Goal: Task Accomplishment & Management: Manage account settings

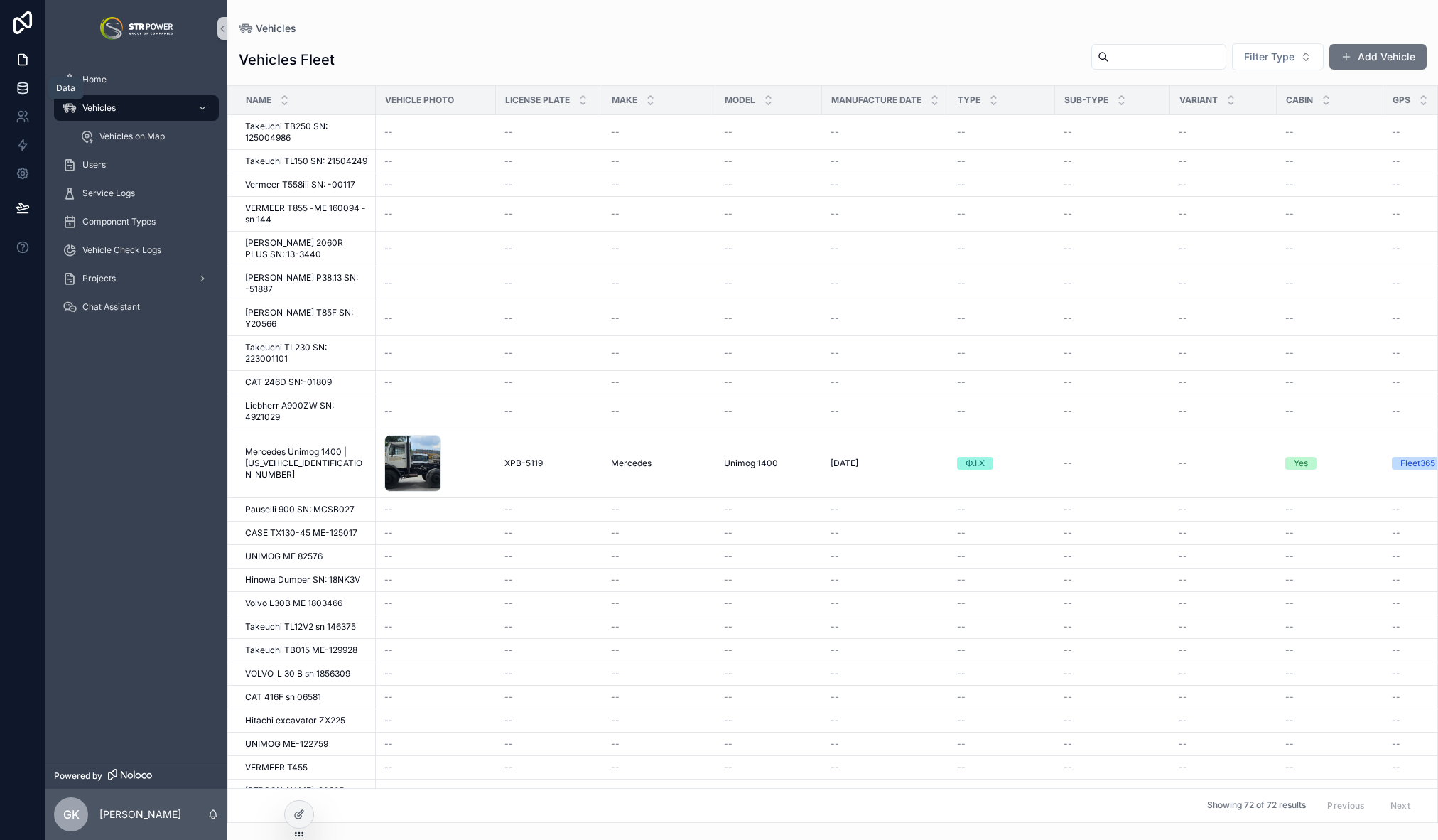
click at [27, 84] on icon at bounding box center [22, 87] width 9 height 6
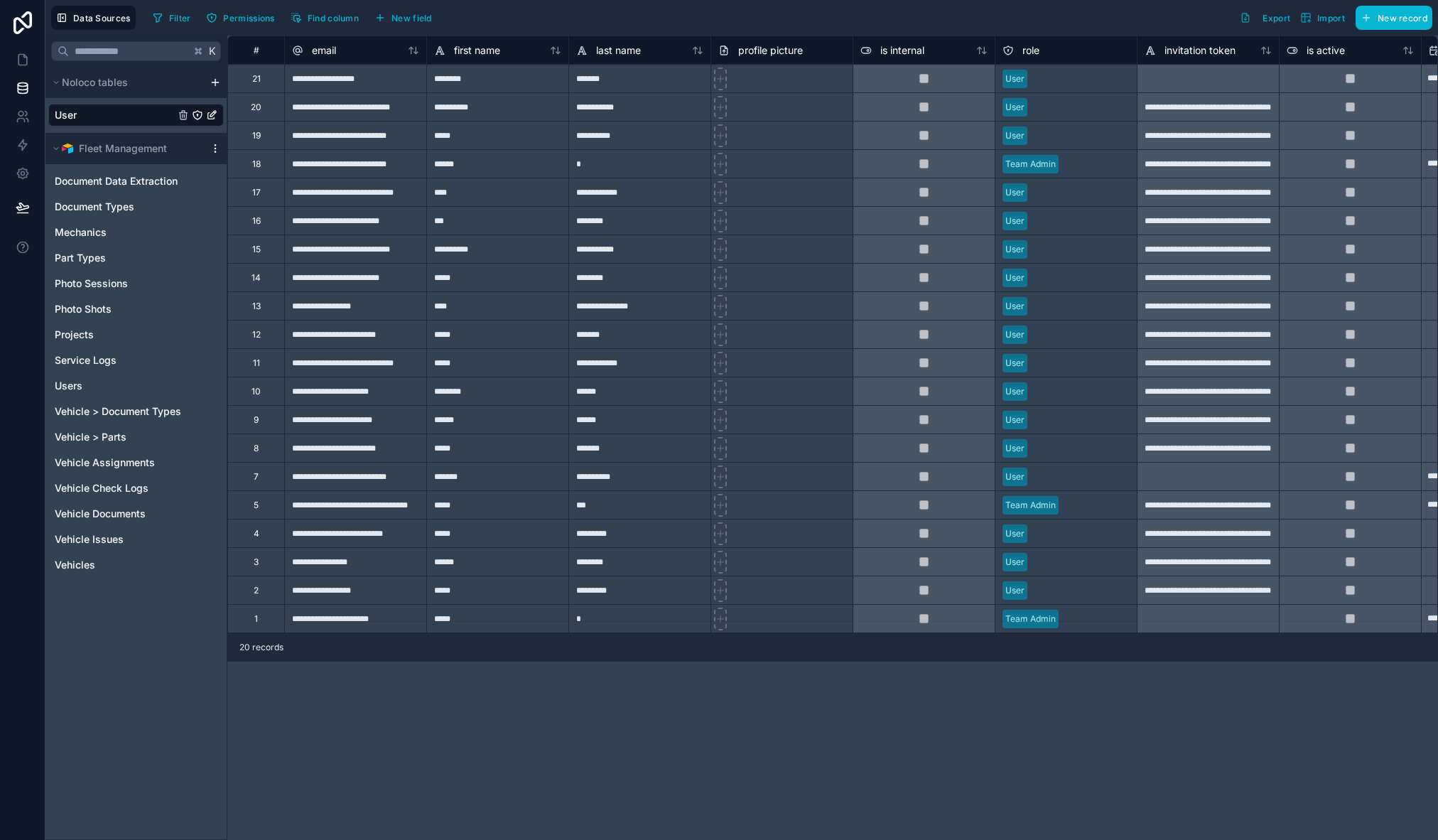
click at [217, 150] on icon "scrollable content" at bounding box center [215, 149] width 11 height 11
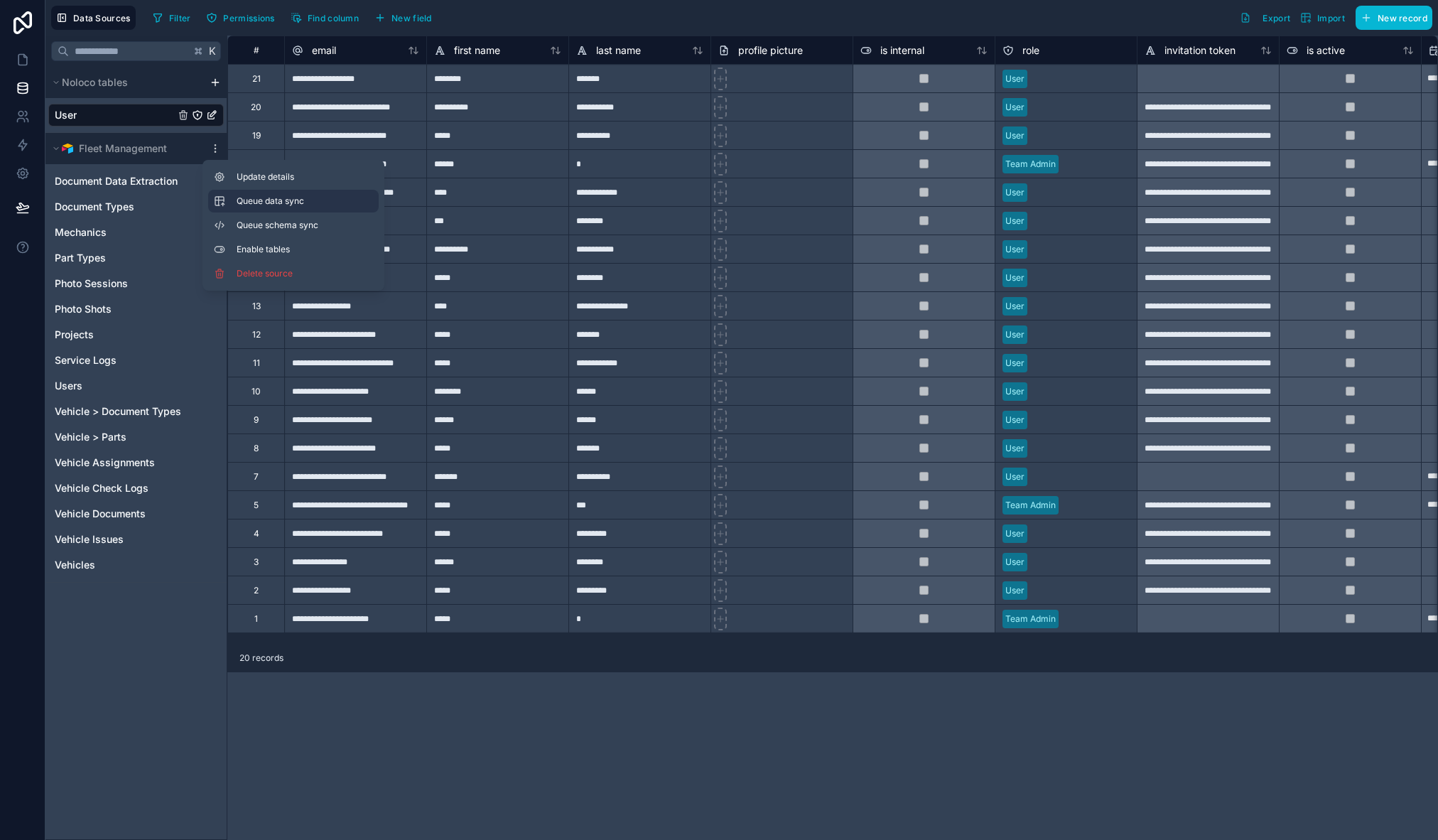
click at [274, 195] on span "Queue data sync" at bounding box center [288, 201] width 102 height 11
click at [274, 216] on button "Queue schema sync" at bounding box center [293, 225] width 170 height 22
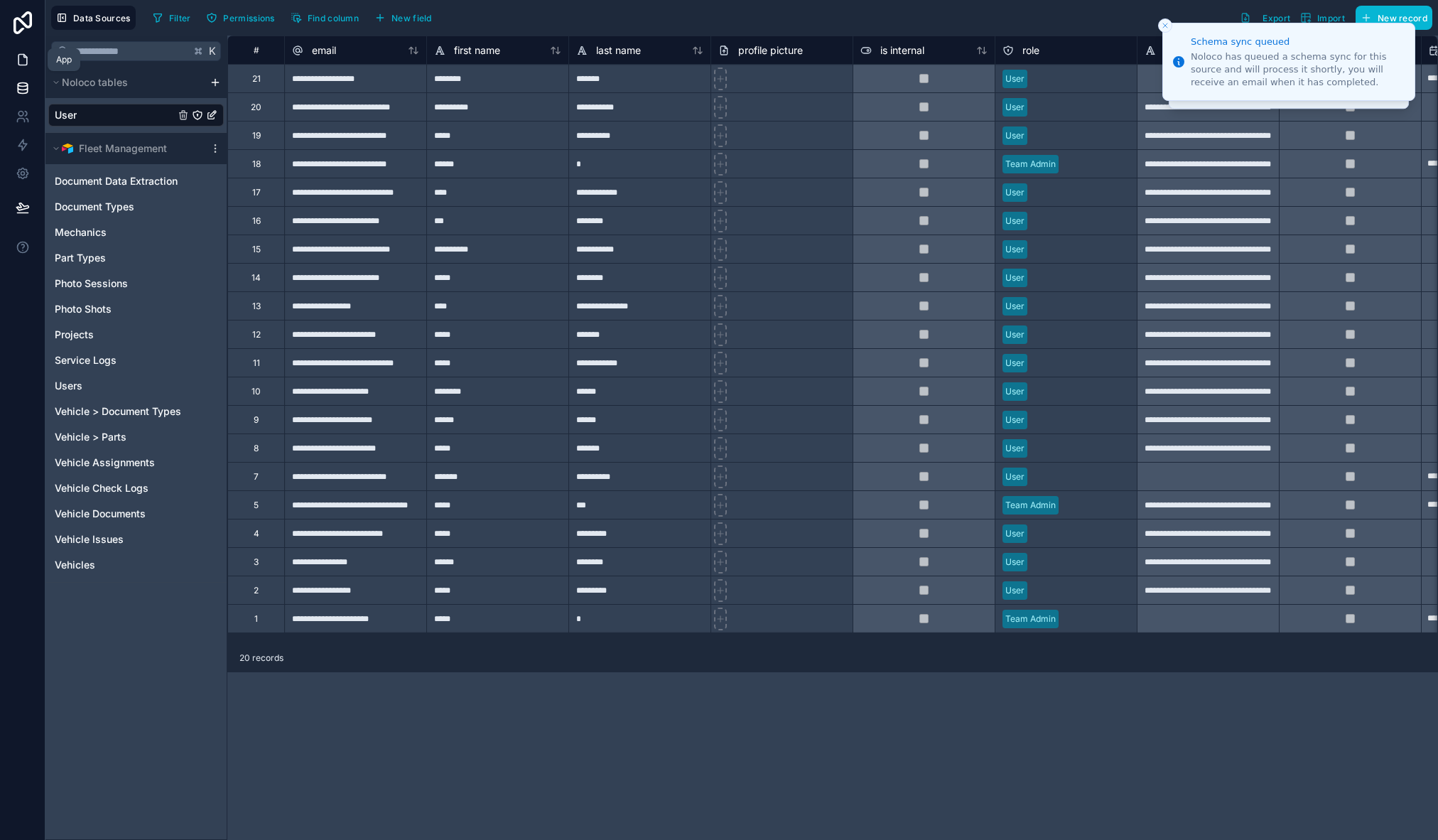
click at [23, 59] on icon at bounding box center [22, 59] width 14 height 14
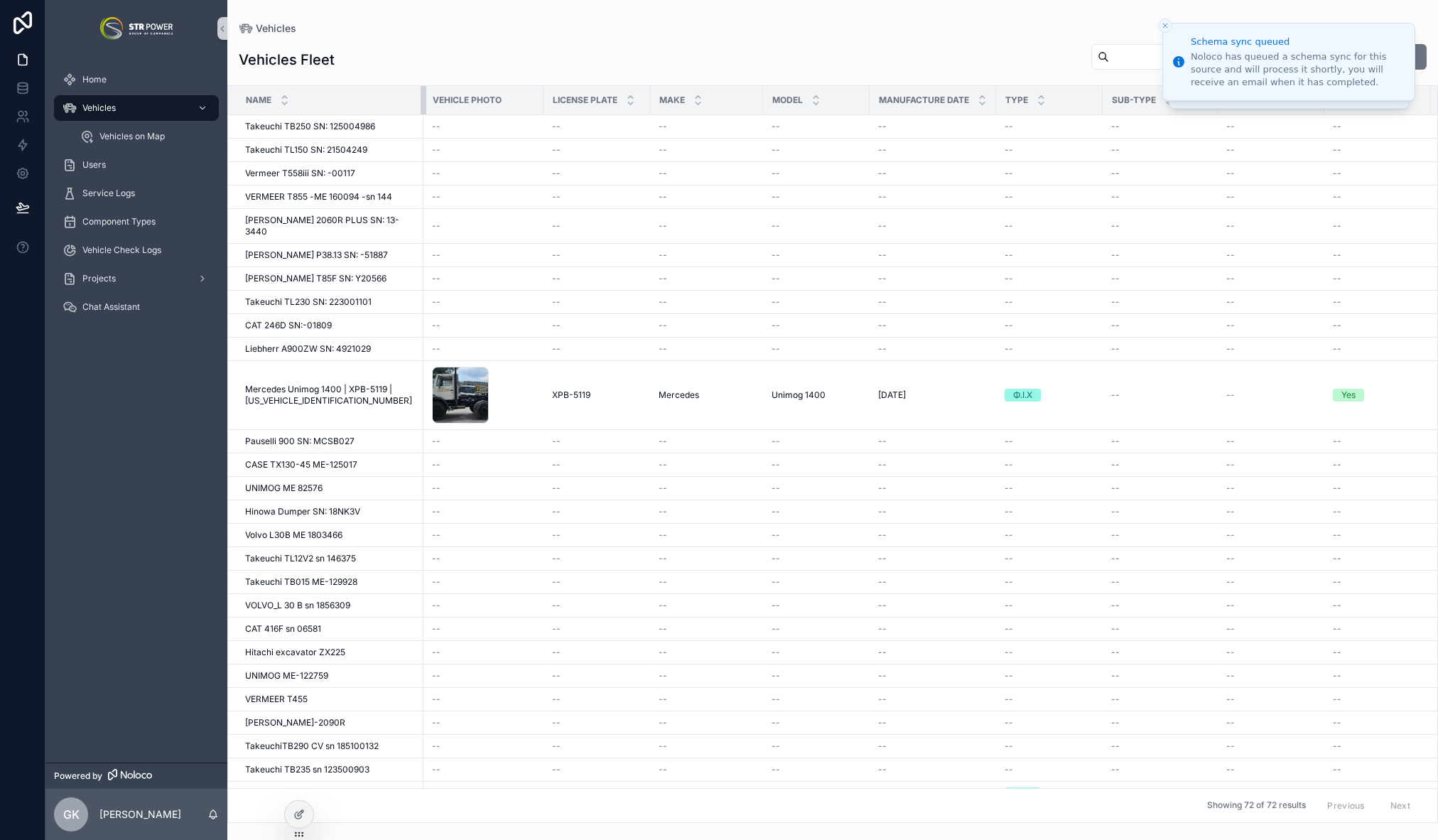
drag, startPoint x: 375, startPoint y: 100, endPoint x: 423, endPoint y: 92, distance: 48.7
click at [423, 92] on div "scrollable content" at bounding box center [423, 100] width 6 height 28
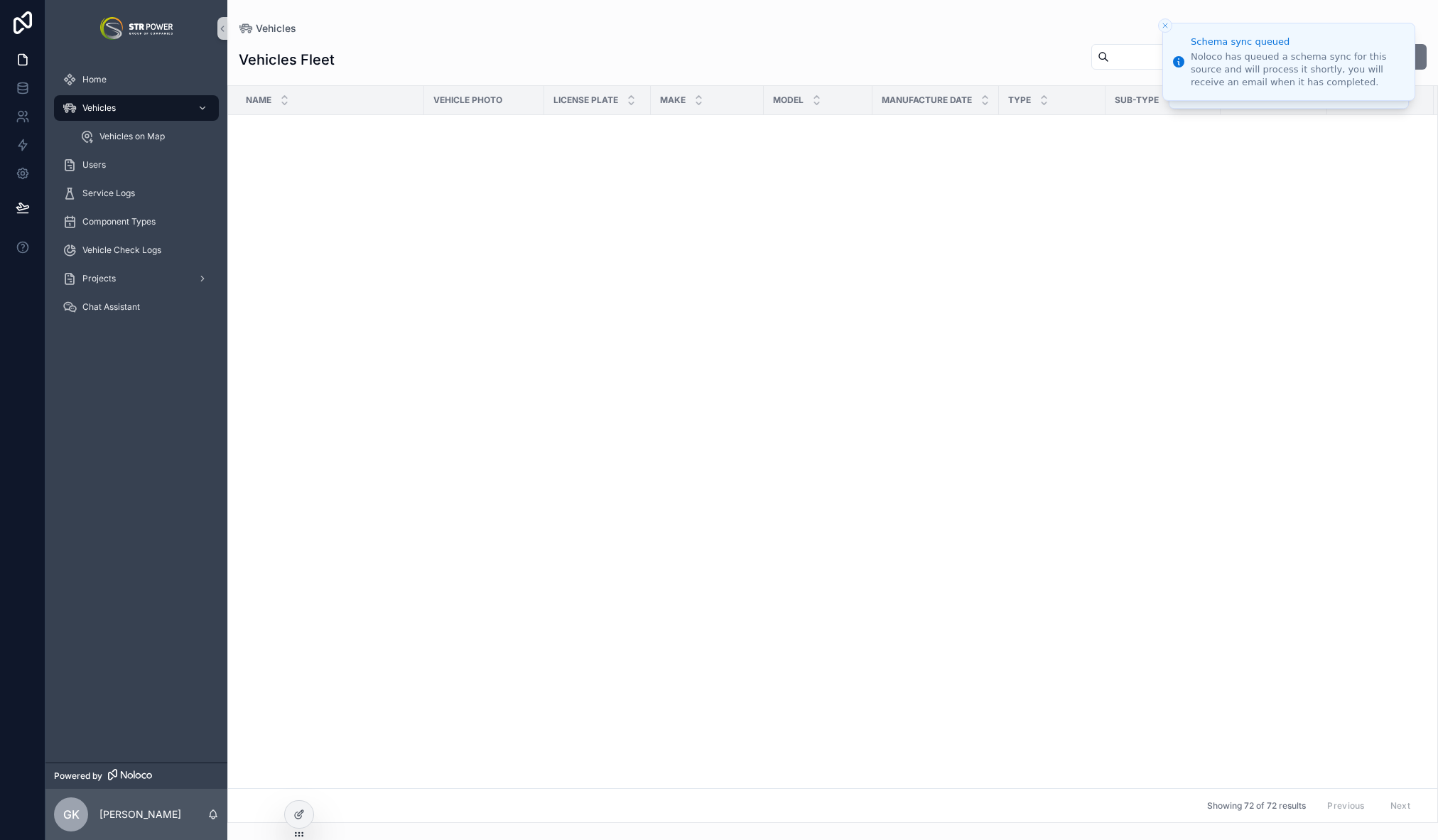
scroll to position [1596, 0]
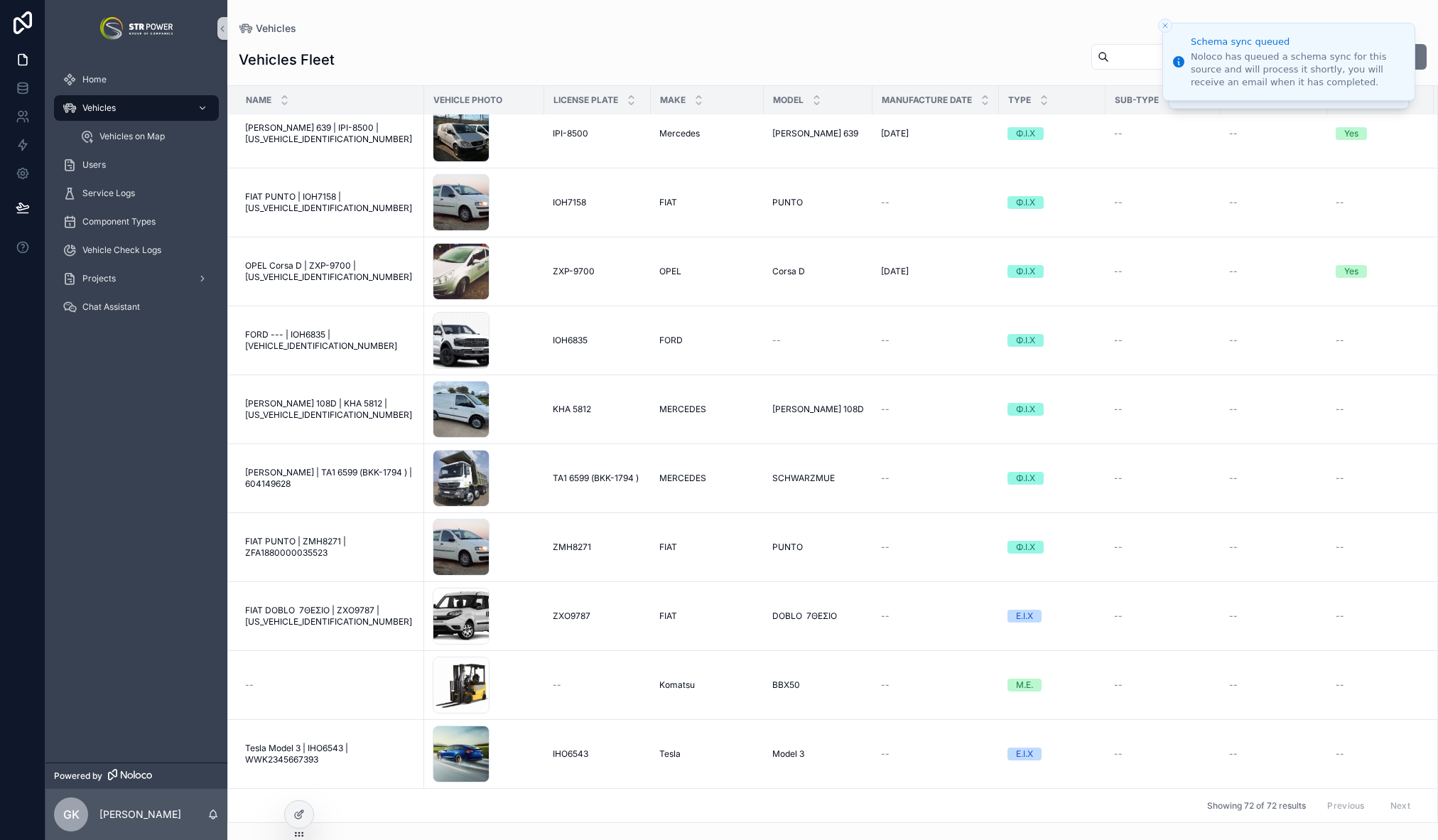
click at [318, 679] on div "--" at bounding box center [330, 685] width 170 height 11
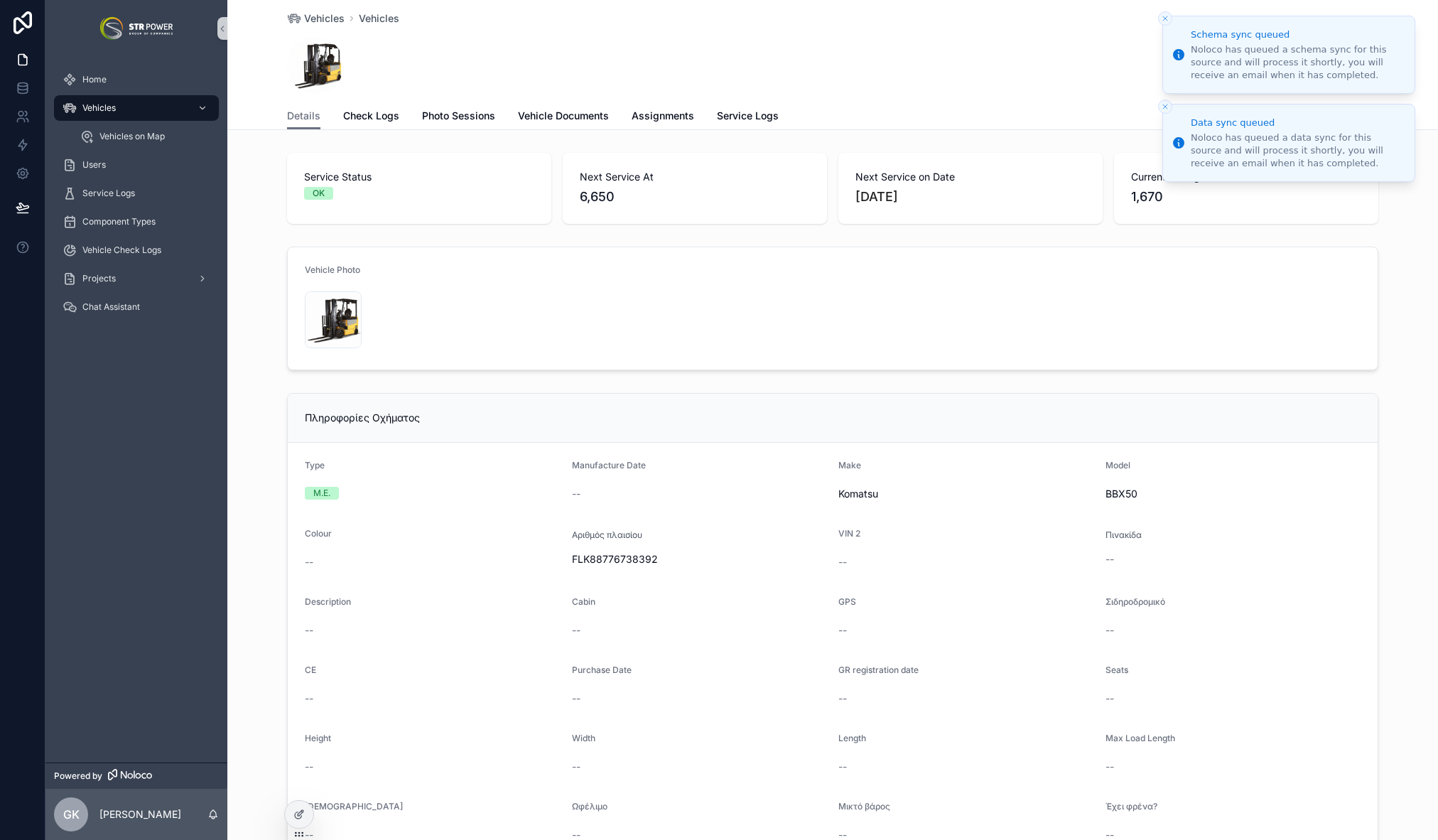
drag, startPoint x: 1166, startPoint y: 26, endPoint x: 1165, endPoint y: 15, distance: 11.0
click at [1166, 24] on li "Schema sync queued Noloco has queued a schema sync for this source and will pro…" at bounding box center [1289, 54] width 253 height 78
click at [1165, 14] on icon "Close toast" at bounding box center [1165, 18] width 9 height 9
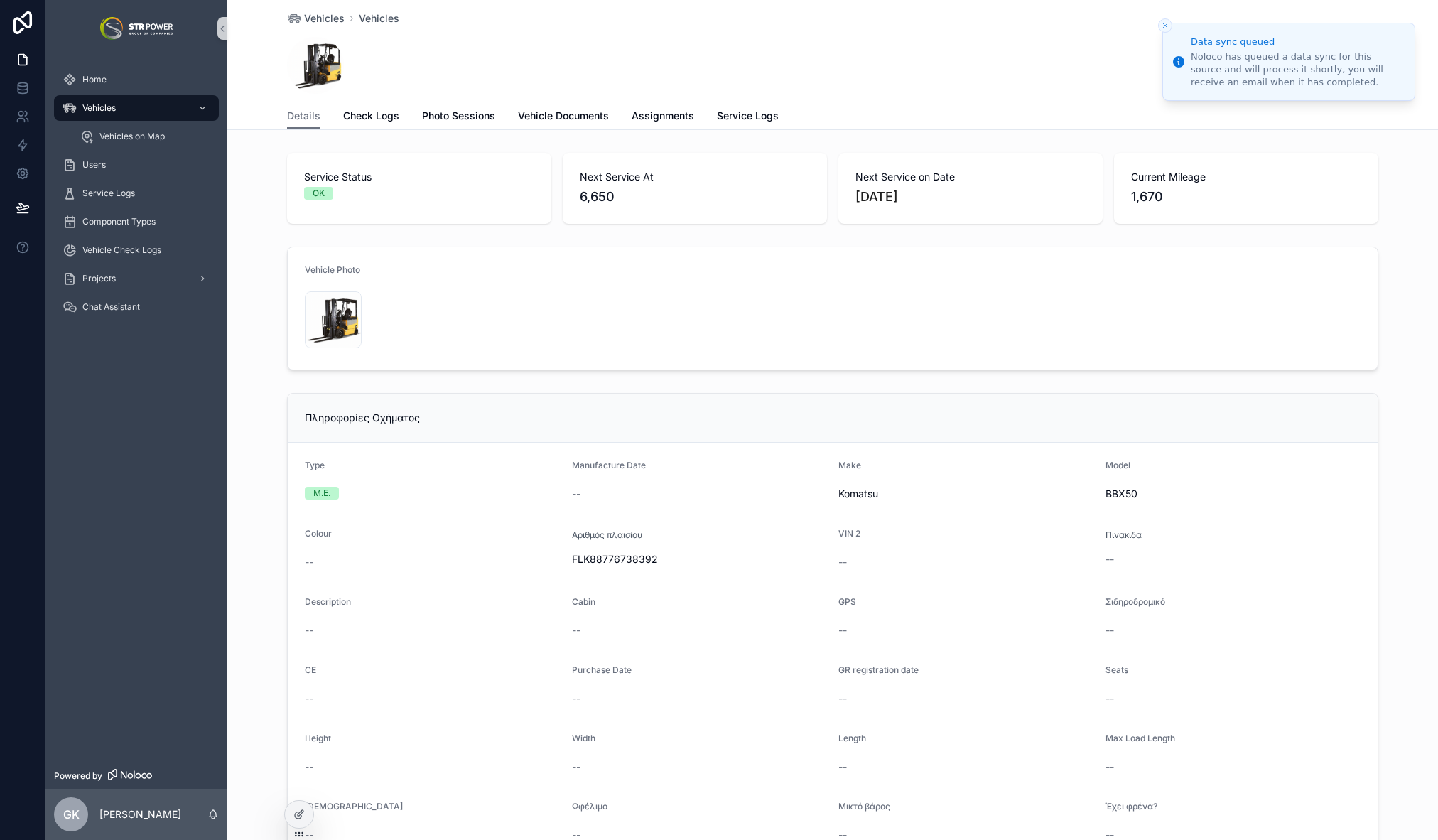
click at [1166, 27] on icon "Close toast" at bounding box center [1165, 26] width 9 height 9
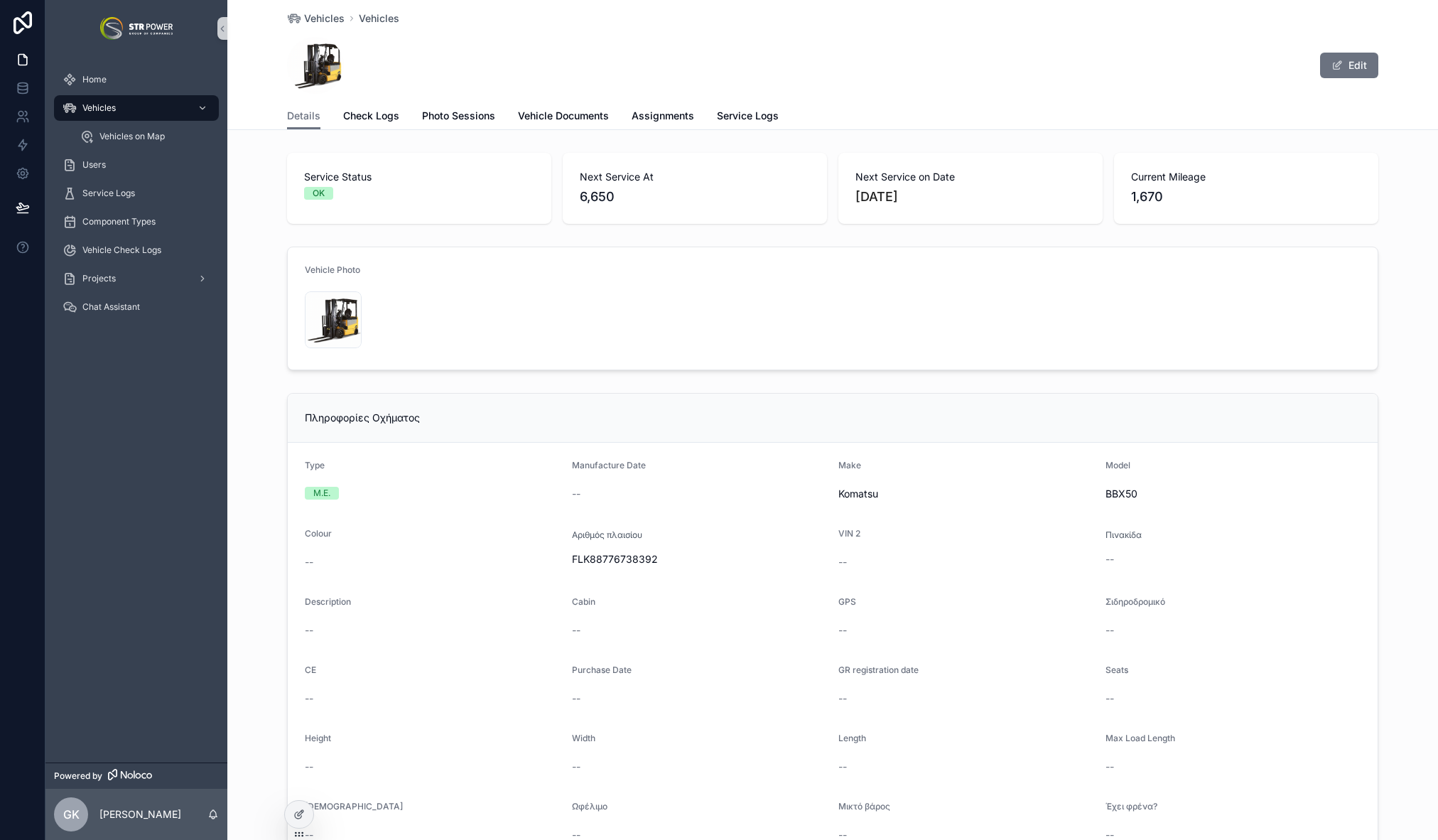
click at [380, 68] on div "Edit" at bounding box center [832, 65] width 1092 height 57
click at [1363, 72] on button "Edit" at bounding box center [1350, 65] width 59 height 26
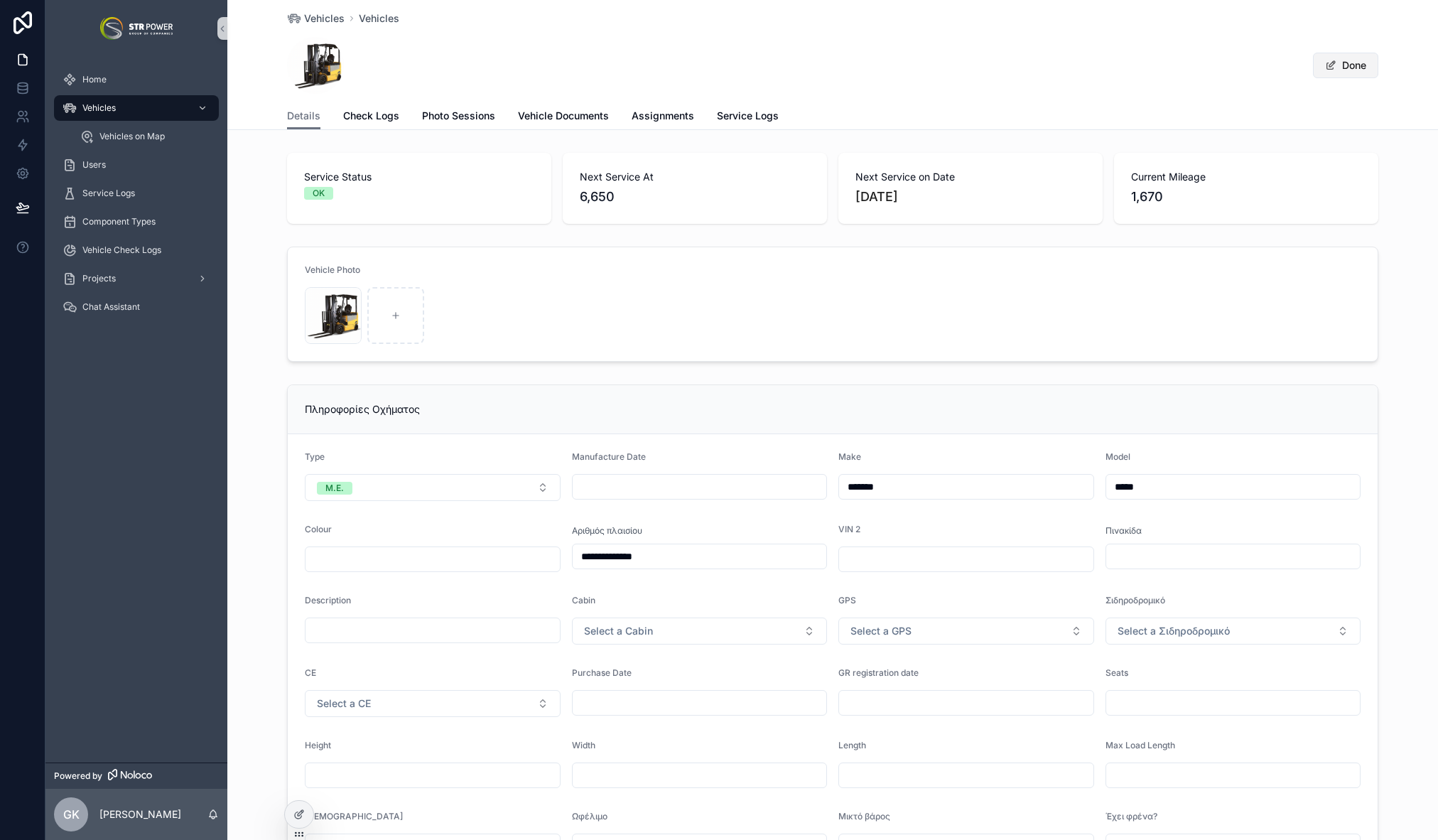
click at [1363, 72] on button "Done" at bounding box center [1346, 65] width 65 height 26
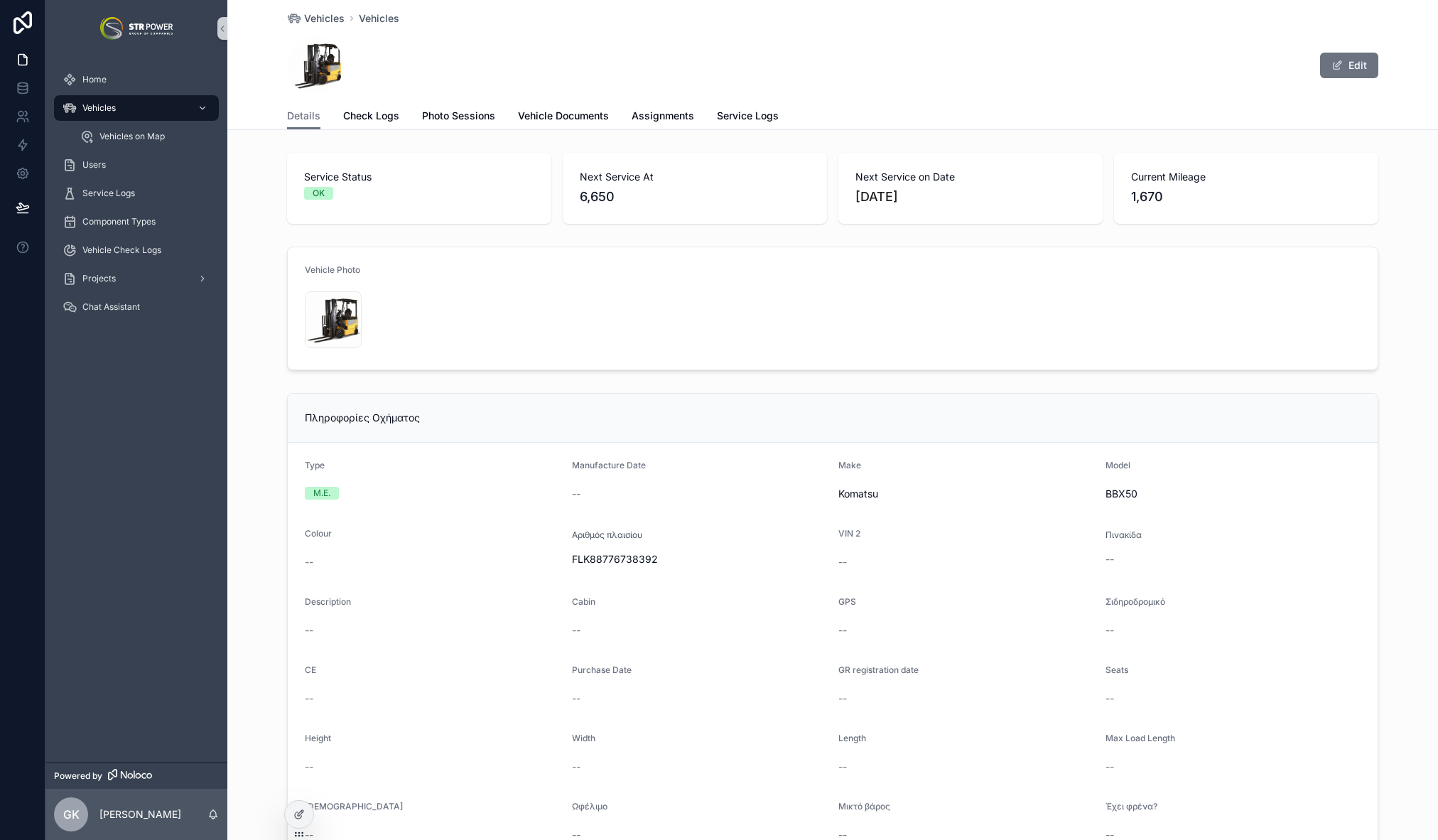
scroll to position [9, 0]
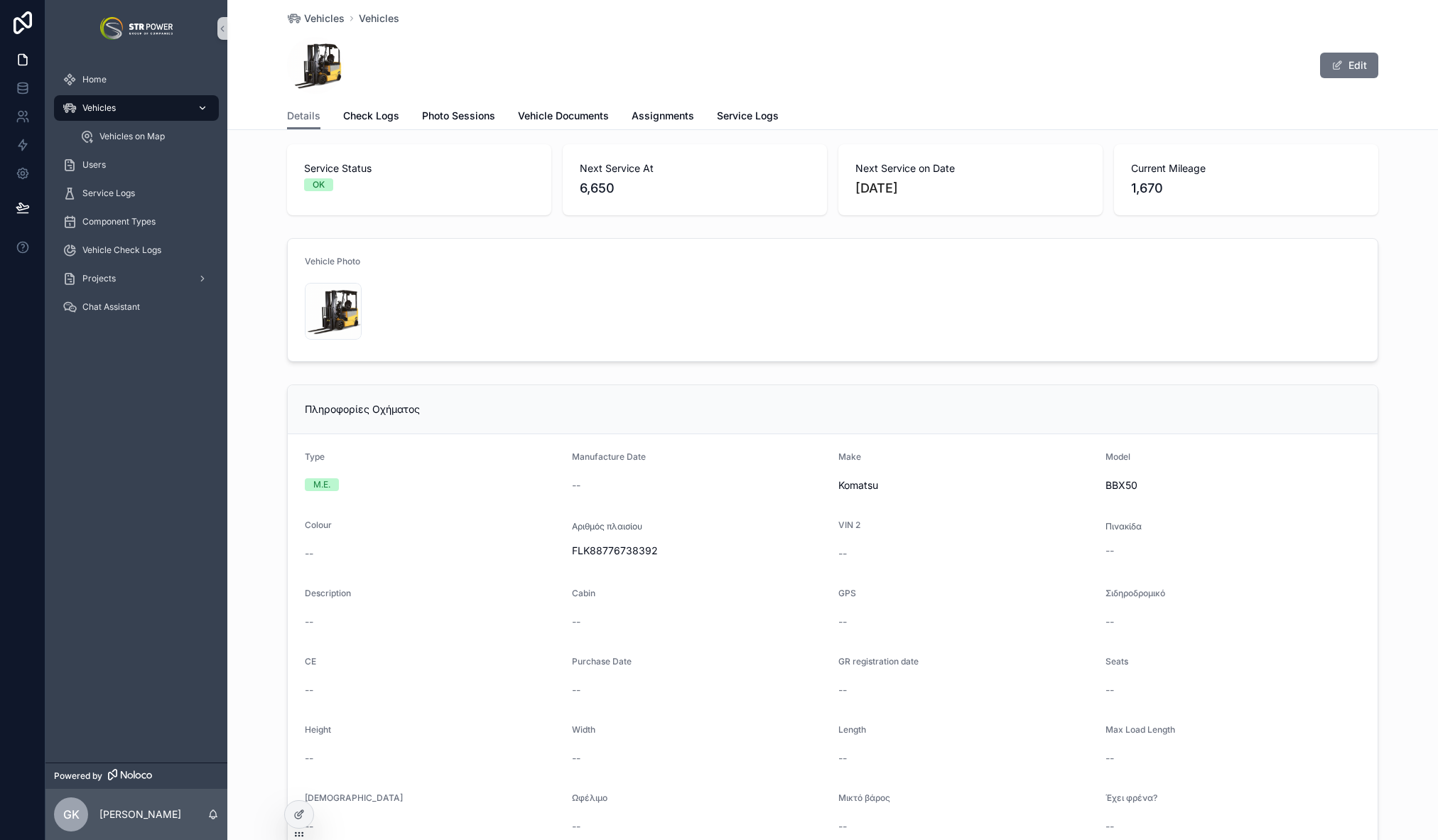
click at [139, 108] on div "Vehicles" at bounding box center [137, 108] width 148 height 22
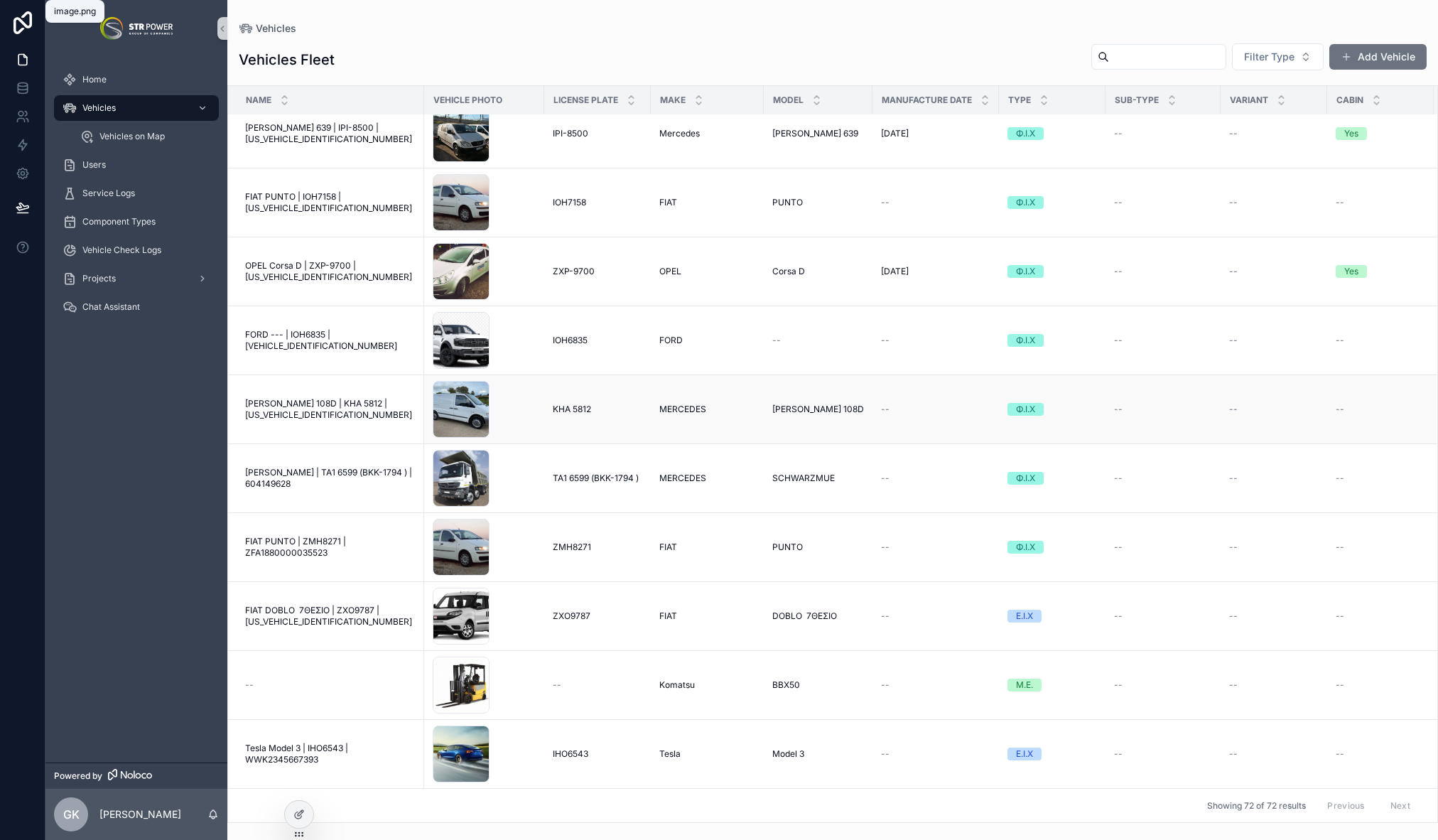
scroll to position [1596, 0]
click at [302, 808] on div at bounding box center [299, 814] width 28 height 27
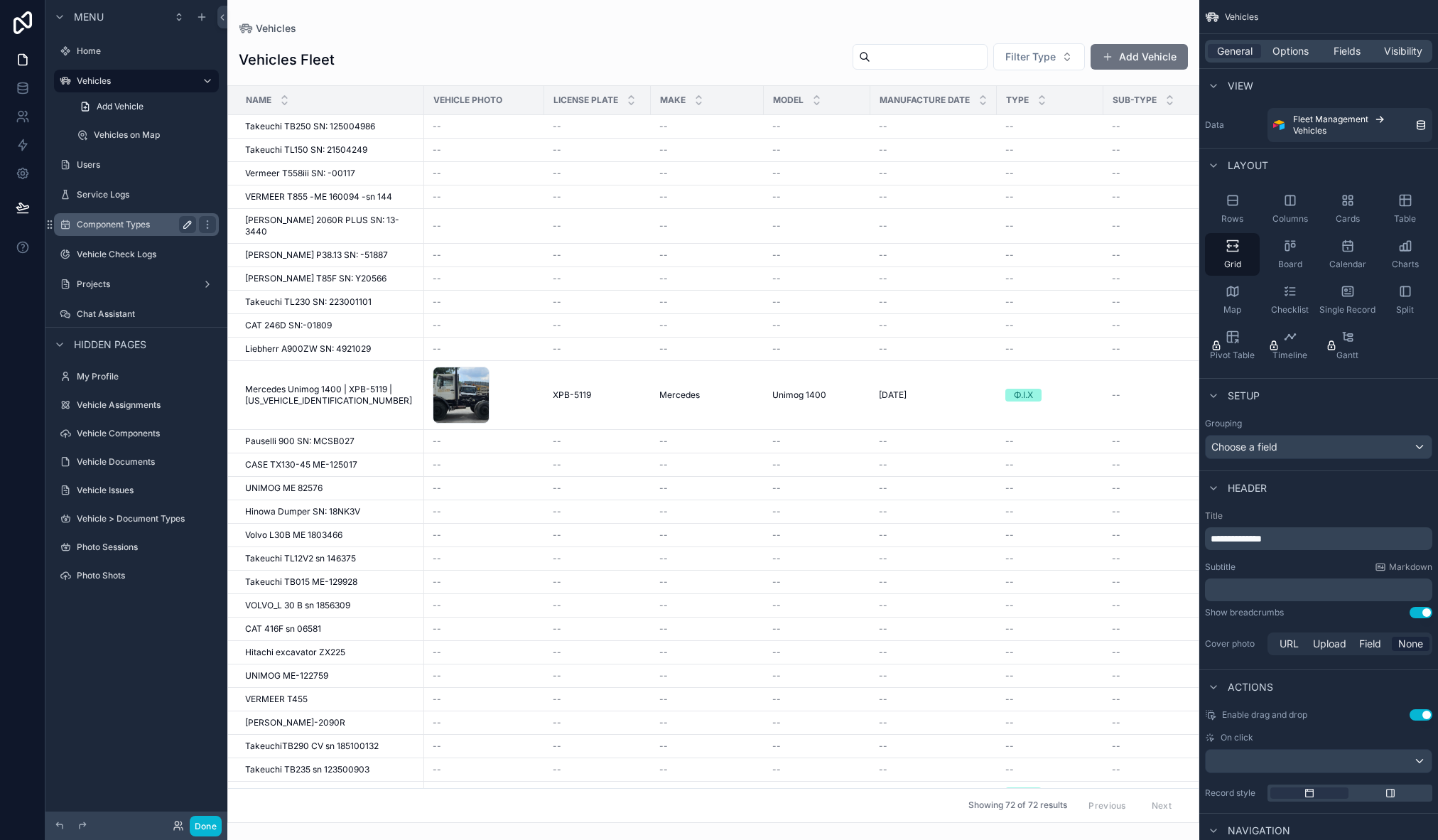
click at [187, 219] on icon "scrollable content" at bounding box center [187, 224] width 11 height 11
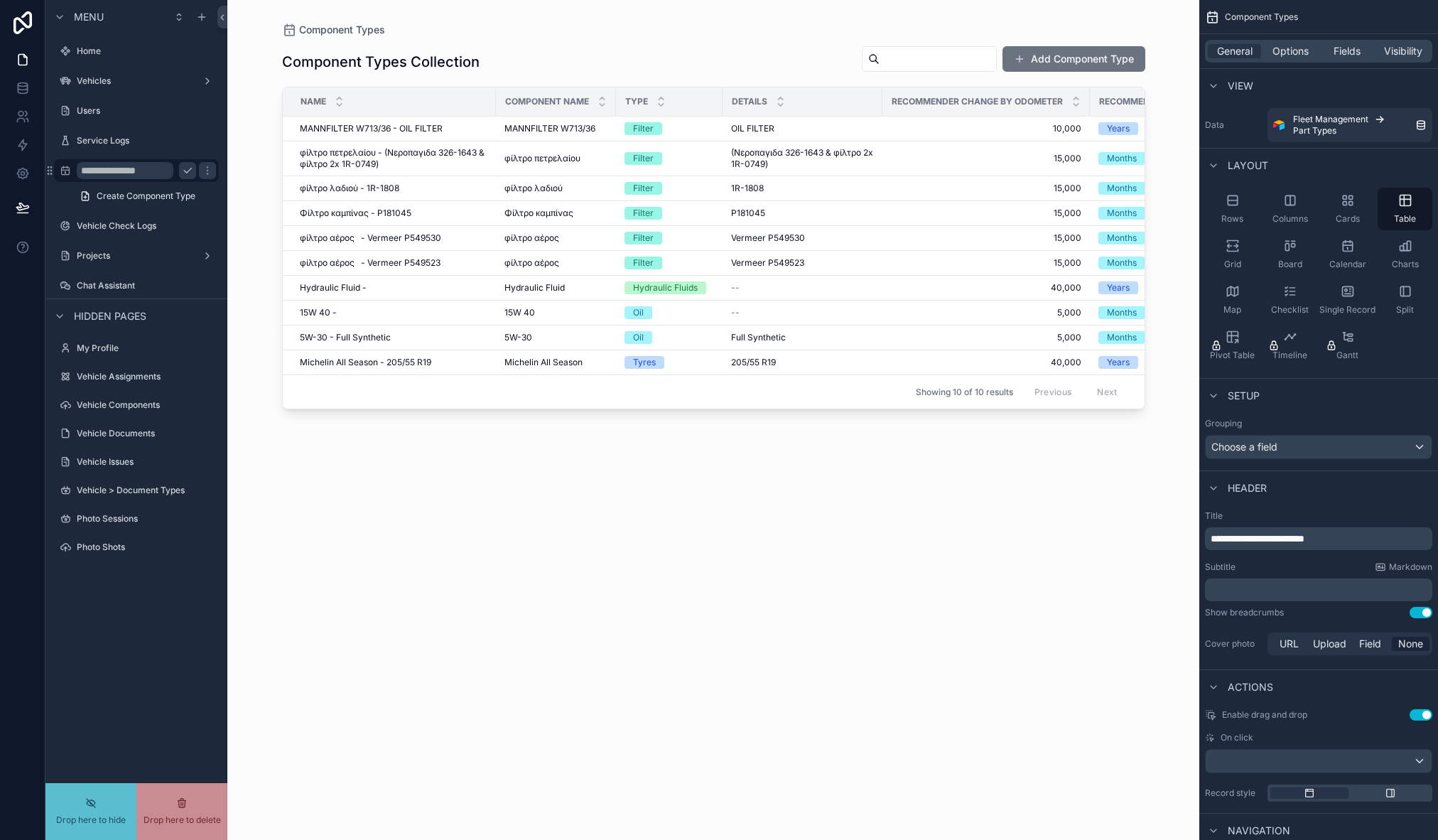
click at [116, 169] on input "**********" at bounding box center [125, 170] width 96 height 17
type input "**********"
click at [714, 57] on div "scrollable content" at bounding box center [713, 411] width 909 height 822
drag, startPoint x: 1265, startPoint y: 537, endPoint x: 1210, endPoint y: 537, distance: 55.0
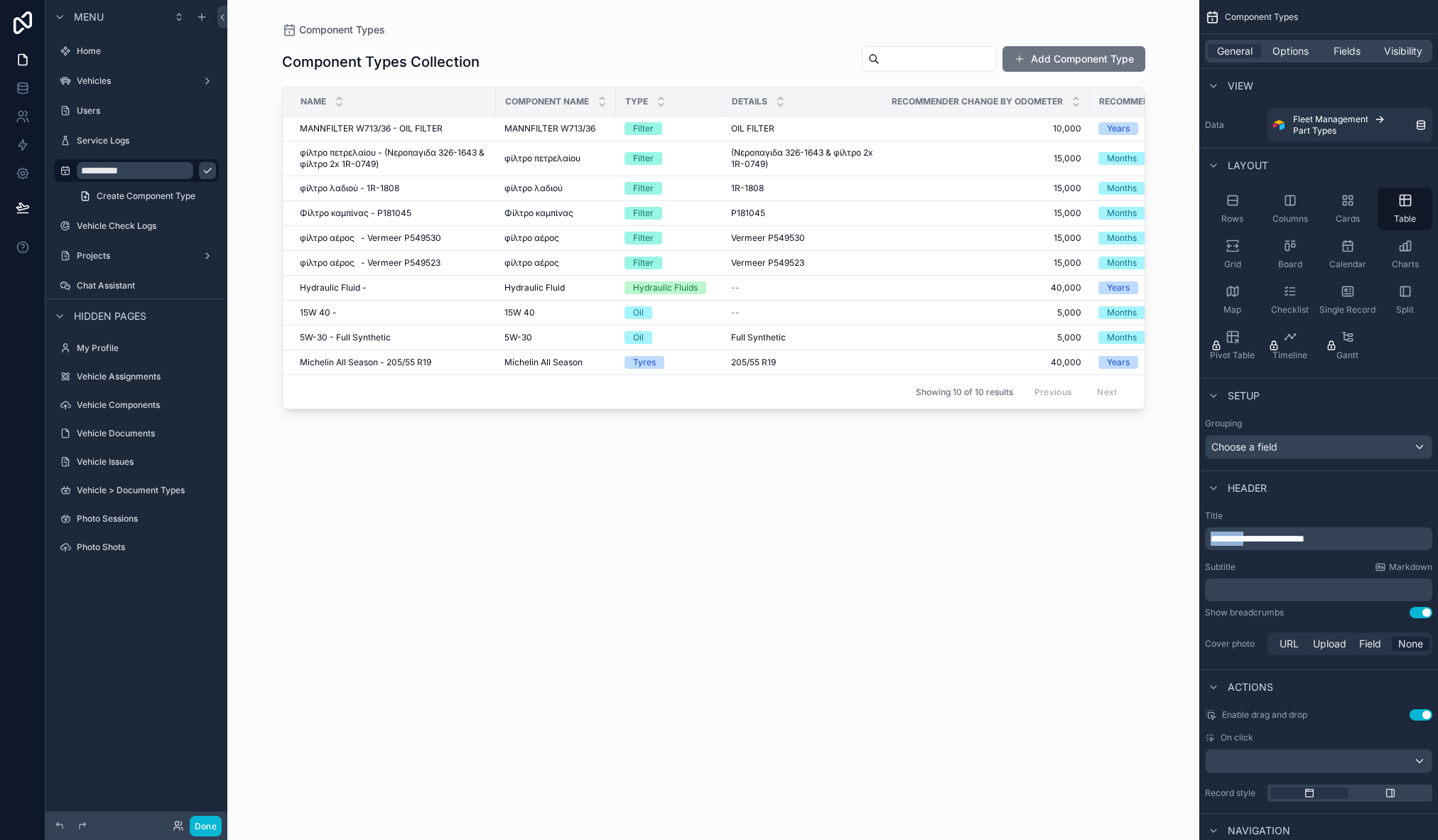
click at [1211, 537] on span "**********" at bounding box center [1257, 538] width 94 height 10
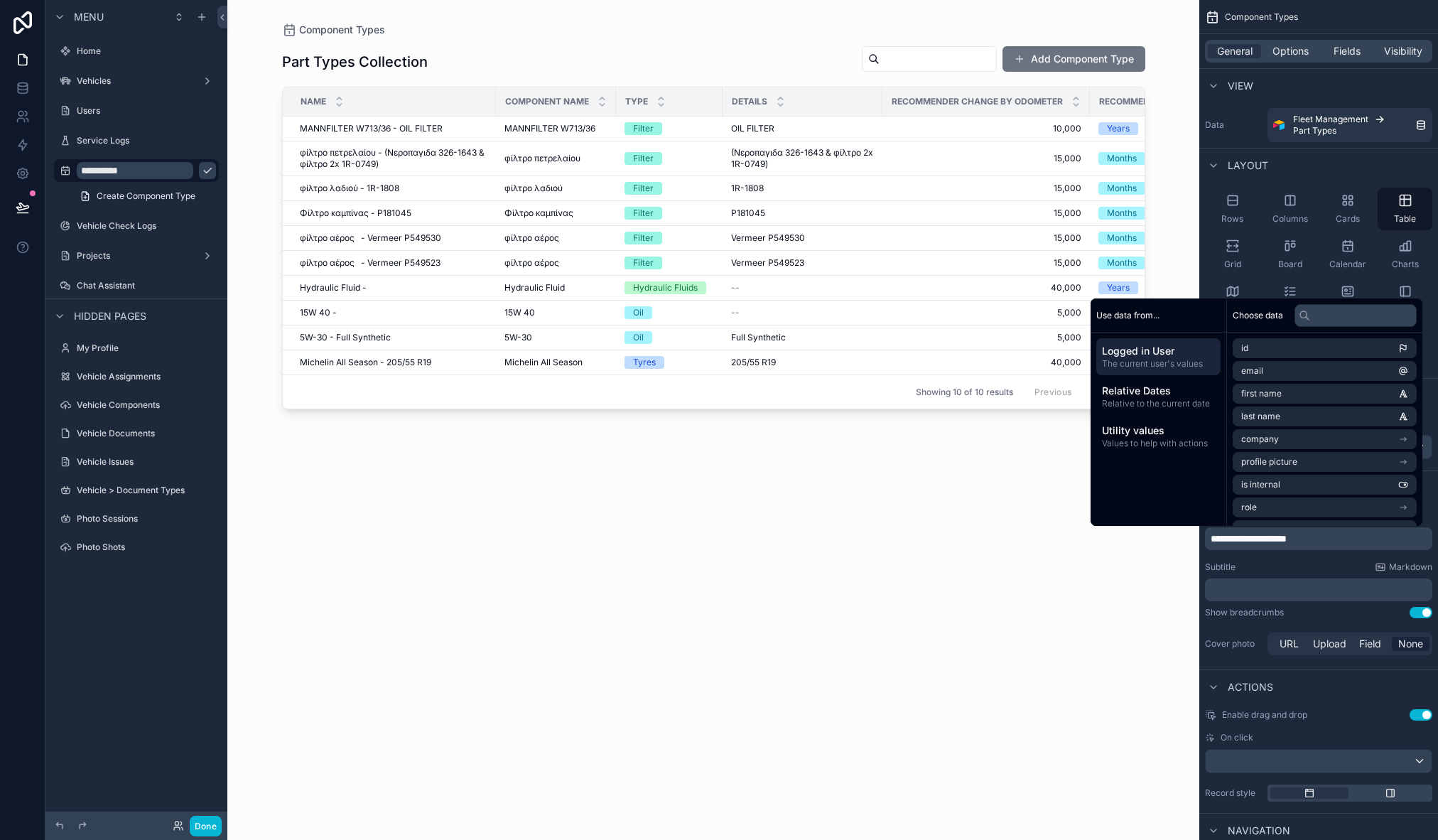
click at [885, 638] on div "Part Types Collection Add Component Type Name Component Name Type Details Recom…" at bounding box center [713, 430] width 864 height 785
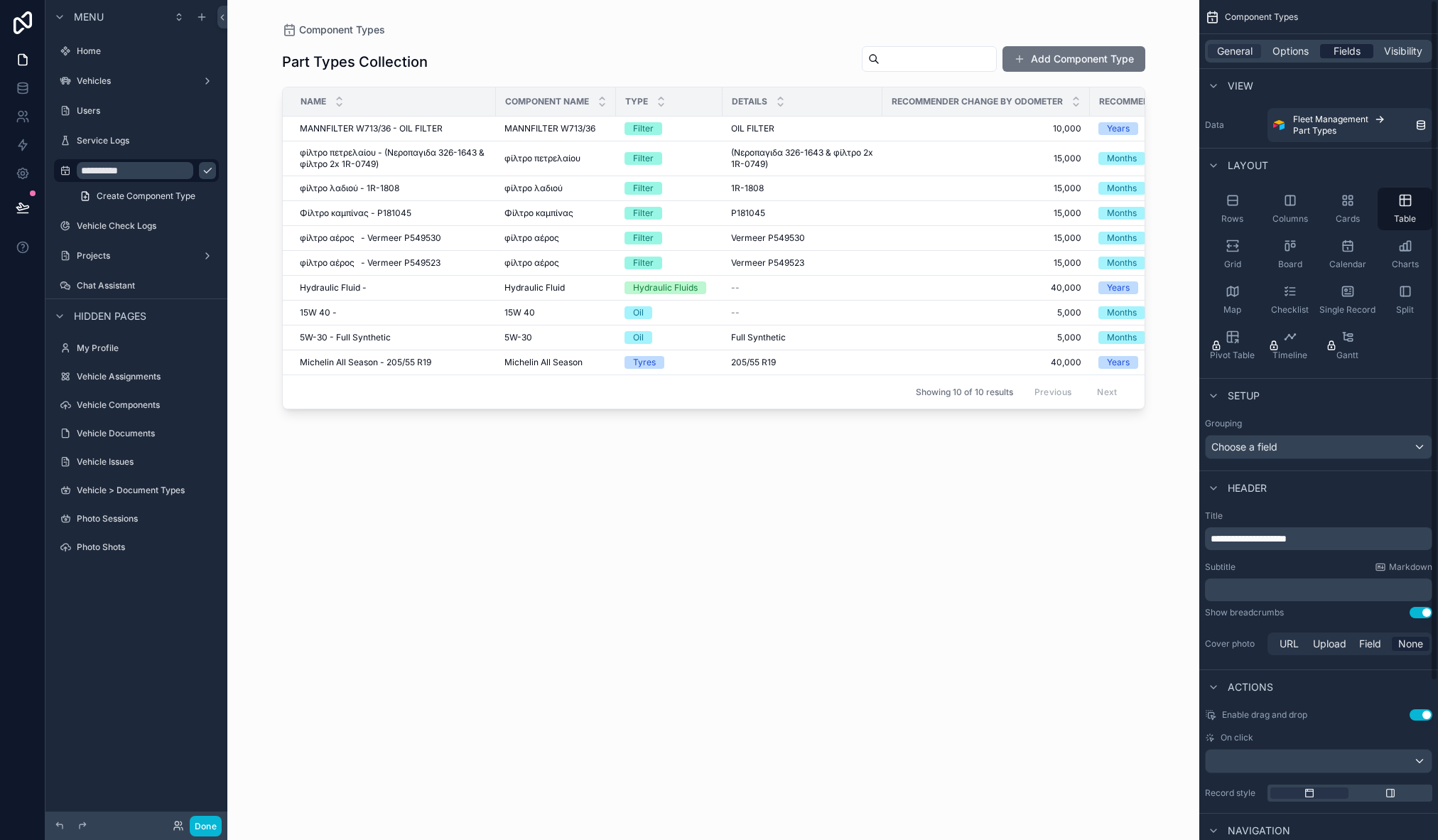
click at [1343, 55] on span "Fields" at bounding box center [1347, 51] width 27 height 14
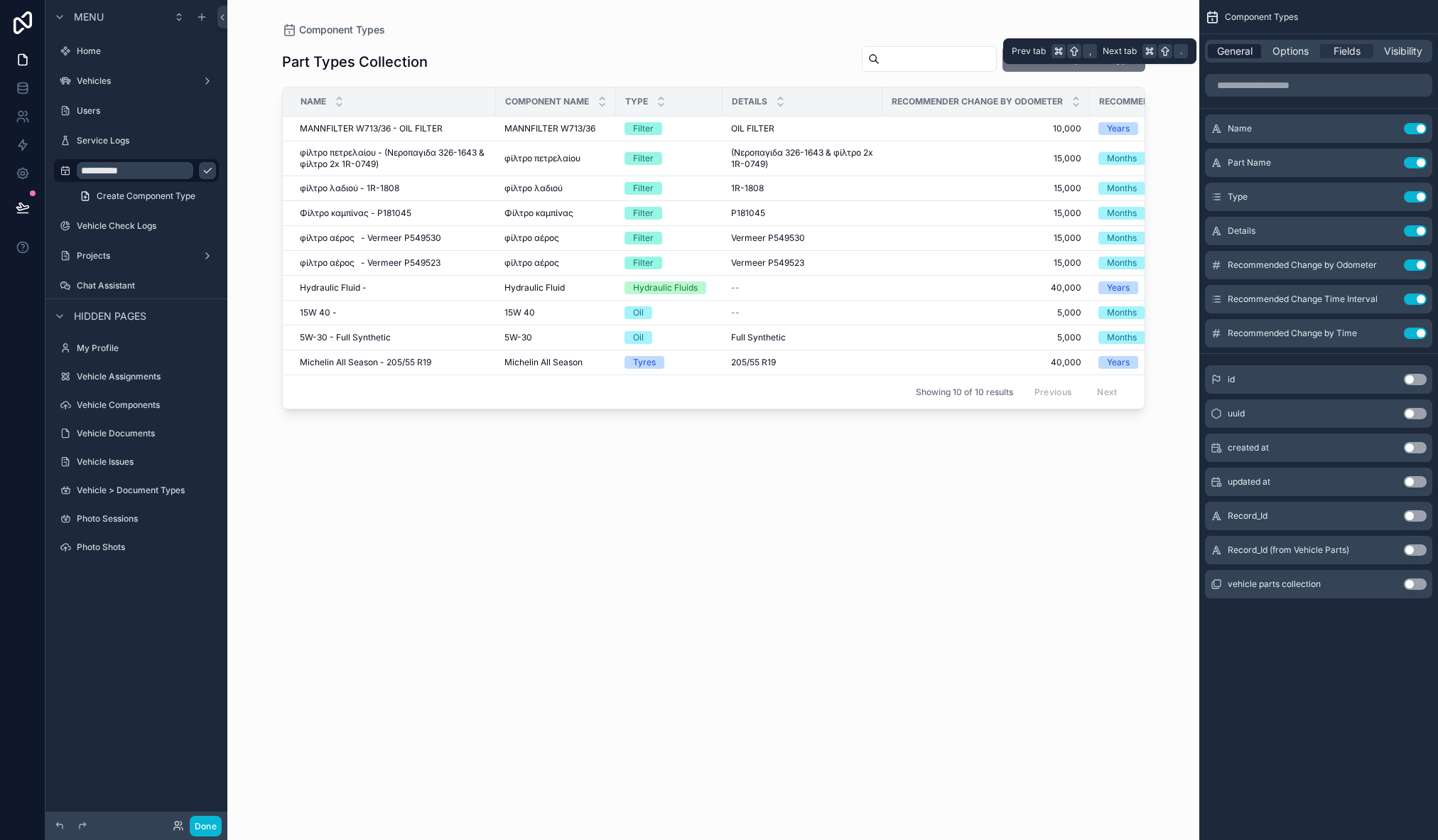
click at [1234, 50] on span "General" at bounding box center [1235, 51] width 35 height 14
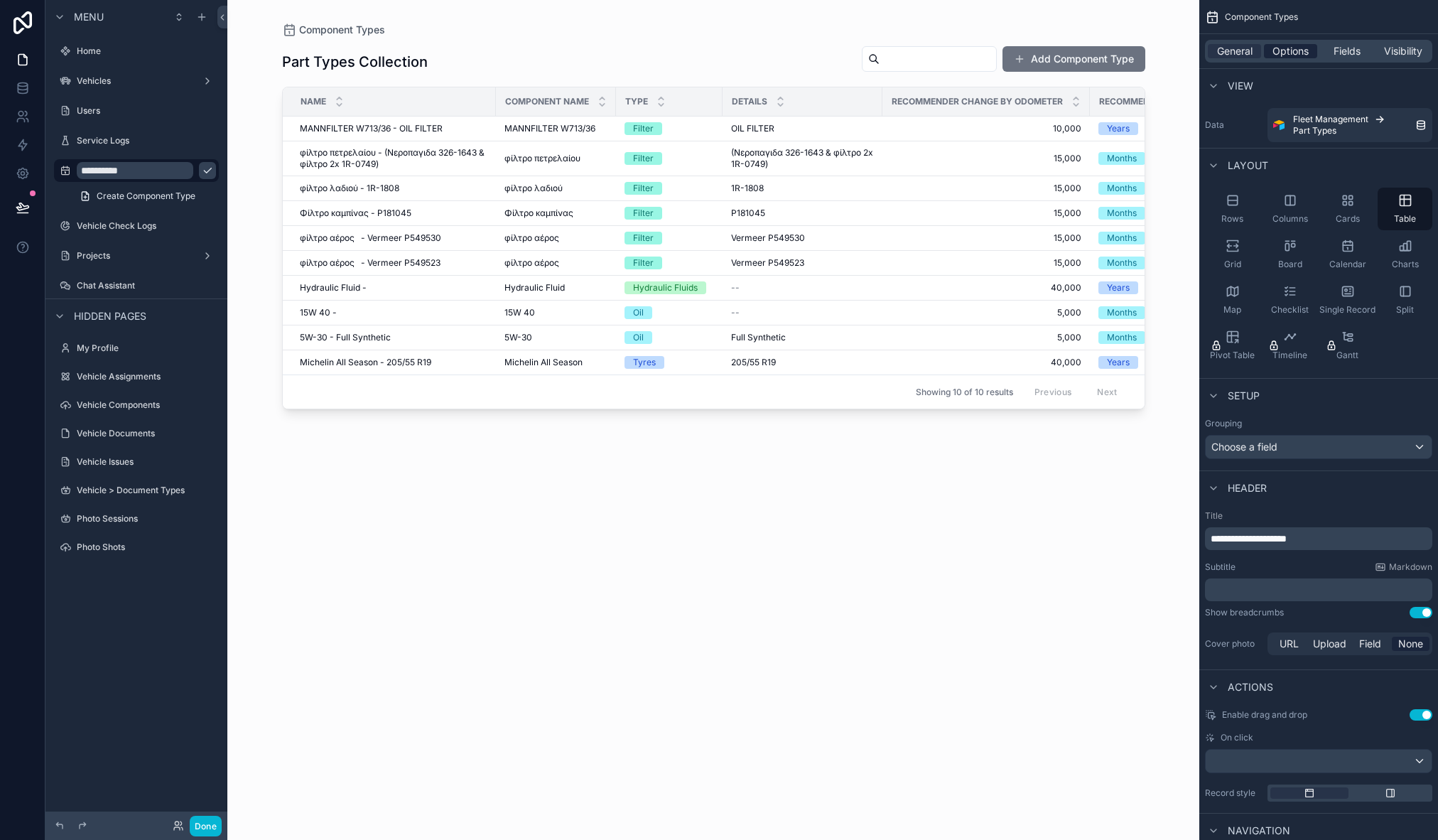
click at [1289, 47] on span "Options" at bounding box center [1290, 51] width 36 height 14
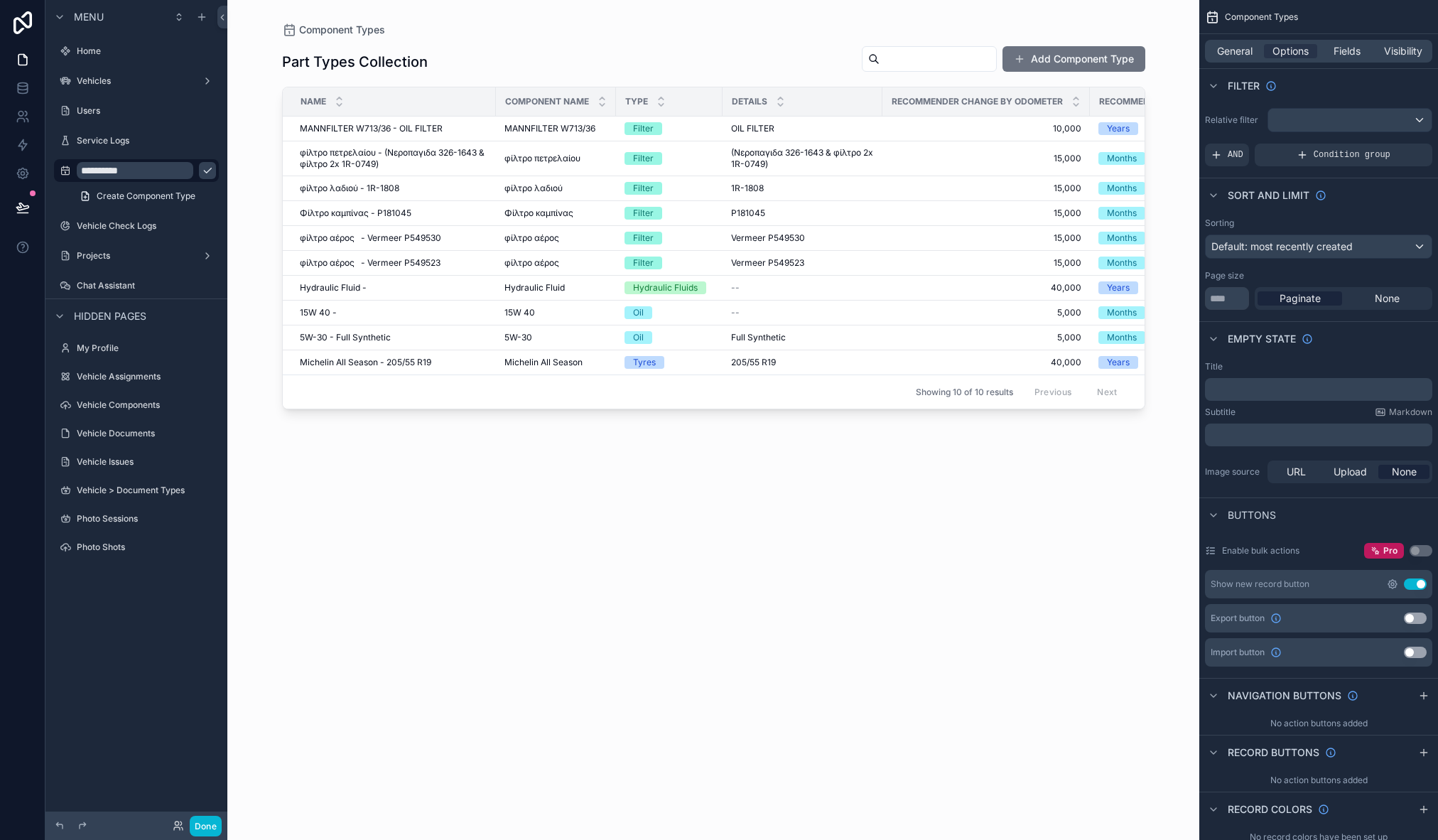
click at [1391, 582] on icon "scrollable content" at bounding box center [1393, 584] width 11 height 11
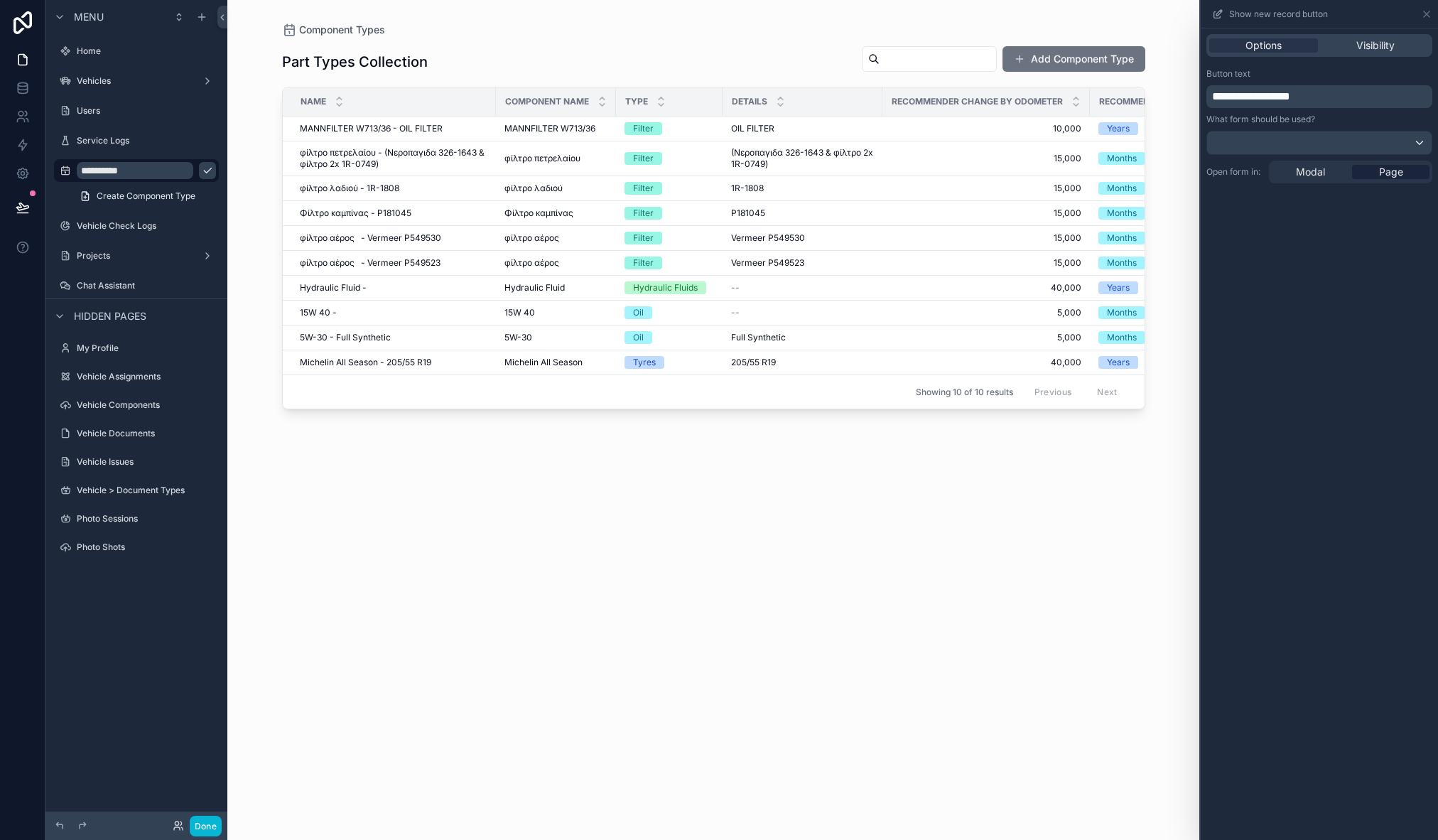
drag, startPoint x: 1240, startPoint y: 94, endPoint x: 1289, endPoint y: 96, distance: 49.0
click at [1289, 96] on span "**********" at bounding box center [1251, 96] width 78 height 10
drag, startPoint x: 1302, startPoint y: 96, endPoint x: 1240, endPoint y: 91, distance: 62.2
click at [1240, 91] on span "**********" at bounding box center [1251, 96] width 78 height 10
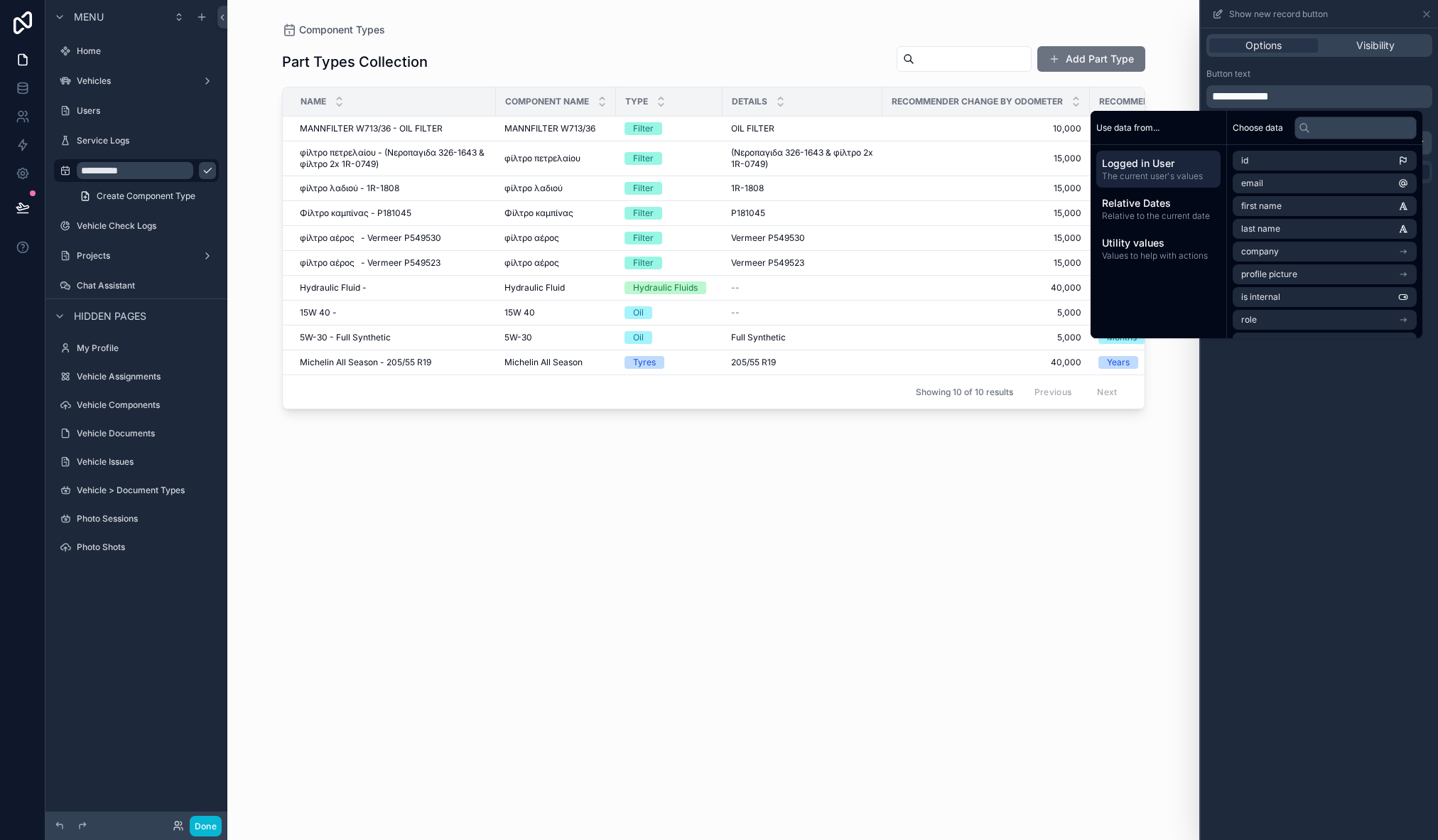
click at [1321, 553] on div "**********" at bounding box center [1319, 434] width 237 height 811
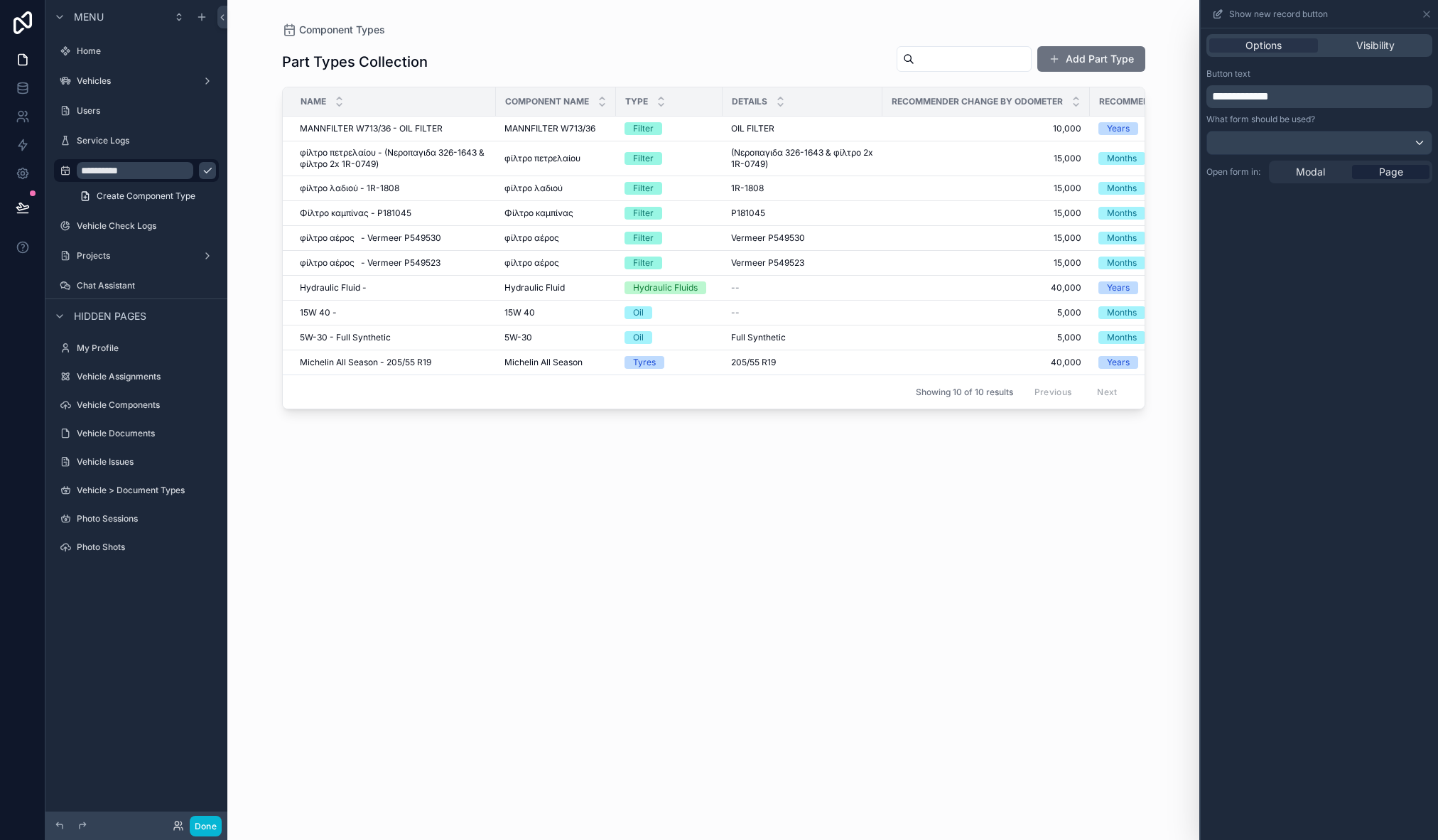
click at [724, 18] on div "Component Types Part Types Collection Add Part Type Name Component Name Type De…" at bounding box center [713, 411] width 909 height 822
click at [712, 40] on div "Part Types Collection Add Part Type Name Component Name Type Details Recommende…" at bounding box center [713, 430] width 864 height 785
click at [705, 62] on div "Part Types Collection Add Part Type" at bounding box center [713, 62] width 864 height 33
click at [1427, 15] on icon at bounding box center [1427, 14] width 11 height 11
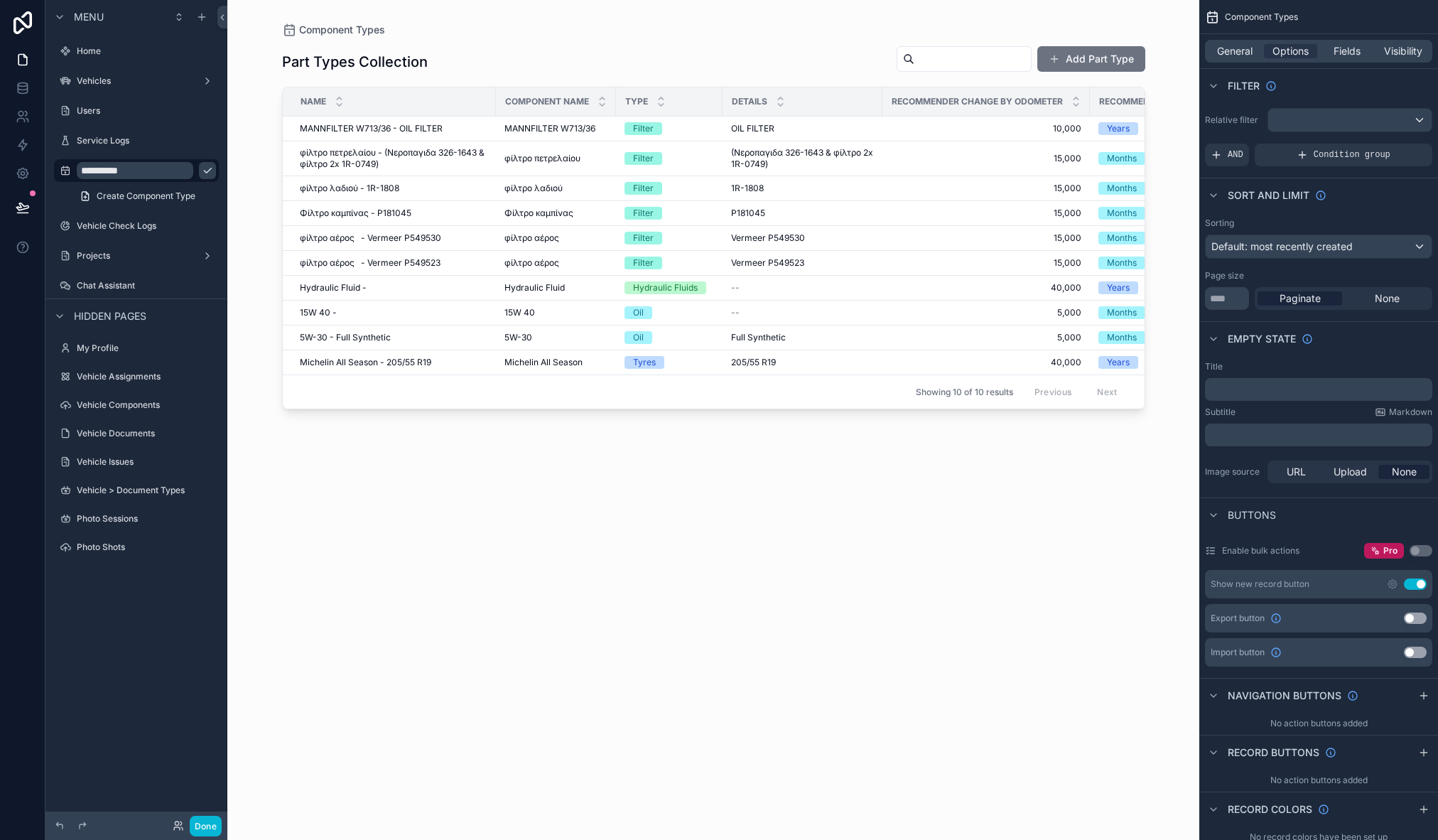
click at [509, 51] on div "Part Types Collection Add Part Type" at bounding box center [713, 62] width 864 height 33
click at [1249, 52] on span "General" at bounding box center [1235, 51] width 35 height 14
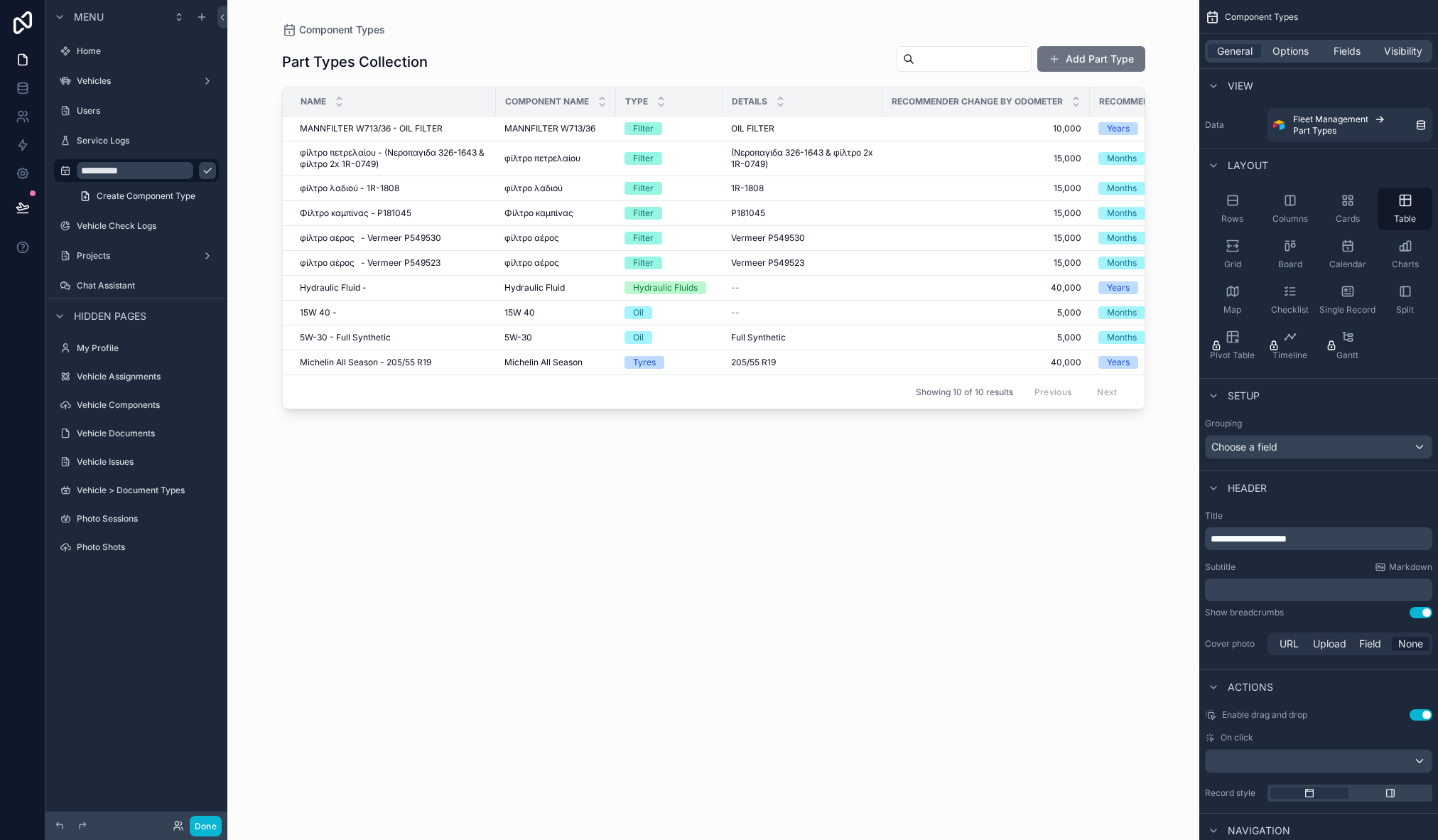
scroll to position [196, 0]
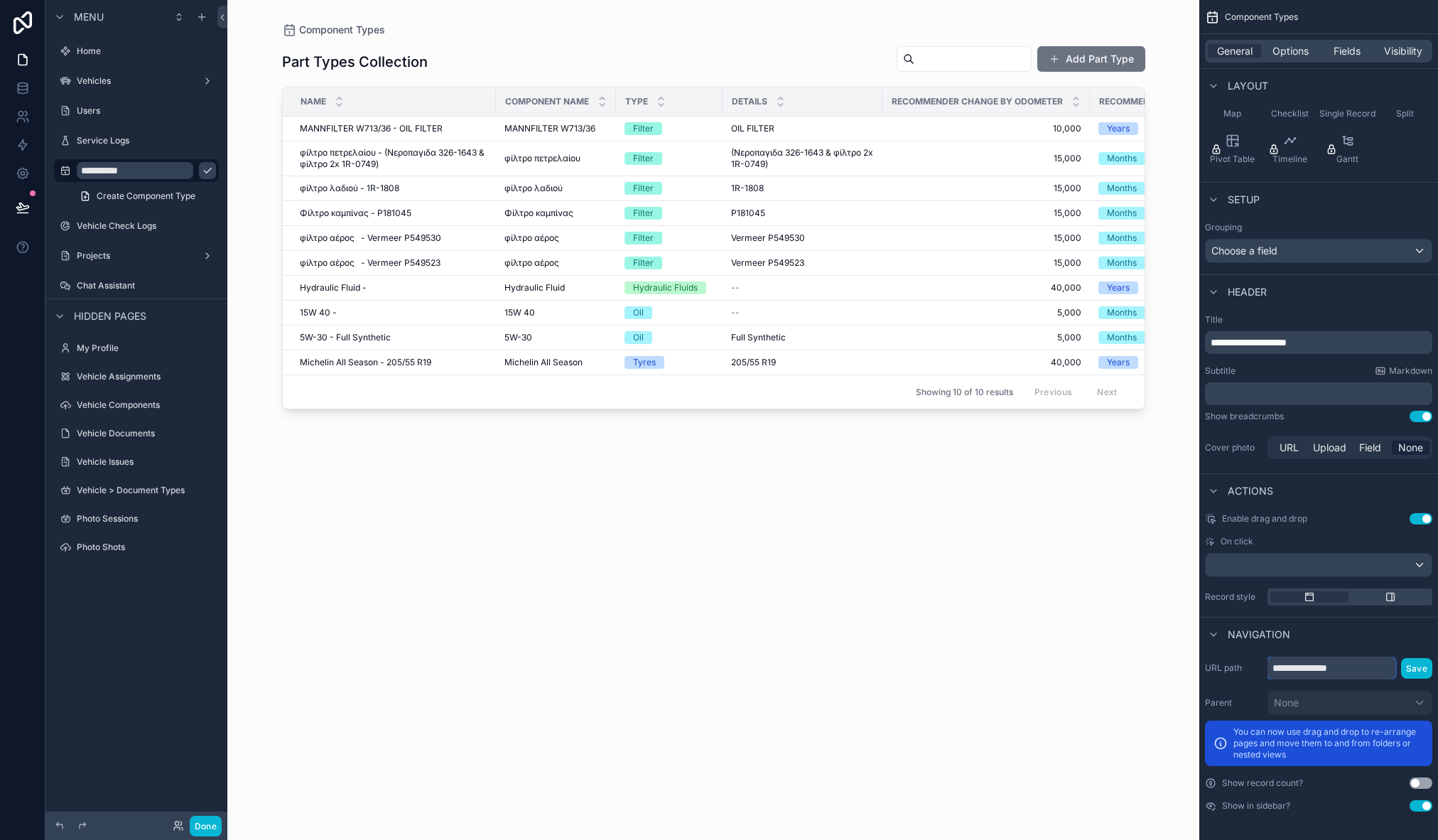
drag, startPoint x: 1326, startPoint y: 666, endPoint x: 1215, endPoint y: 671, distance: 111.1
click at [1215, 671] on div "**********" at bounding box center [1318, 667] width 227 height 22
type input "**********"
click at [1428, 665] on button "Save" at bounding box center [1416, 668] width 31 height 21
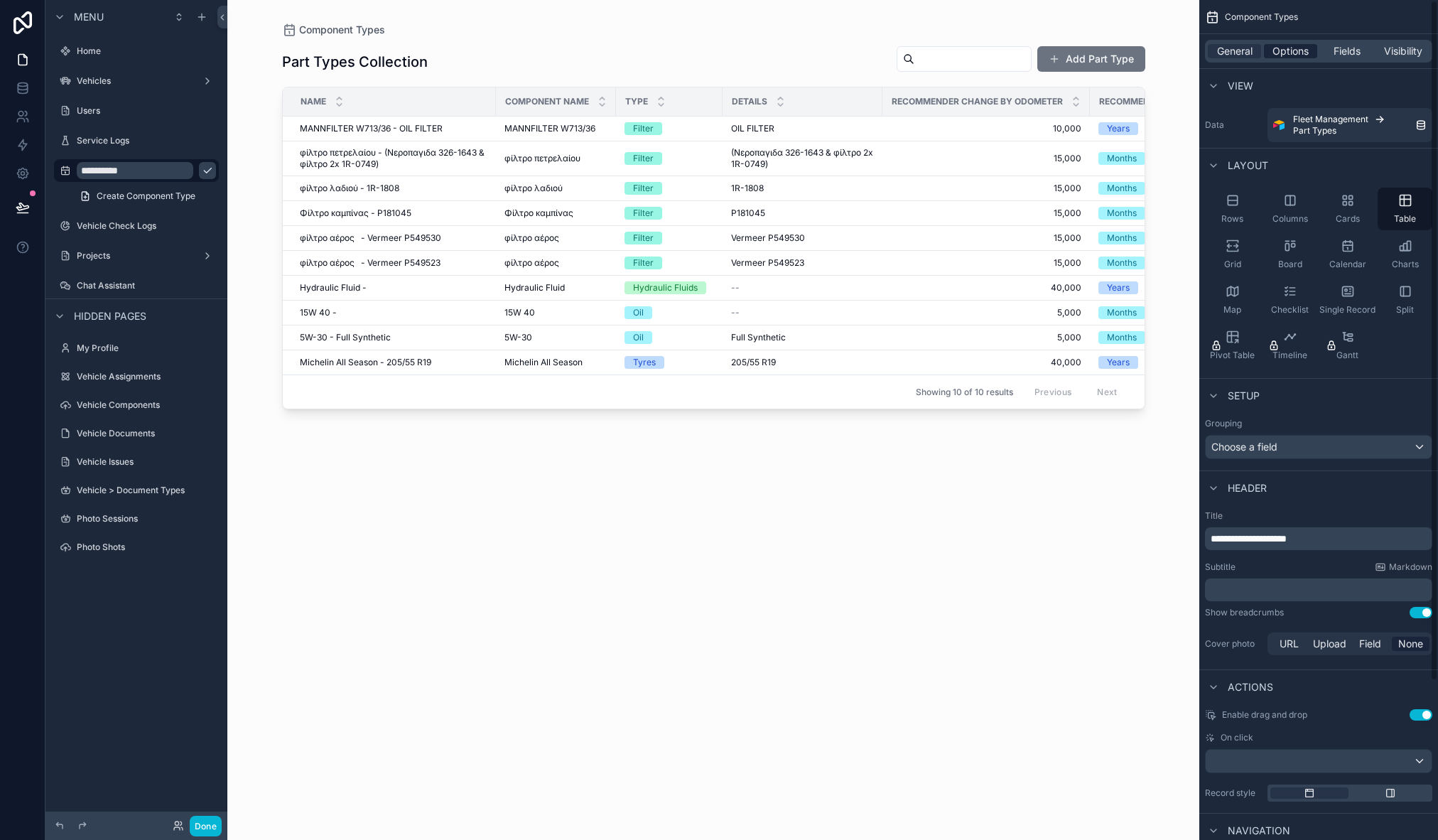
click at [1289, 55] on span "Options" at bounding box center [1290, 51] width 36 height 14
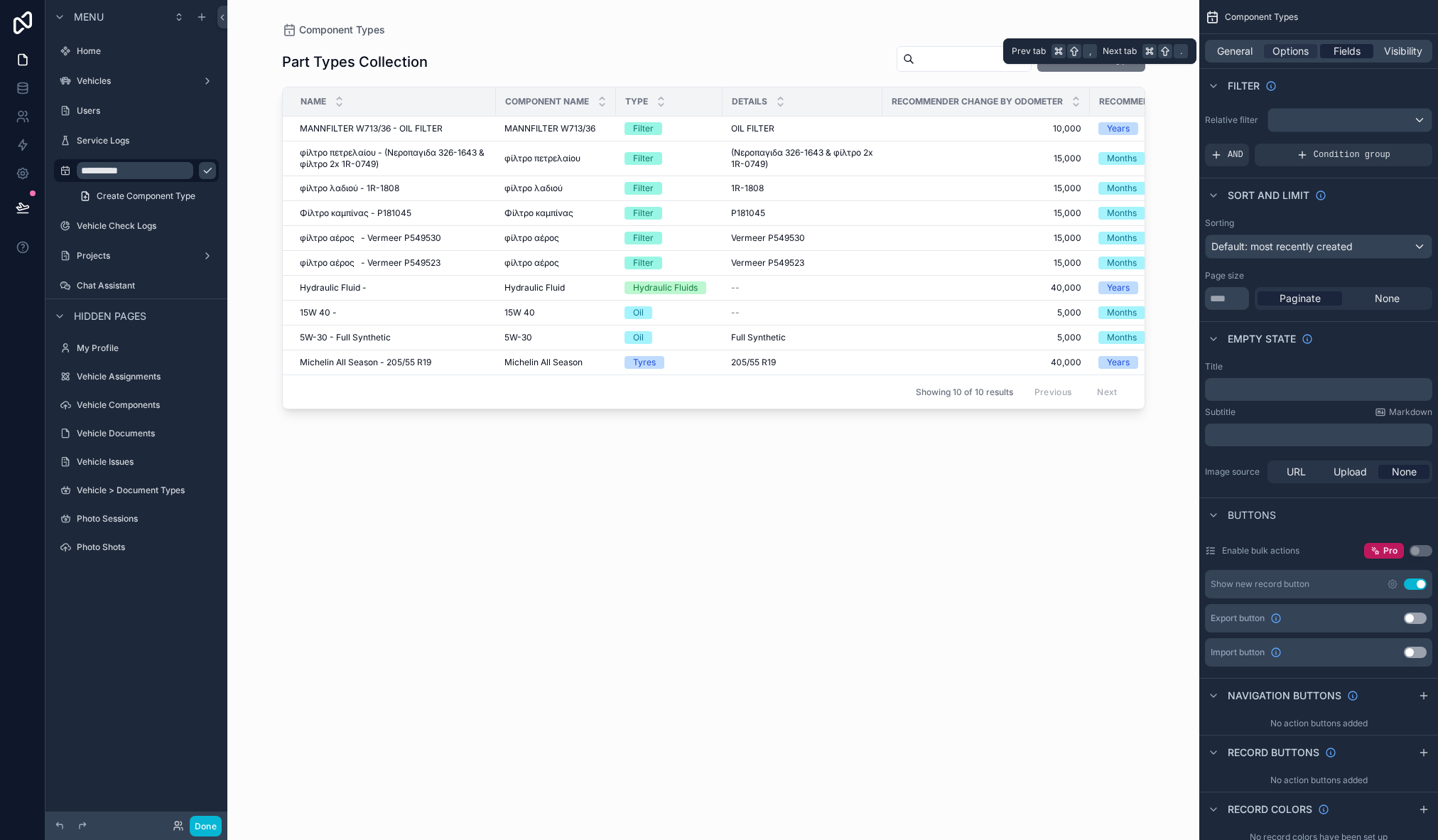
click at [1352, 53] on span "Fields" at bounding box center [1347, 51] width 27 height 14
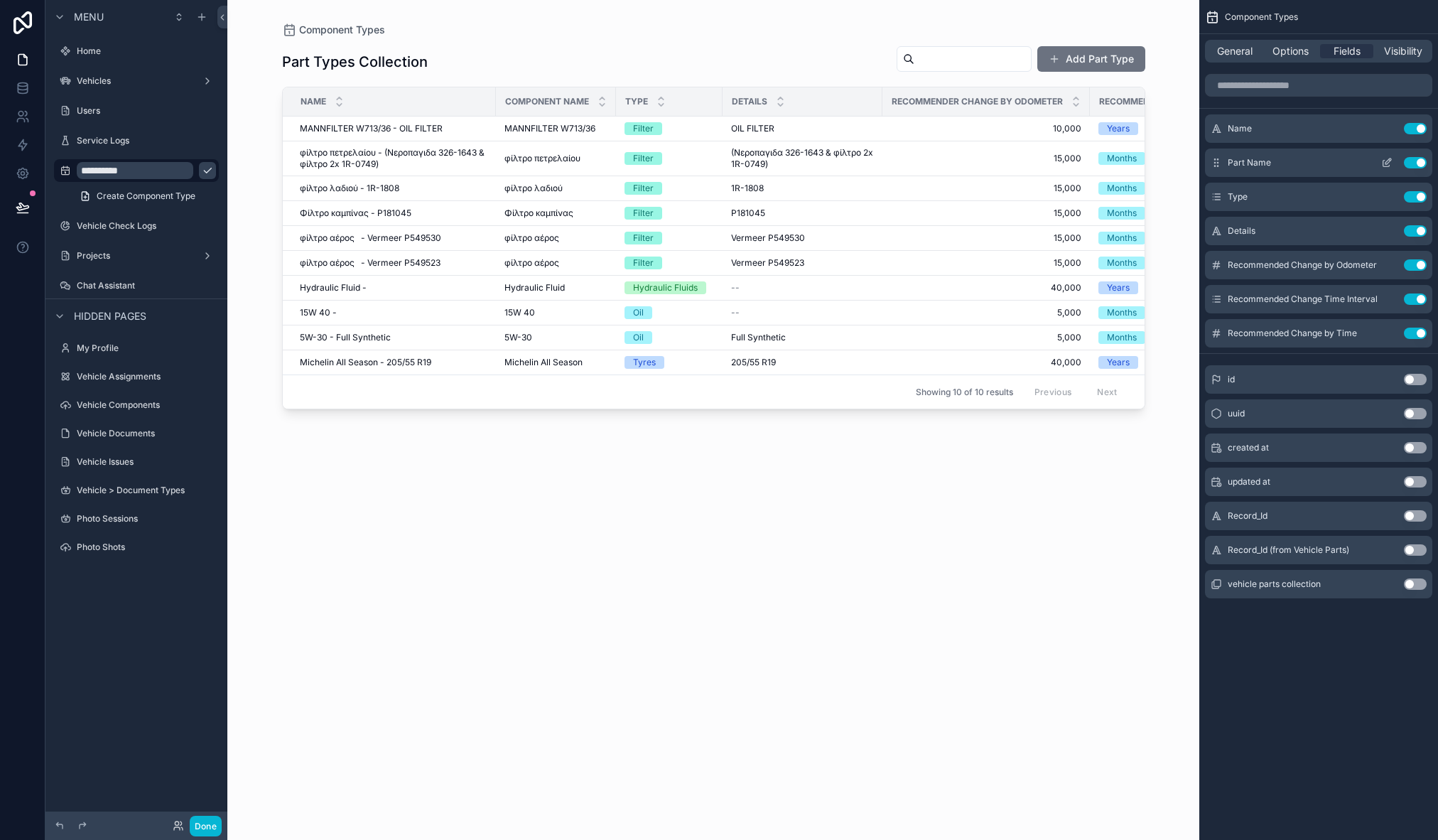
click at [1388, 163] on icon "scrollable content" at bounding box center [1387, 162] width 11 height 11
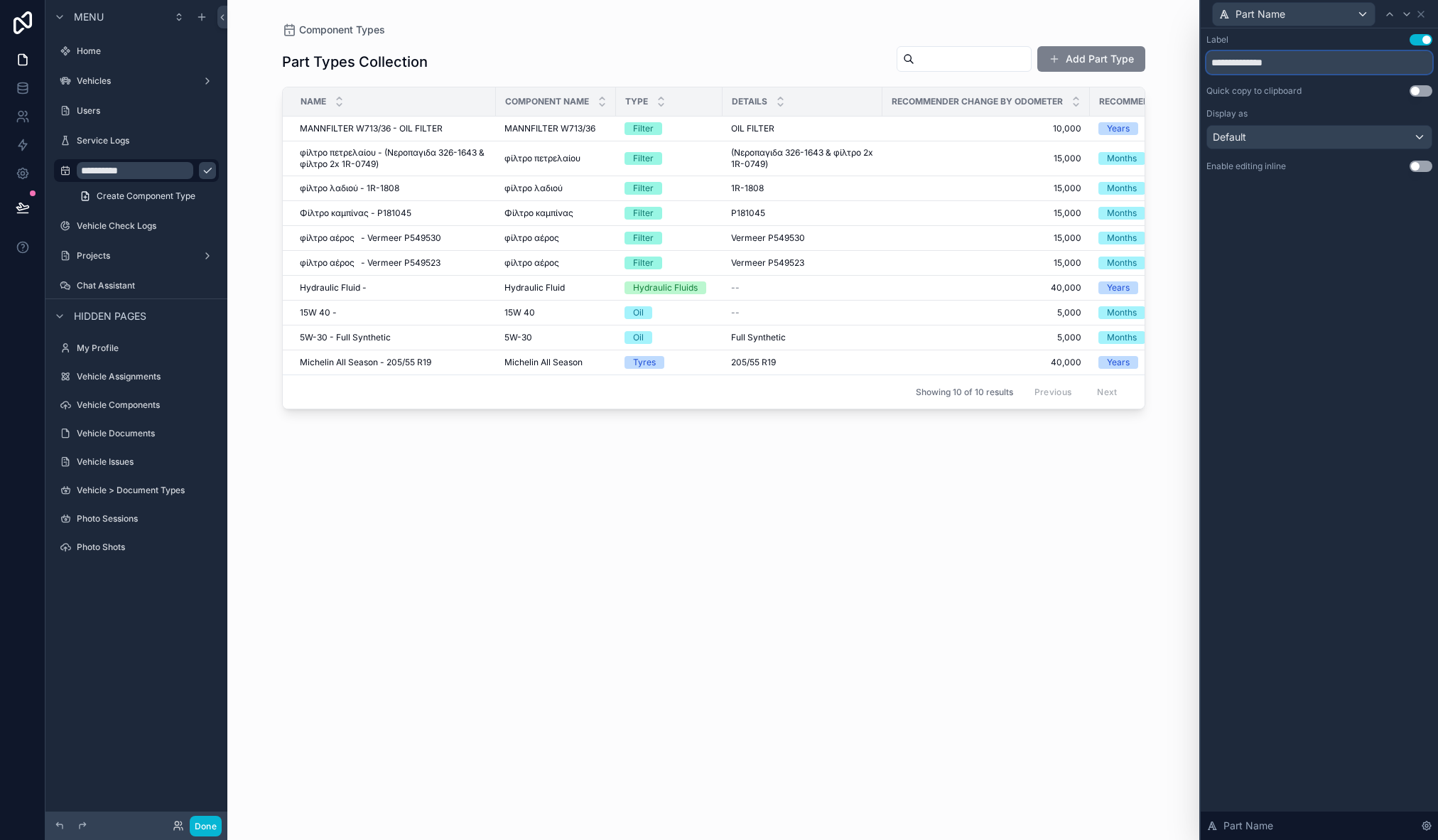
drag, startPoint x: 1267, startPoint y: 59, endPoint x: 1139, endPoint y: 55, distance: 128.1
click at [1139, 55] on div "**********" at bounding box center [719, 420] width 1438 height 840
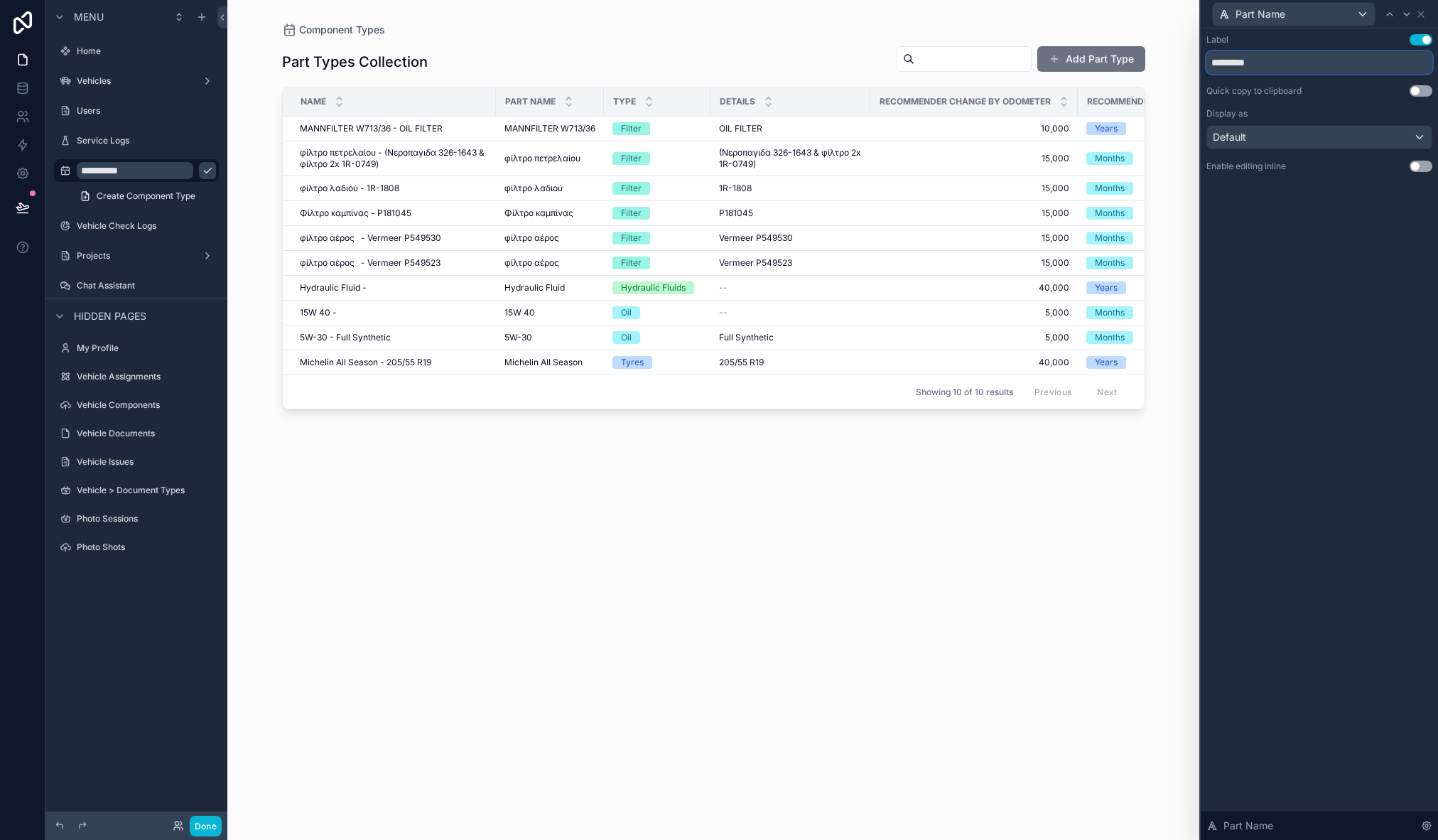
type input "*********"
click at [1069, 513] on div "Part Types Collection Add Part Type Name Part Name Type Details Recommender Cha…" at bounding box center [713, 430] width 864 height 785
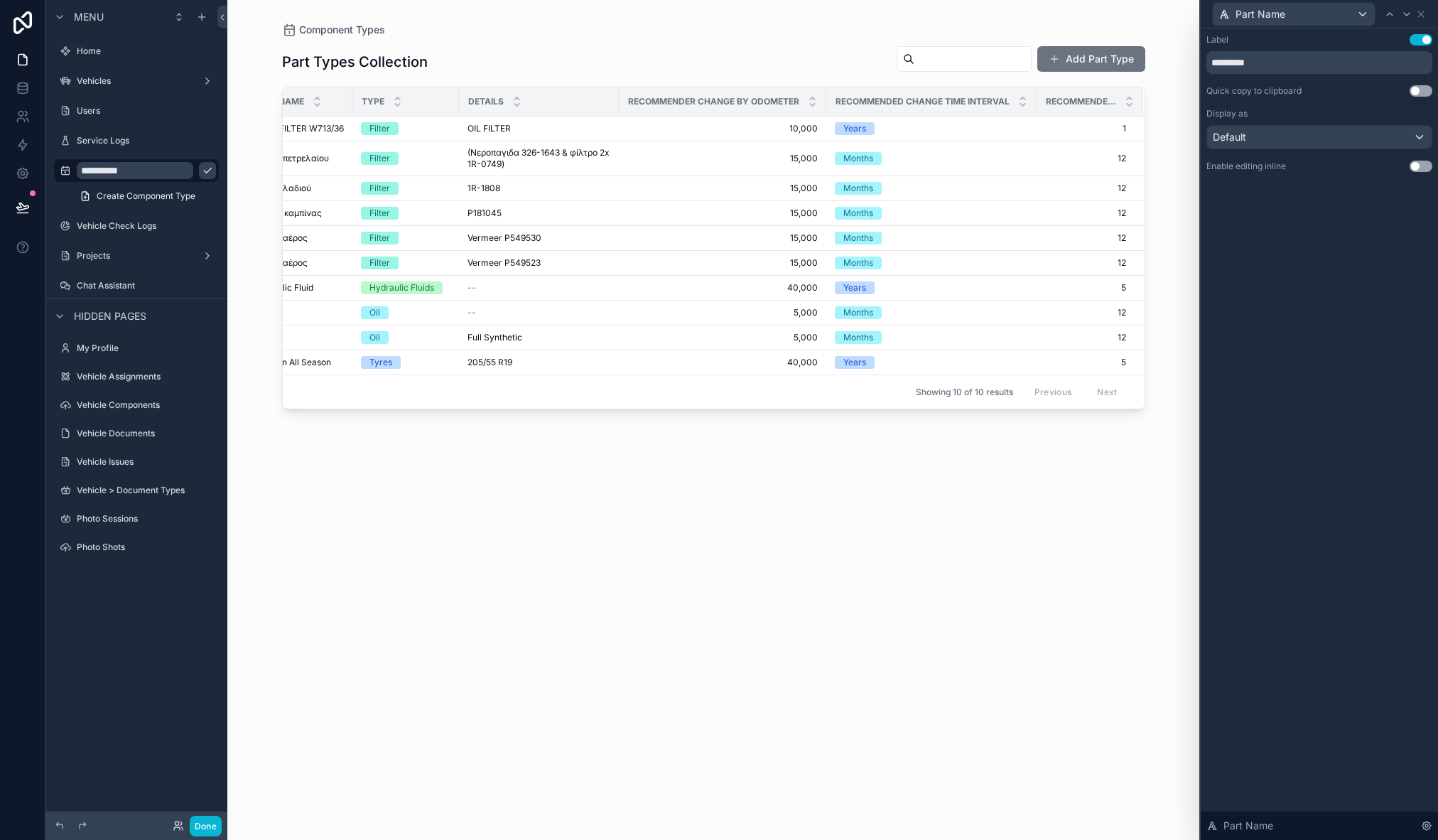
click at [729, 606] on div "Part Types Collection Add Part Type Name Part Name Type Details Recommender Cha…" at bounding box center [713, 430] width 864 height 785
click at [206, 826] on button "Done" at bounding box center [206, 826] width 32 height 21
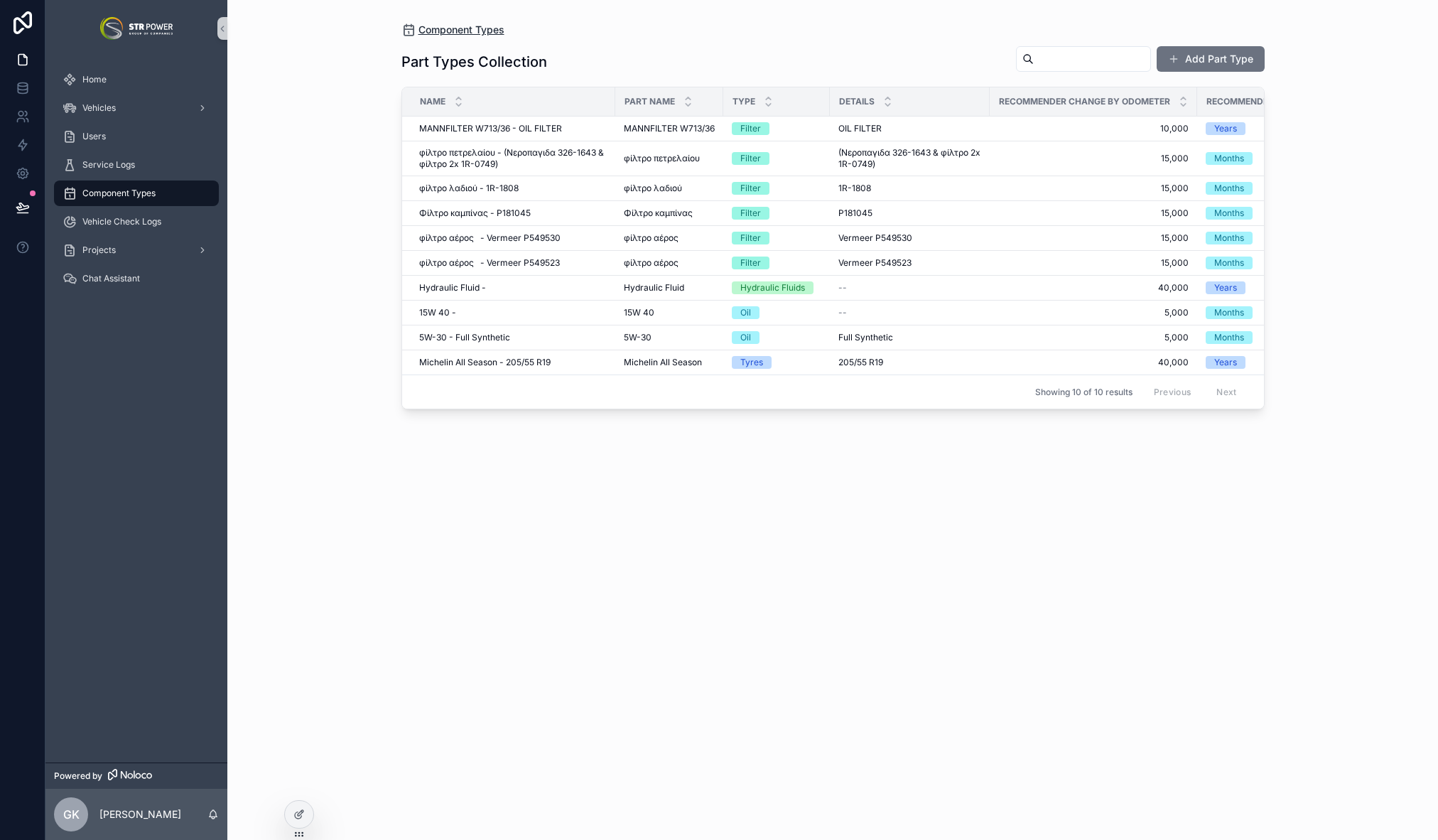
click at [471, 32] on span "Component Types" at bounding box center [461, 30] width 86 height 14
click at [130, 181] on link "Component Types" at bounding box center [136, 194] width 165 height 26
click at [308, 816] on div at bounding box center [299, 814] width 28 height 27
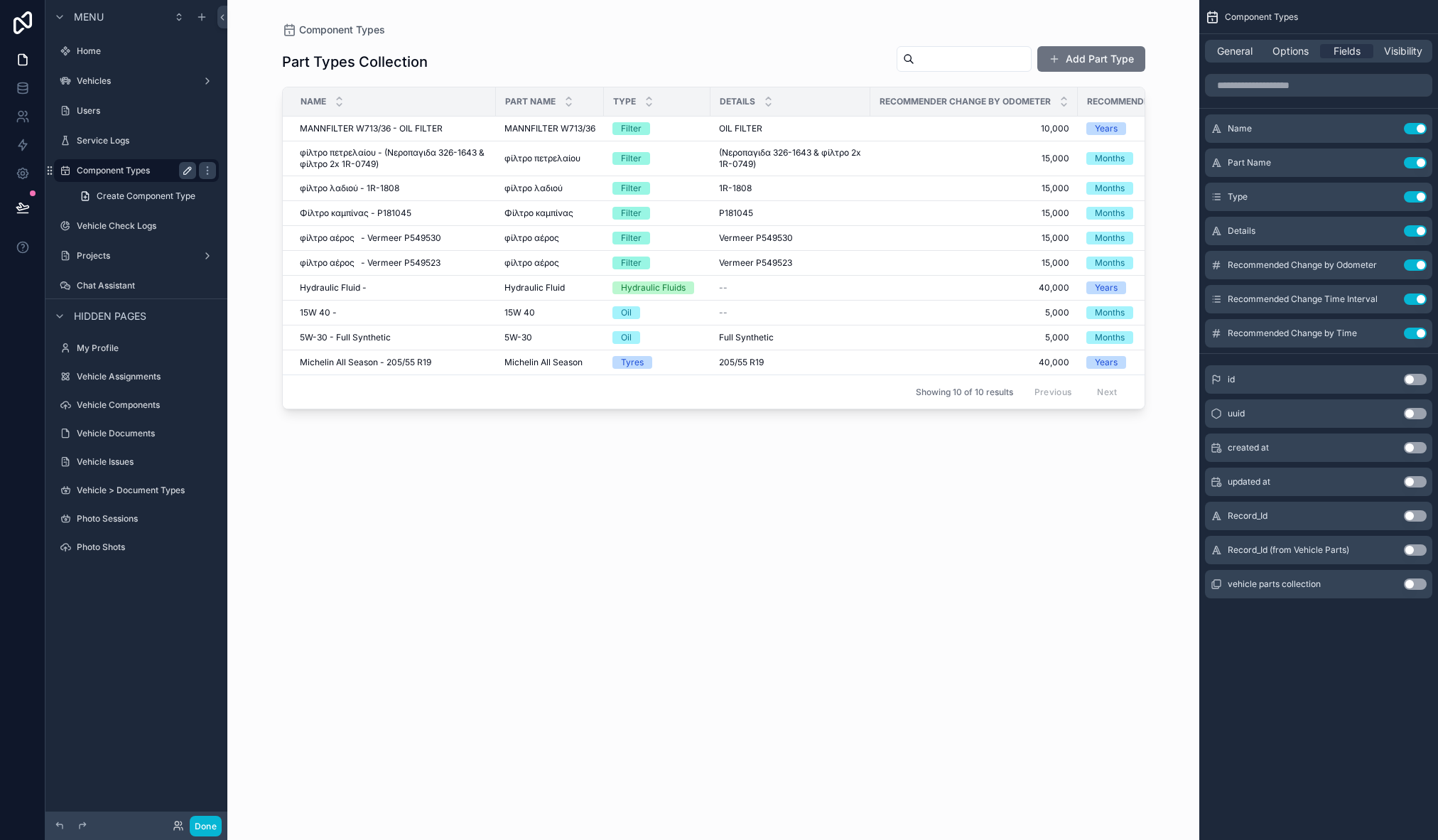
click at [189, 170] on icon "scrollable content" at bounding box center [187, 170] width 7 height 7
click at [122, 168] on input "**********" at bounding box center [125, 170] width 96 height 17
type input "**********"
click at [202, 171] on icon "scrollable content" at bounding box center [207, 170] width 11 height 11
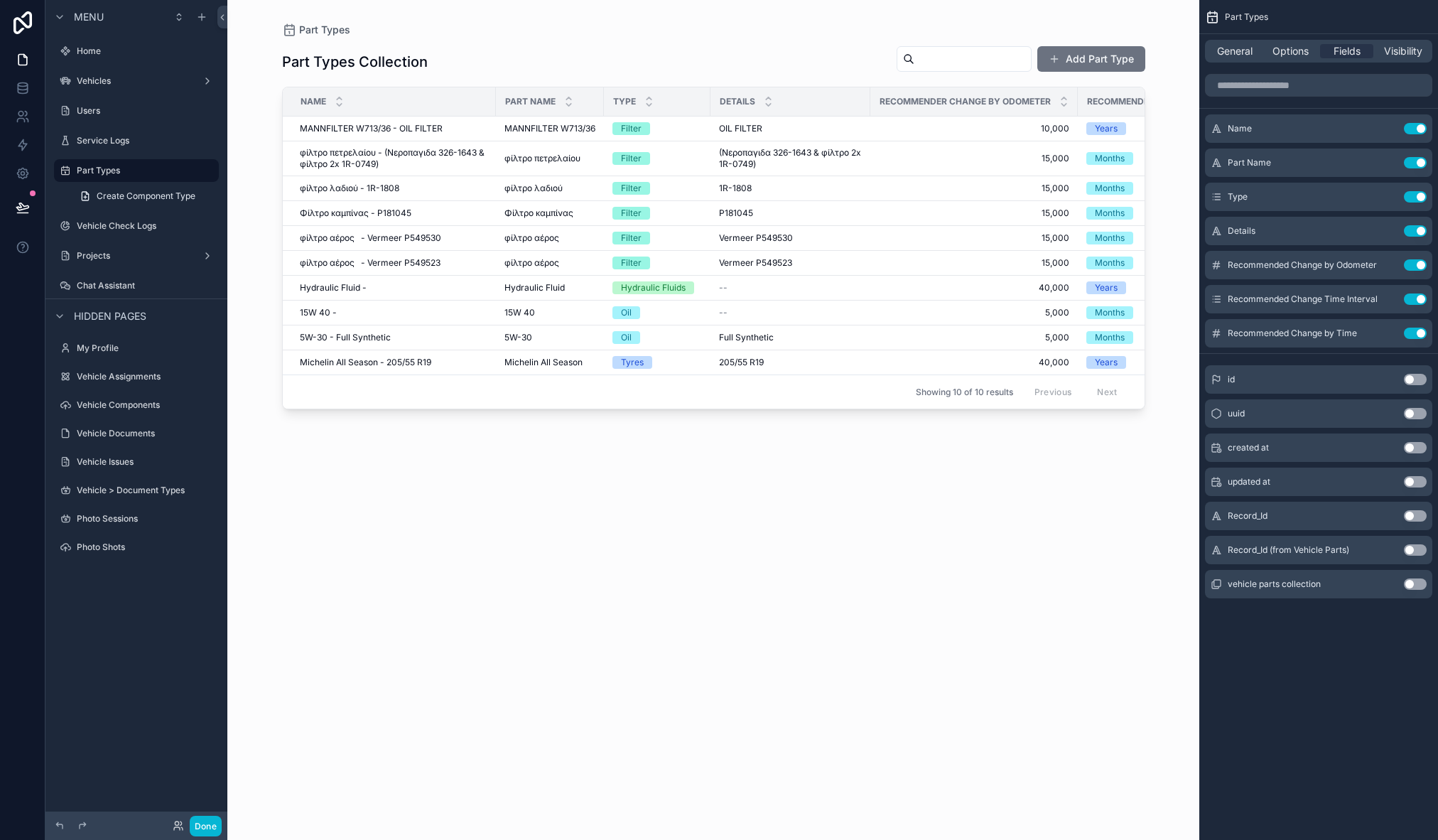
click at [404, 529] on div "scrollable content" at bounding box center [713, 411] width 909 height 822
click at [1121, 53] on button "Add Part Type" at bounding box center [1091, 59] width 108 height 26
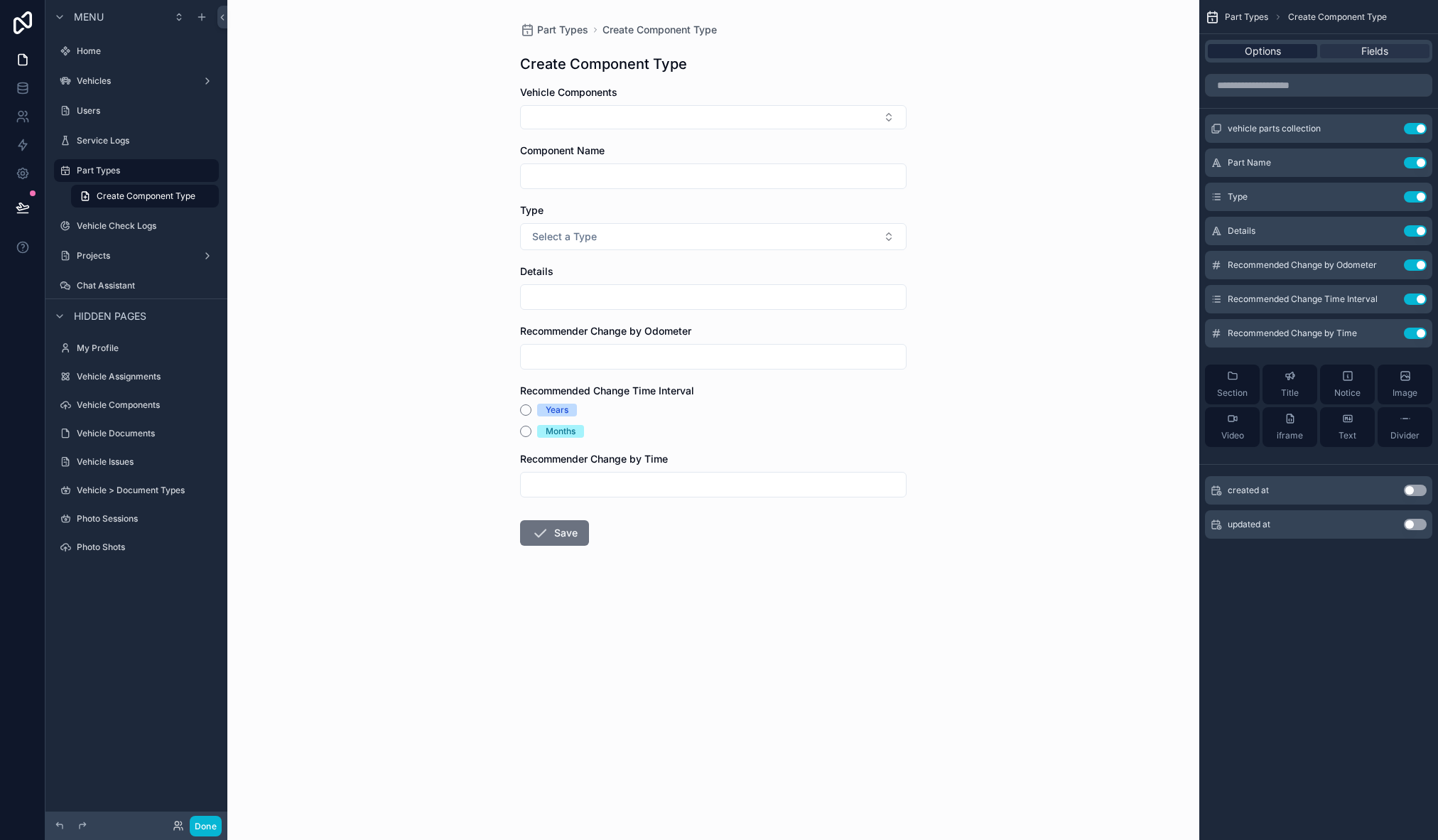
click at [1259, 53] on span "Options" at bounding box center [1263, 51] width 36 height 14
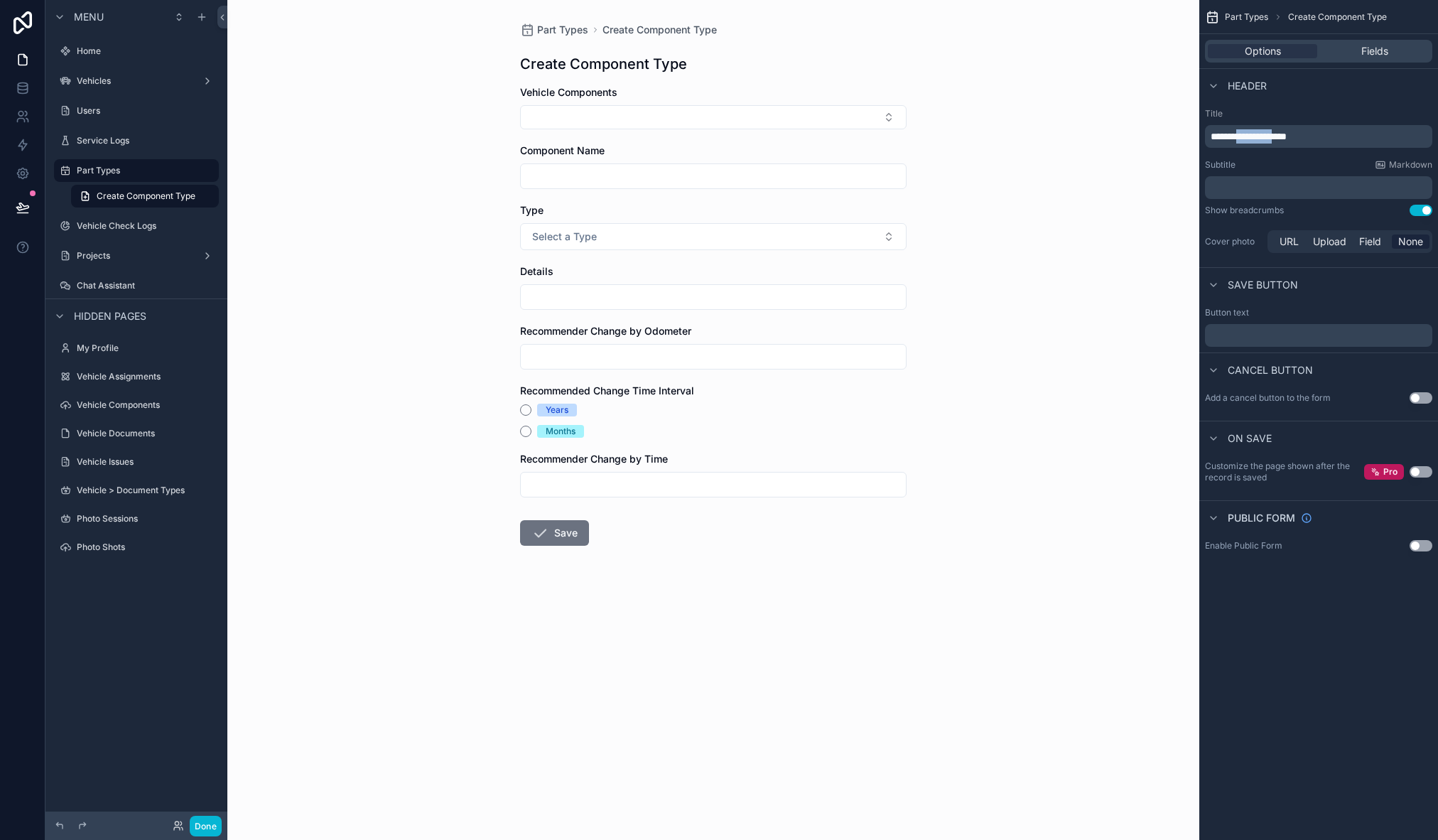
drag, startPoint x: 1247, startPoint y: 133, endPoint x: 1301, endPoint y: 133, distance: 54.0
click at [1287, 133] on span "**********" at bounding box center [1248, 137] width 76 height 10
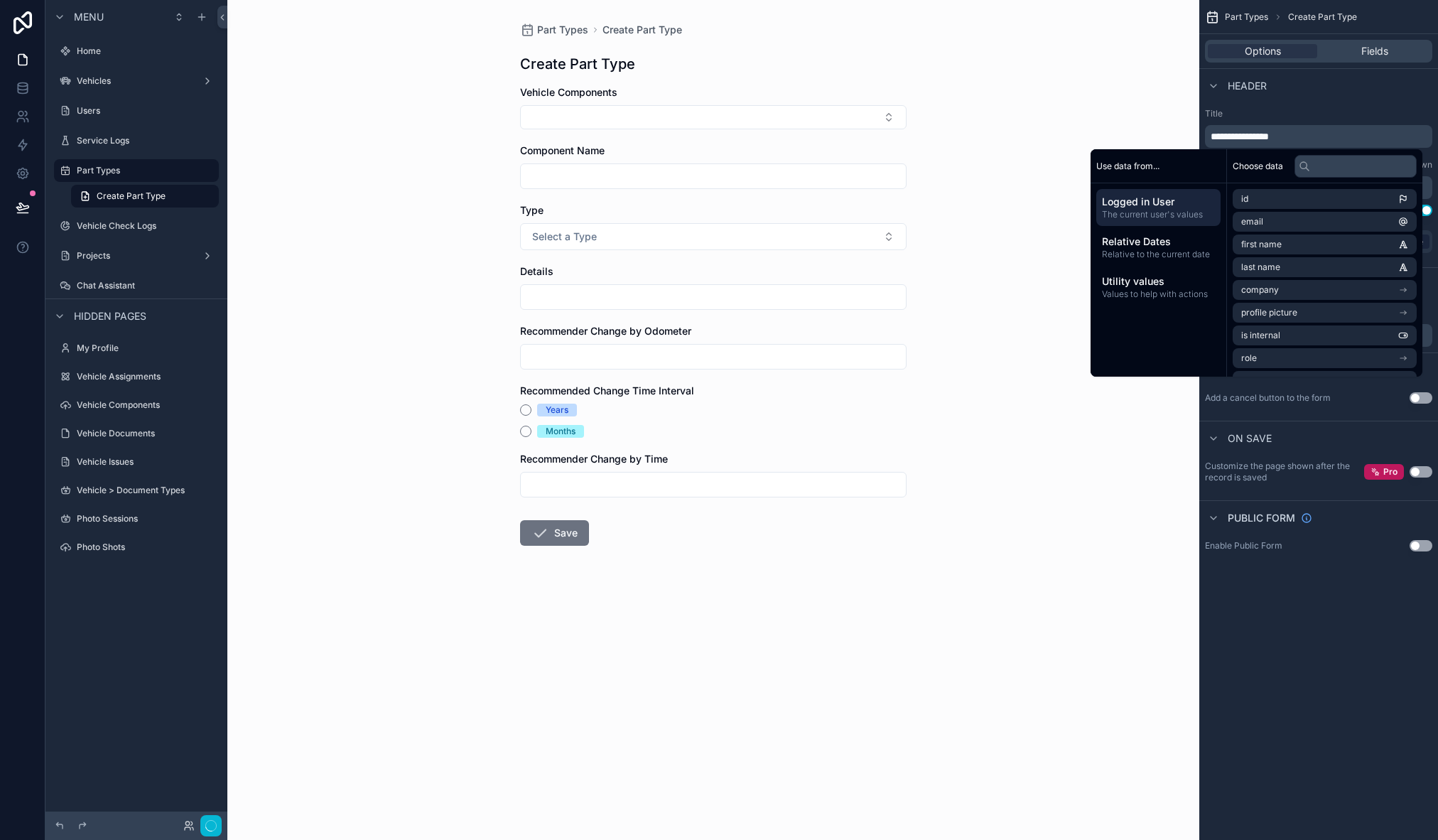
click at [1330, 114] on label "Title" at bounding box center [1318, 113] width 227 height 11
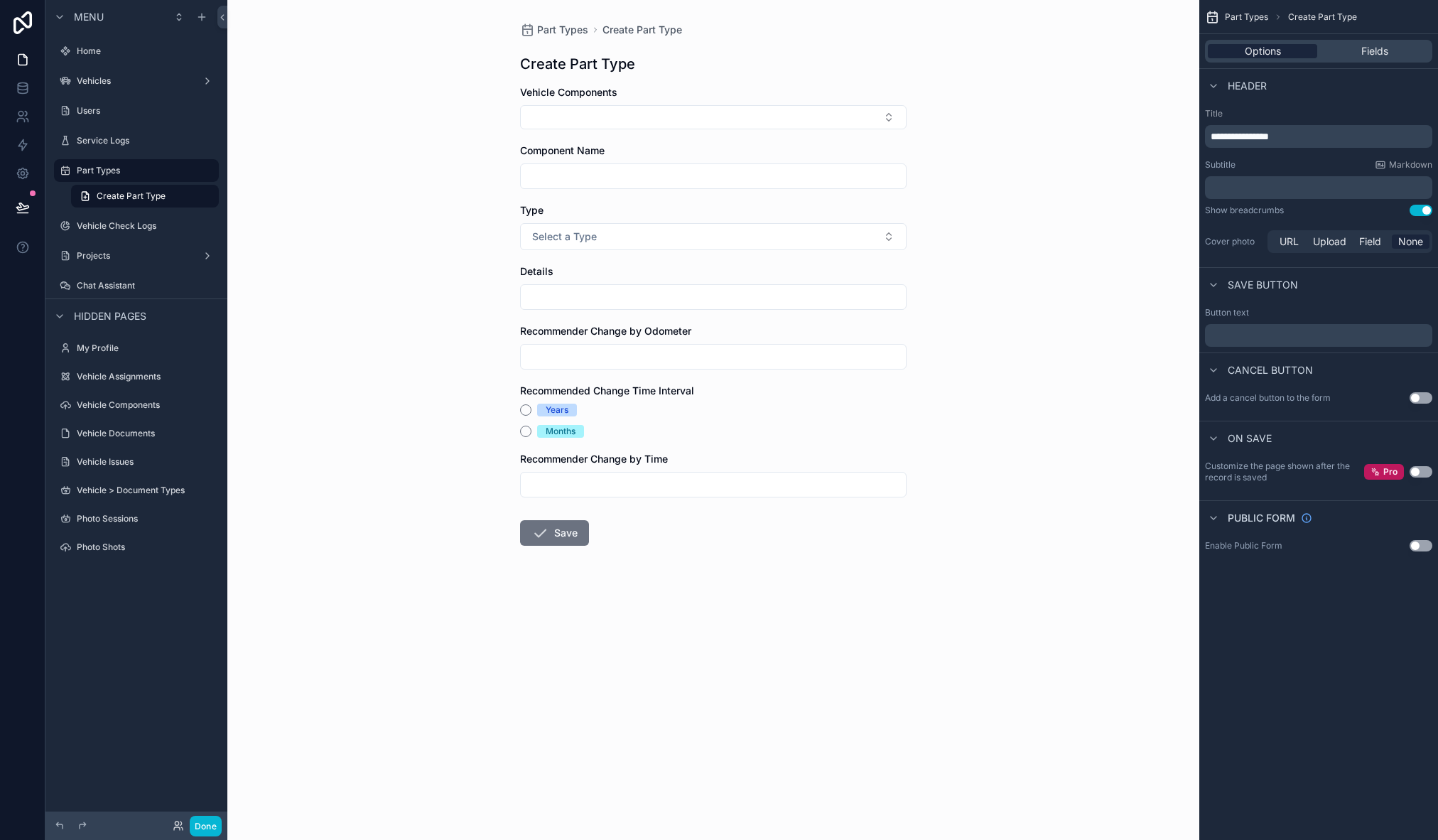
click at [1240, 54] on div "Options" at bounding box center [1263, 51] width 109 height 14
click at [1376, 54] on span "Fields" at bounding box center [1375, 51] width 27 height 14
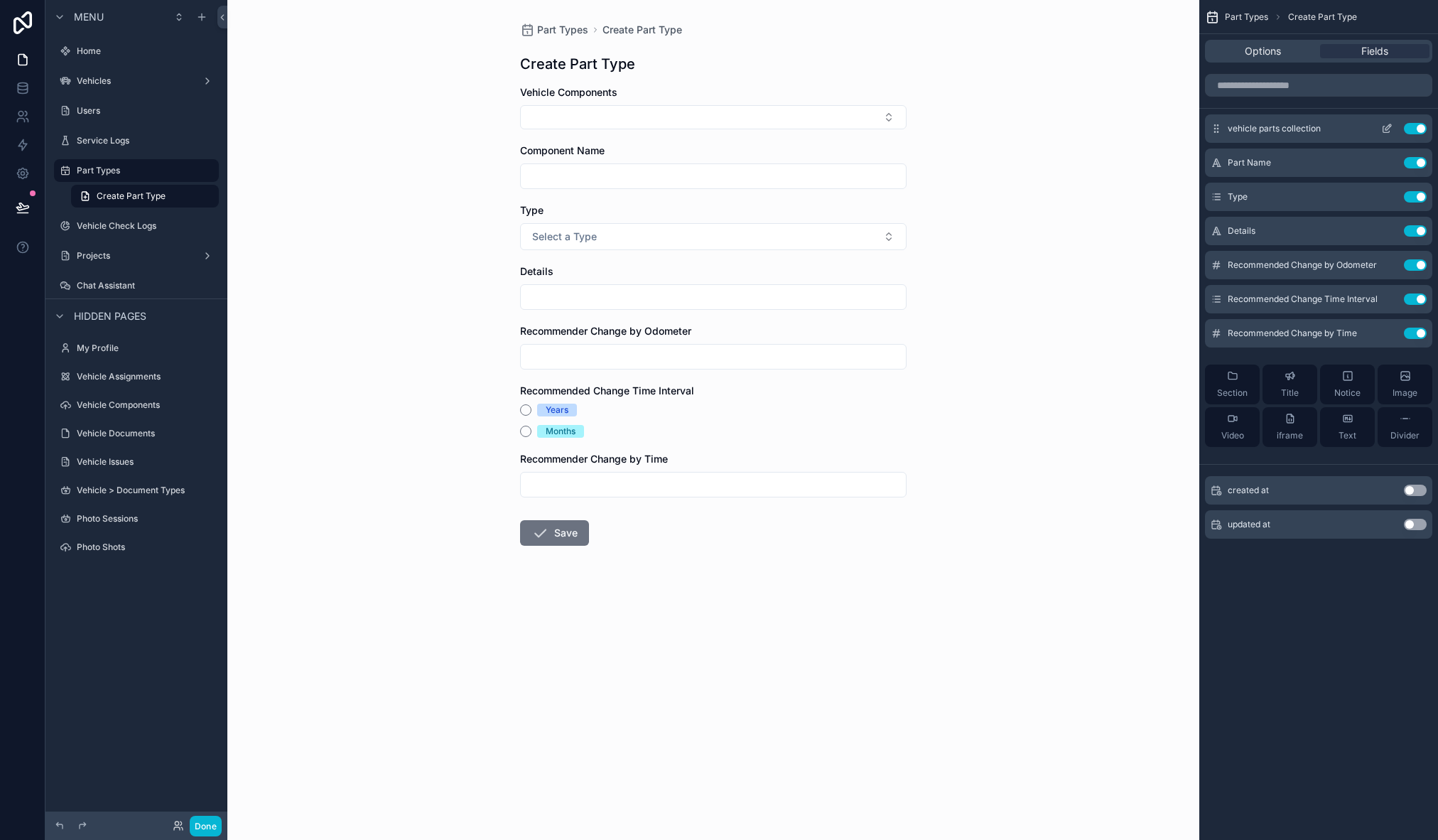
click at [1390, 129] on icon "scrollable content" at bounding box center [1387, 128] width 11 height 11
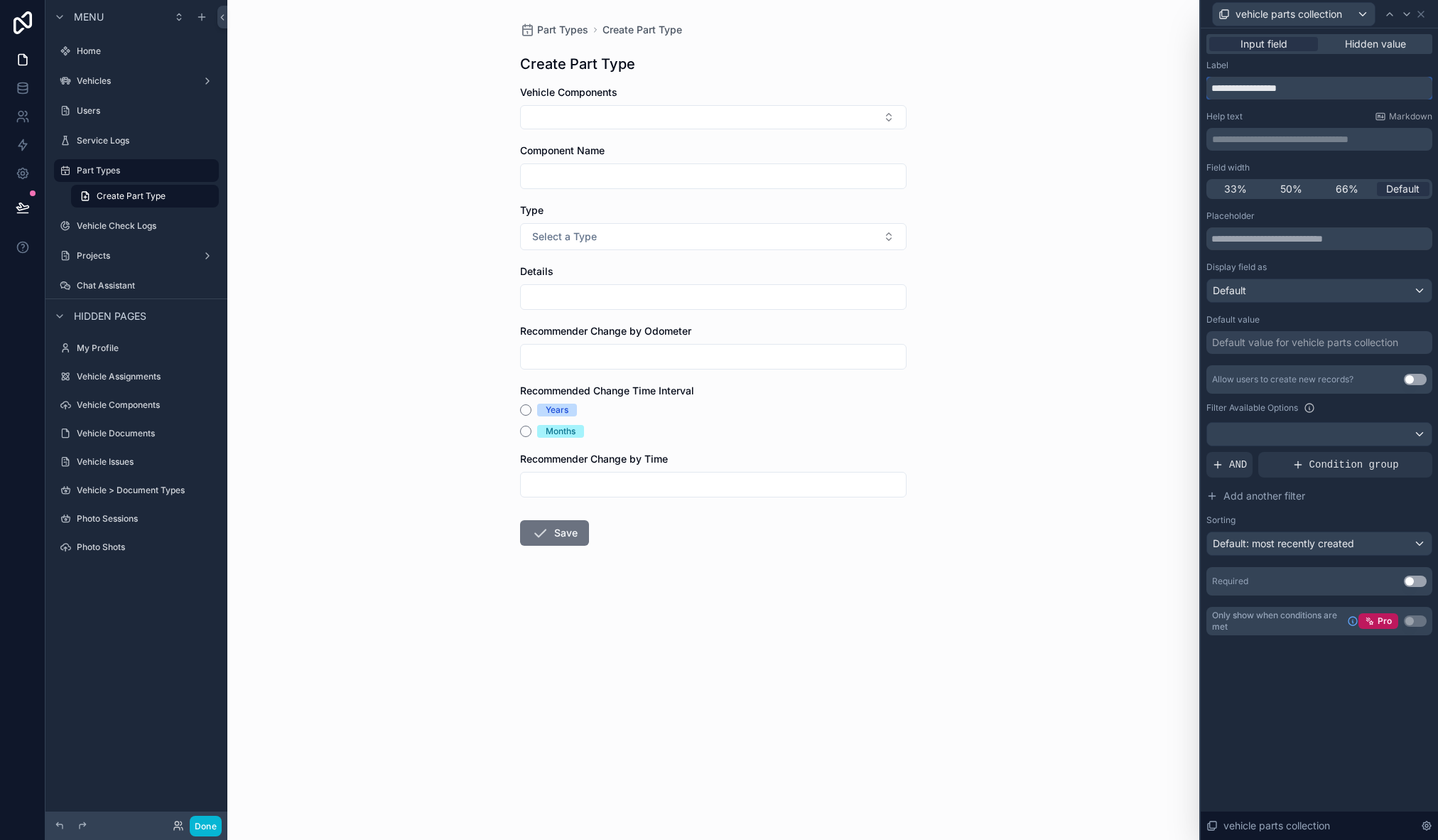
drag, startPoint x: 1251, startPoint y: 87, endPoint x: 1352, endPoint y: 83, distance: 101.1
click at [1352, 83] on input "**********" at bounding box center [1319, 88] width 226 height 22
type input "**********"
click at [1405, 19] on icon at bounding box center [1407, 14] width 11 height 11
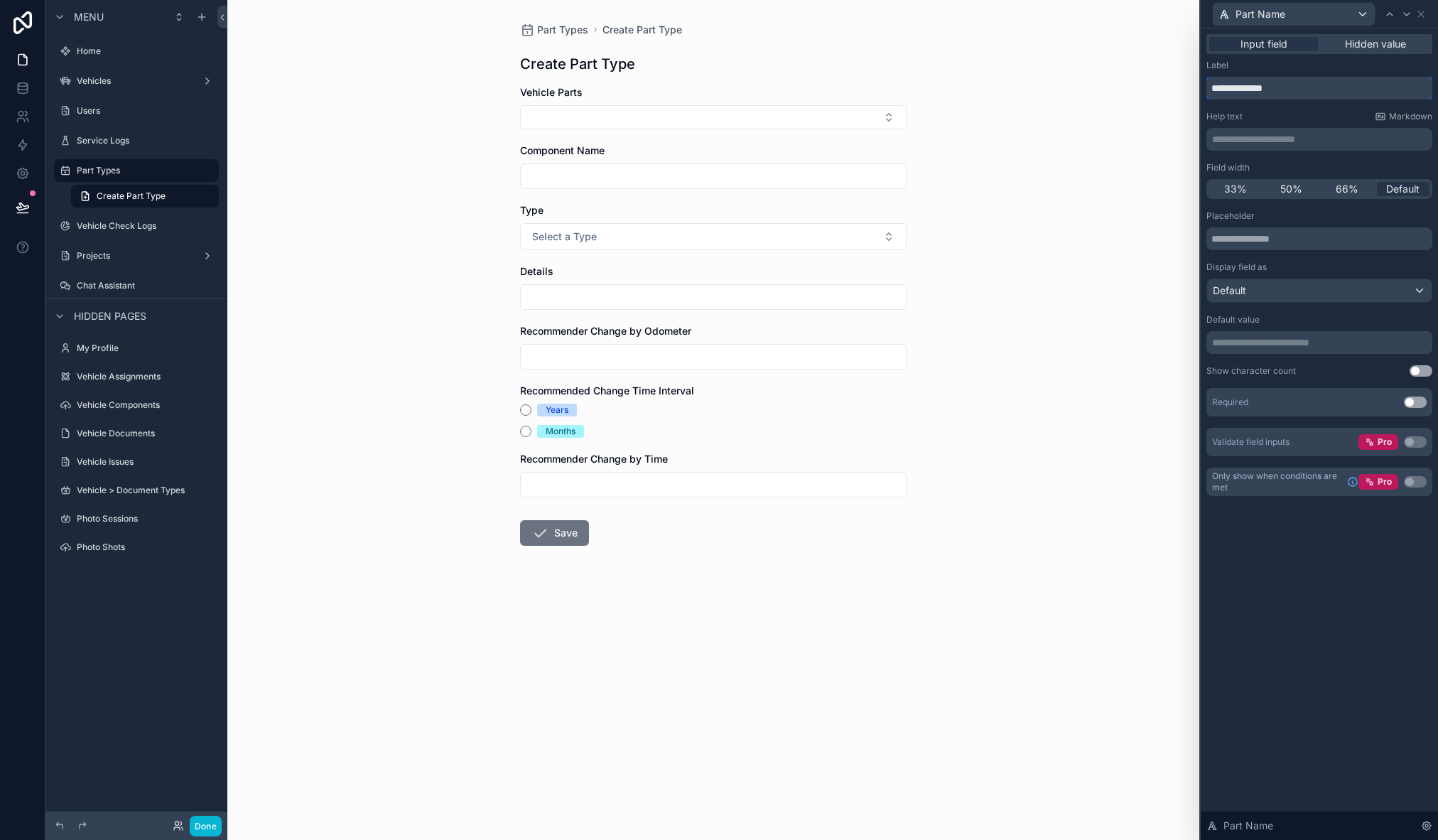
drag, startPoint x: 1268, startPoint y: 83, endPoint x: 1183, endPoint y: 85, distance: 85.0
click at [1183, 85] on div "**********" at bounding box center [719, 420] width 1438 height 840
type input "*********"
click at [1421, 14] on icon at bounding box center [1421, 14] width 6 height 6
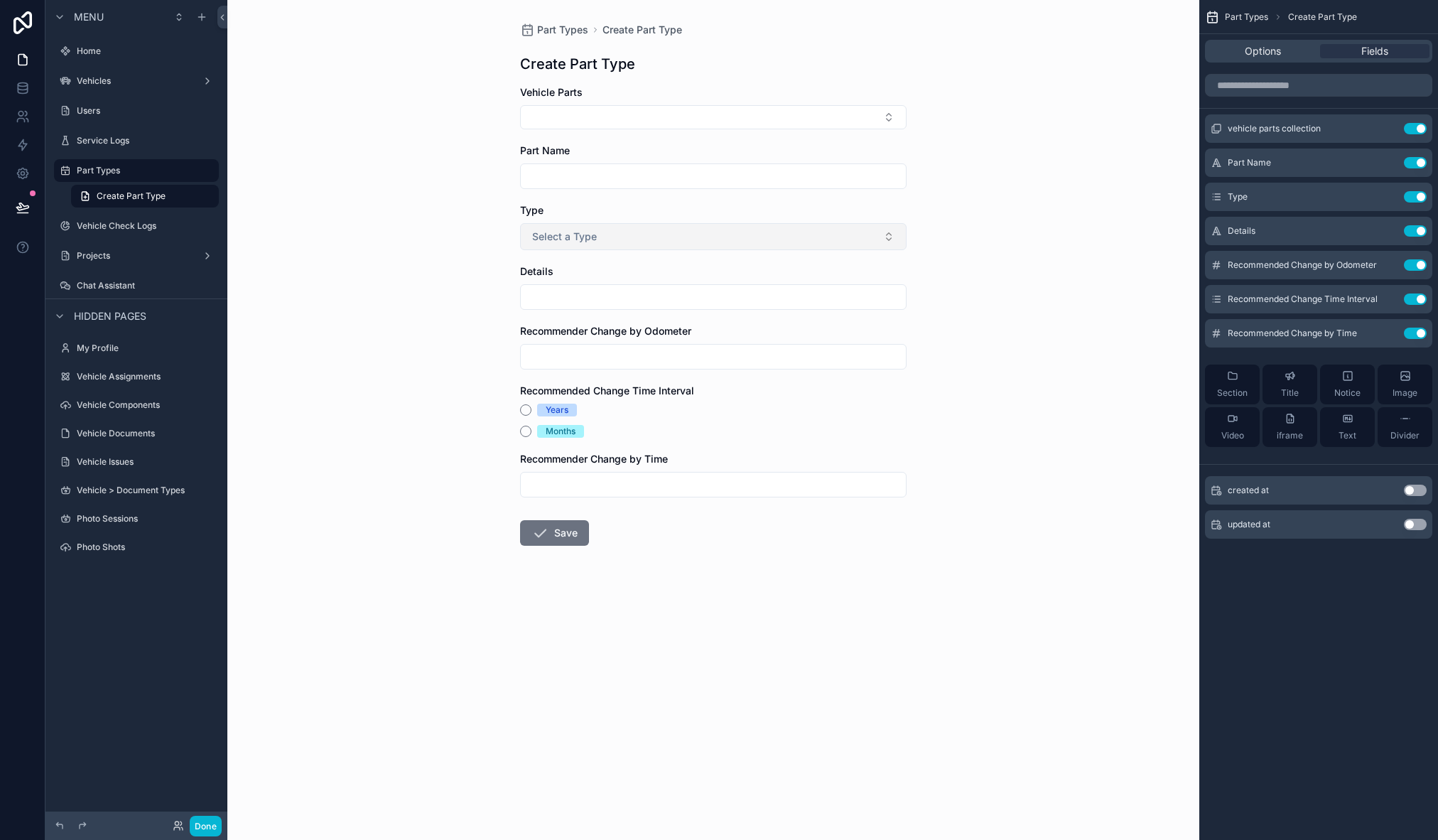
click at [834, 240] on button "Select a Type" at bounding box center [713, 237] width 386 height 27
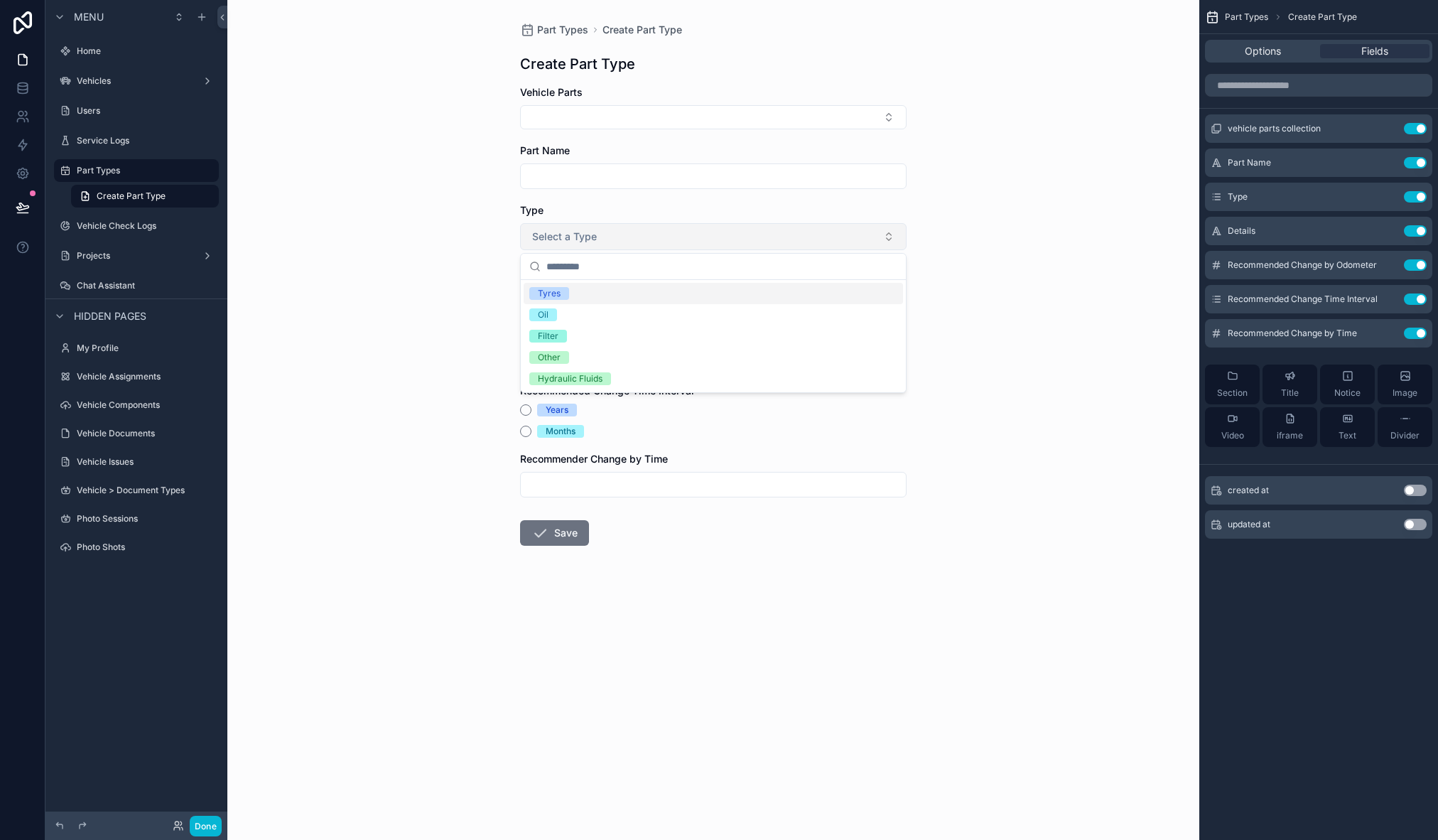
click at [834, 240] on button "Select a Type" at bounding box center [713, 237] width 386 height 27
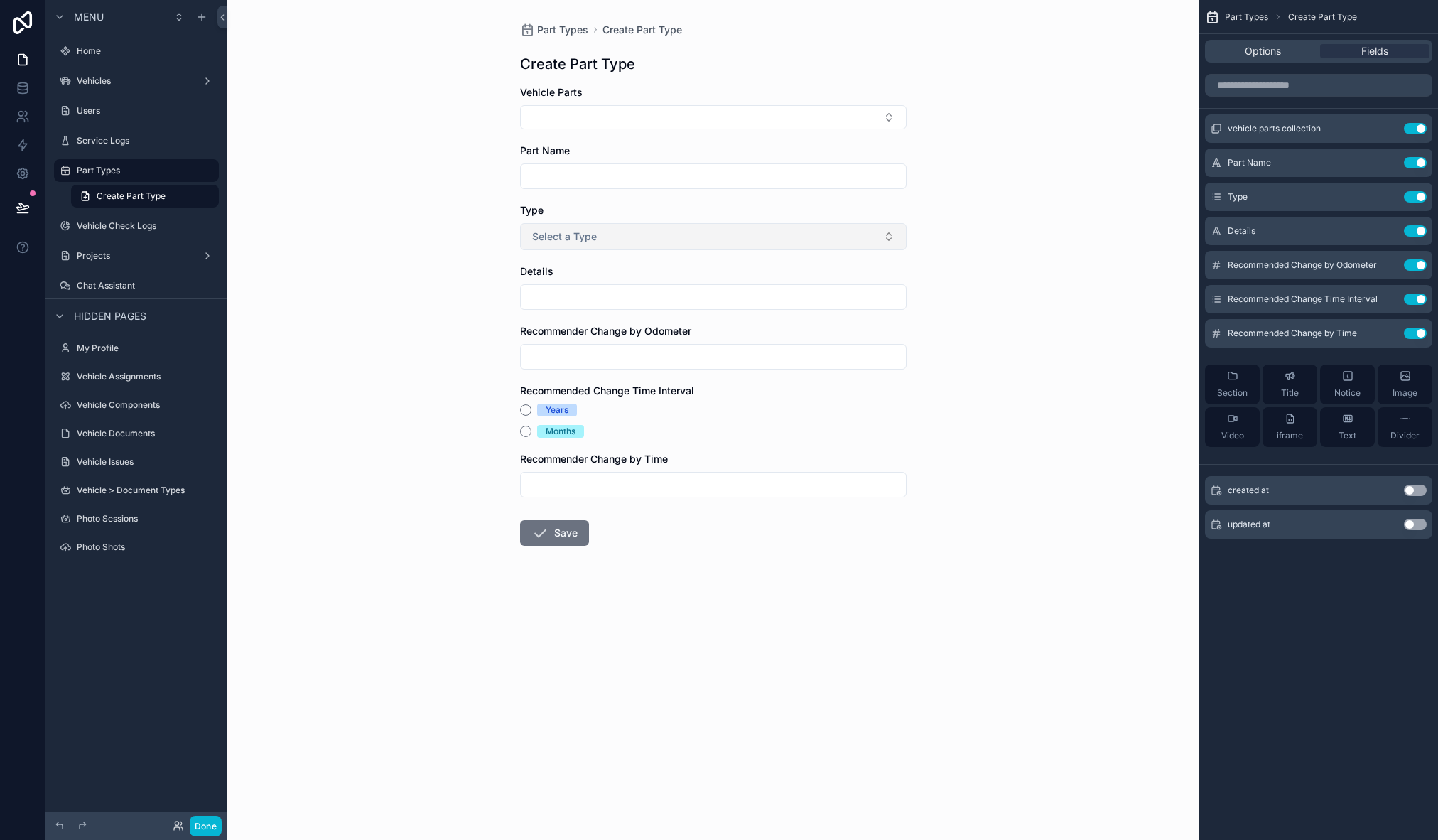
click at [724, 234] on button "Select a Type" at bounding box center [713, 237] width 386 height 27
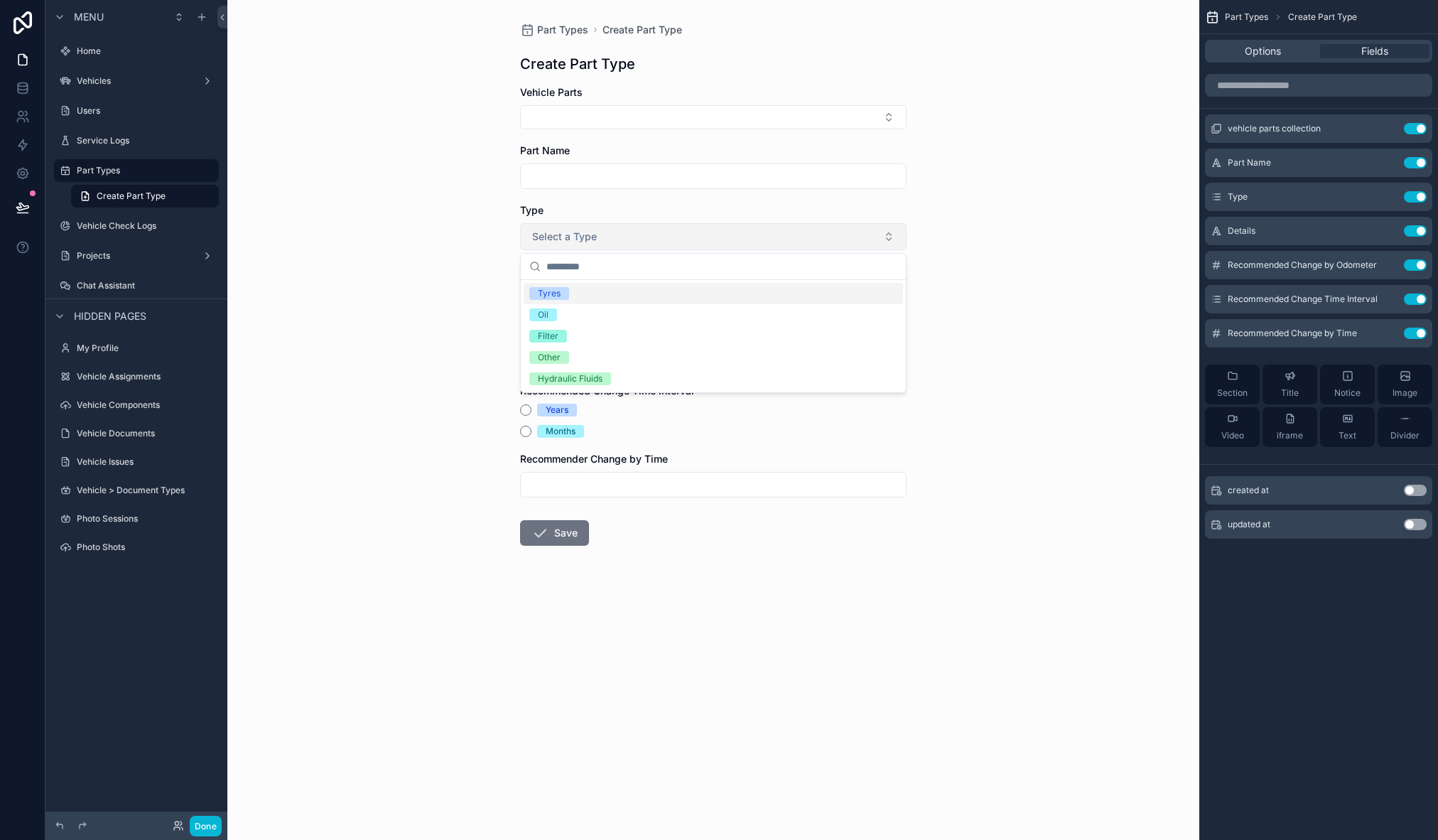
click at [724, 234] on button "Select a Type" at bounding box center [713, 237] width 386 height 27
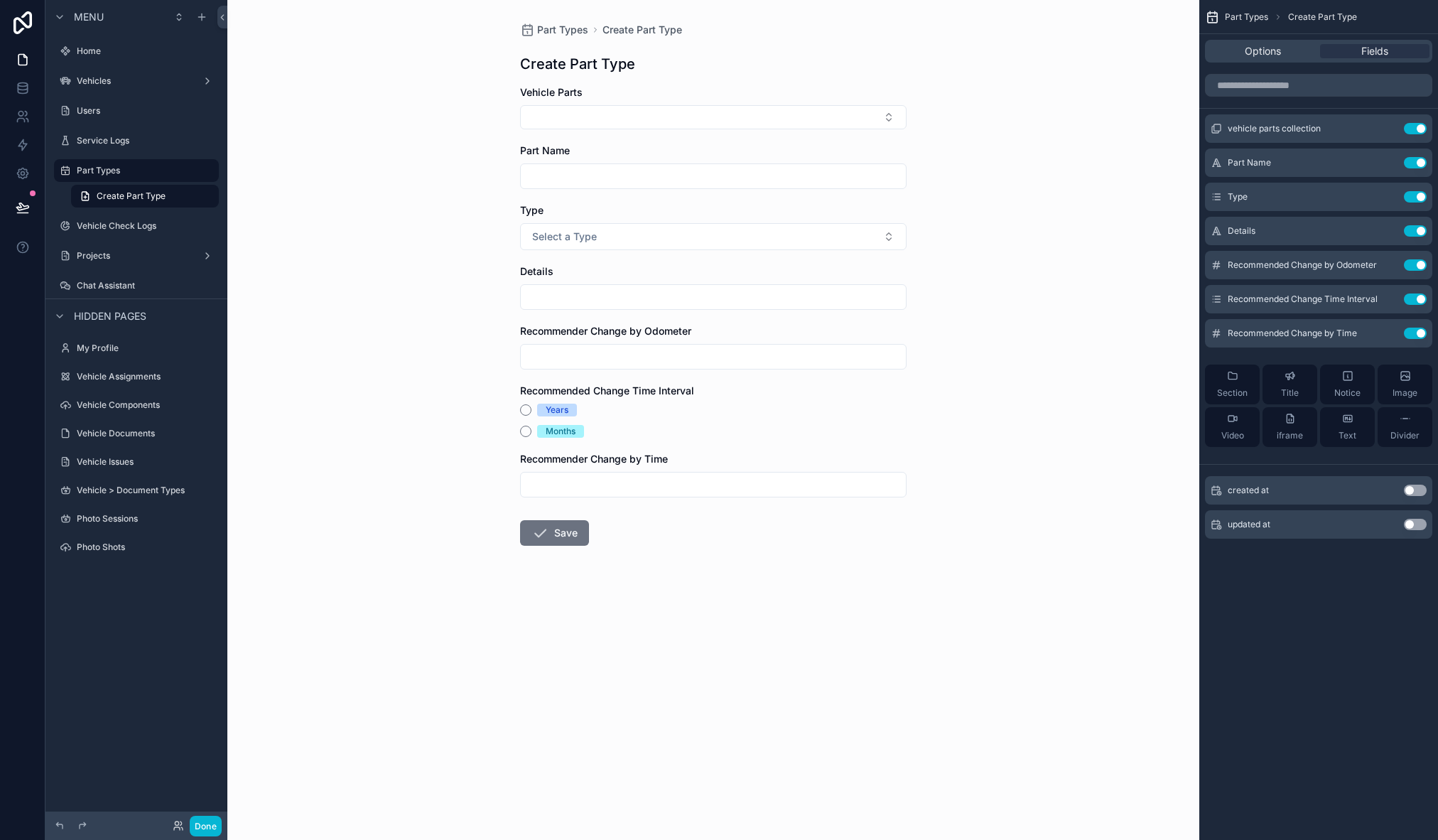
click at [1068, 132] on div "Part Types Create Part Type Create Part Type Vehicle Parts Part Name Type Selec…" at bounding box center [713, 420] width 972 height 840
click at [124, 222] on label "Vehicle Check Logs" at bounding box center [134, 226] width 114 height 11
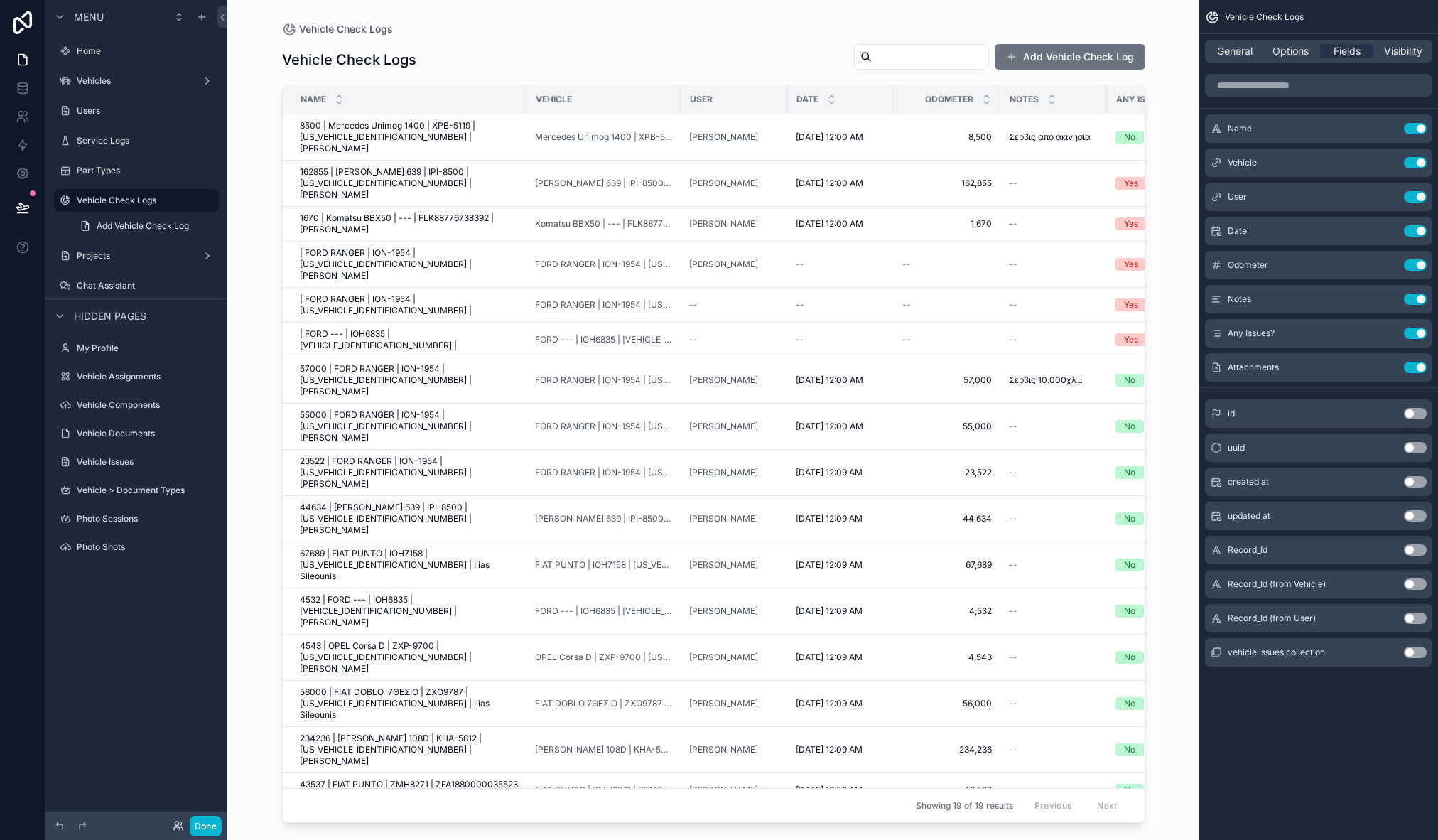
click at [452, 133] on div "scrollable content" at bounding box center [713, 411] width 909 height 822
click at [454, 139] on span "8500 | Mercedes Unimog 1400 | XPB-5119 | [US_VEHICLE_IDENTIFICATION_NUMBER] | […" at bounding box center [409, 137] width 219 height 34
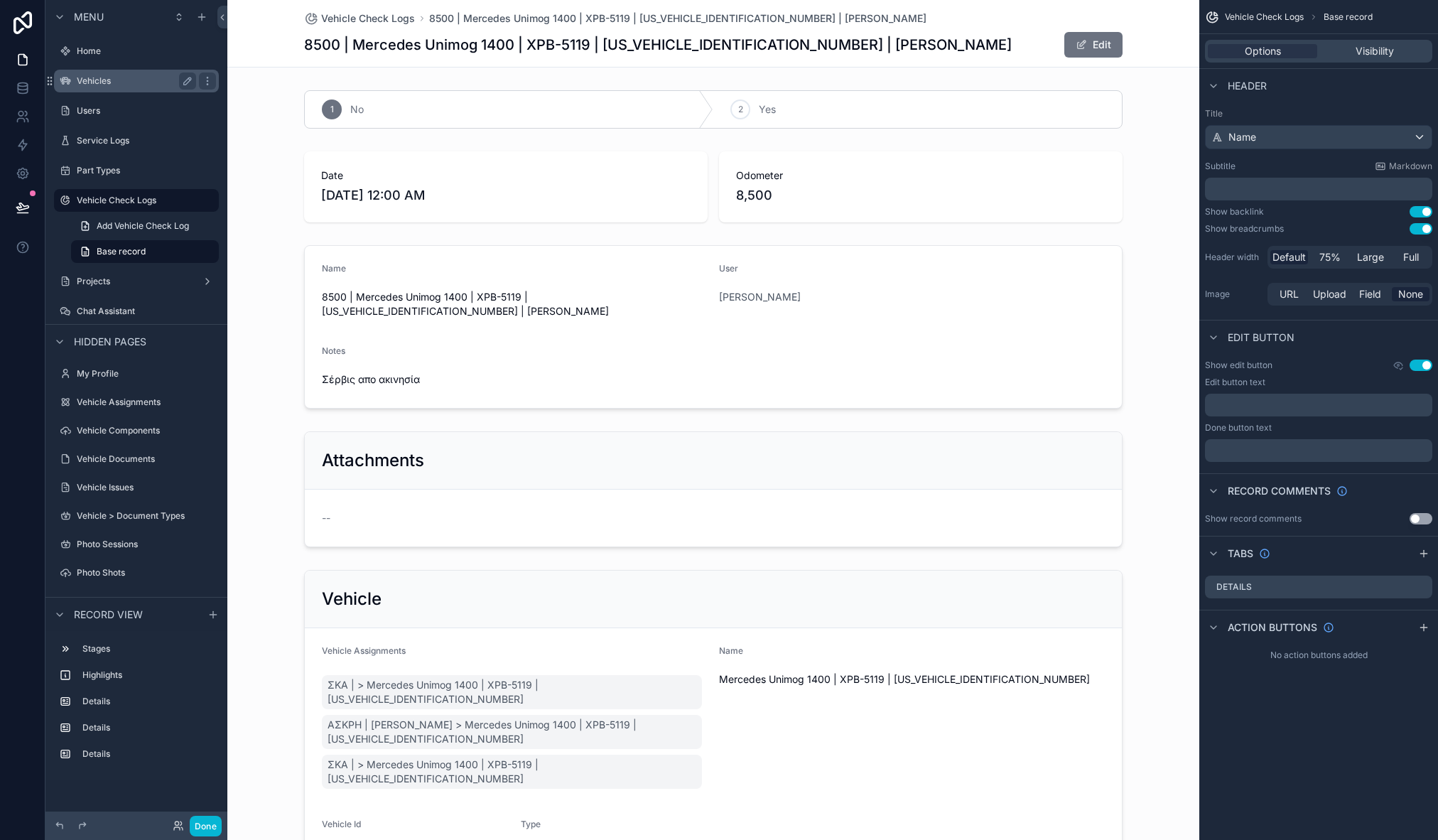
click at [97, 81] on label "Vehicles" at bounding box center [134, 81] width 114 height 11
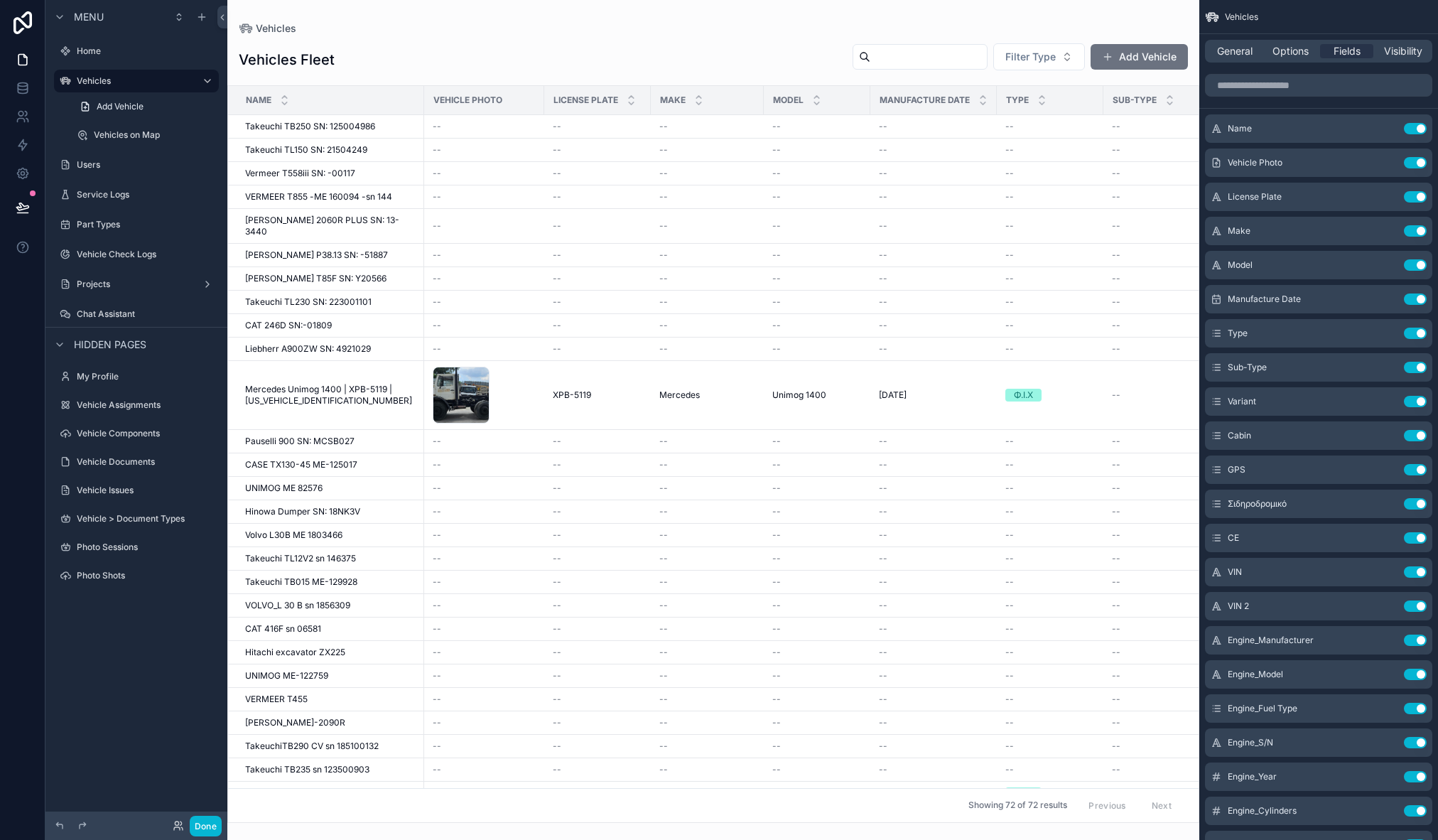
click at [471, 120] on div "scrollable content" at bounding box center [713, 420] width 972 height 840
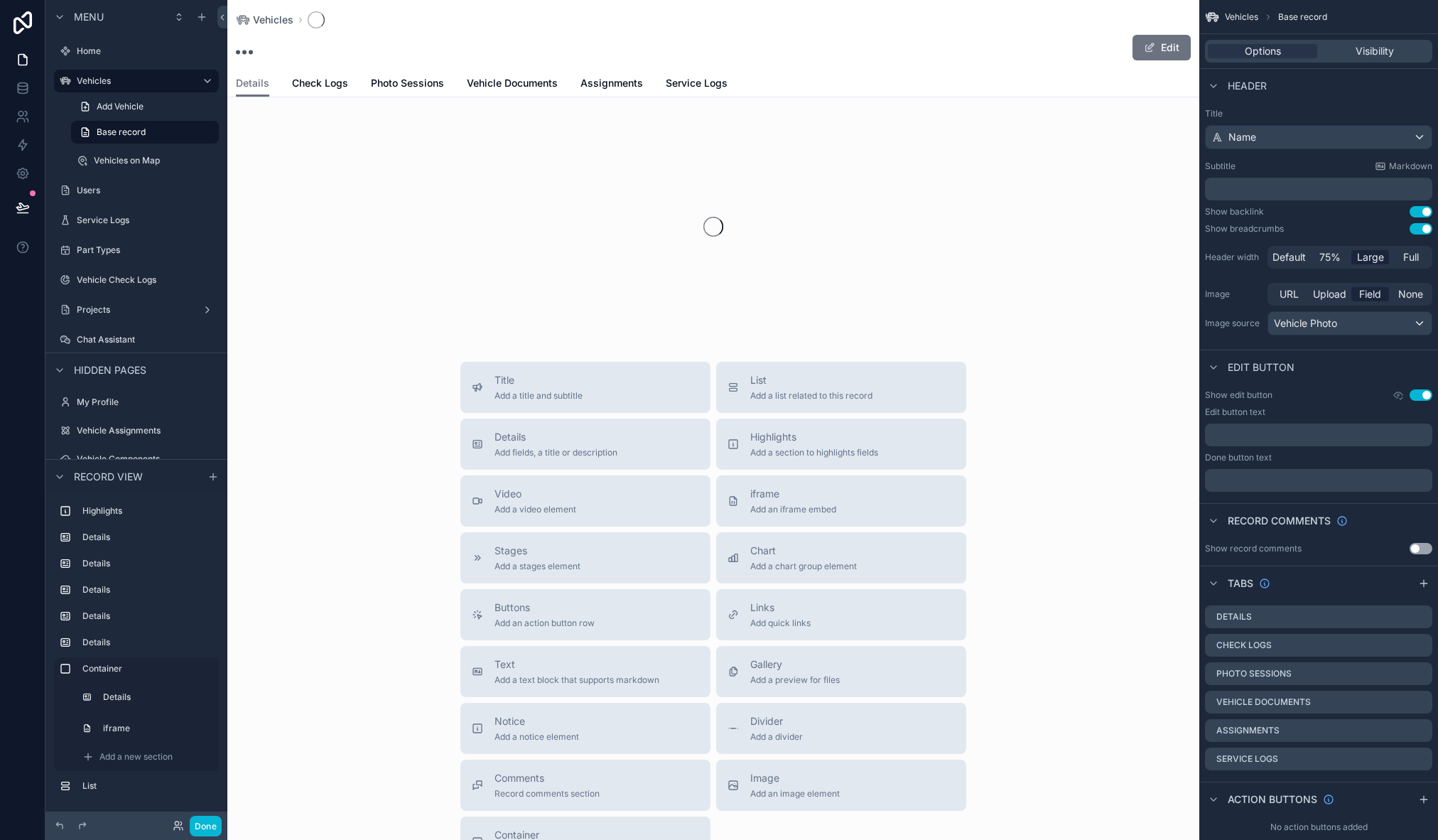
click at [456, 130] on div "scrollable content" at bounding box center [713, 226] width 972 height 225
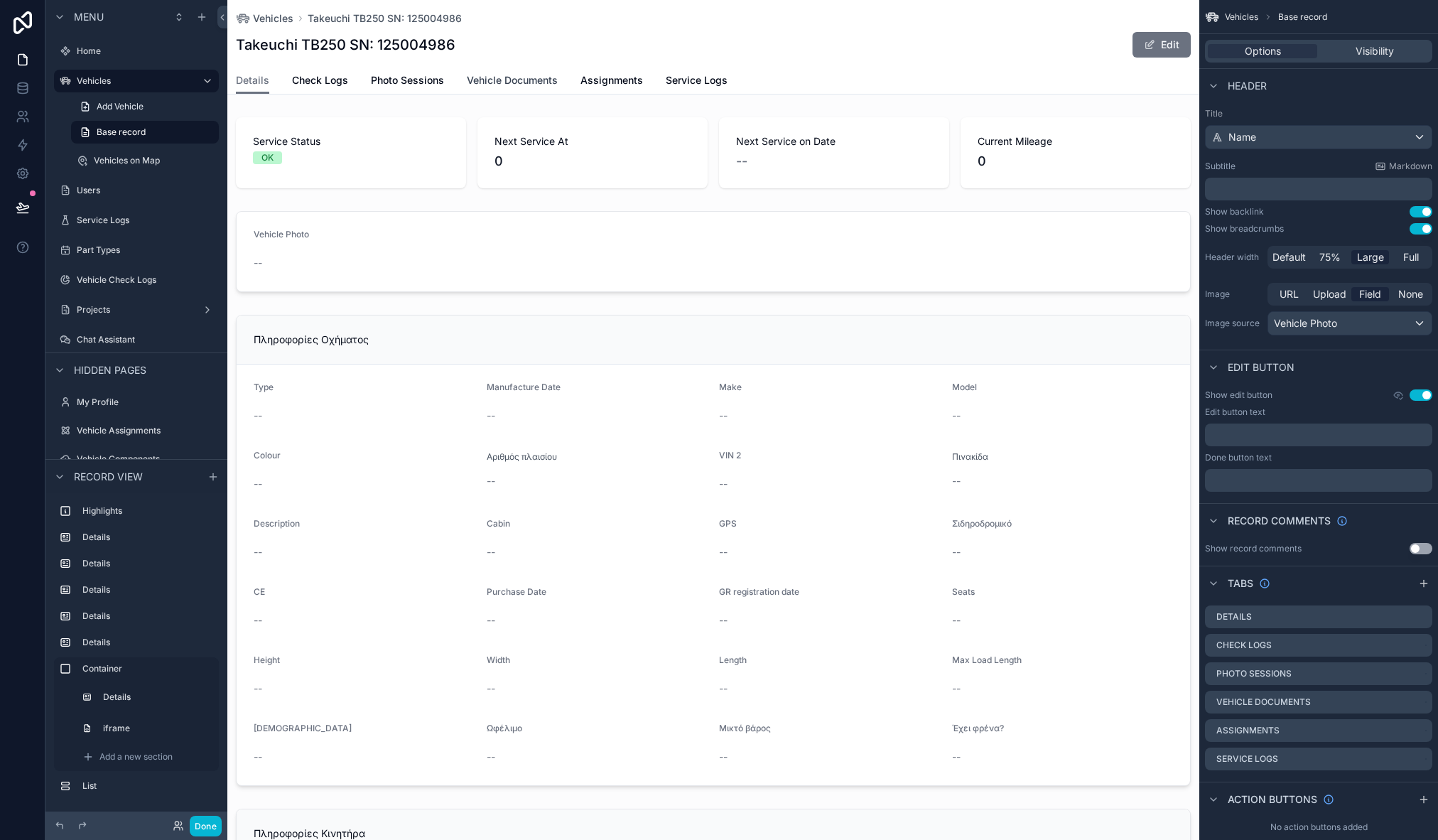
click at [499, 75] on span "Vehicle Documents" at bounding box center [512, 80] width 91 height 14
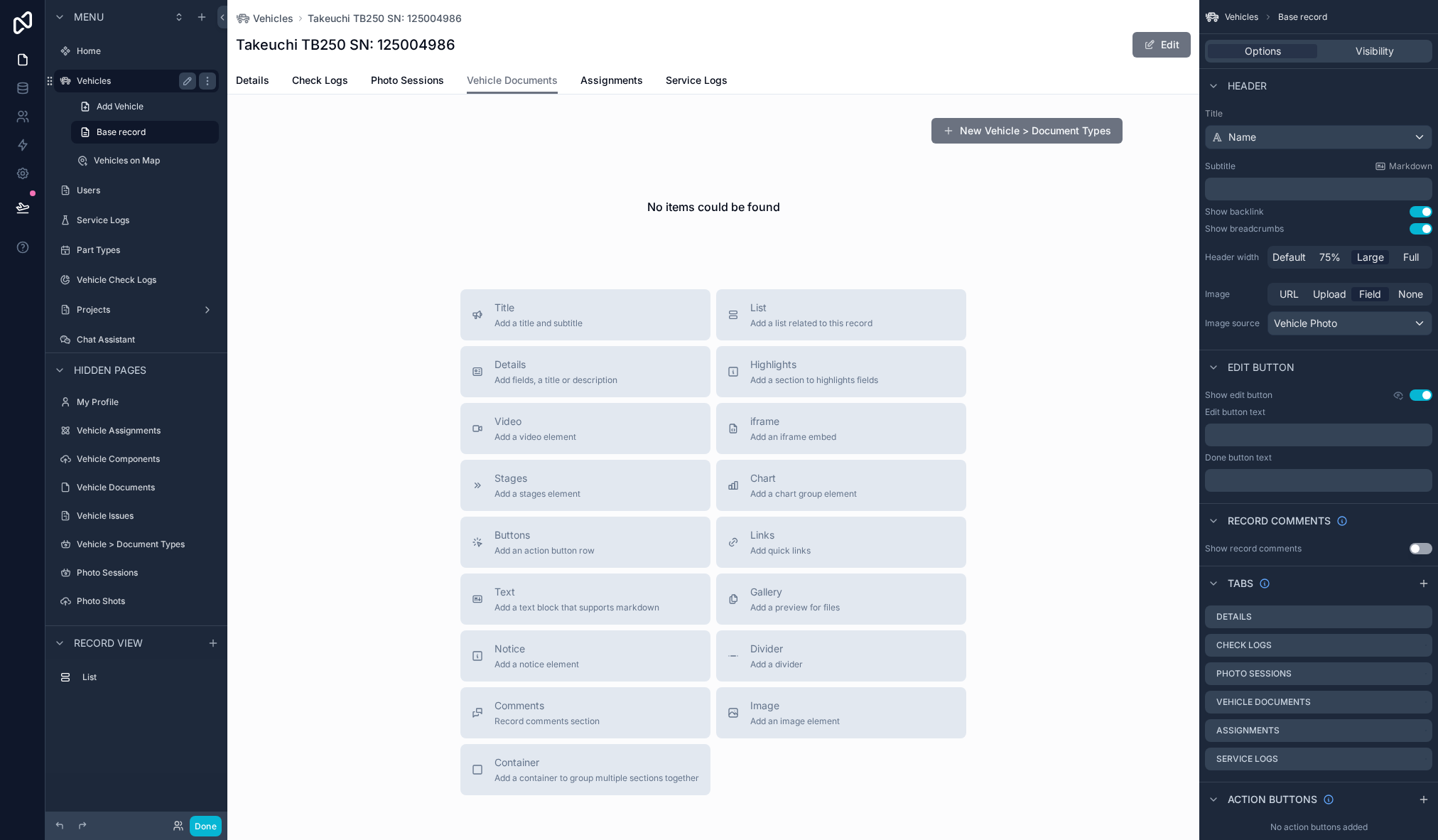
click at [92, 89] on div "Vehicles" at bounding box center [137, 81] width 159 height 22
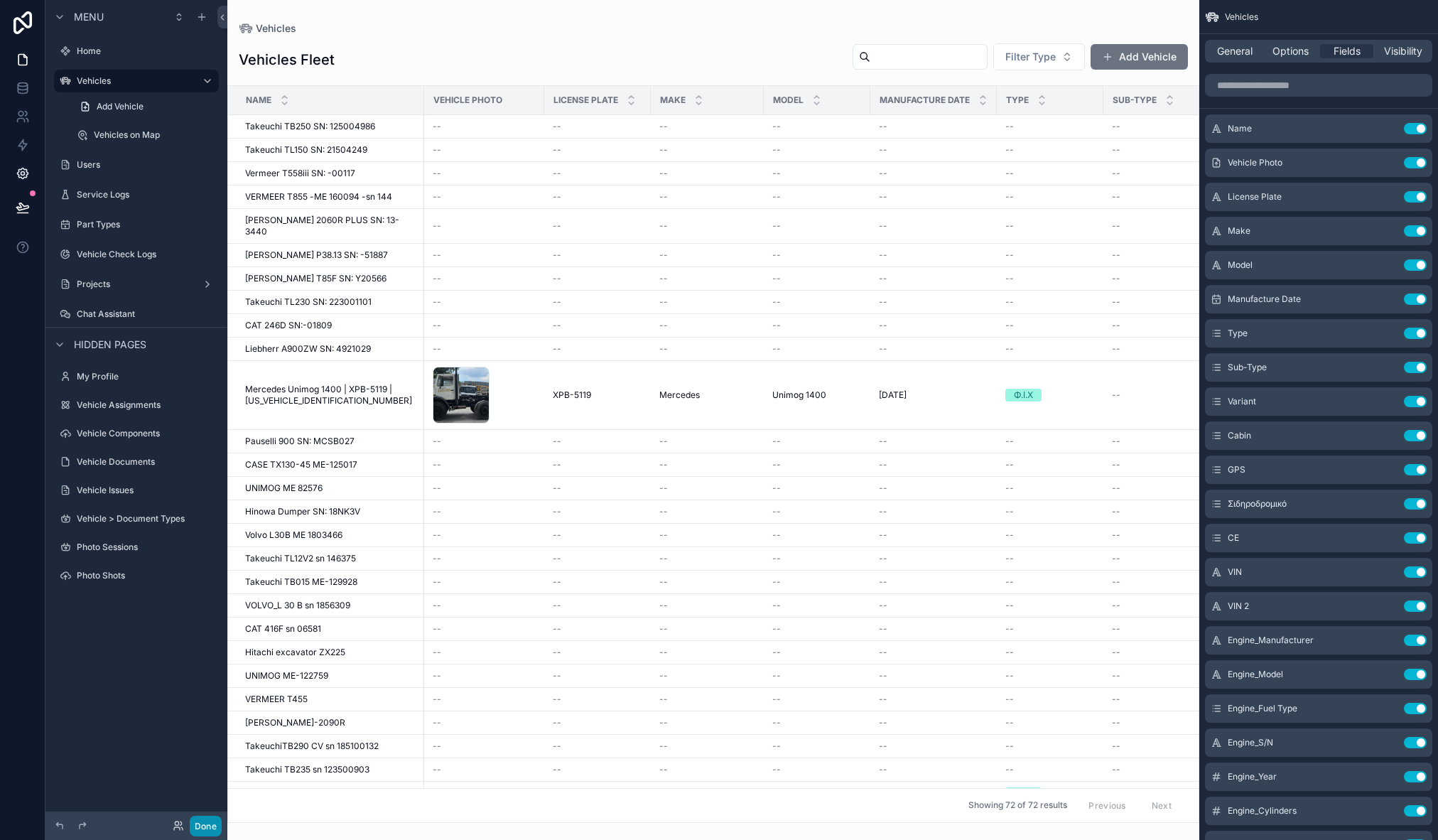
click at [203, 831] on button "Done" at bounding box center [206, 826] width 32 height 21
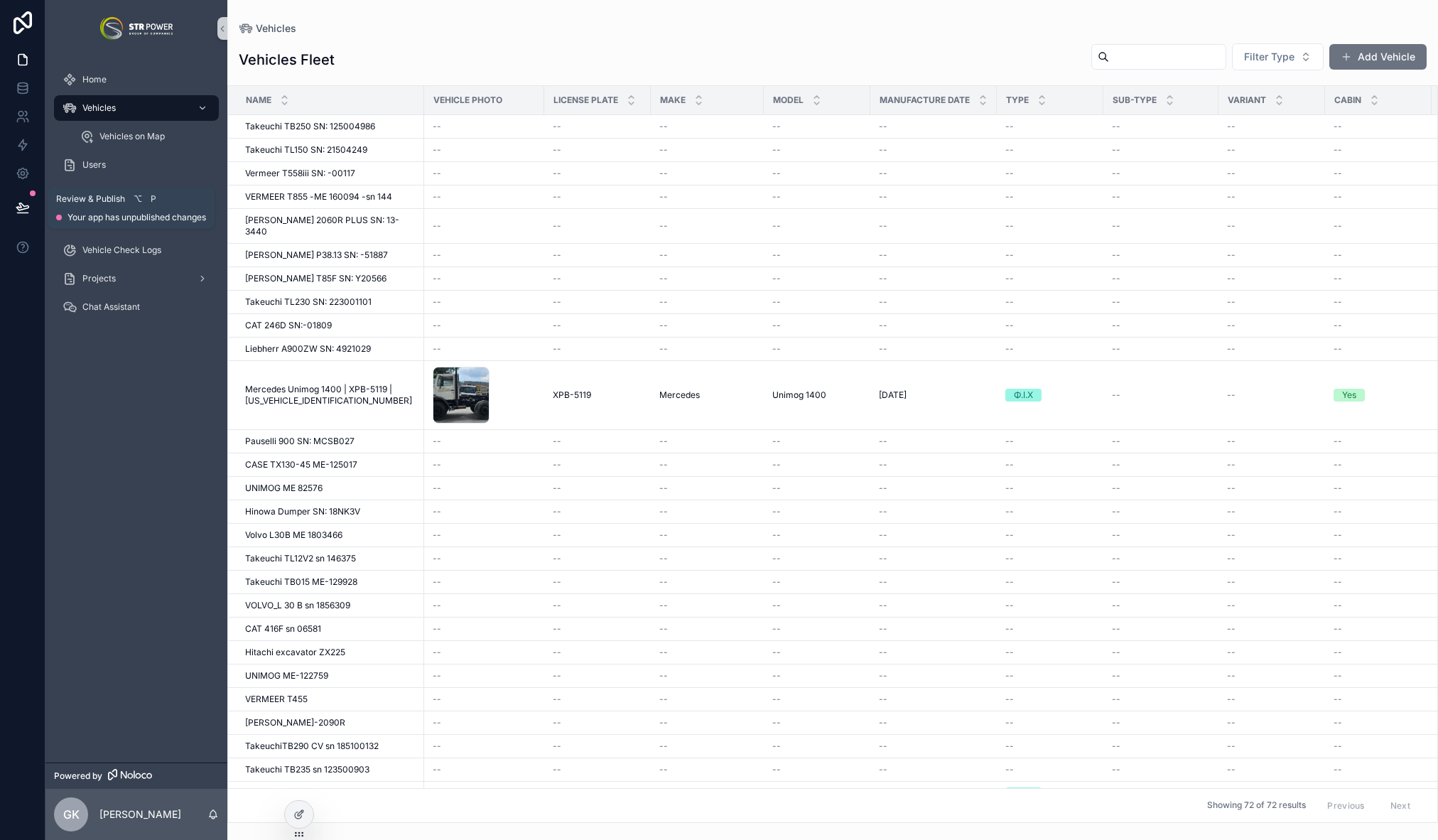
click at [27, 215] on button at bounding box center [22, 208] width 31 height 40
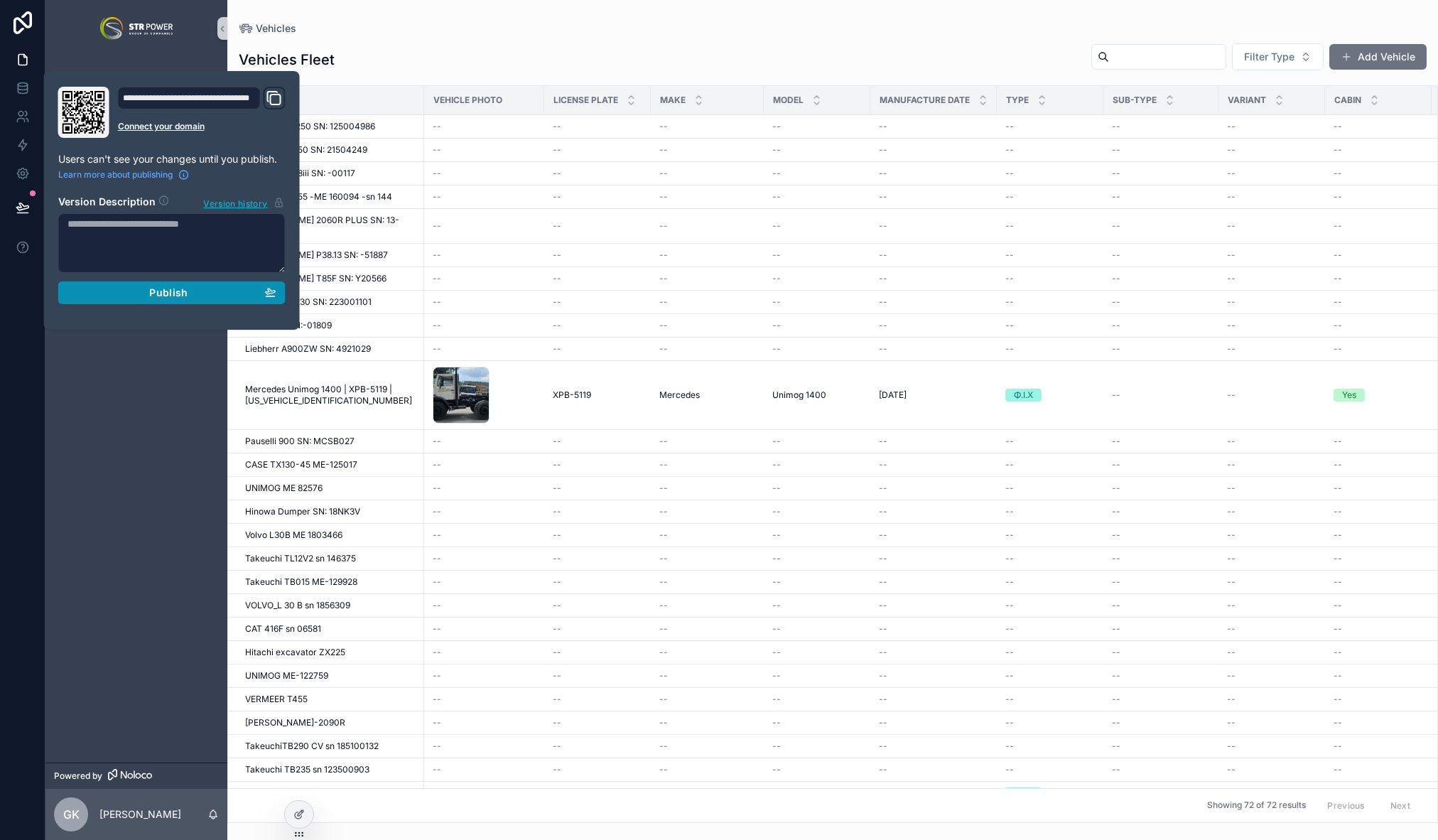
click at [145, 287] on div "Publish" at bounding box center [172, 292] width 209 height 13
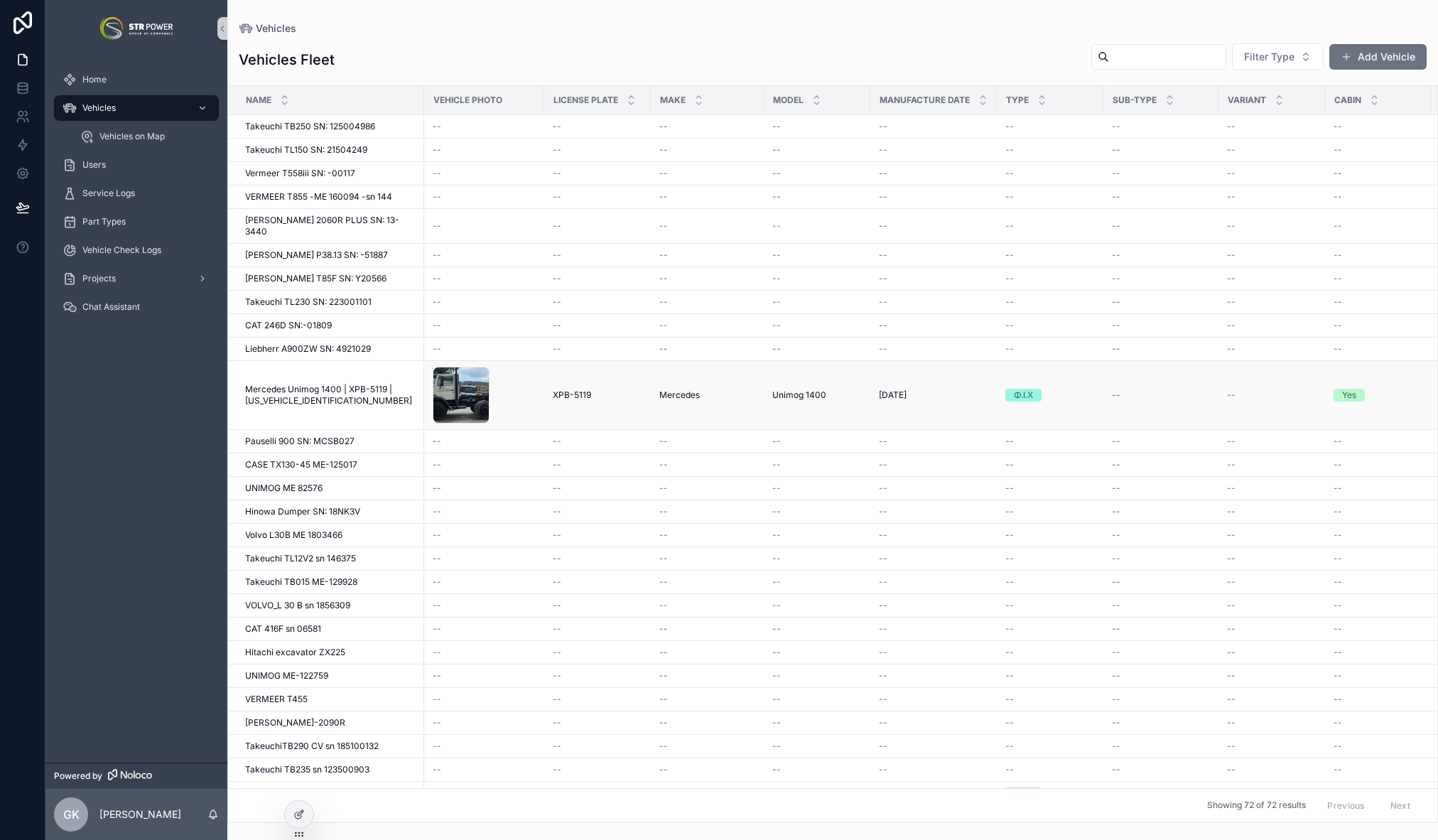
click at [360, 385] on span "Mercedes Unimog 1400 | XPB-5119 | [US_VEHICLE_IDENTIFICATION_NUMBER]" at bounding box center [330, 395] width 170 height 22
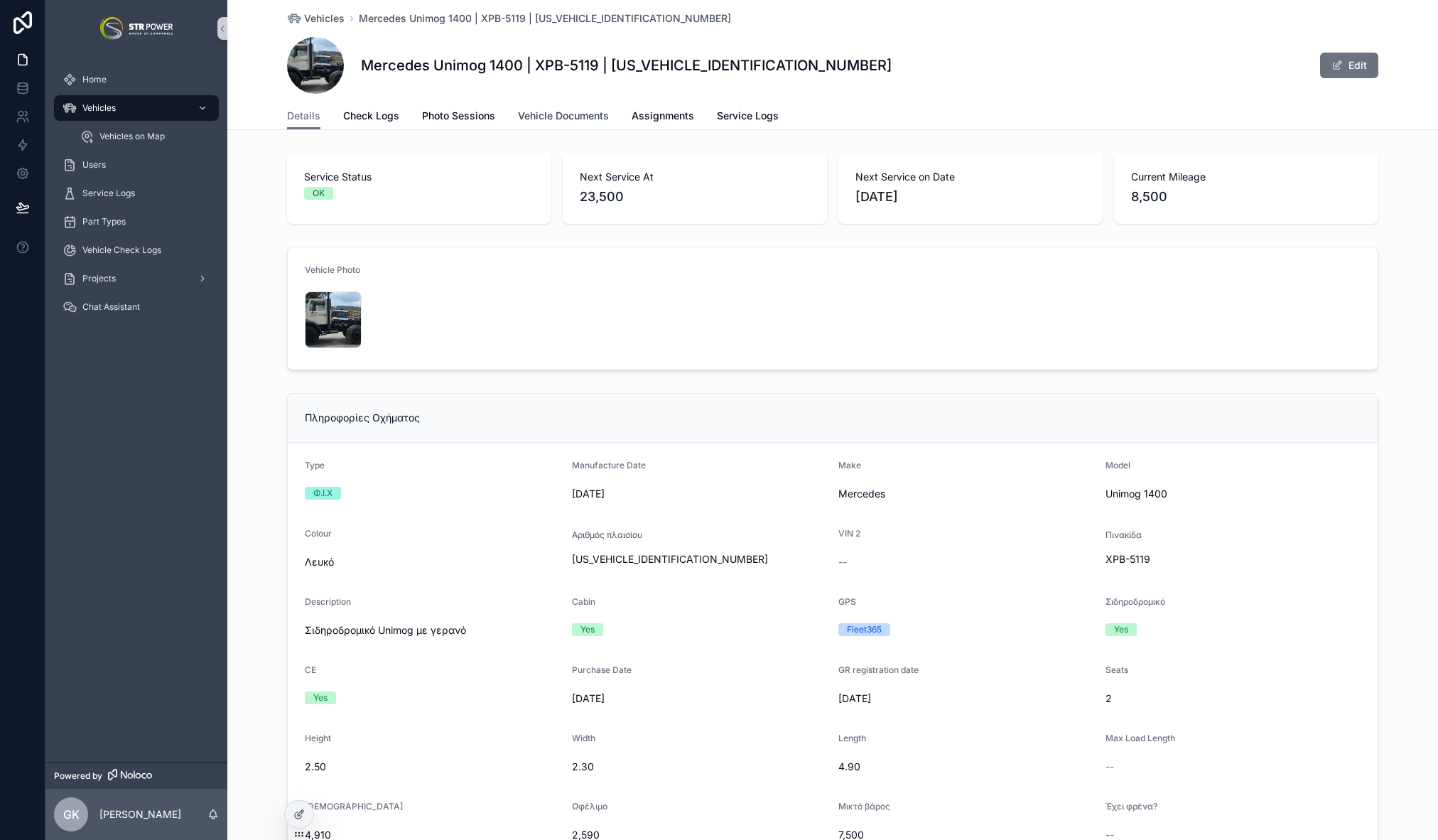
click at [553, 116] on span "Vehicle Documents" at bounding box center [563, 116] width 91 height 14
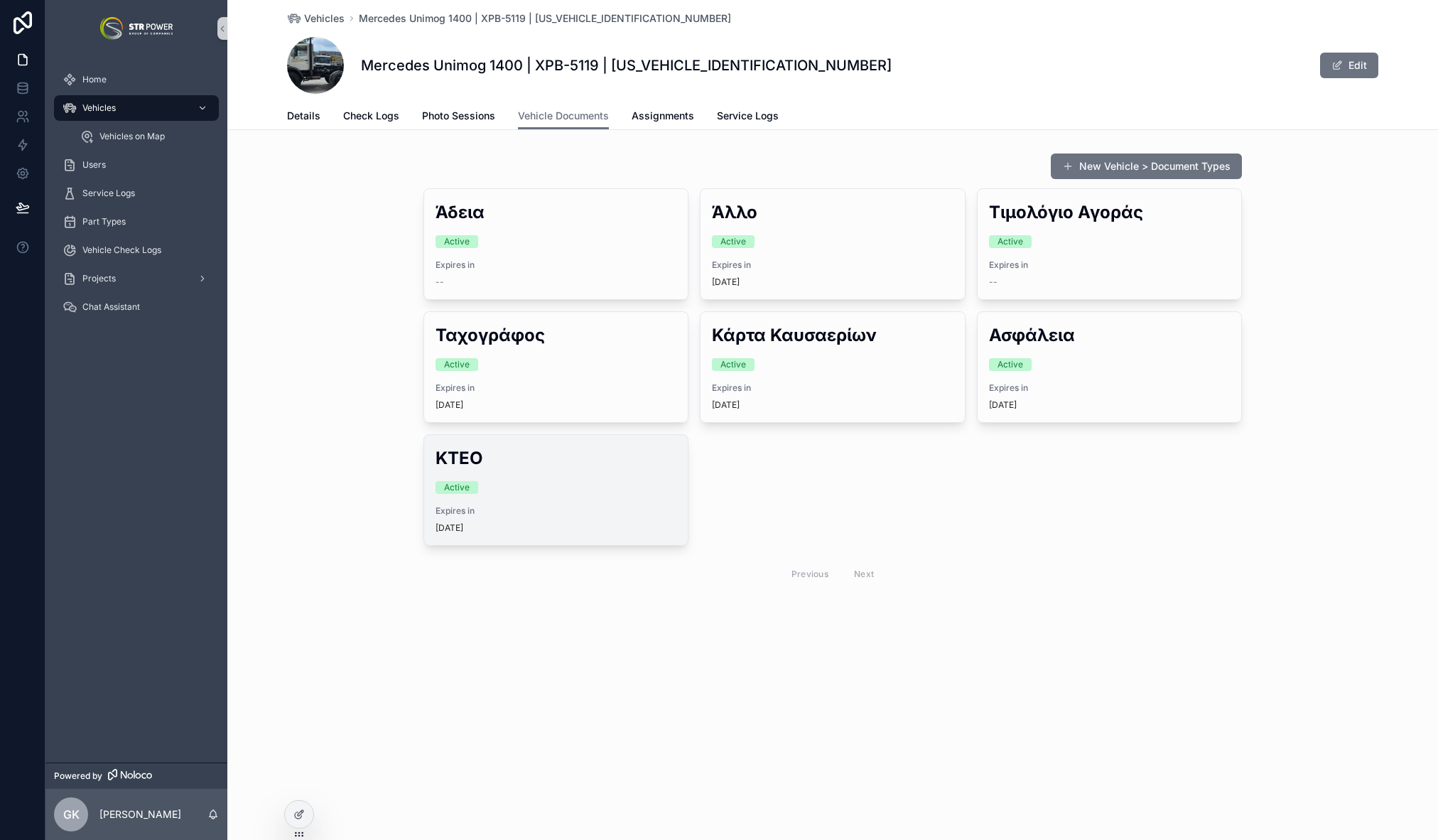
click at [519, 479] on div "ΚΤΕΟ Active Expires in [DATE]" at bounding box center [556, 489] width 263 height 110
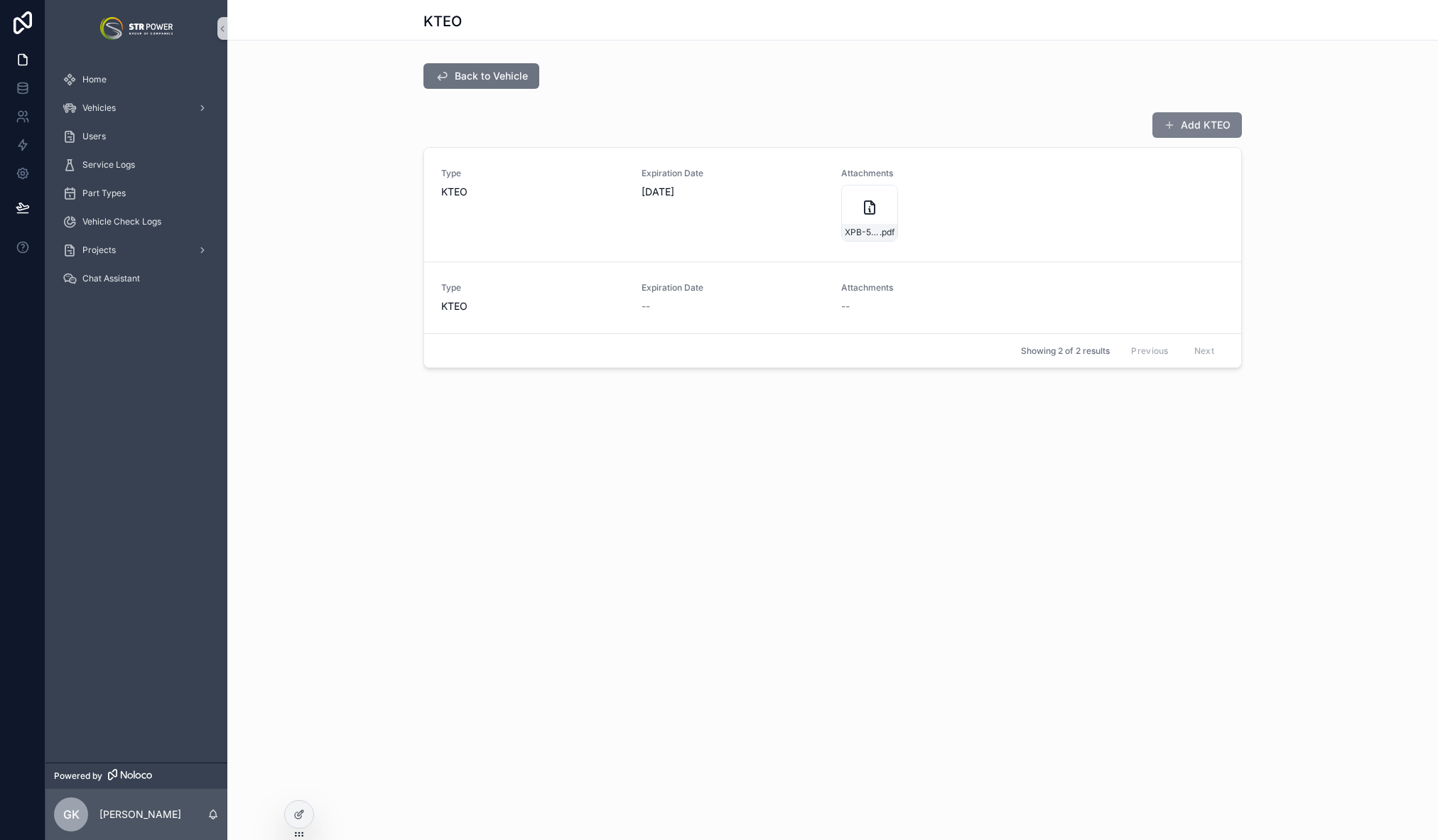
click at [1194, 125] on button "Add ΚΤΕΟ" at bounding box center [1197, 125] width 89 height 26
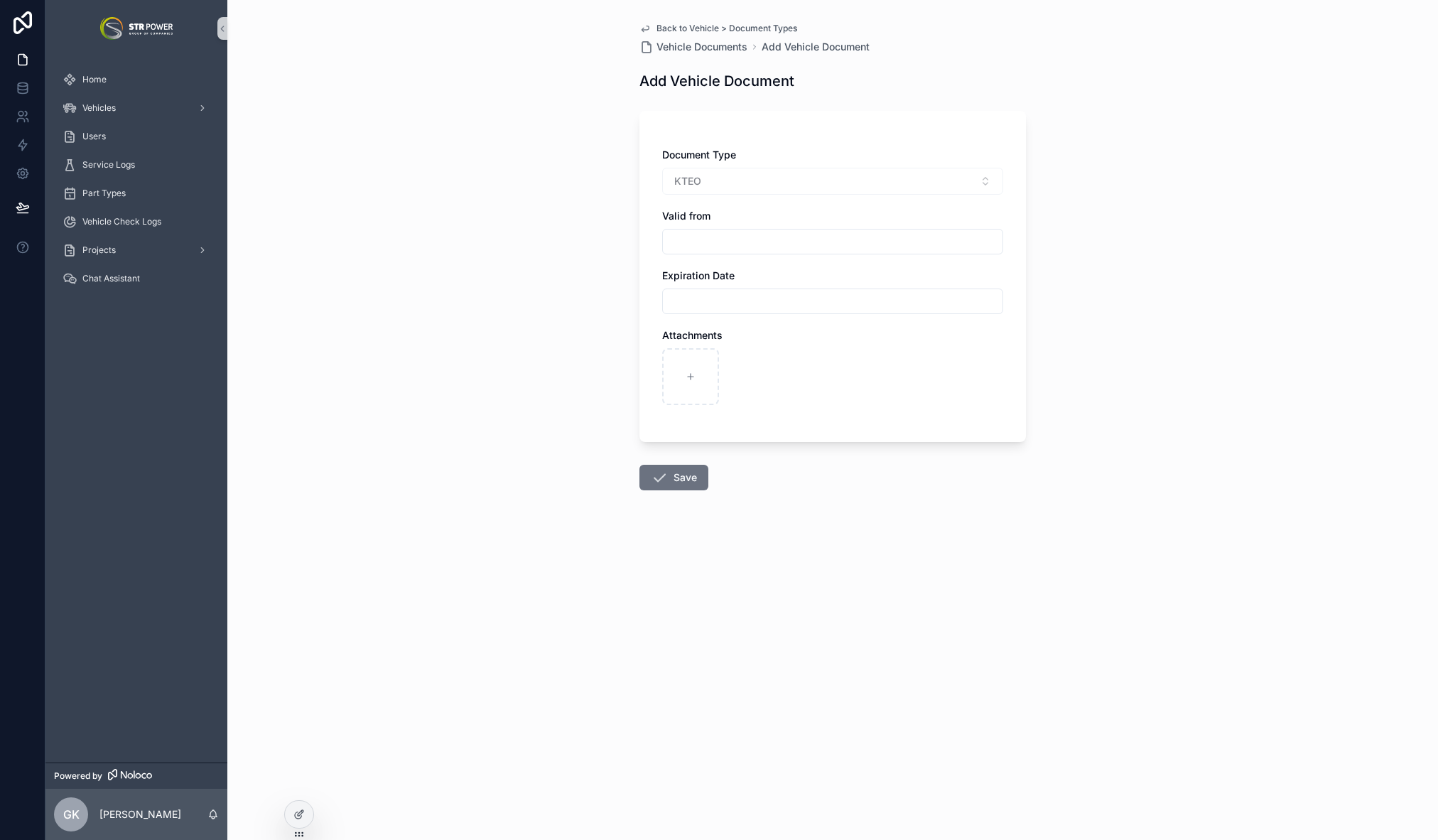
click at [673, 31] on span "Back to Vehicle > Document Types" at bounding box center [726, 28] width 141 height 11
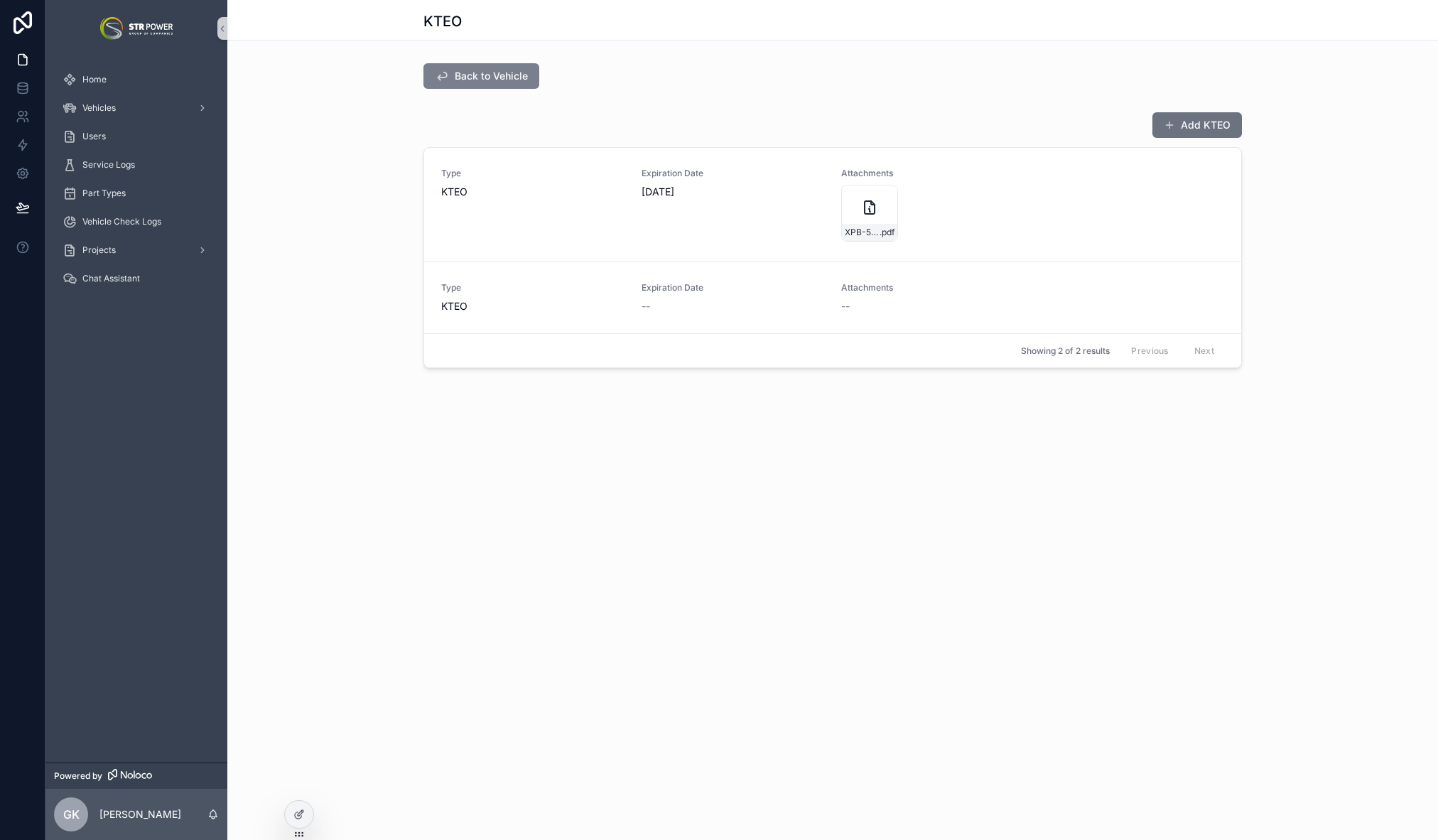
click at [460, 84] on button "Back to Vehicle" at bounding box center [481, 76] width 116 height 26
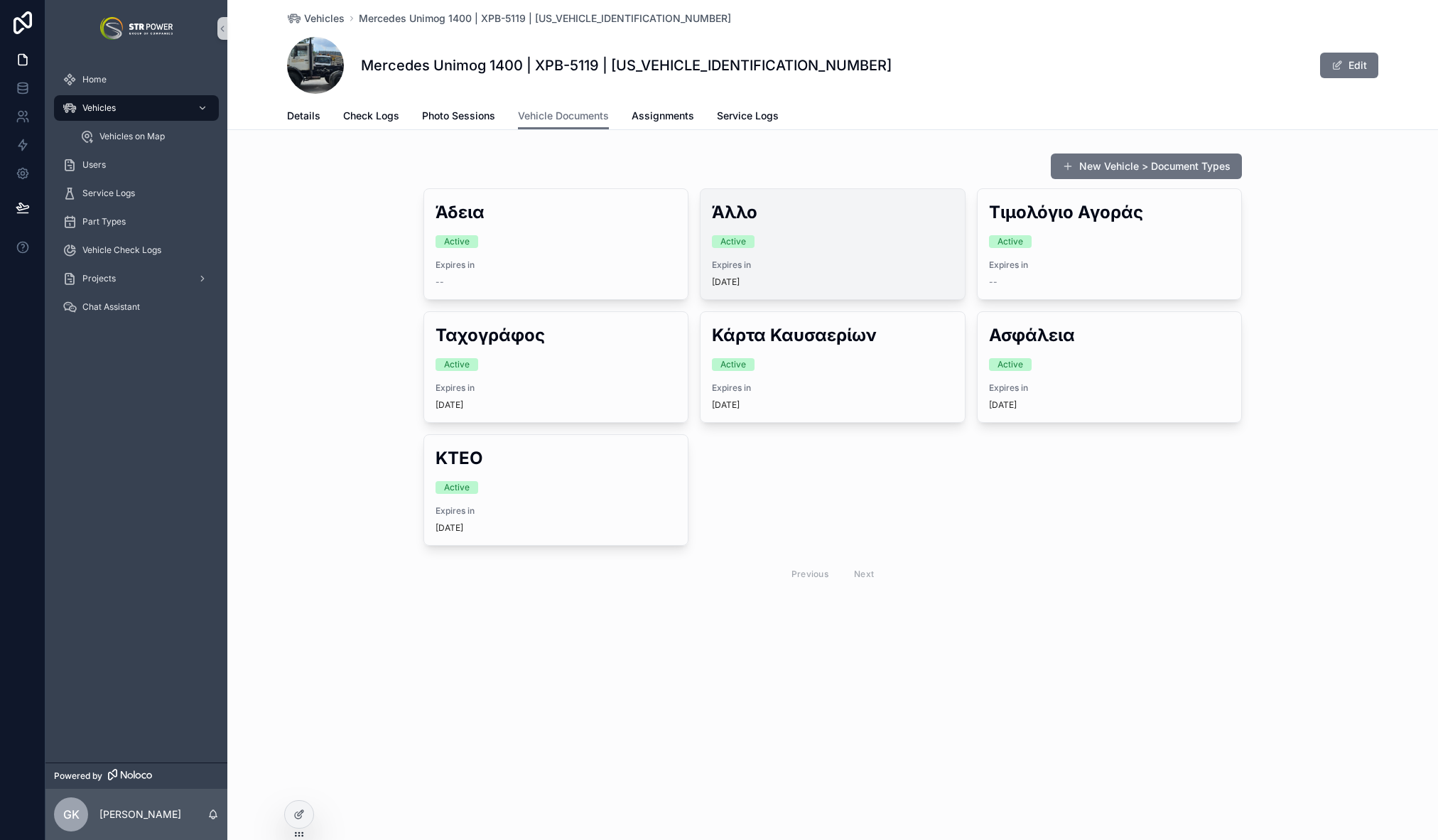
click at [763, 234] on div "Άλλο Active Expires in [DATE]" at bounding box center [832, 243] width 263 height 110
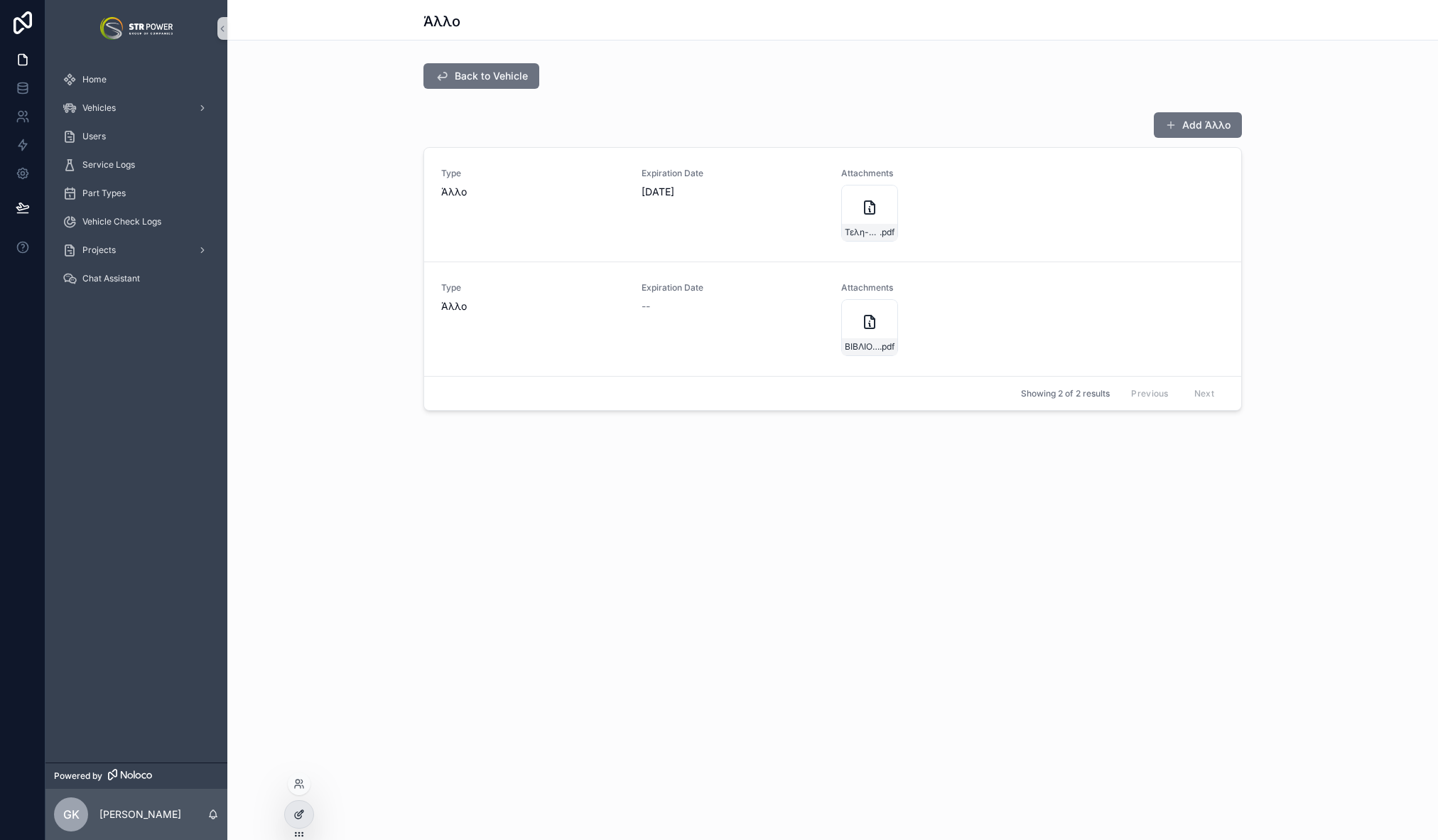
click at [305, 815] on div at bounding box center [299, 814] width 28 height 27
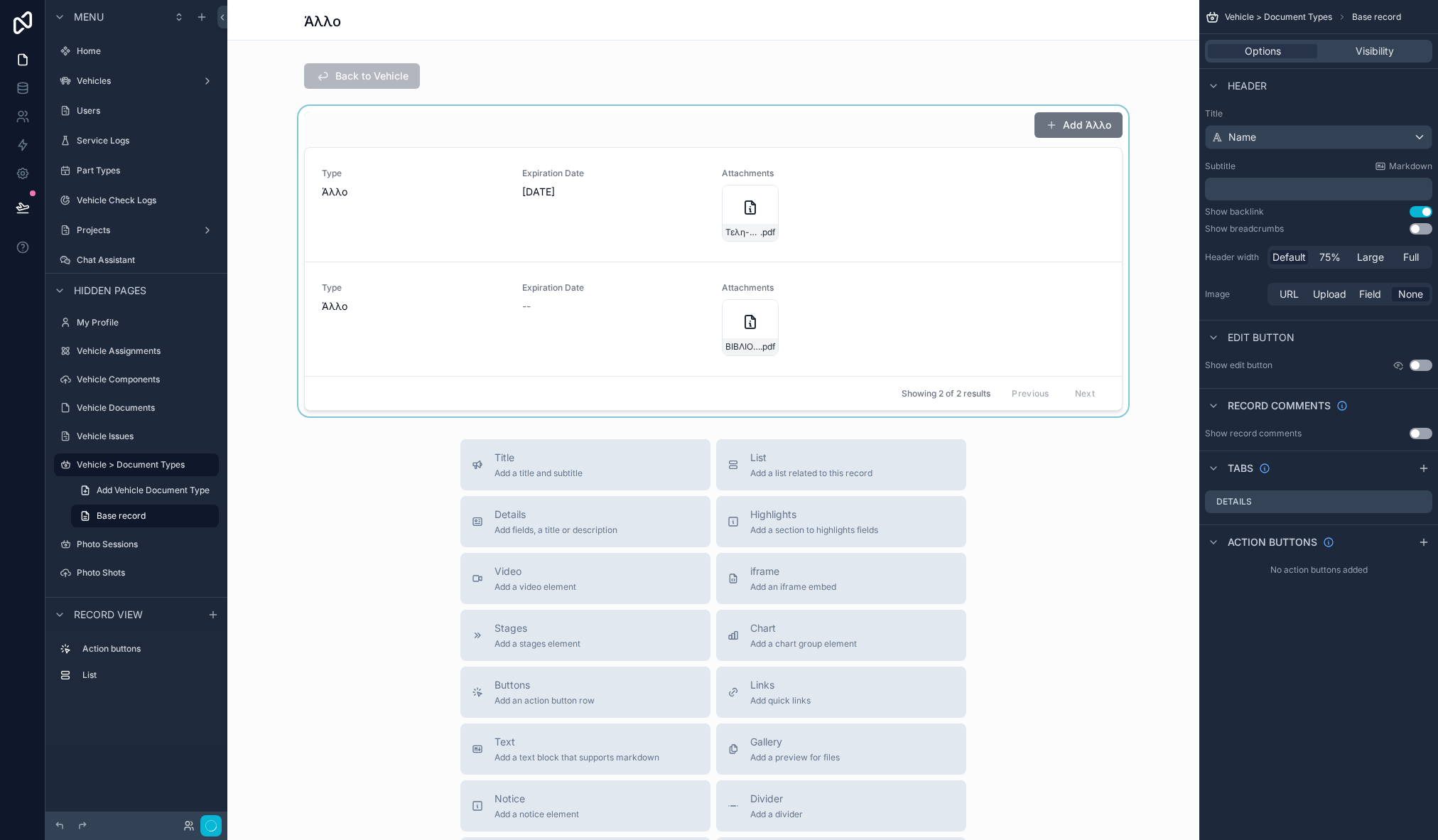
click at [846, 134] on div "scrollable content" at bounding box center [713, 261] width 972 height 311
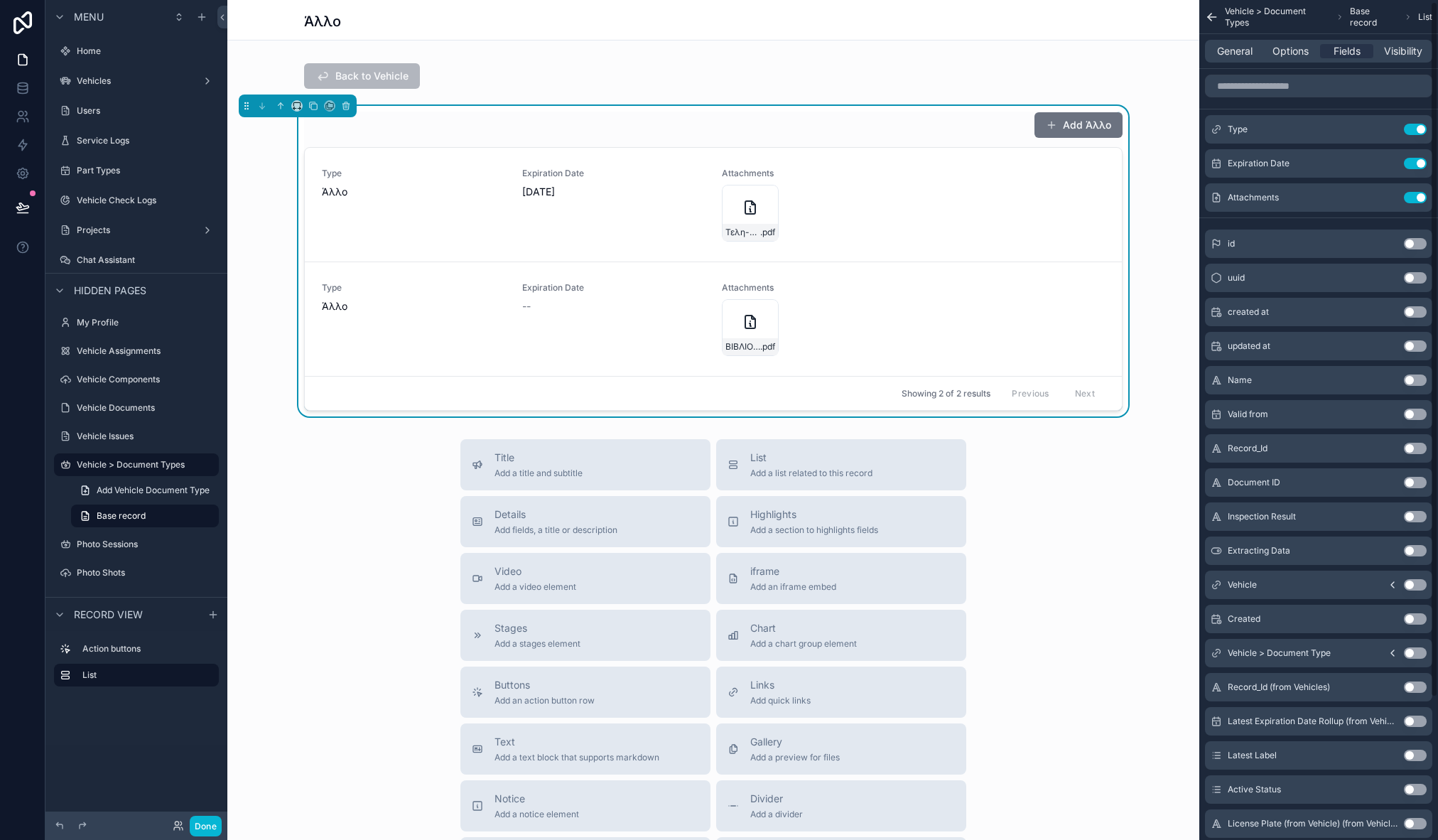
scroll to position [174, 0]
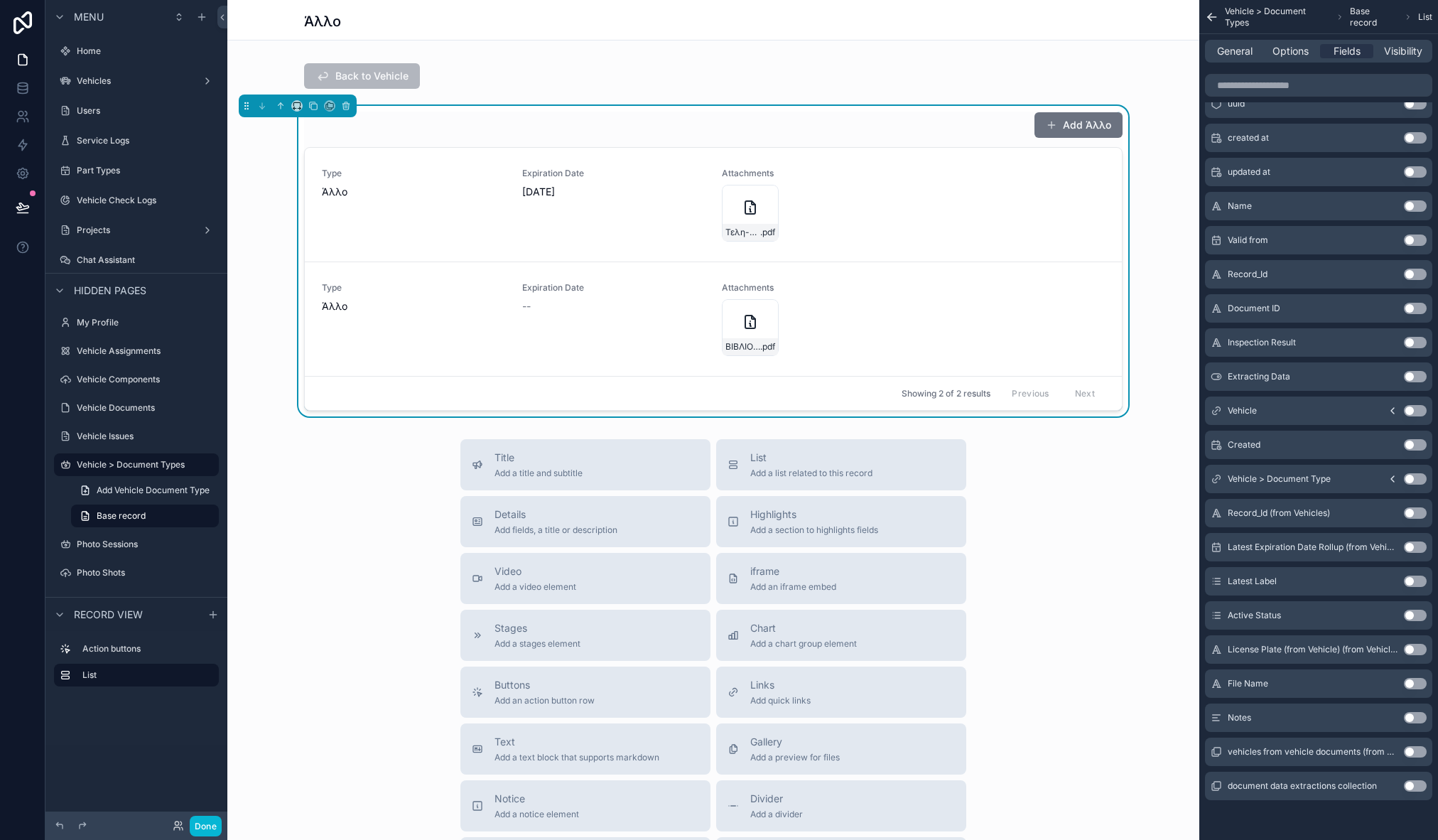
click at [1413, 717] on button "Use setting" at bounding box center [1416, 717] width 22 height 11
click at [1074, 125] on button "Add Άλλο" at bounding box center [1079, 125] width 88 height 26
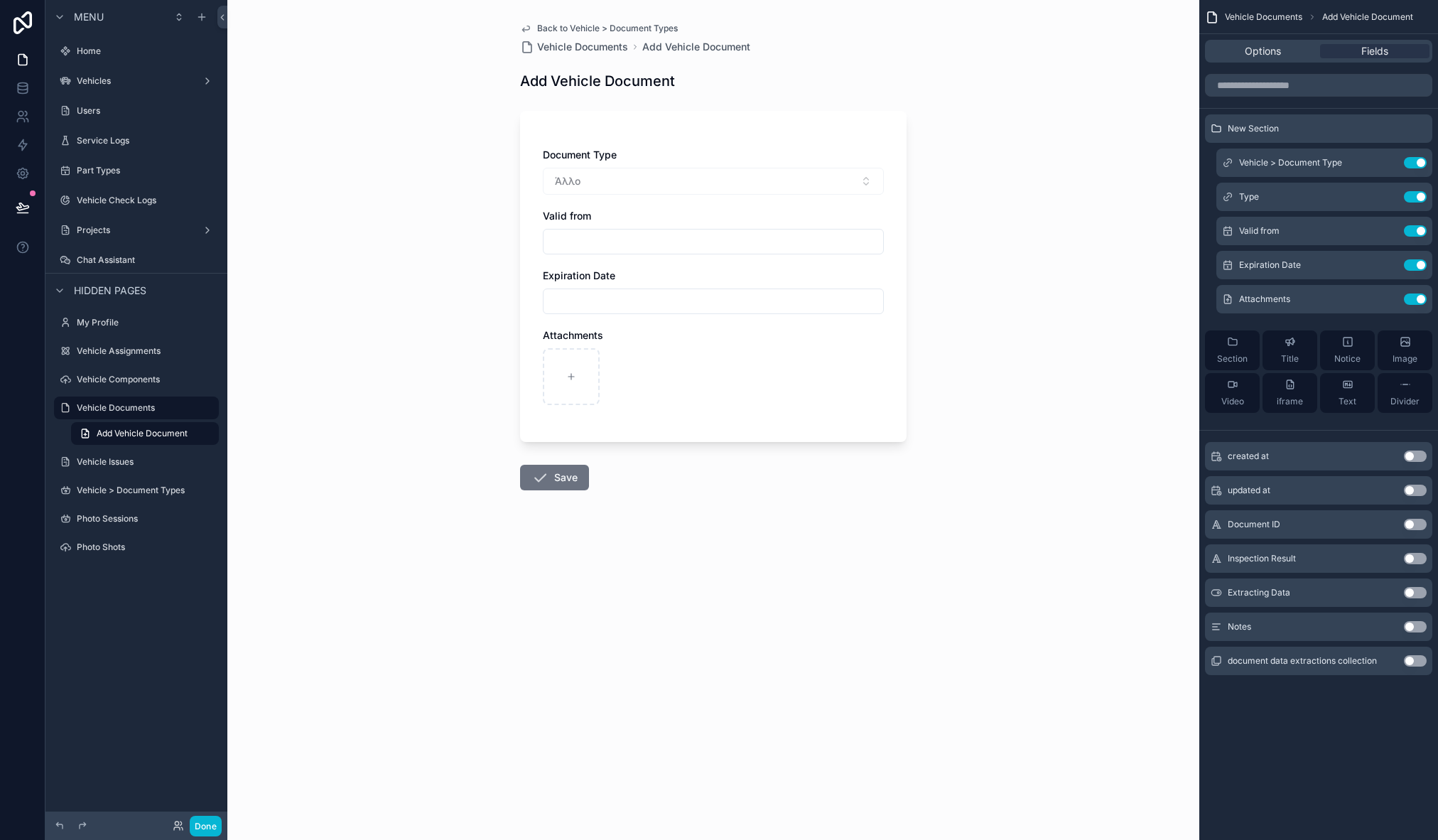
click at [1411, 626] on button "Use setting" at bounding box center [1416, 626] width 22 height 11
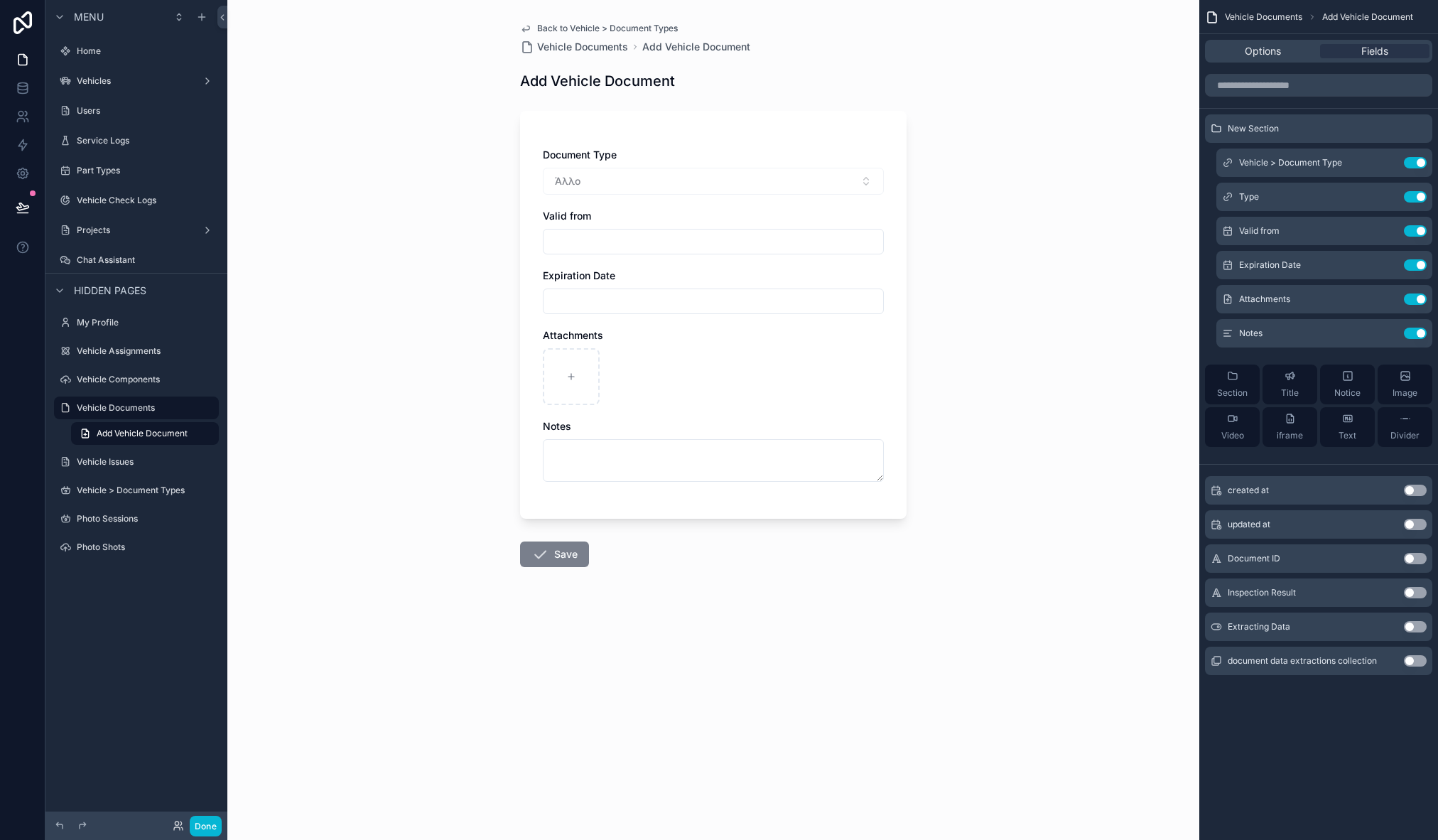
click at [544, 551] on icon "scrollable content" at bounding box center [540, 553] width 17 height 17
click at [205, 818] on button "Done" at bounding box center [206, 826] width 32 height 21
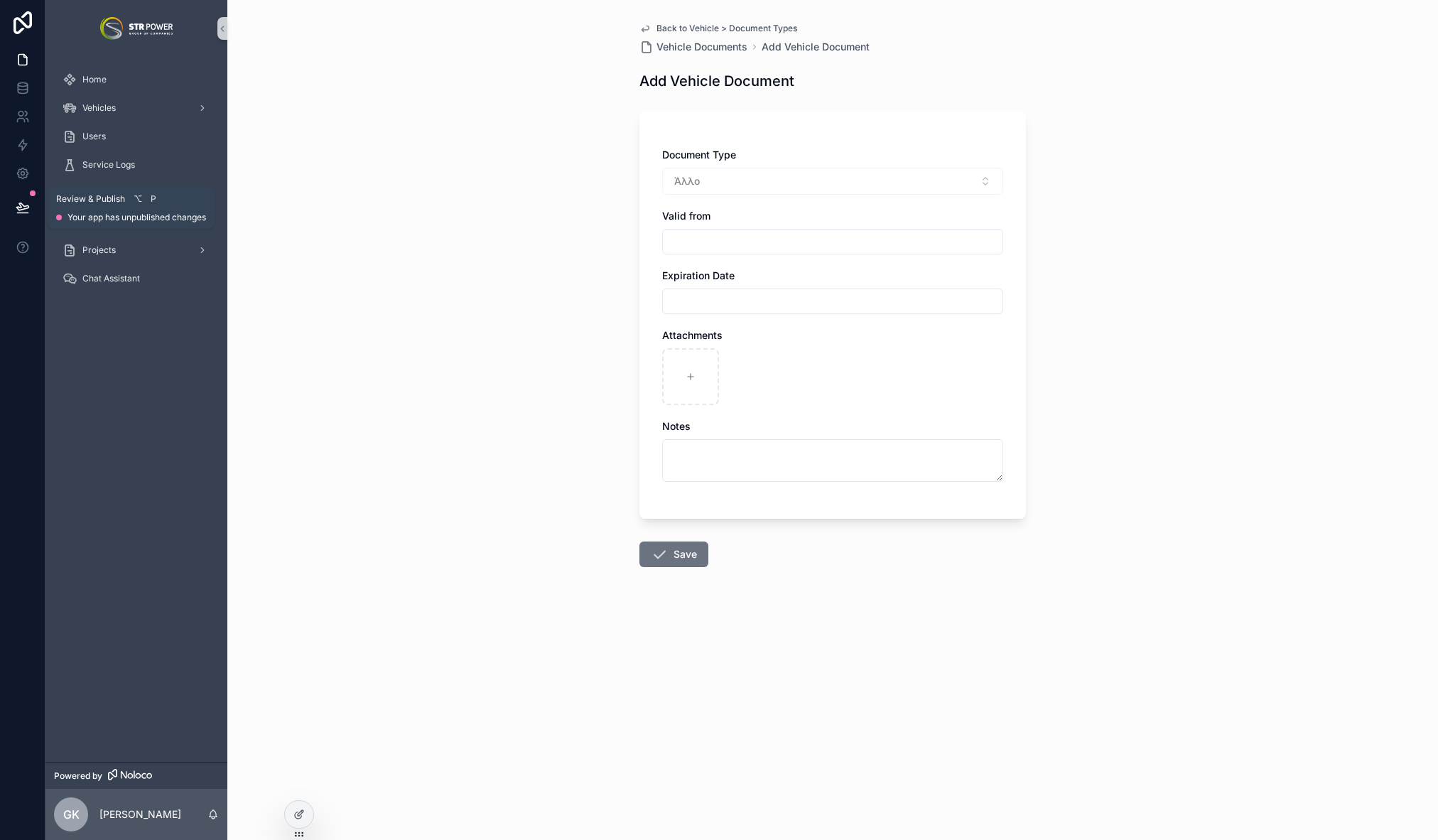
click at [18, 206] on icon at bounding box center [22, 207] width 14 height 14
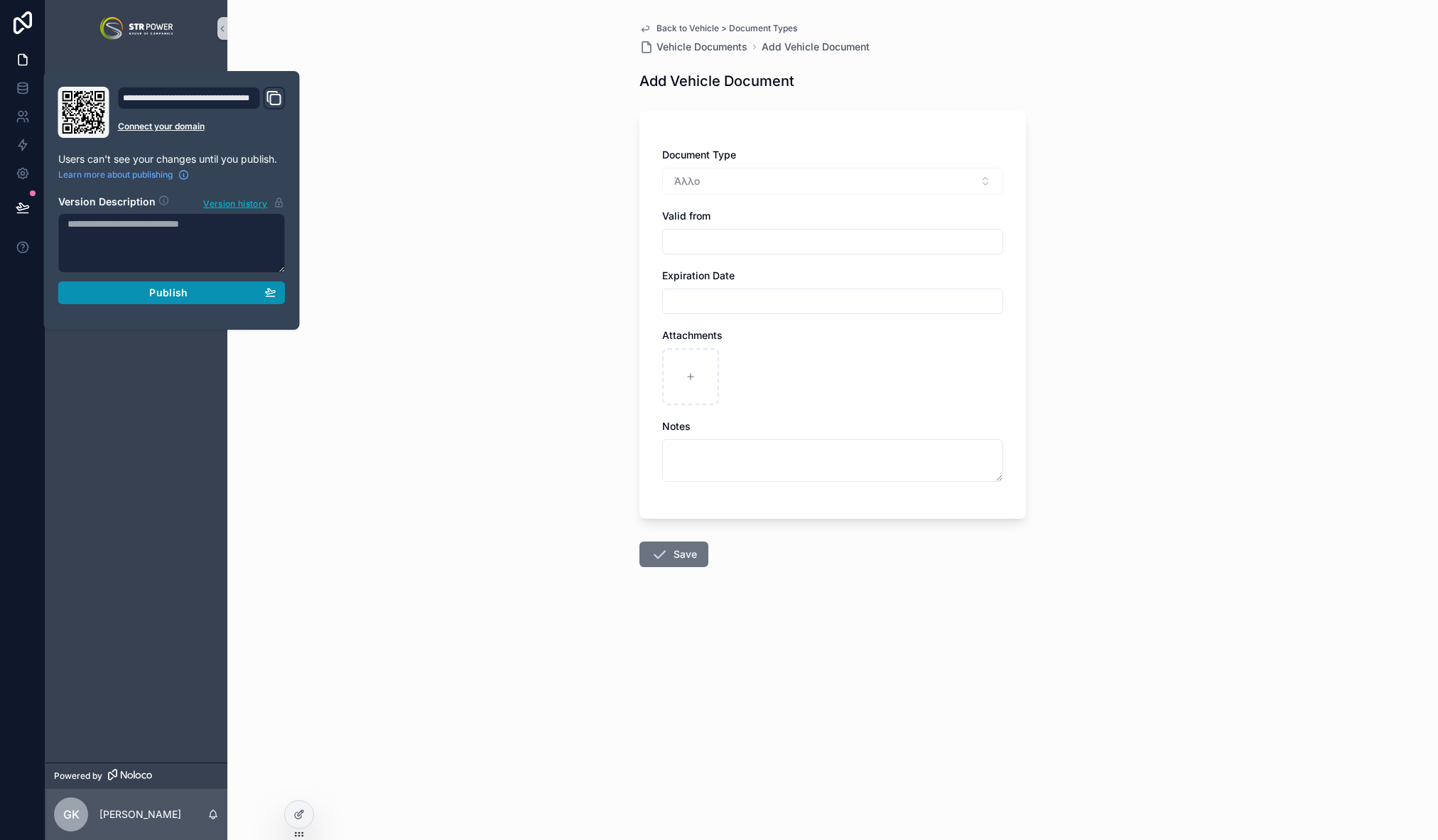
click at [149, 287] on div "Publish" at bounding box center [172, 292] width 209 height 13
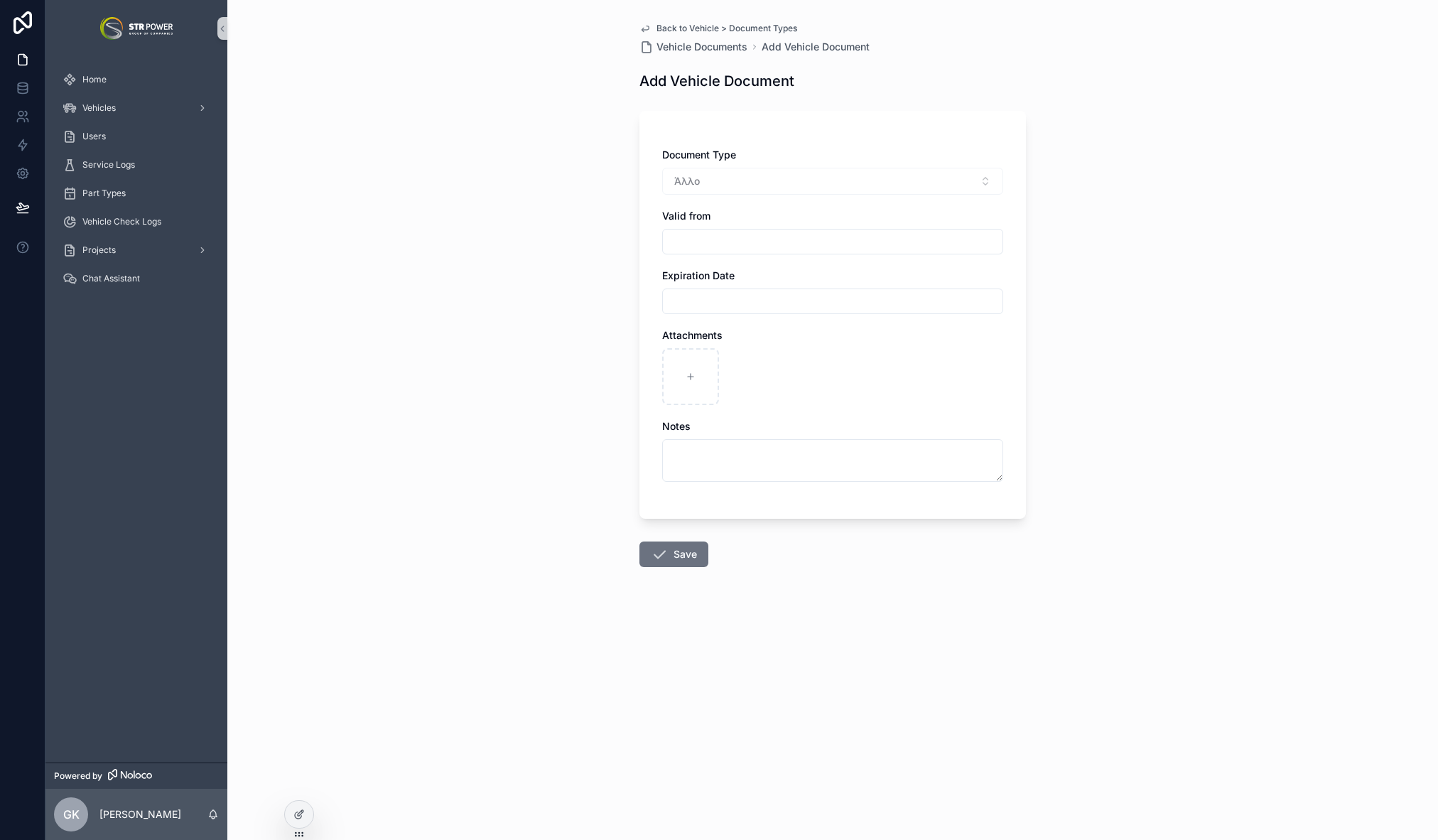
click at [522, 357] on div "Back to Vehicle > Document Types Vehicle Documents Add Vehicle Document Add Veh…" at bounding box center [832, 420] width 1211 height 840
click at [692, 27] on span "Back to Vehicle > Document Types" at bounding box center [726, 28] width 141 height 11
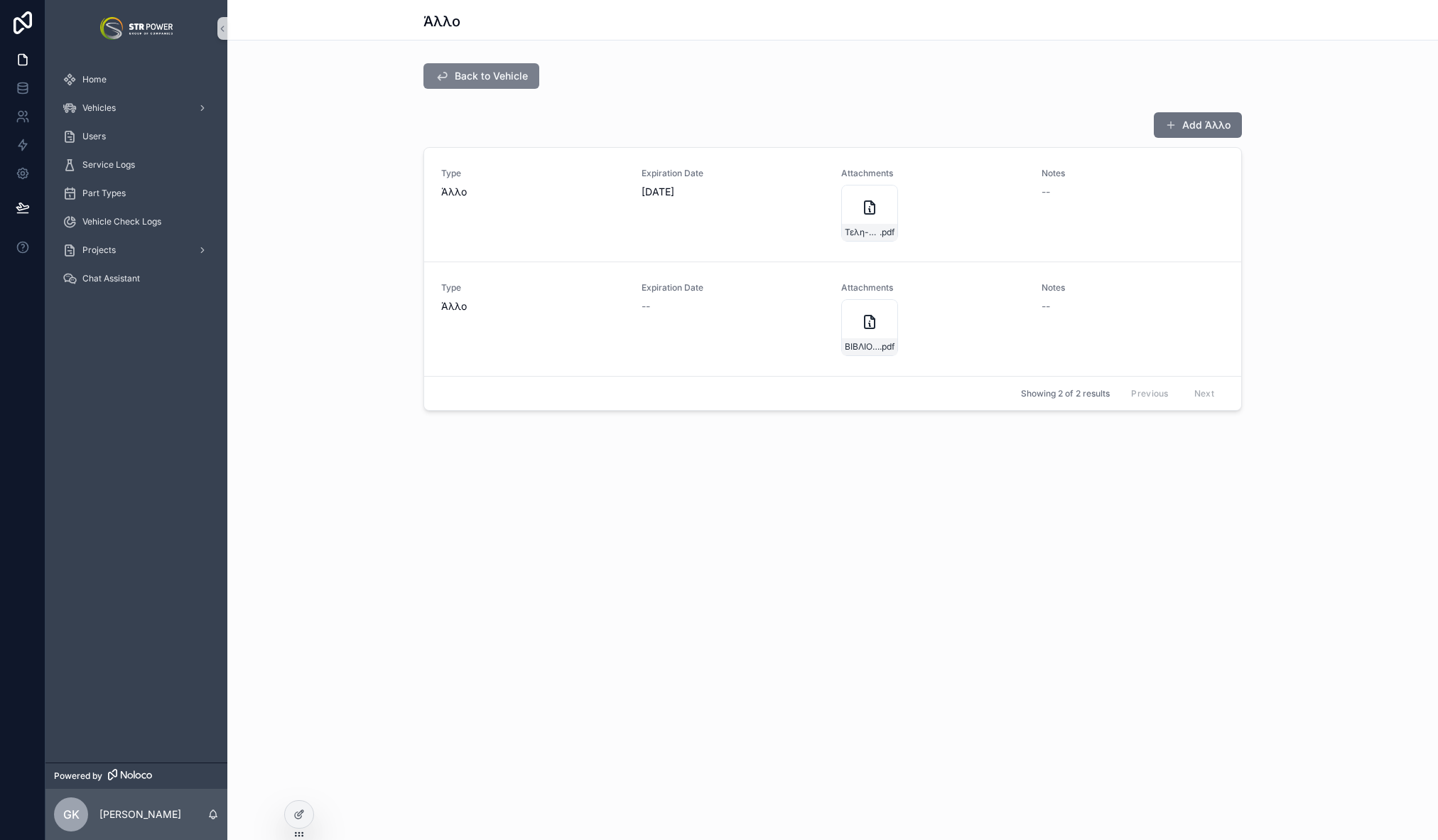
click at [507, 77] on span "Back to Vehicle" at bounding box center [491, 76] width 73 height 14
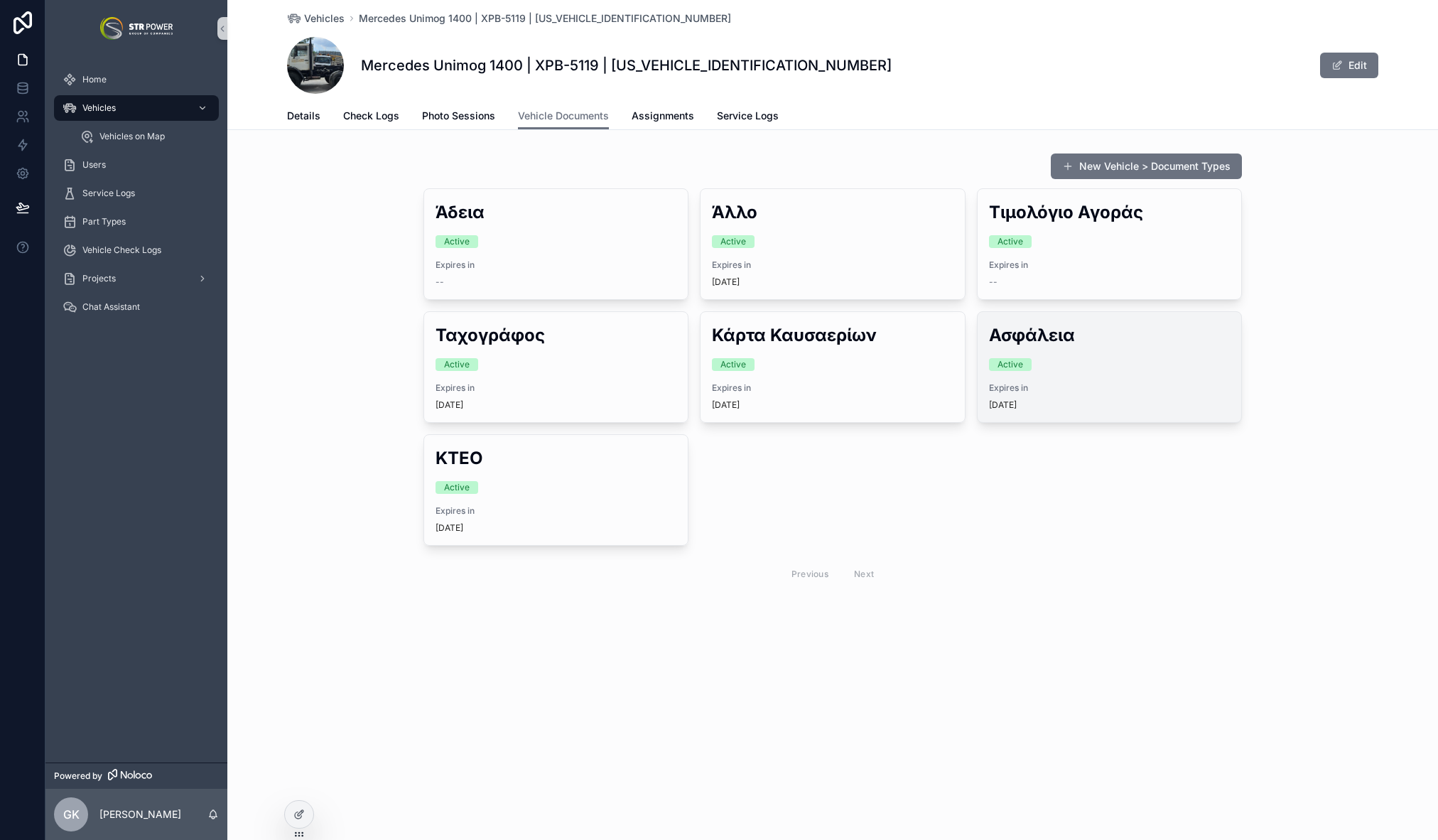
click at [1096, 366] on div "Active" at bounding box center [1109, 365] width 241 height 13
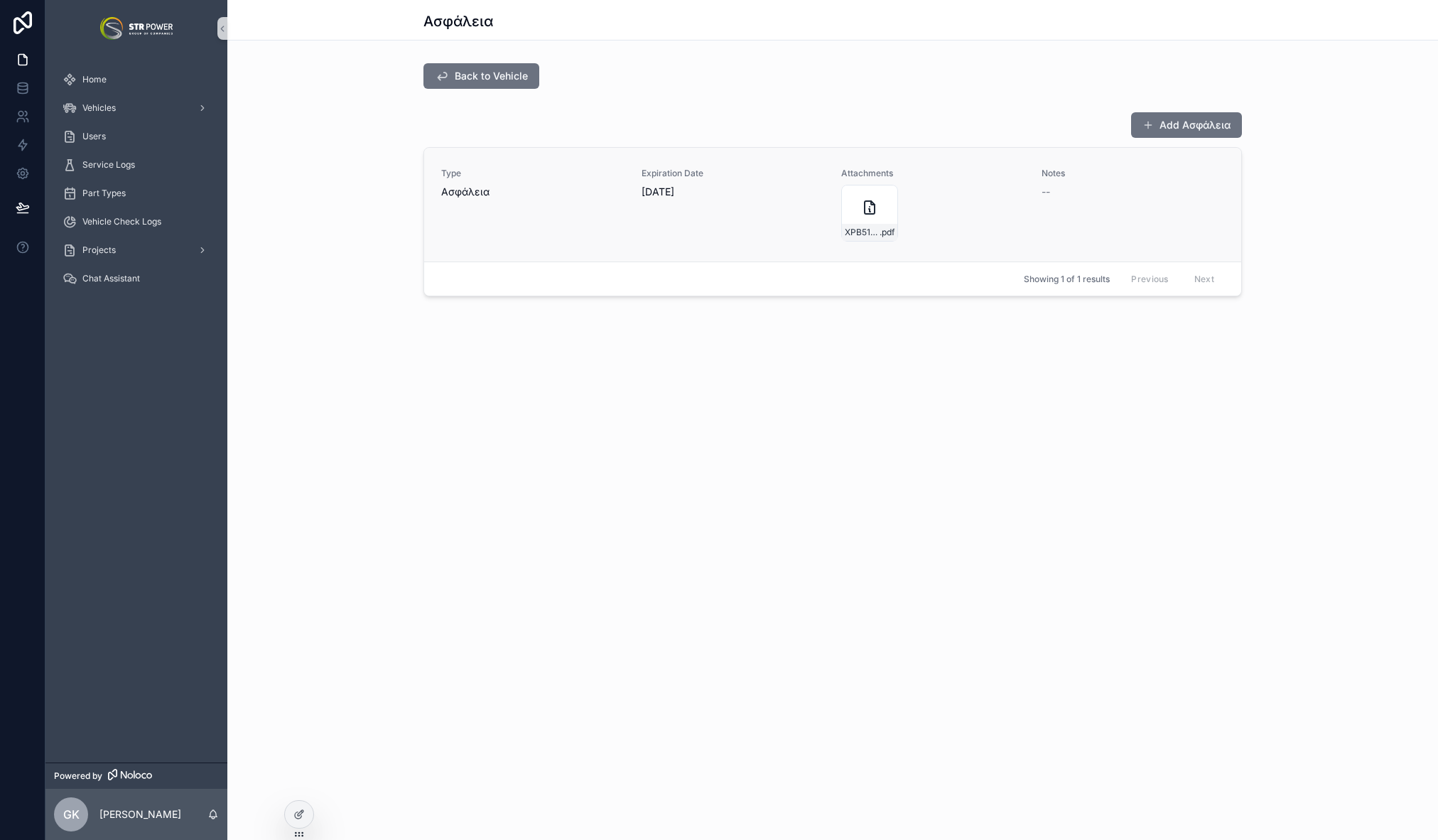
click at [617, 195] on div "Ασφάλεια" at bounding box center [533, 192] width 183 height 14
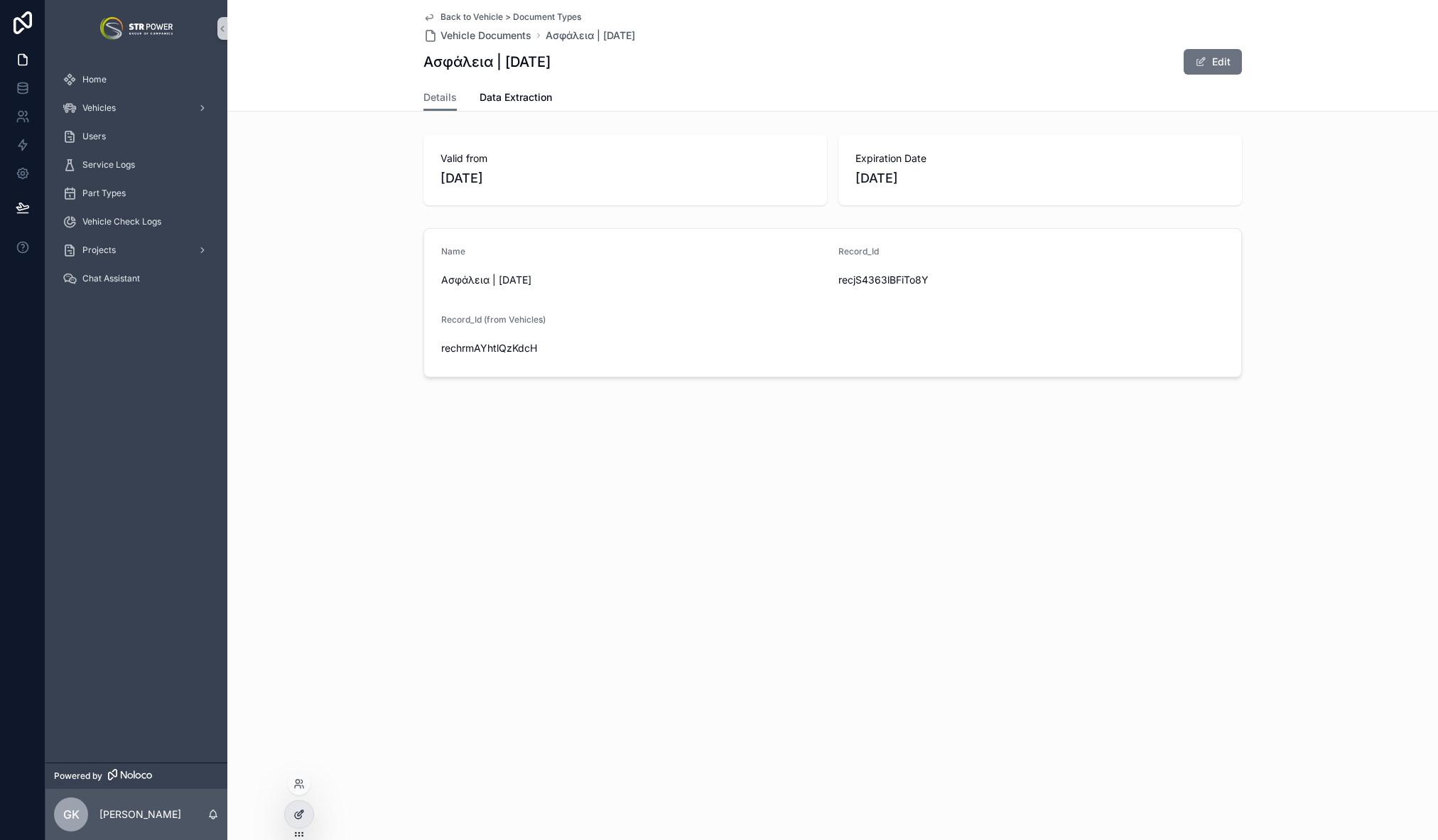
click at [298, 817] on icon at bounding box center [299, 814] width 11 height 11
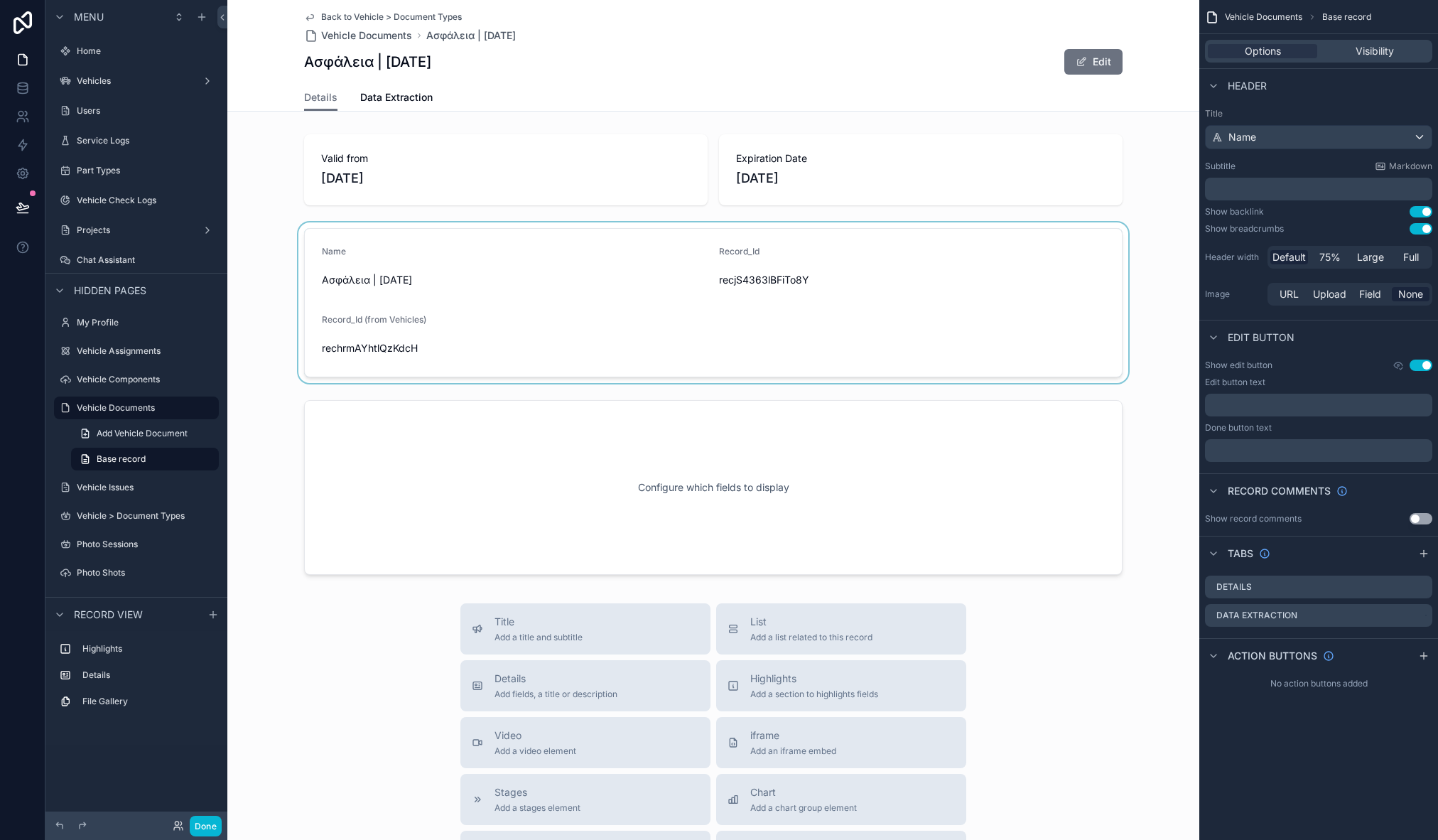
click at [556, 322] on div "scrollable content" at bounding box center [713, 303] width 972 height 161
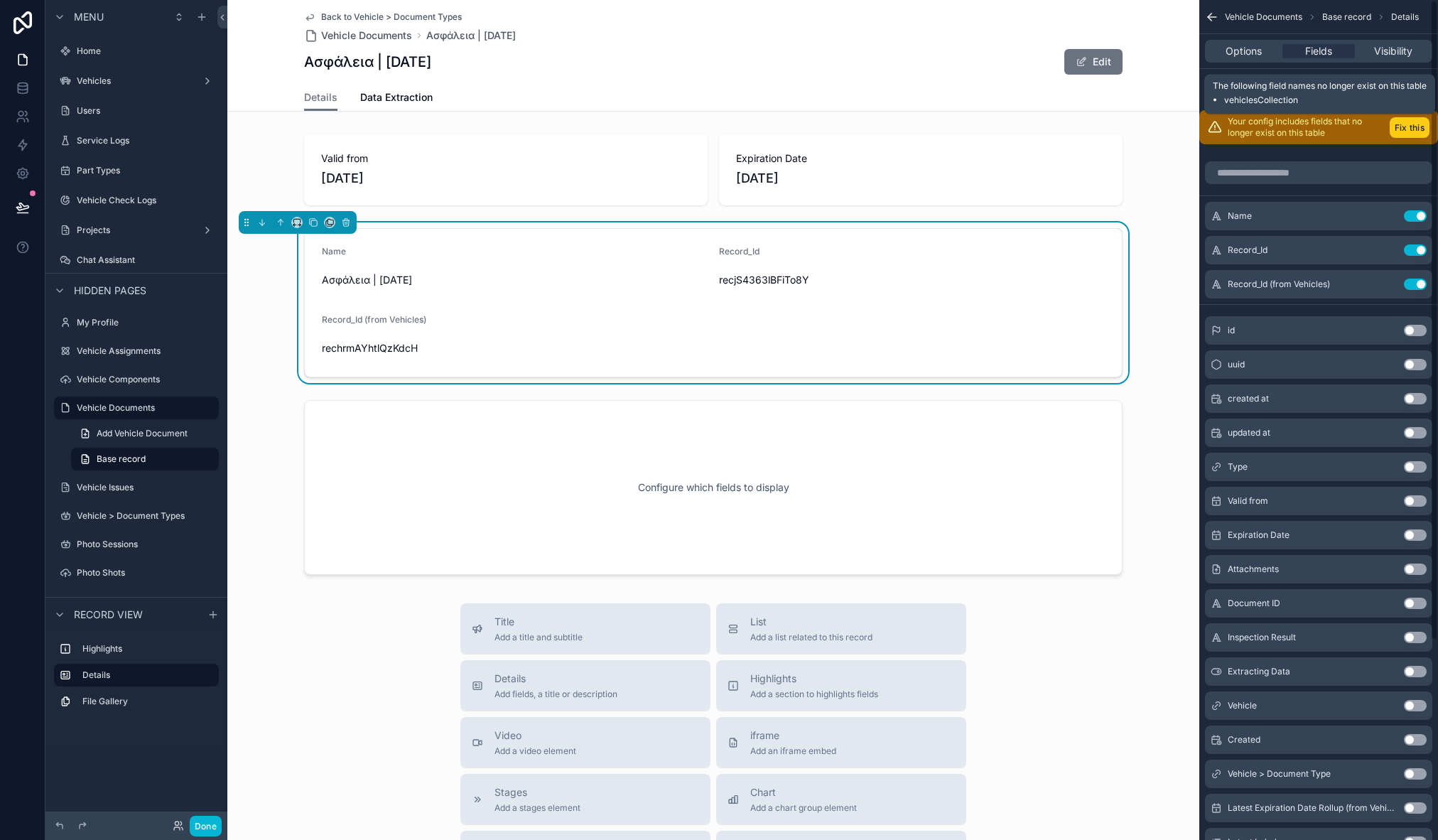
click at [1408, 133] on button "Fix this" at bounding box center [1410, 128] width 40 height 21
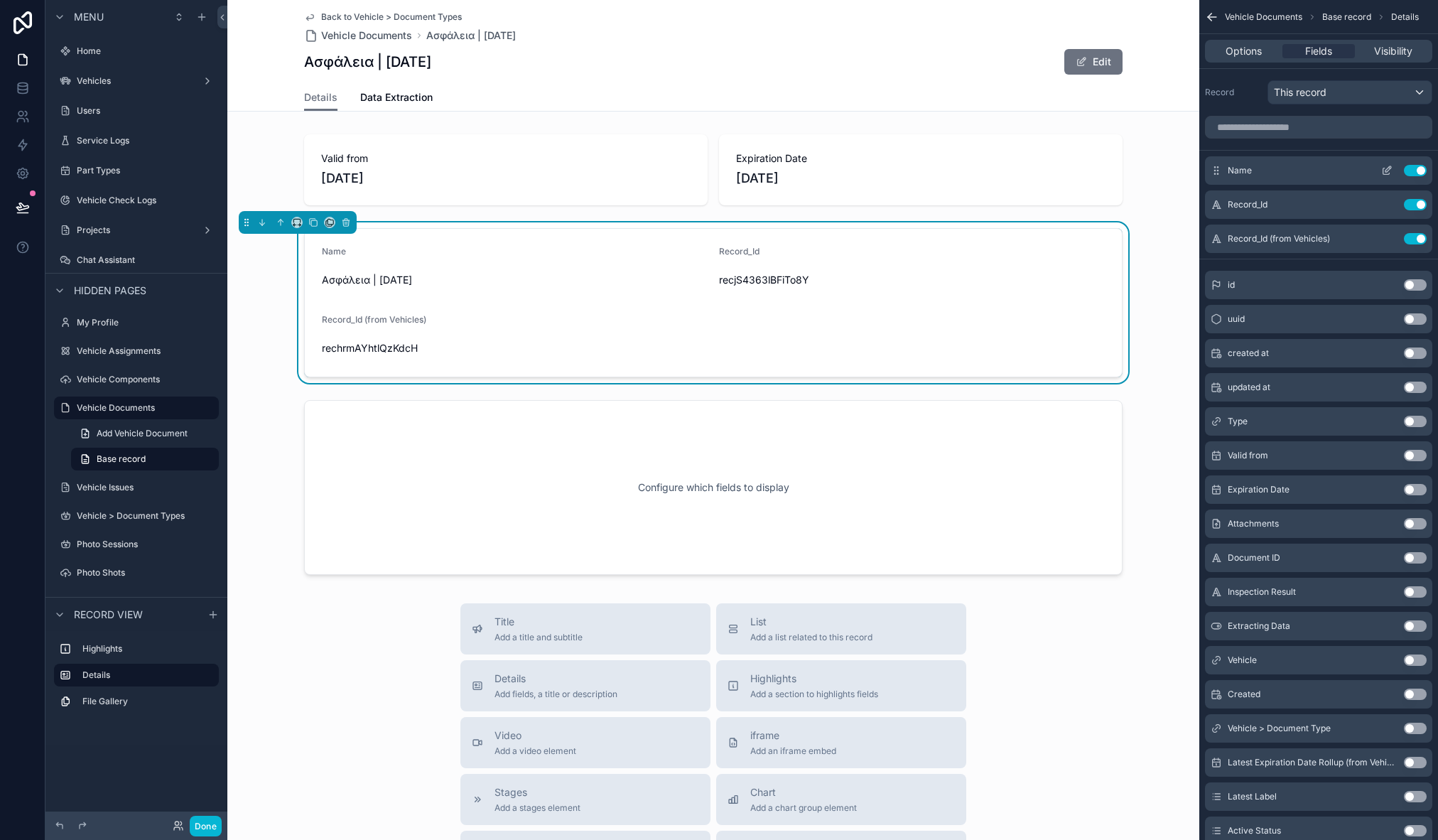
click at [1411, 169] on button "Use setting" at bounding box center [1416, 170] width 22 height 11
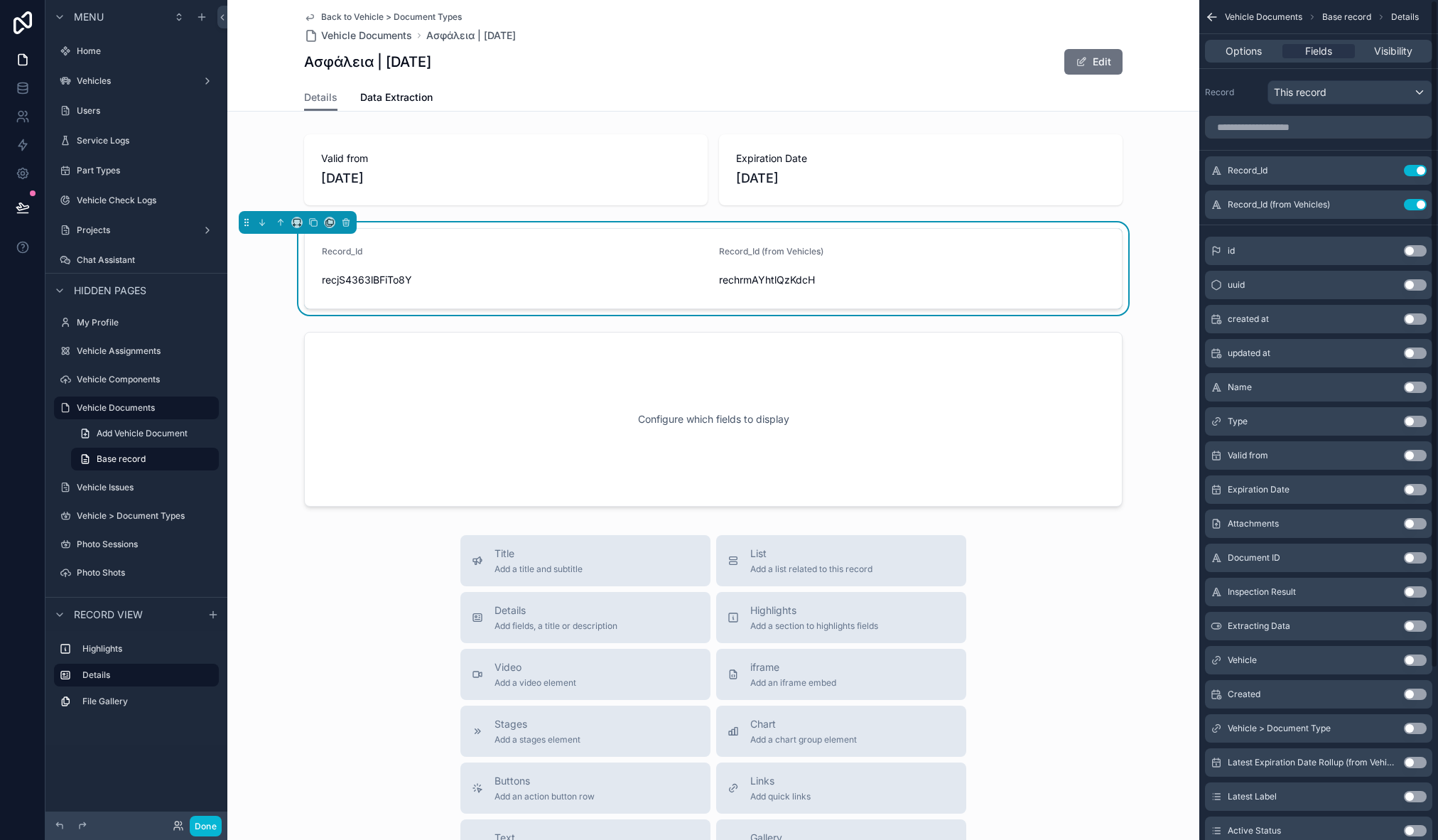
click at [1411, 169] on button "Use setting" at bounding box center [1416, 170] width 22 height 11
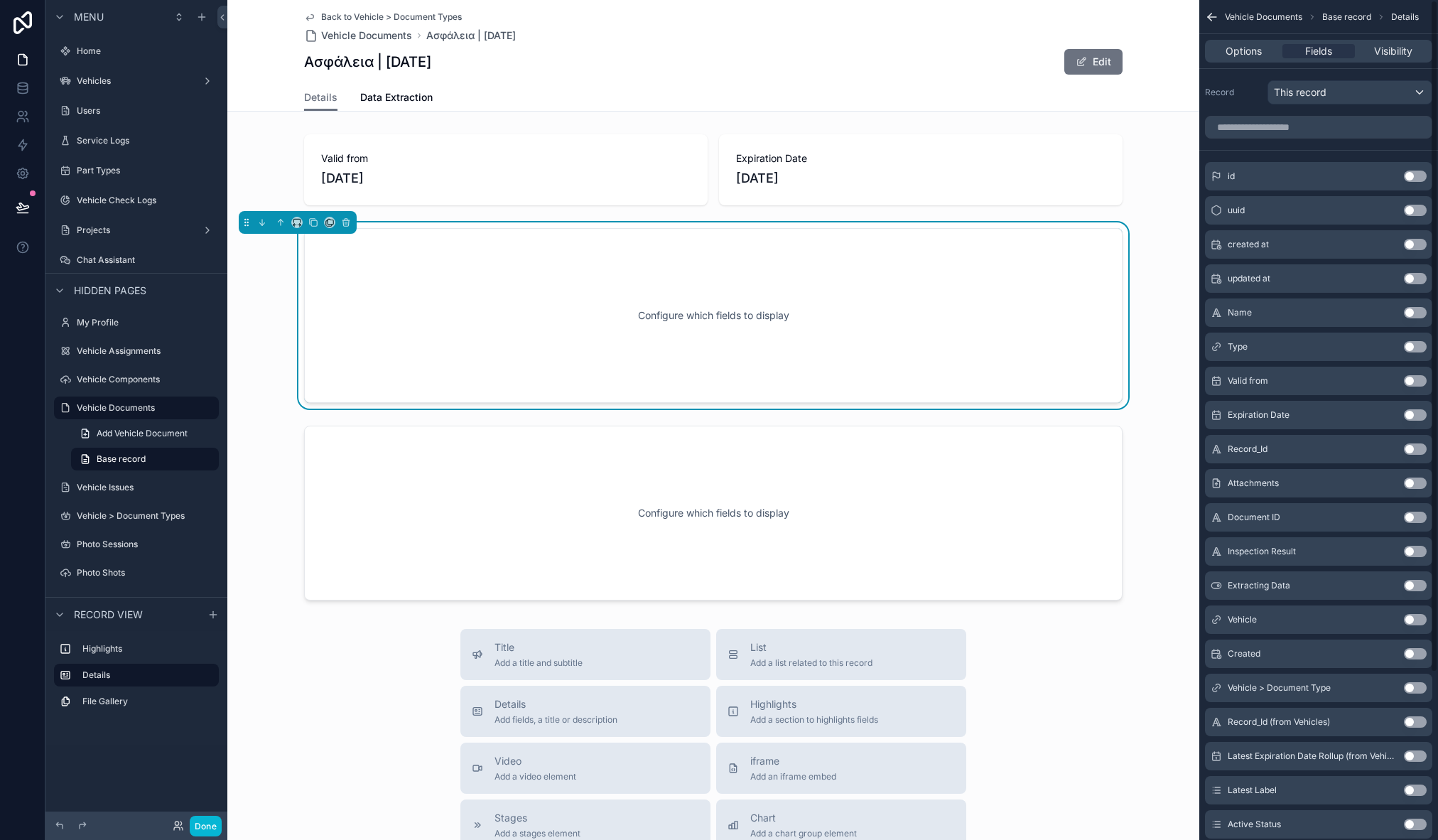
scroll to position [209, 0]
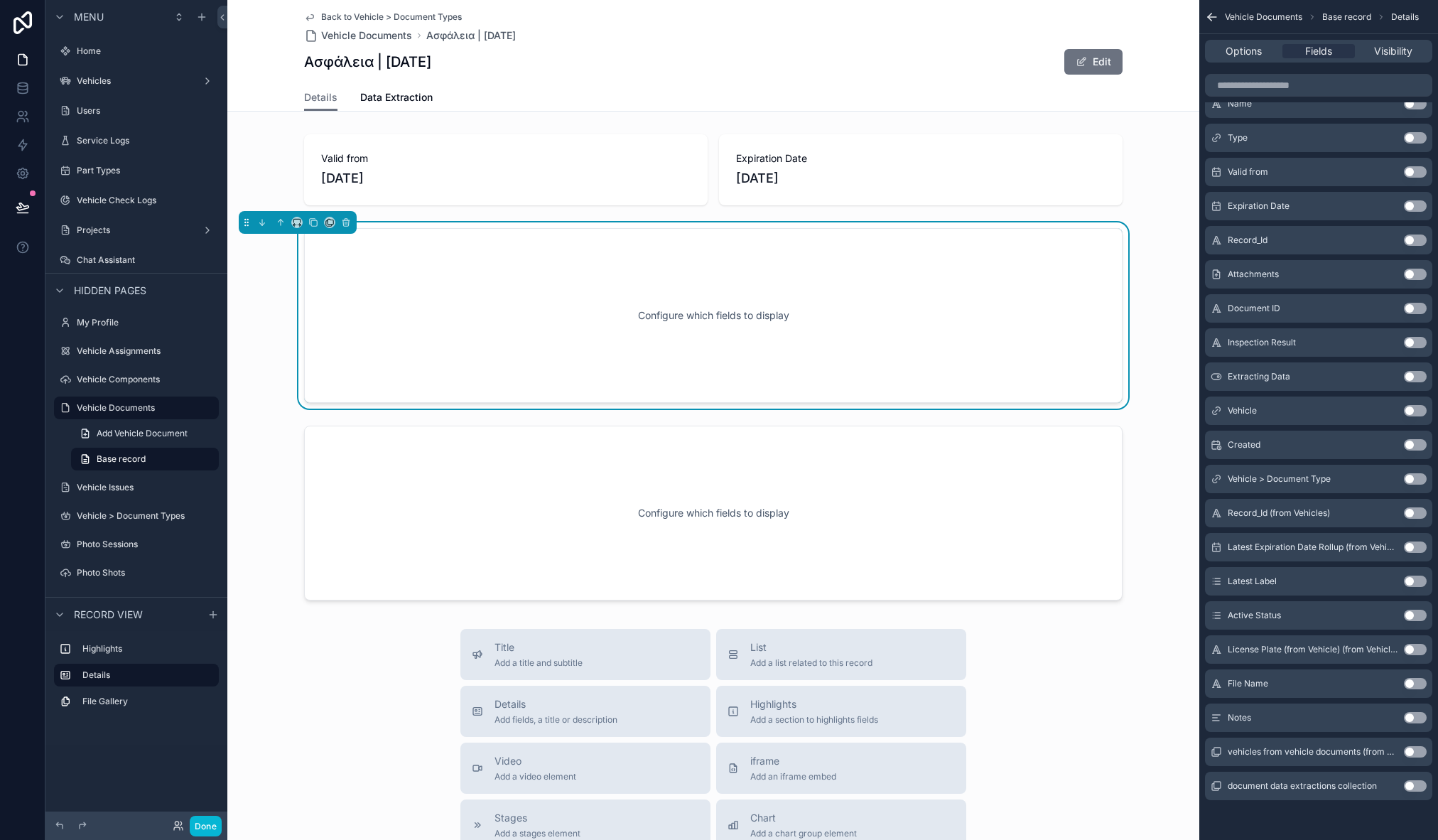
click at [1415, 717] on button "Use setting" at bounding box center [1416, 717] width 22 height 11
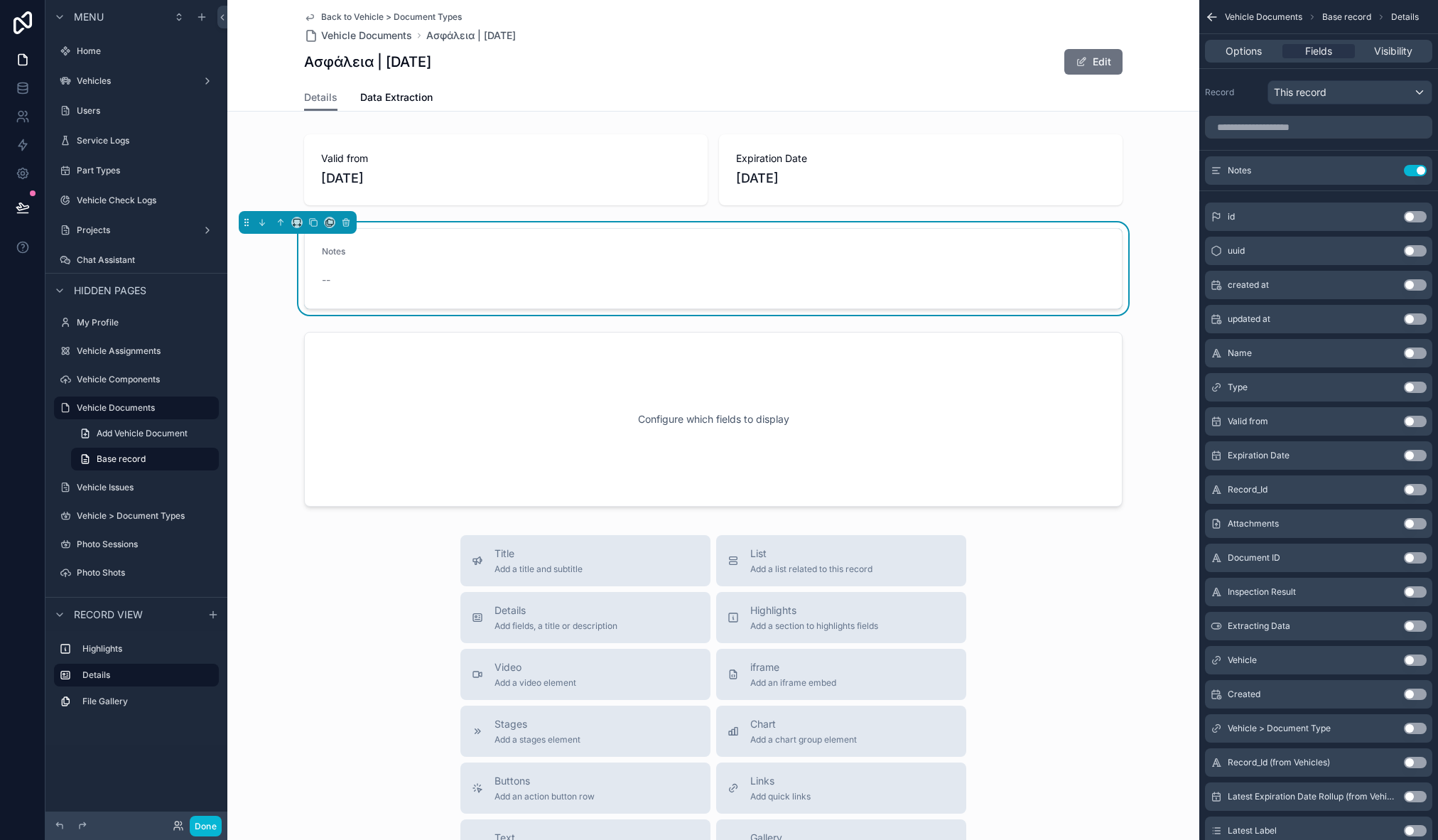
scroll to position [0, 0]
click at [1410, 524] on button "Use setting" at bounding box center [1416, 524] width 22 height 11
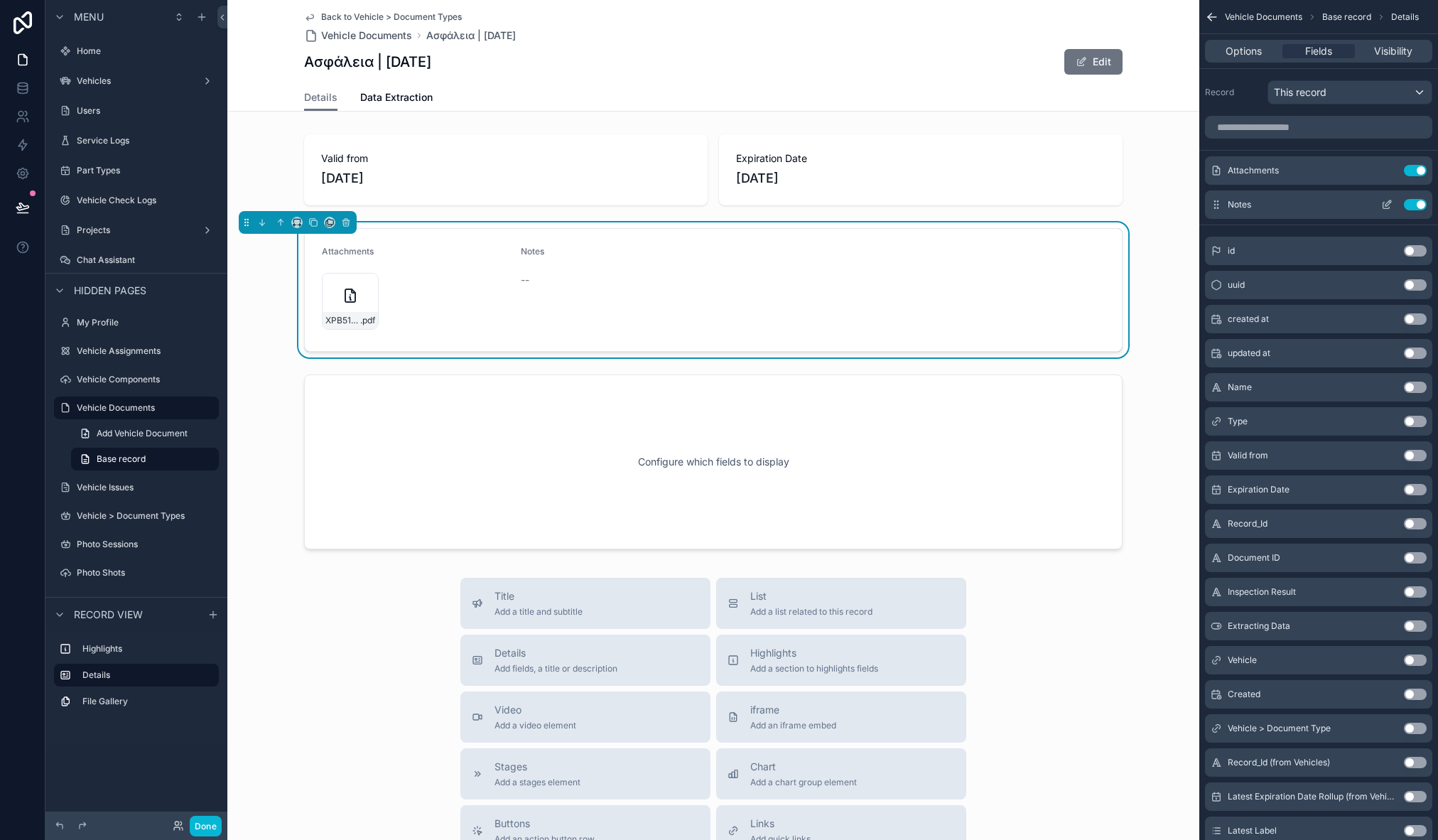
click at [1388, 205] on icon "scrollable content" at bounding box center [1387, 205] width 11 height 11
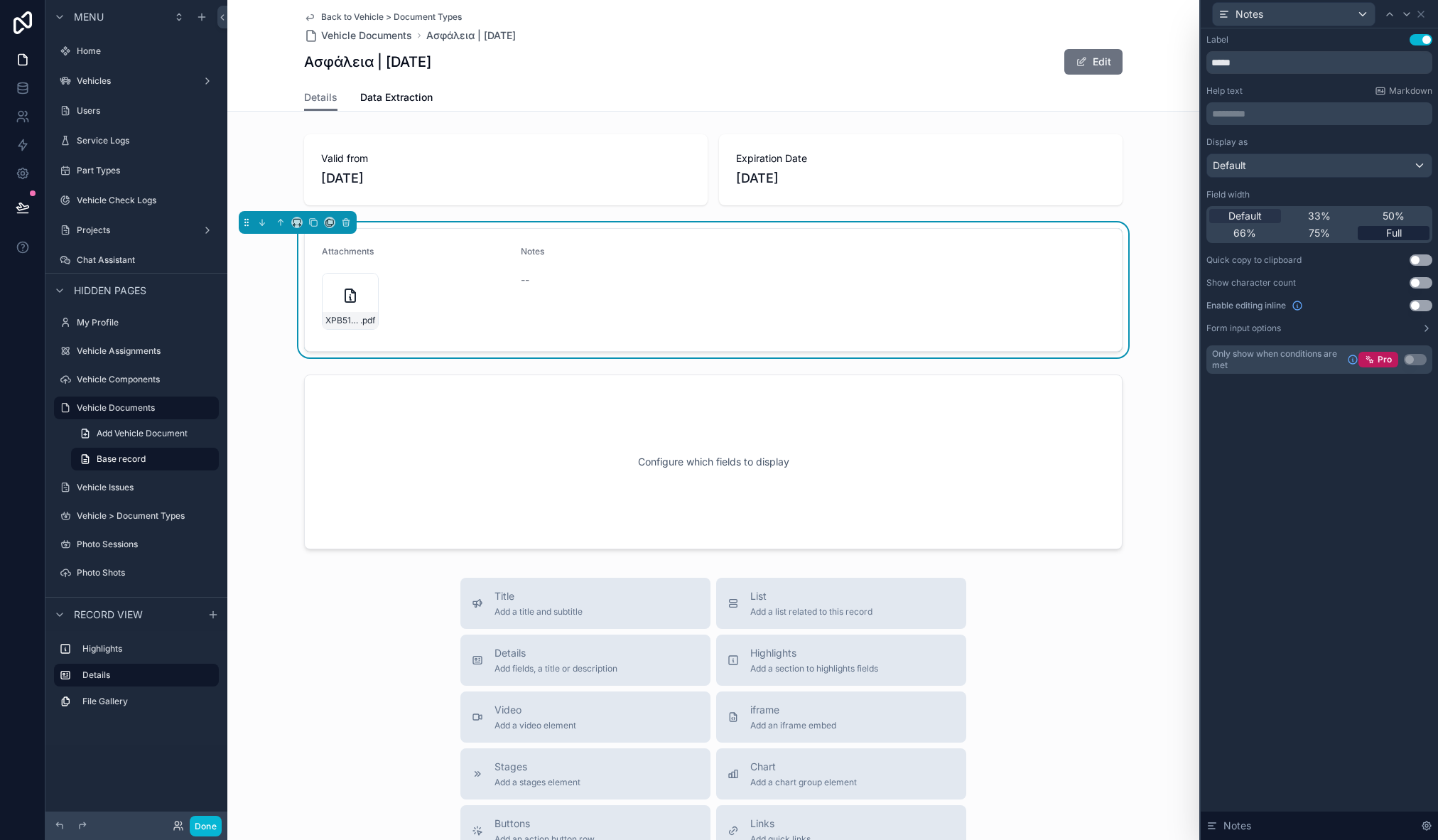
click at [1403, 233] on div "Full" at bounding box center [1393, 233] width 71 height 14
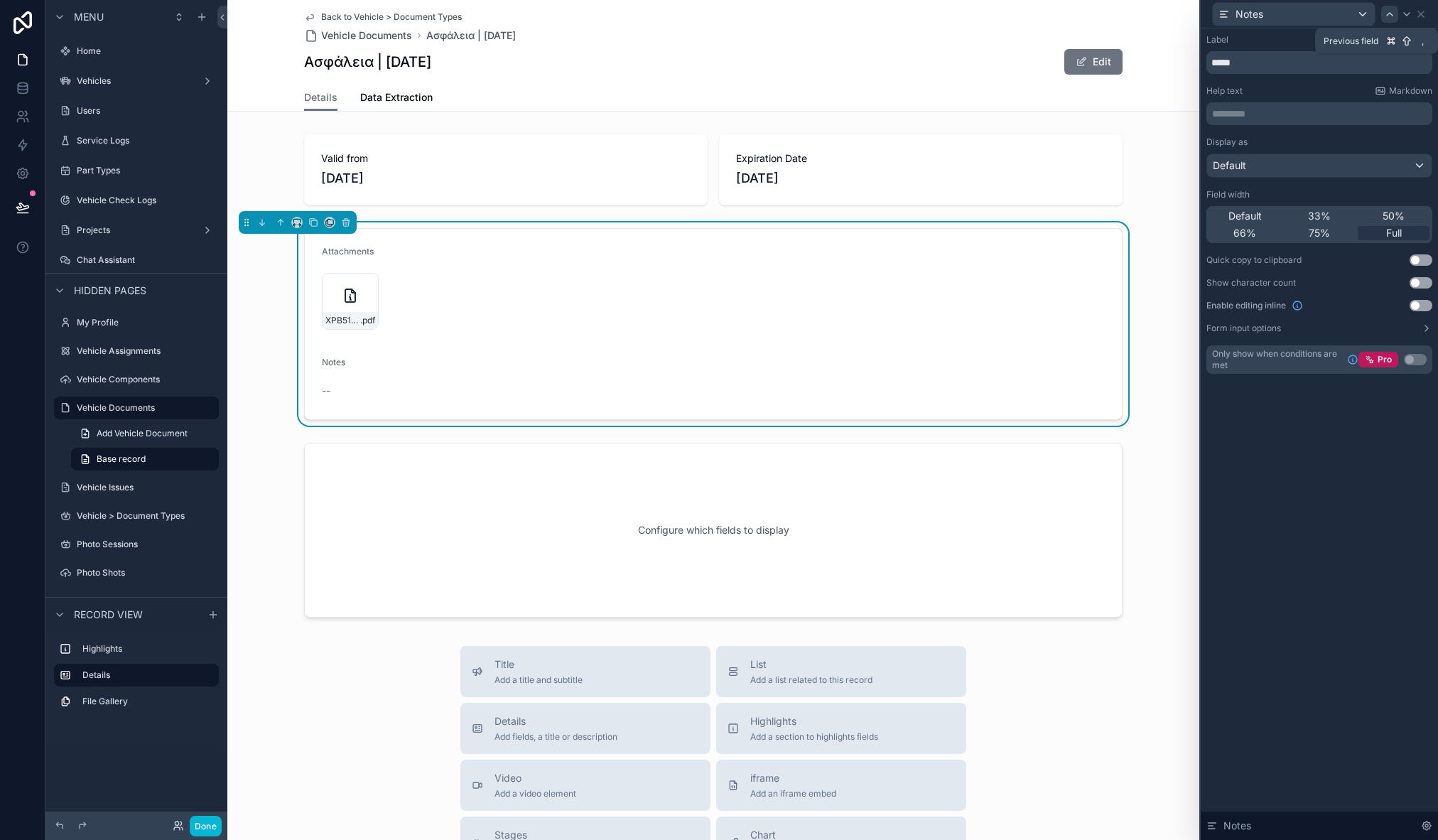
click at [1388, 15] on icon at bounding box center [1390, 14] width 11 height 11
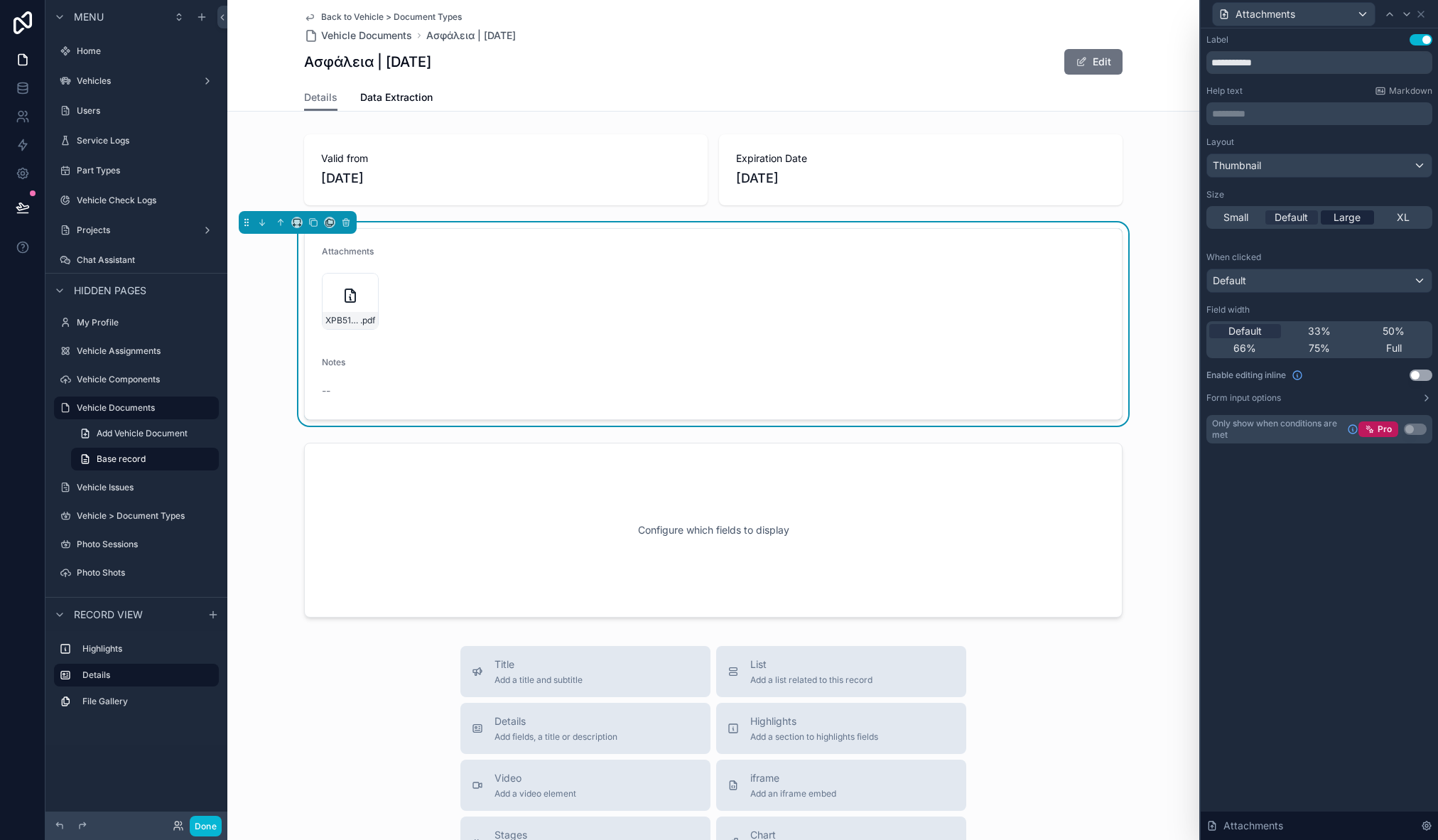
click at [1361, 221] on div "Large" at bounding box center [1347, 218] width 53 height 14
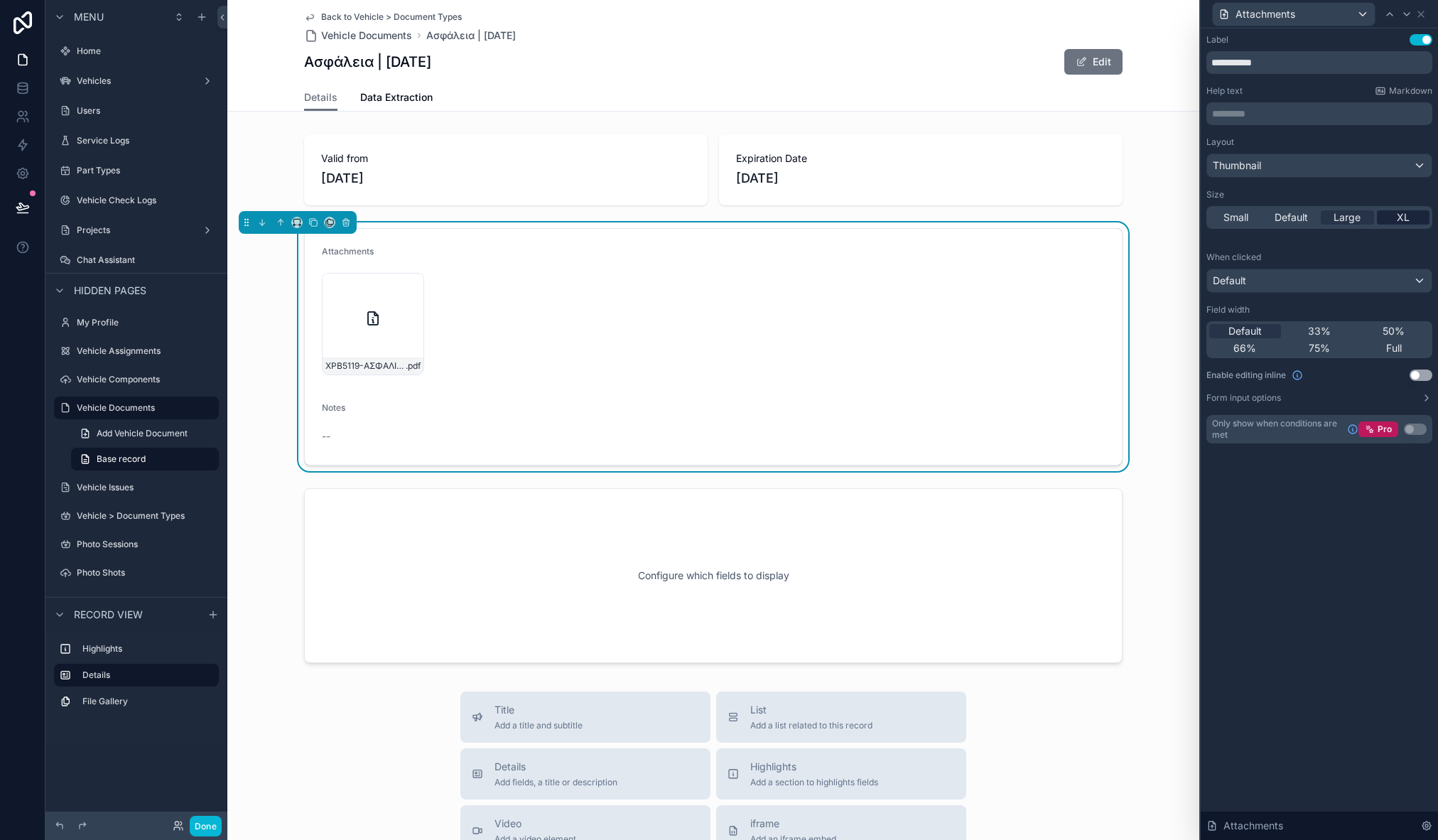
click at [1401, 218] on span "XL" at bounding box center [1403, 218] width 13 height 14
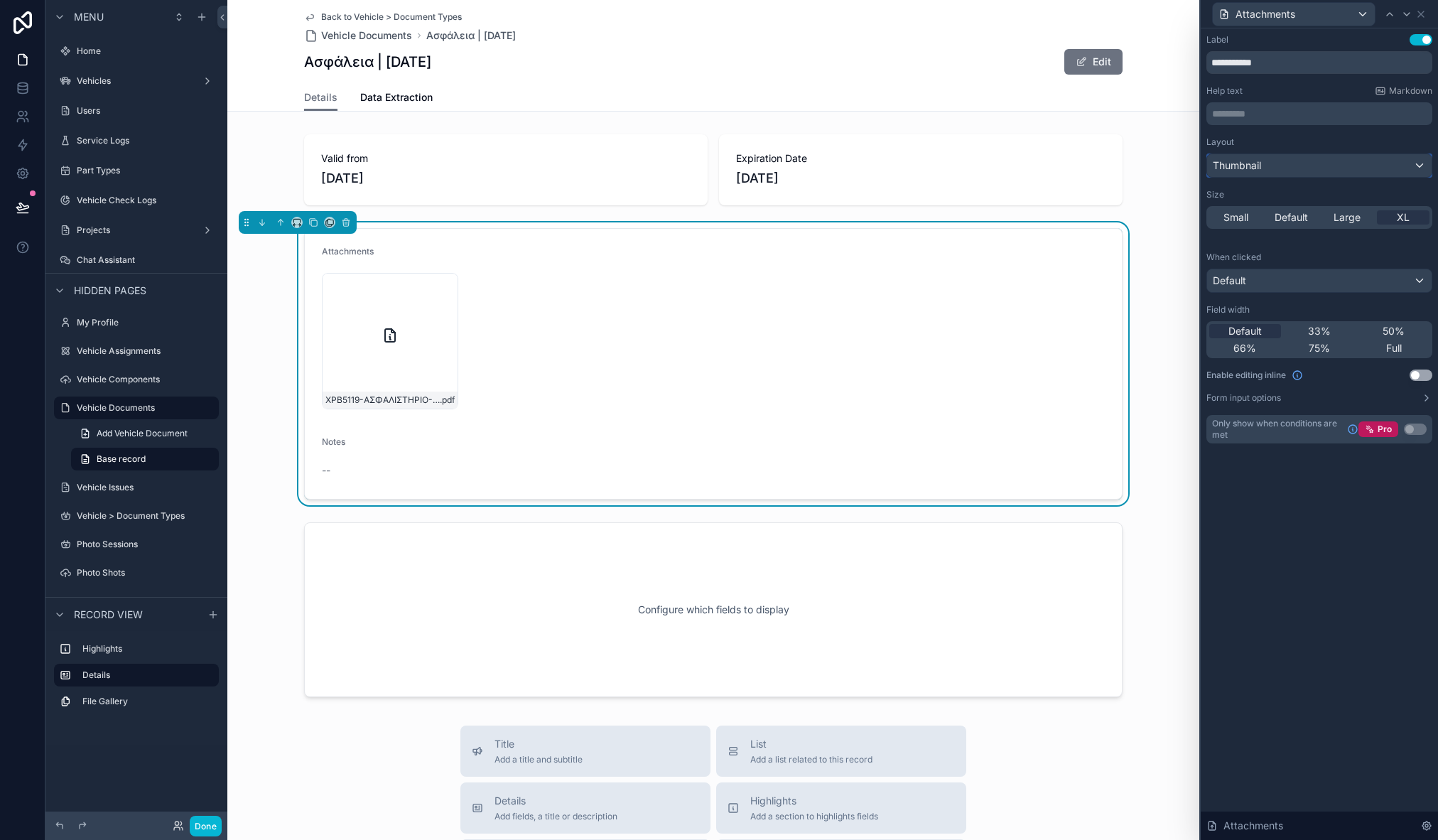
click at [1281, 166] on div "Thumbnail" at bounding box center [1320, 165] width 225 height 22
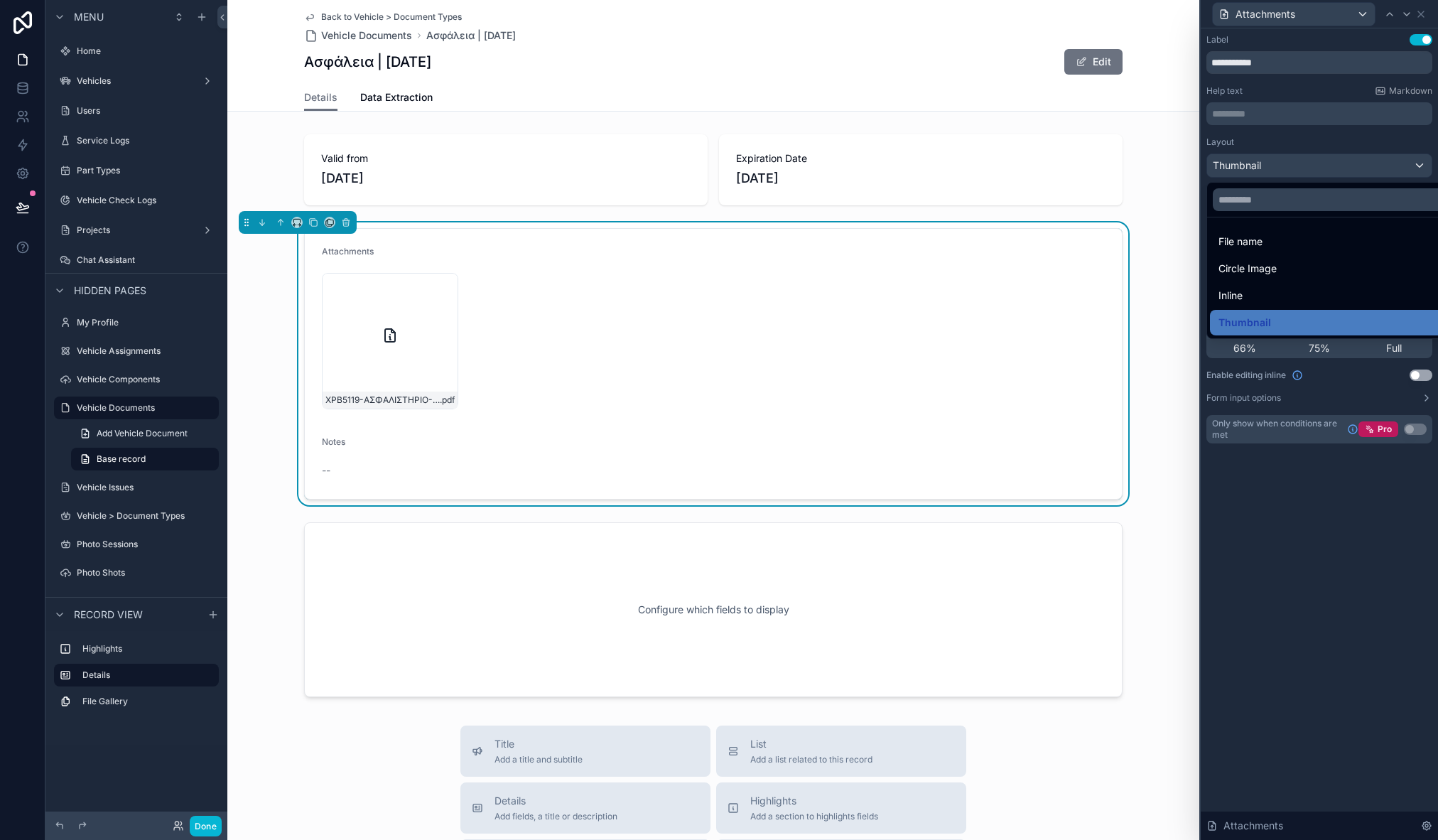
click at [1281, 166] on div at bounding box center [1319, 420] width 237 height 840
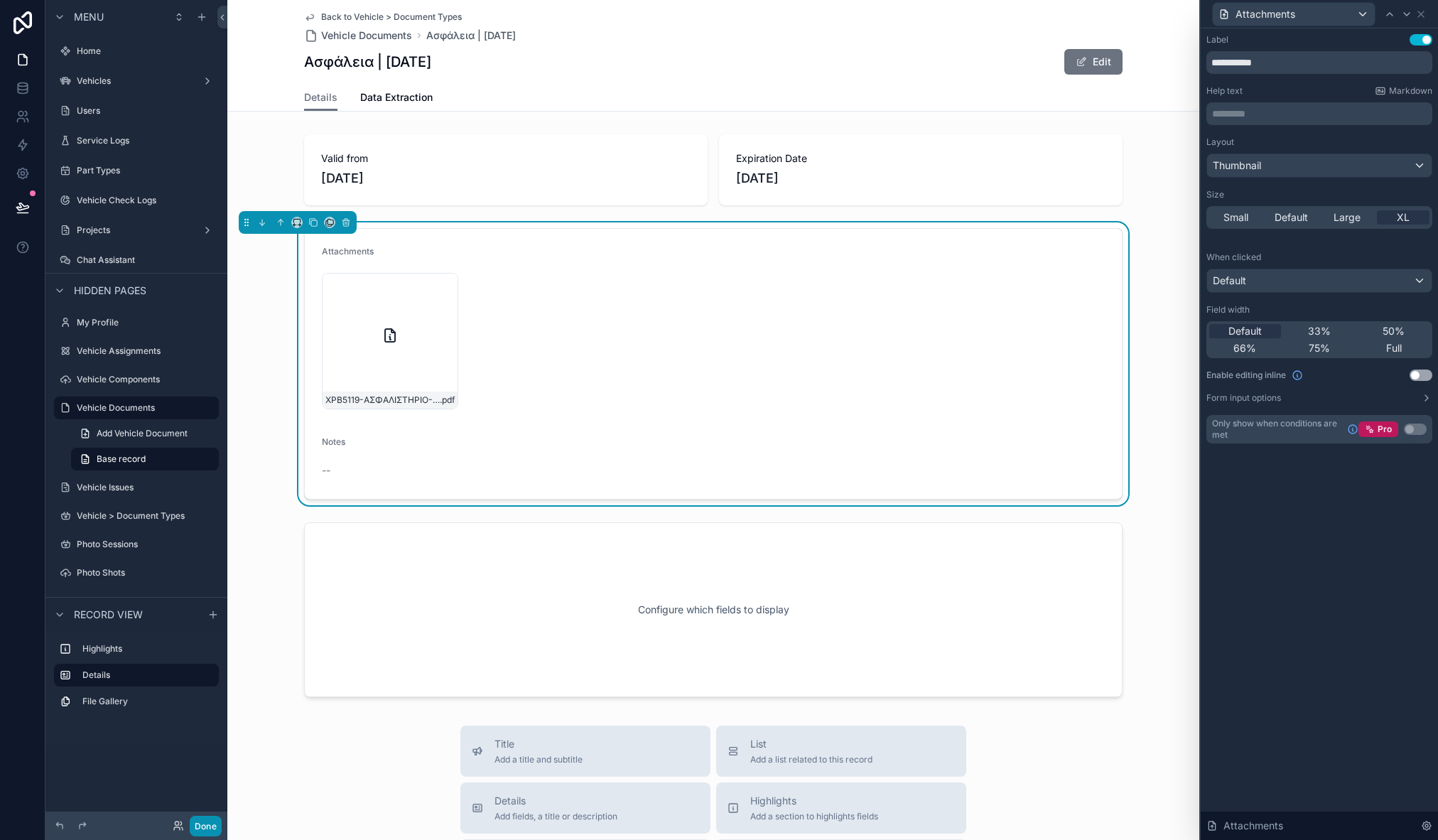
click at [219, 828] on button "Done" at bounding box center [206, 826] width 32 height 21
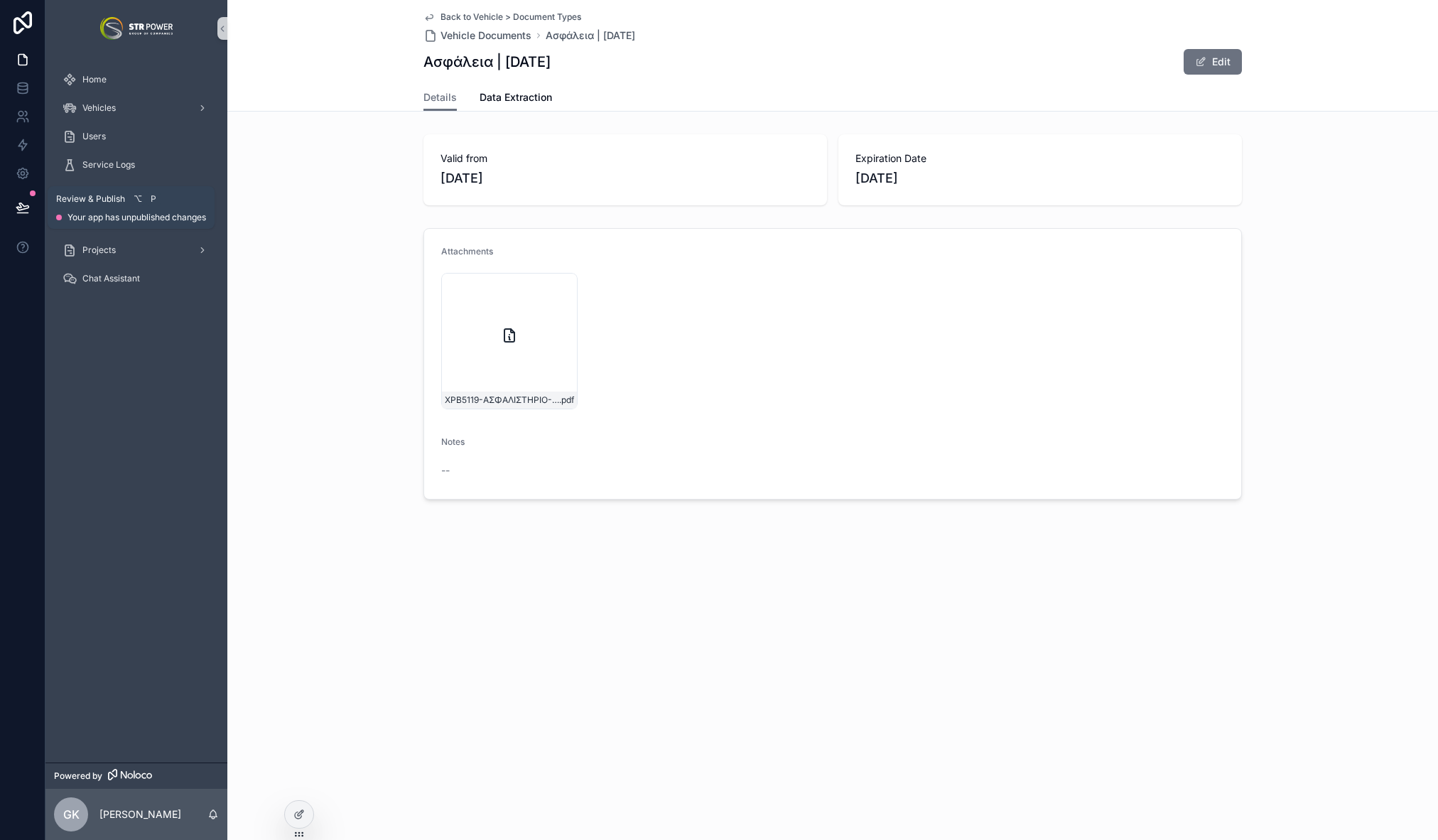
click at [19, 213] on icon at bounding box center [22, 213] width 10 height 0
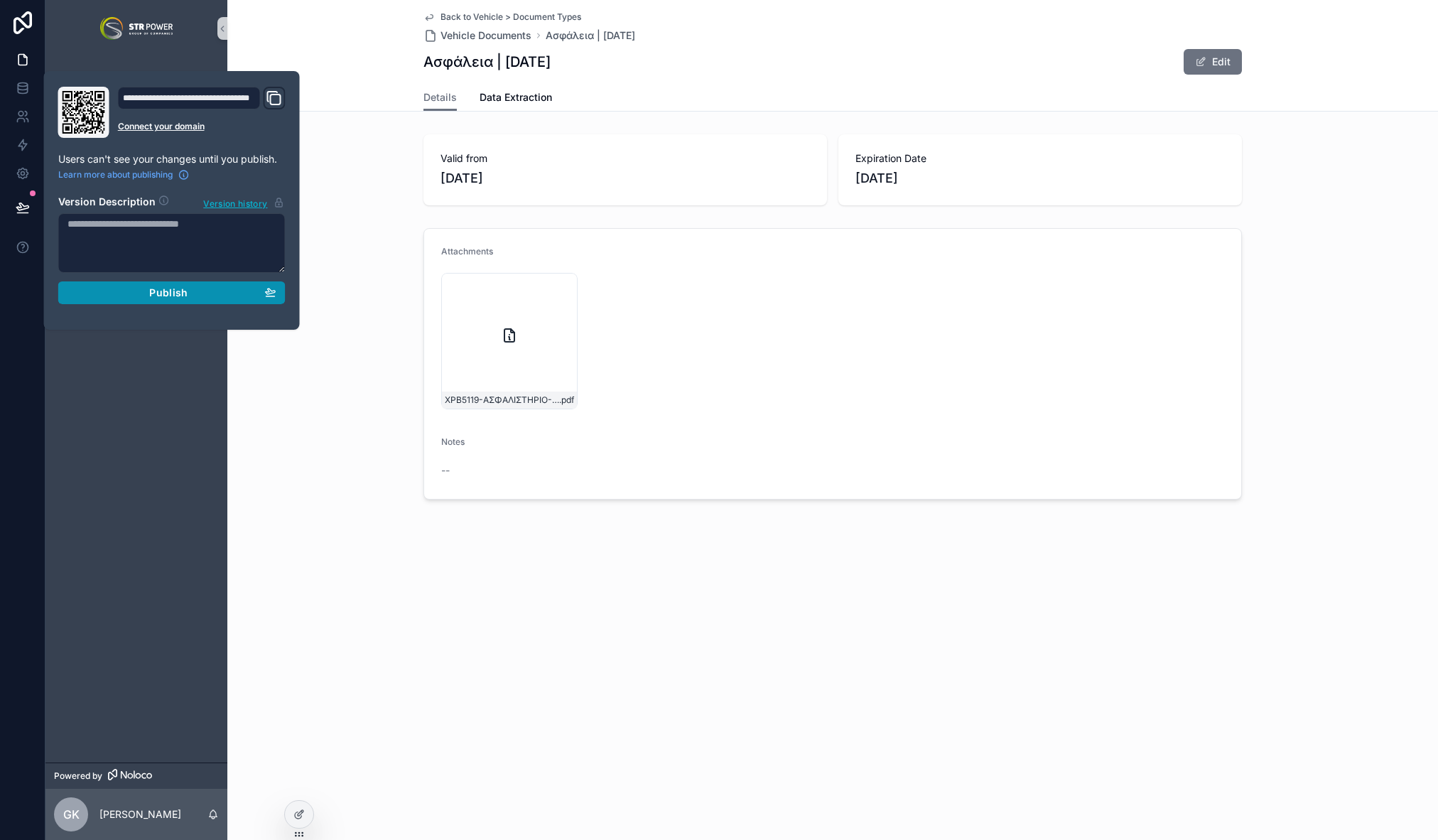
click at [198, 286] on div "Publish" at bounding box center [172, 292] width 209 height 13
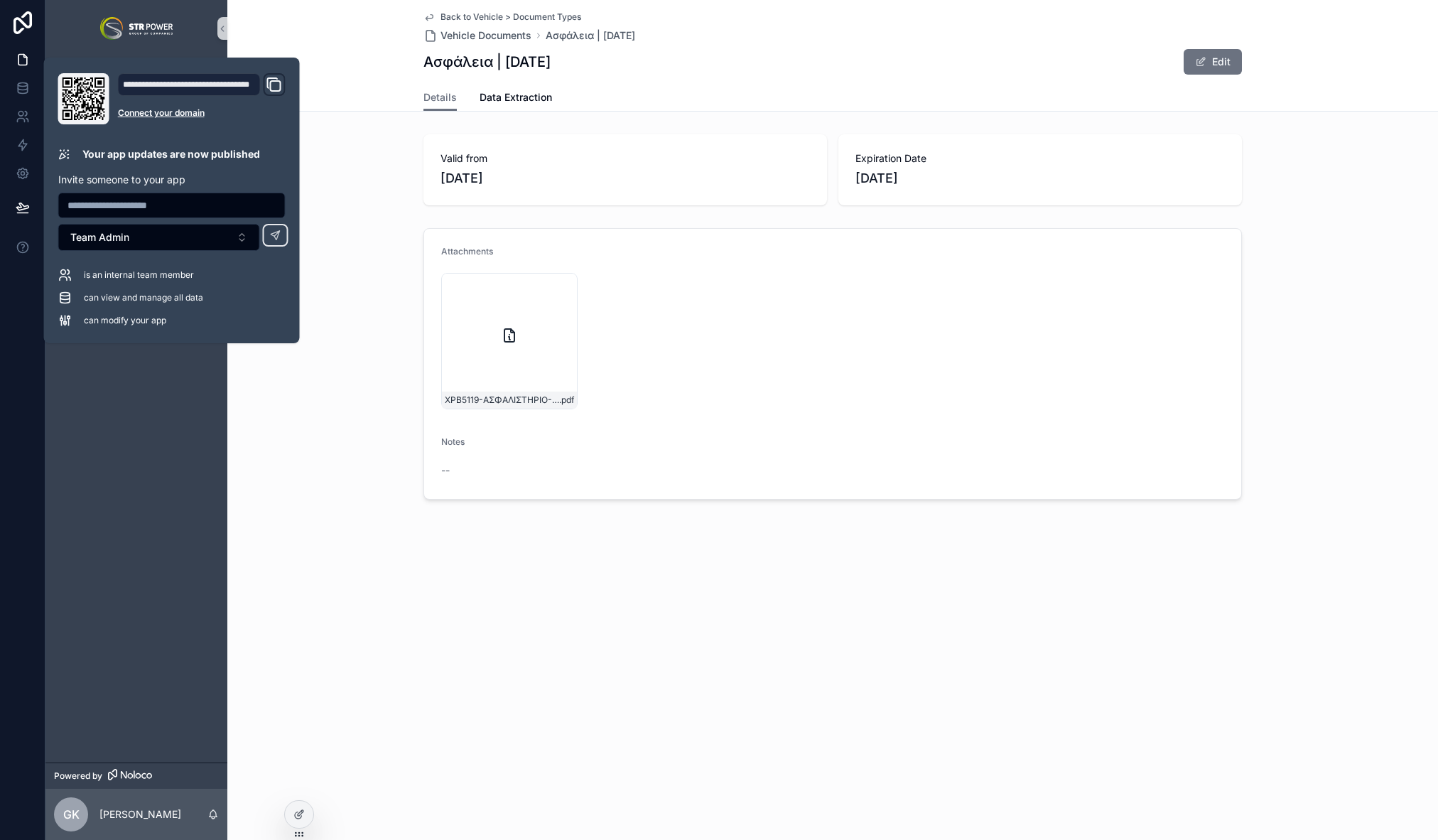
click at [801, 674] on div "Back to Vehicle > Document Types Vehicle Documents Ασφάλεια | [DATE] Ασφάλεια |…" at bounding box center [832, 420] width 1211 height 840
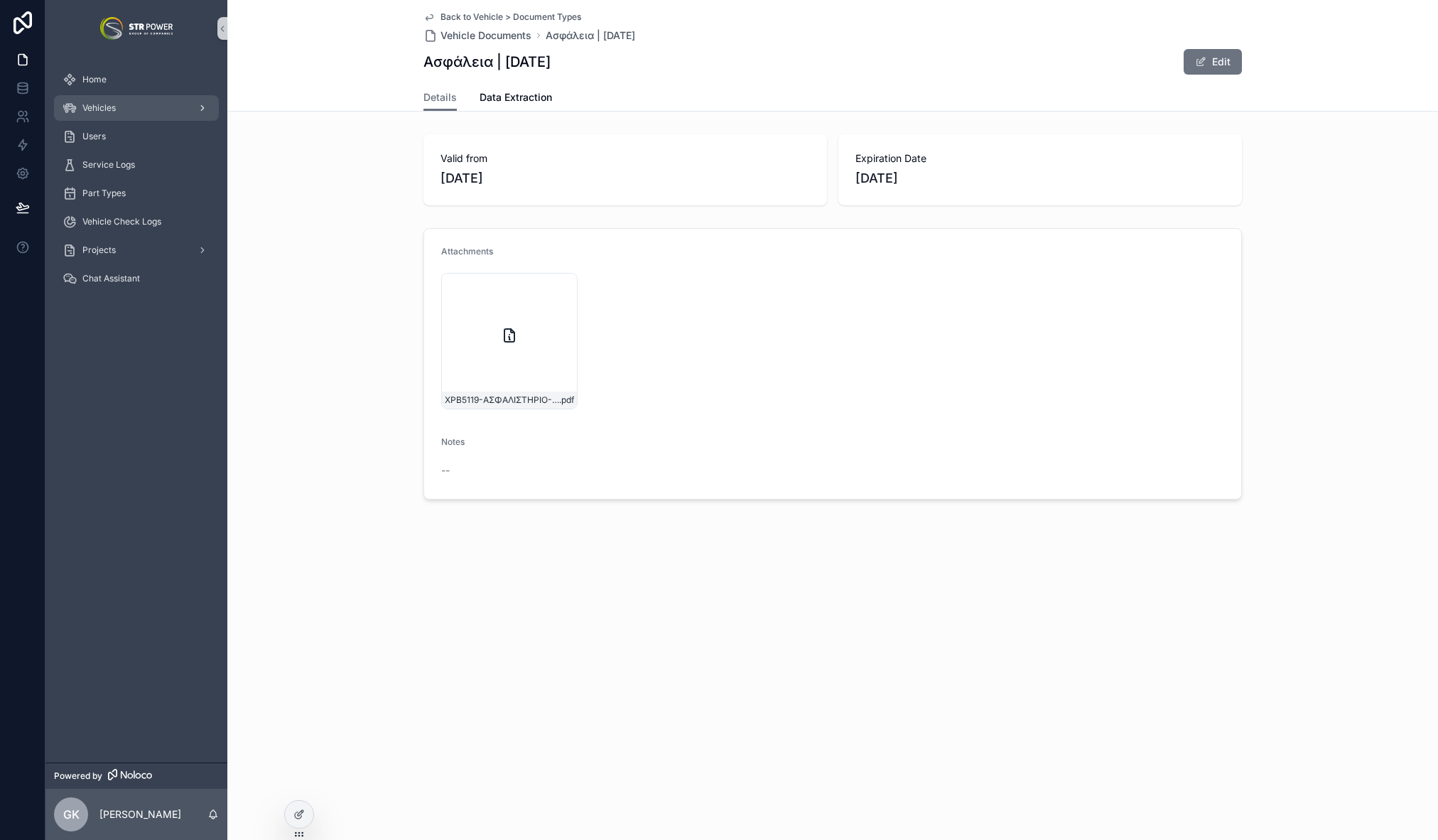
click at [104, 104] on span "Vehicles" at bounding box center [100, 108] width 34 height 11
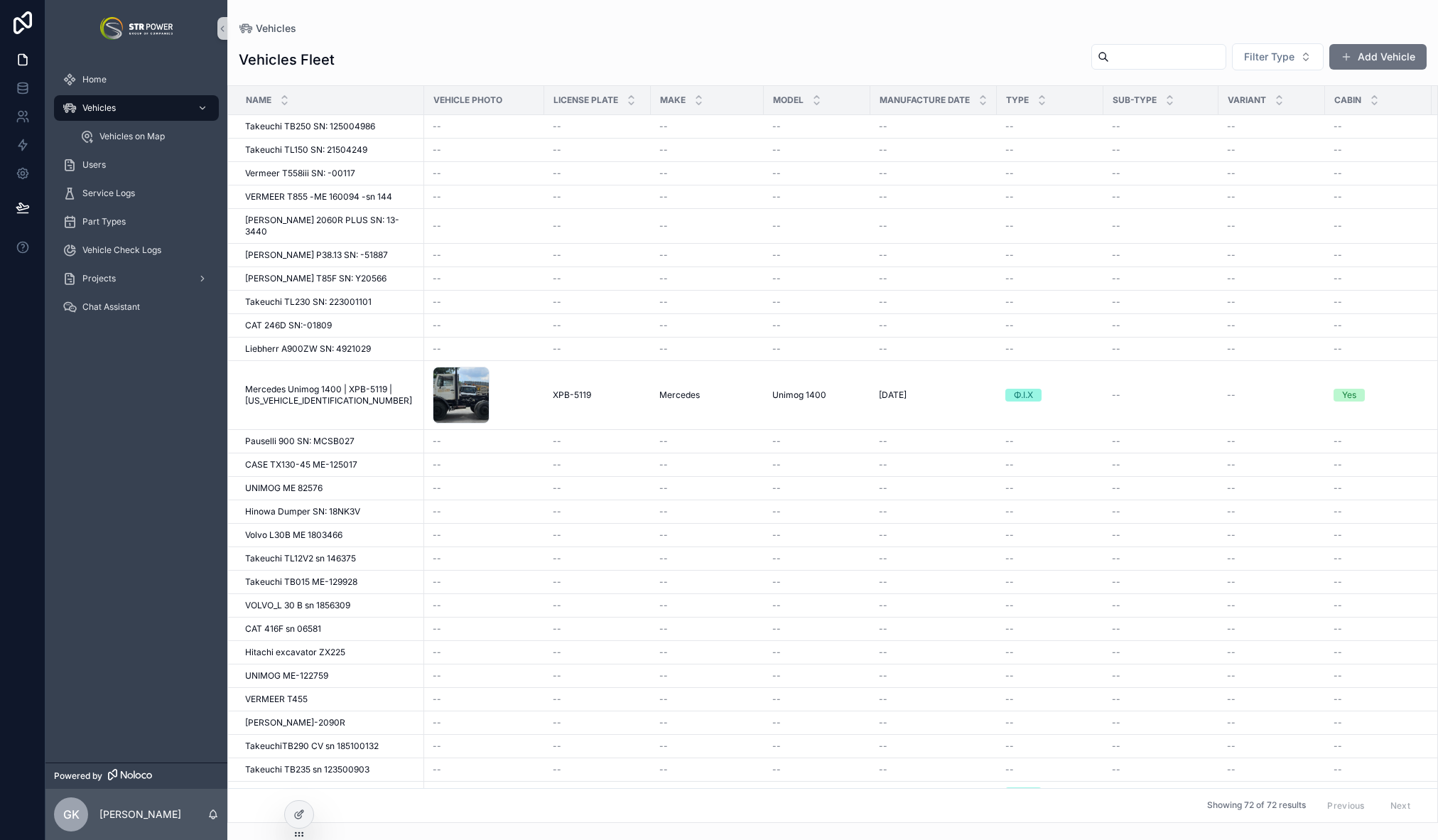
click at [326, 385] on span "Mercedes Unimog 1400 | XPB-5119 | [US_VEHICLE_IDENTIFICATION_NUMBER]" at bounding box center [330, 395] width 170 height 22
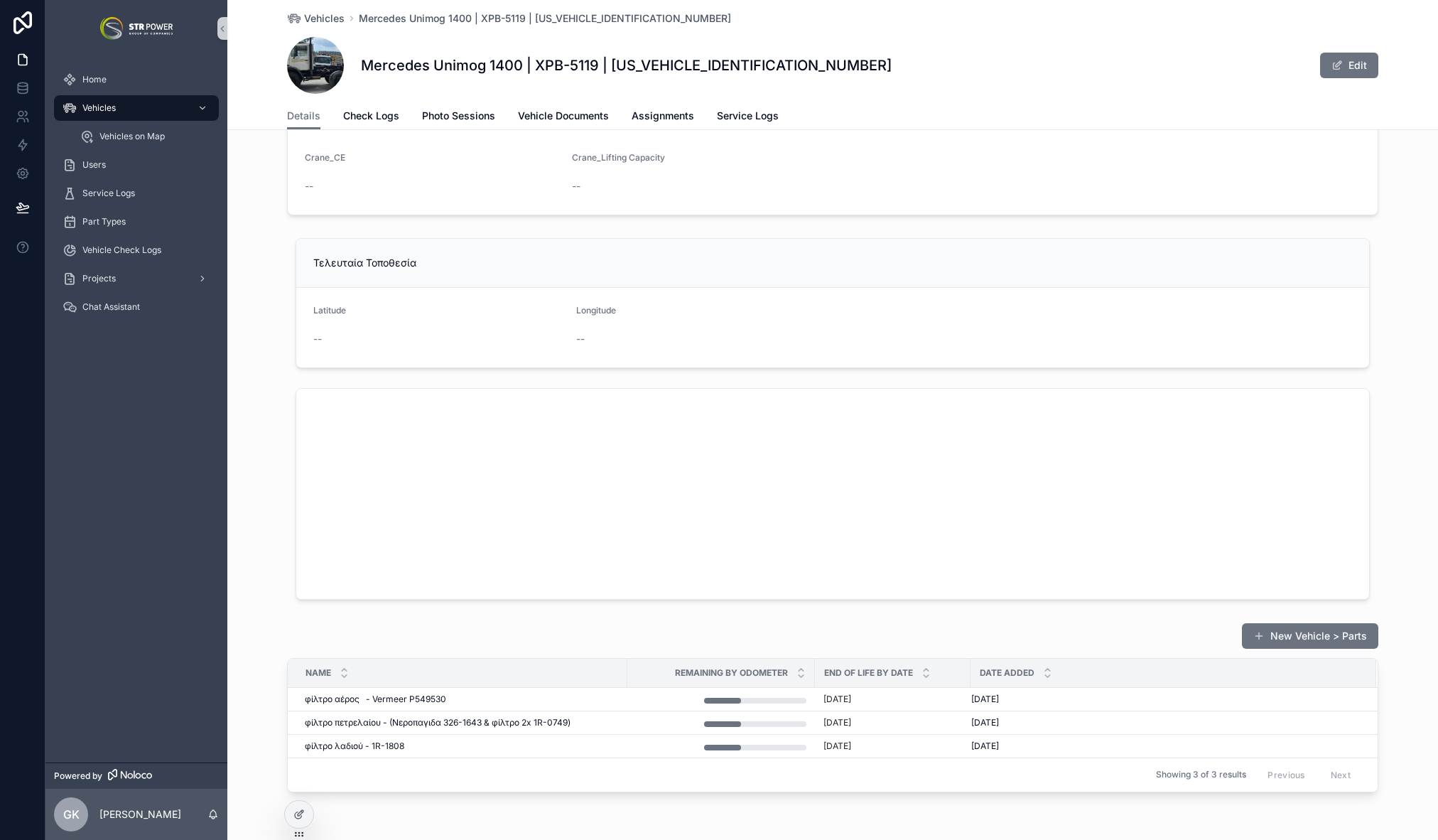
scroll to position [1487, 0]
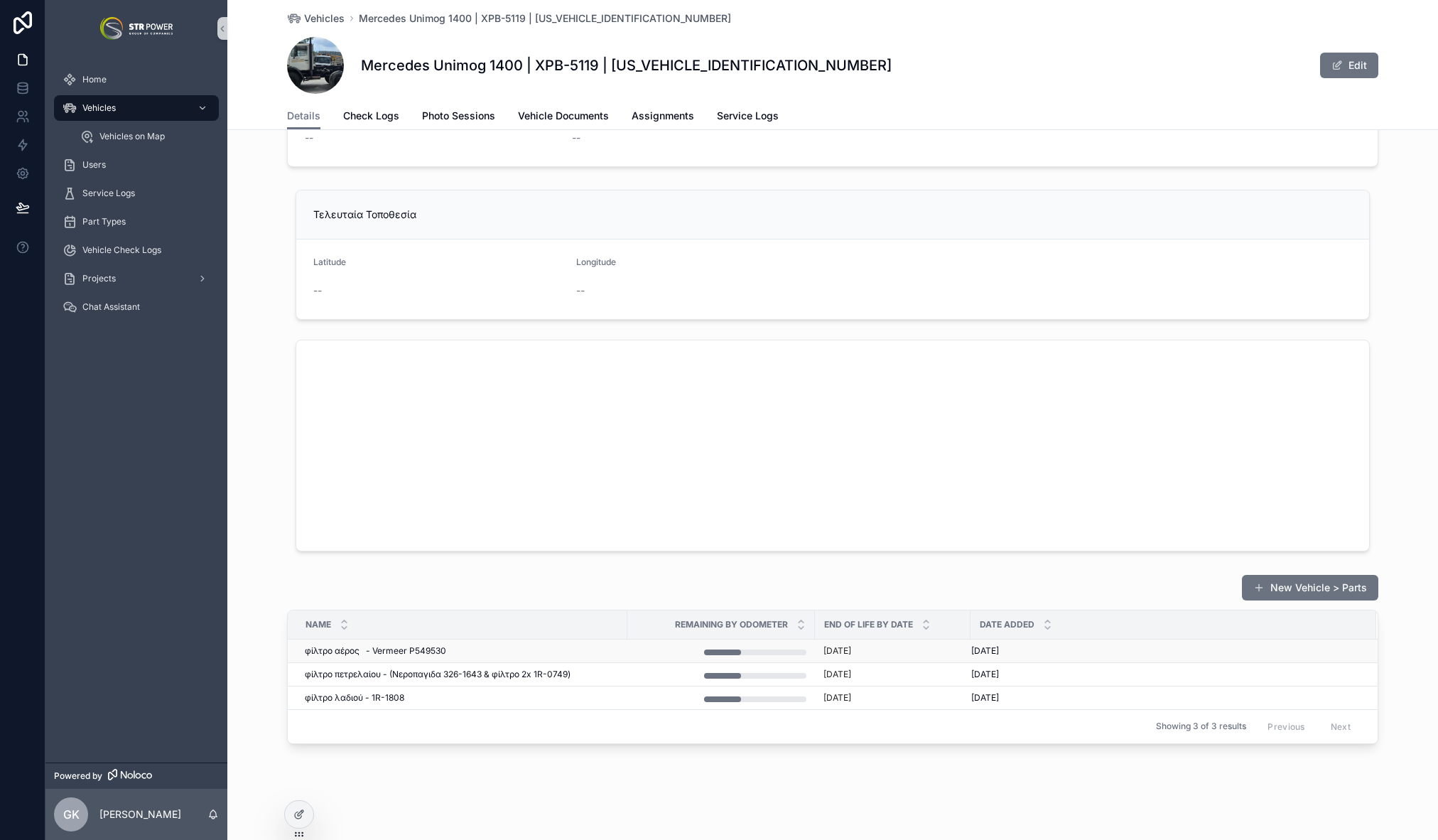
click at [411, 649] on span "φίλτρο αέρος - Vermeer P549530" at bounding box center [375, 650] width 141 height 11
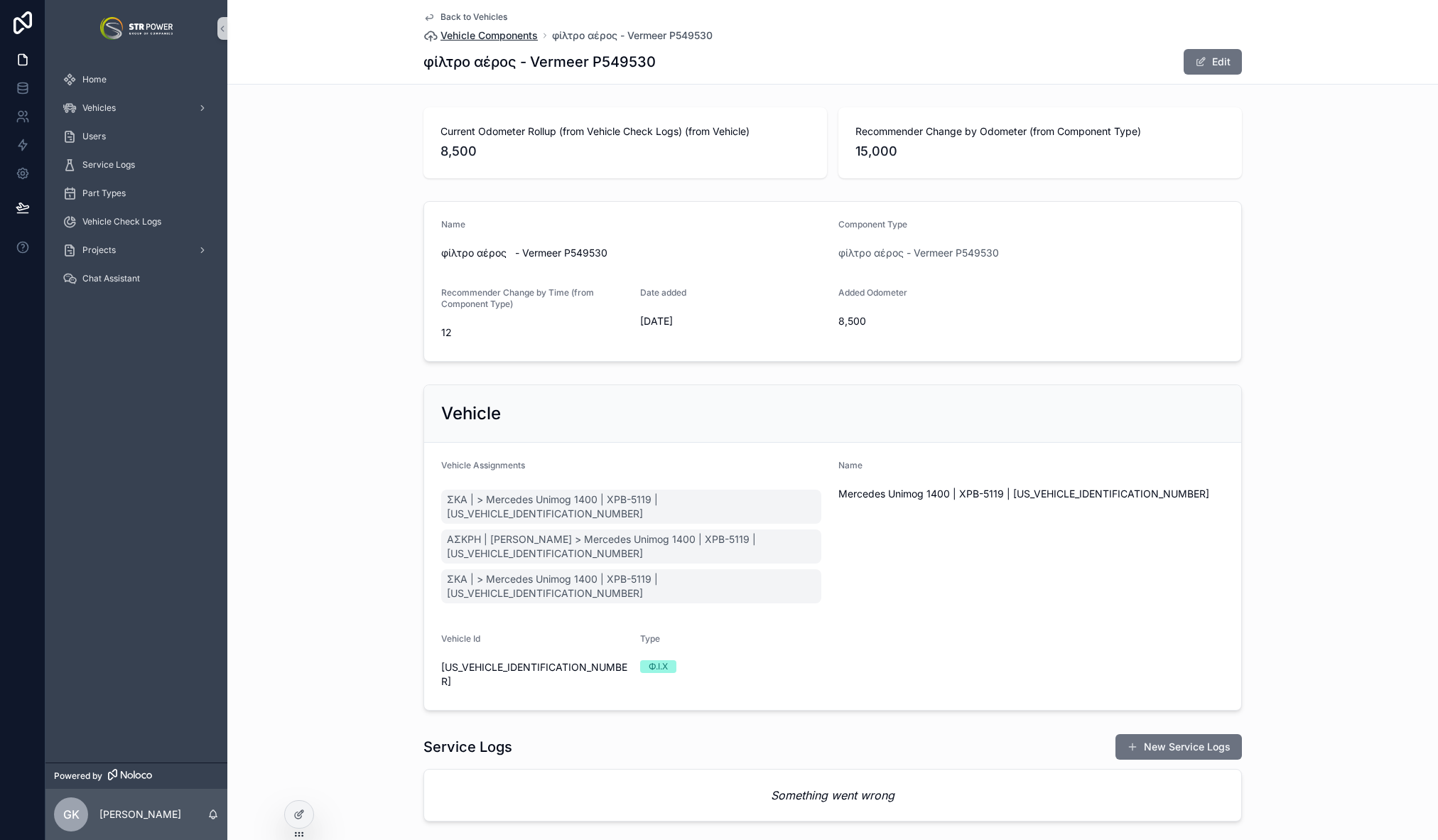
click at [490, 35] on span "Vehicle Components" at bounding box center [488, 35] width 97 height 14
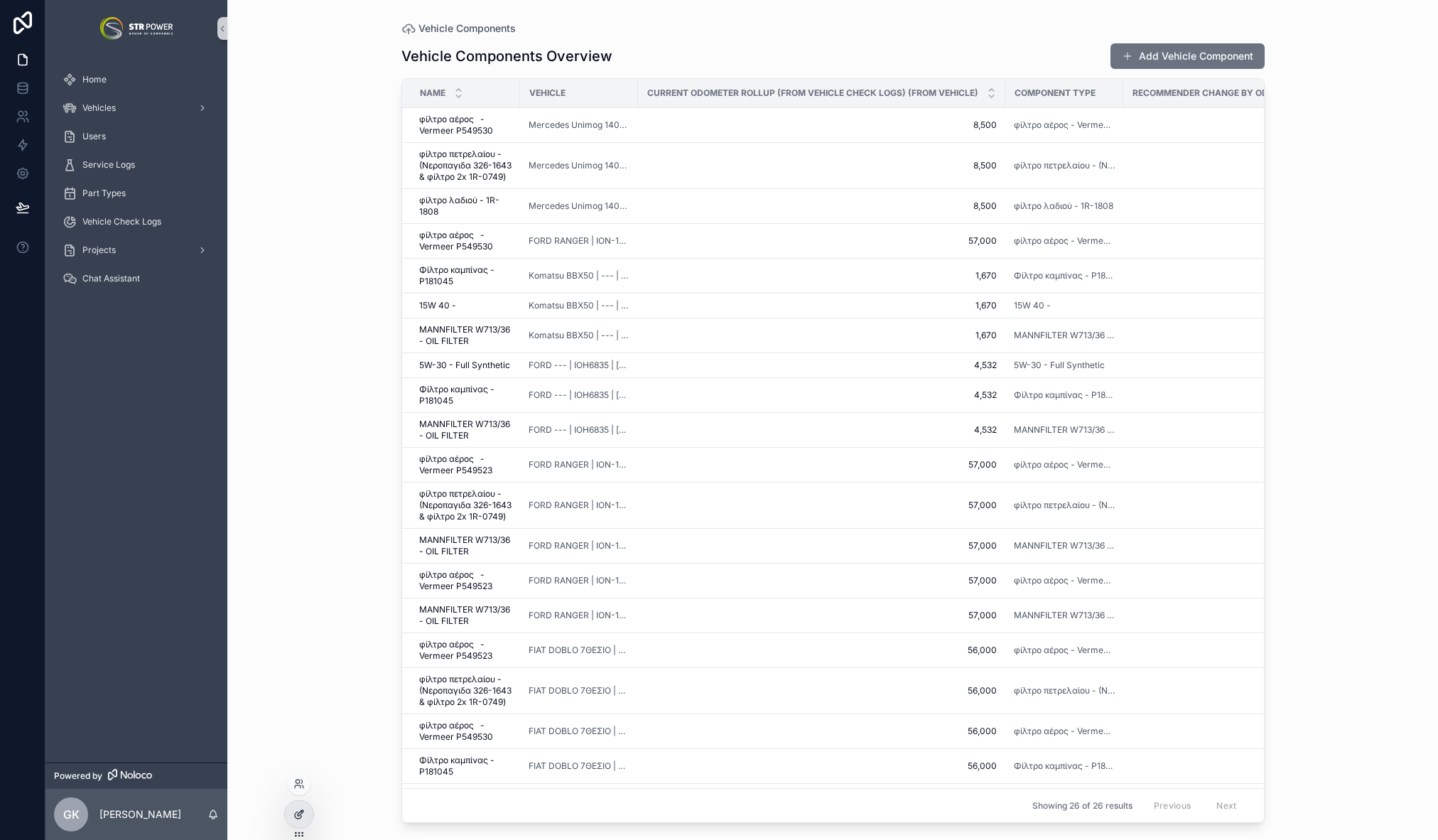
click at [299, 815] on icon at bounding box center [300, 812] width 6 height 6
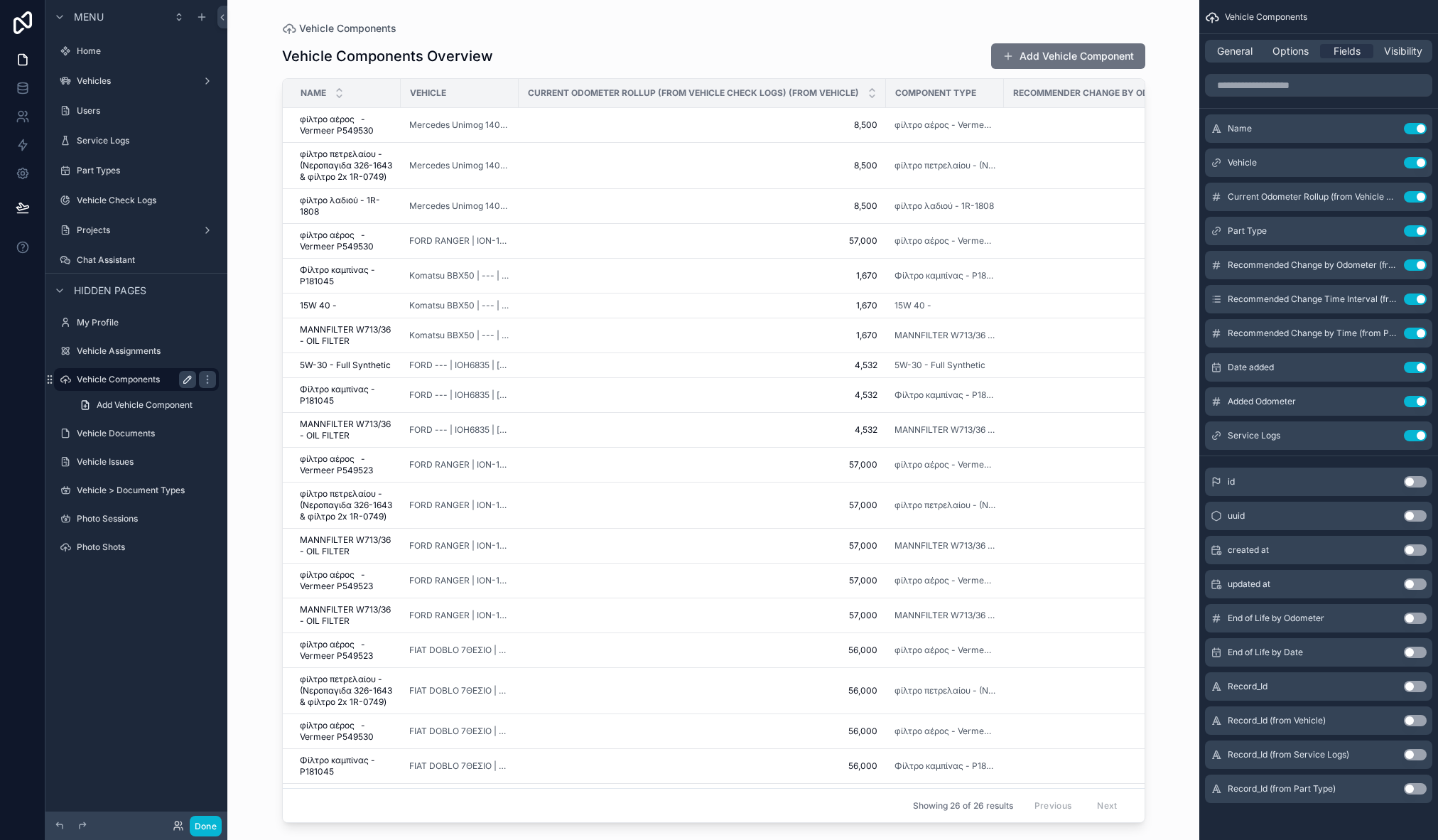
click at [189, 377] on icon "scrollable content" at bounding box center [189, 377] width 2 height 2
click at [118, 379] on input "**********" at bounding box center [125, 379] width 96 height 17
click at [155, 376] on input "**********" at bounding box center [125, 379] width 96 height 17
type input "**********"
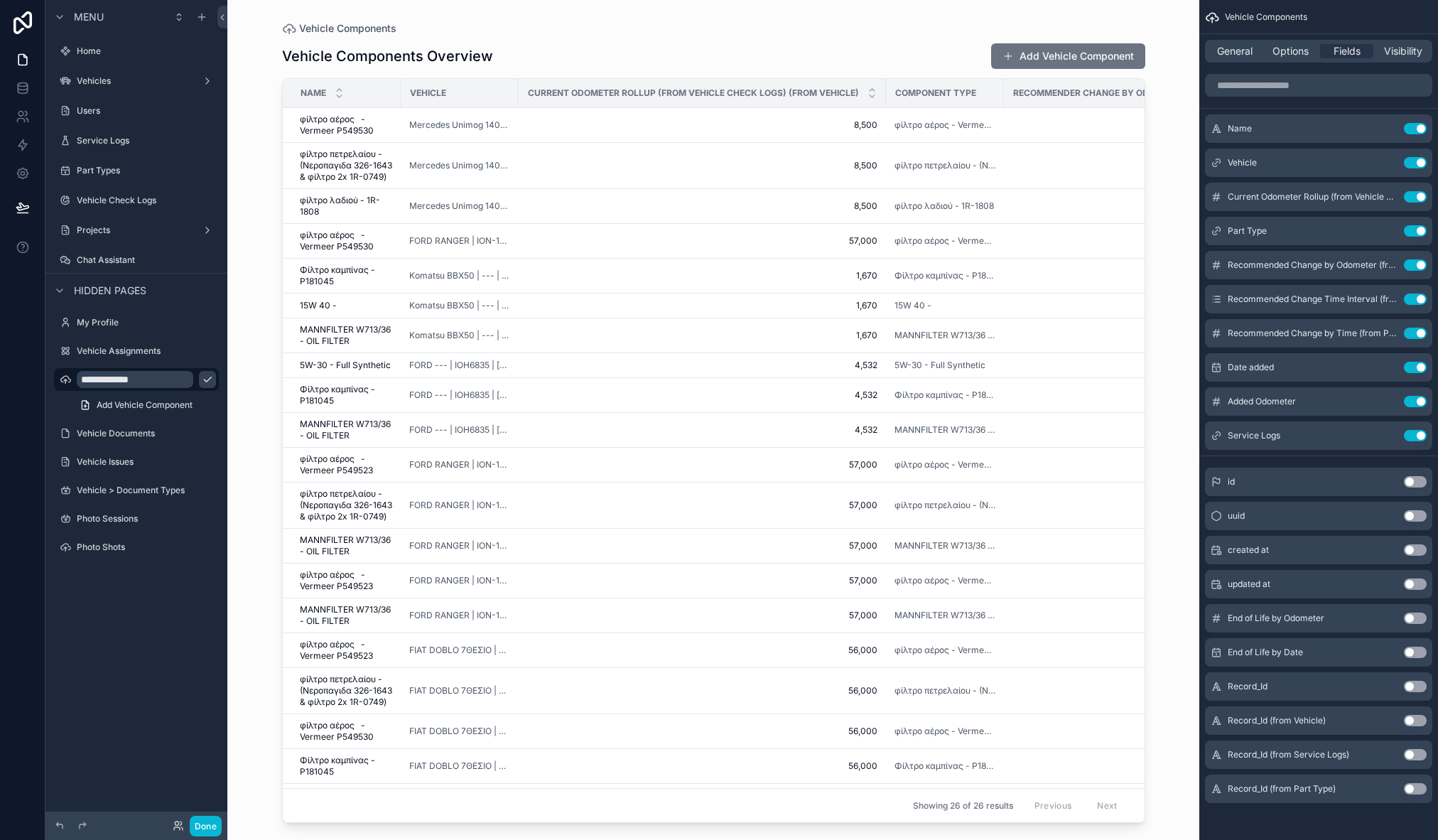
click at [202, 381] on icon "scrollable content" at bounding box center [207, 379] width 11 height 11
click at [1236, 48] on span "General" at bounding box center [1235, 51] width 35 height 14
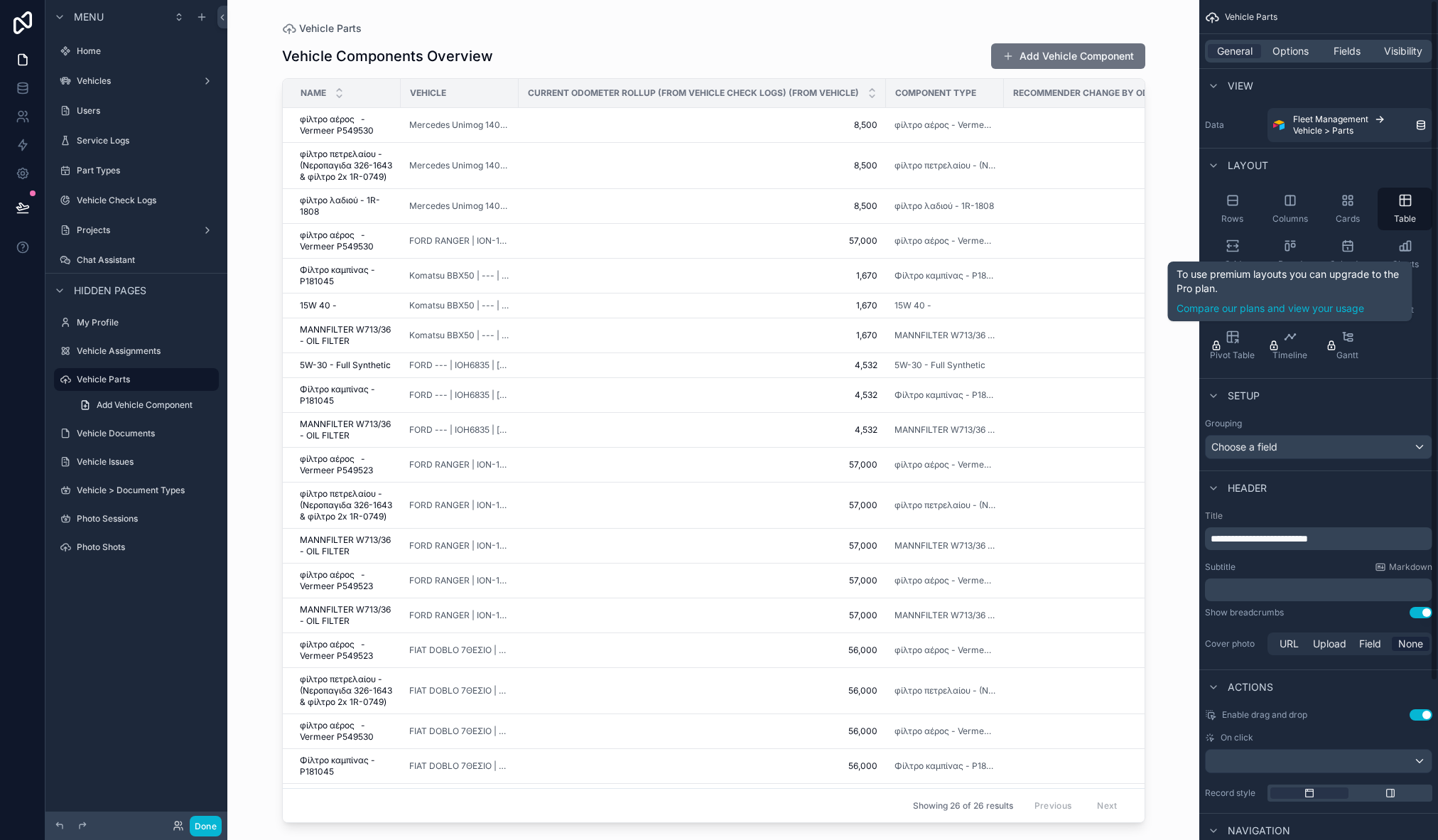
scroll to position [196, 0]
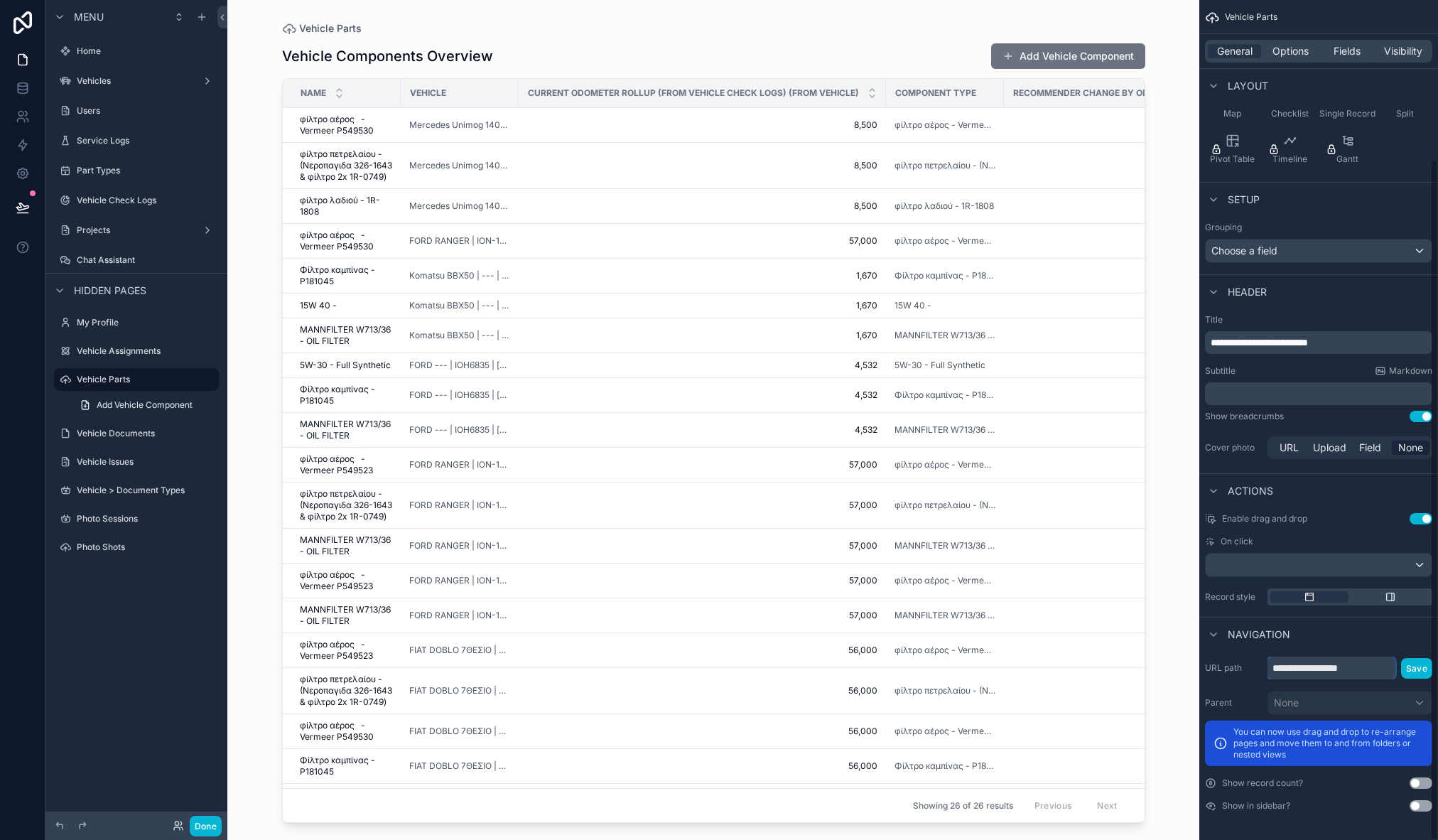
click at [1326, 669] on input "**********" at bounding box center [1331, 667] width 128 height 22
drag, startPoint x: 1313, startPoint y: 667, endPoint x: 1383, endPoint y: 662, distance: 70.2
click at [1383, 662] on input "**********" at bounding box center [1331, 667] width 128 height 22
type input "**********"
click at [1420, 676] on button "Save" at bounding box center [1416, 668] width 31 height 21
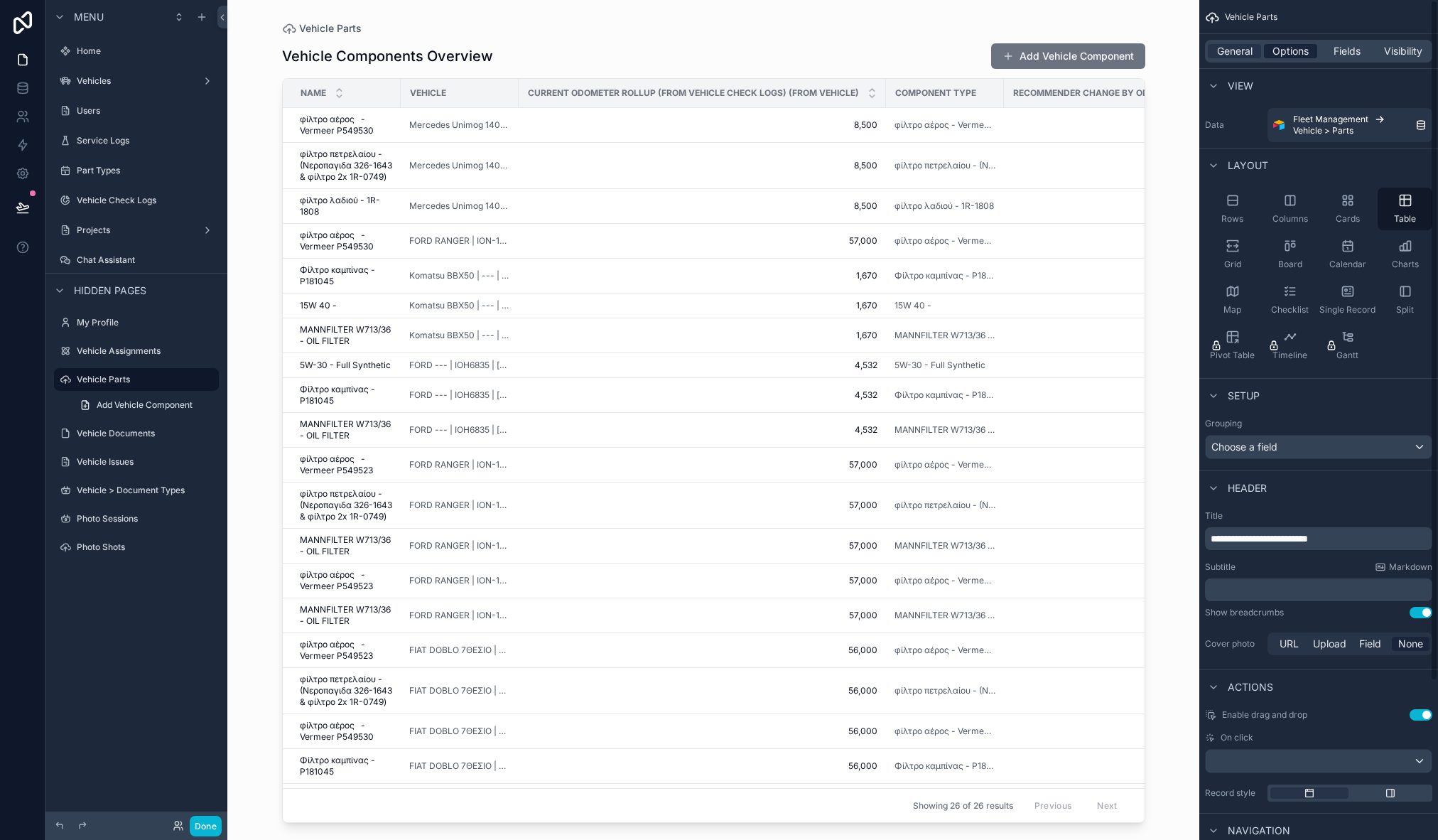
click at [1303, 49] on span "Options" at bounding box center [1290, 51] width 36 height 14
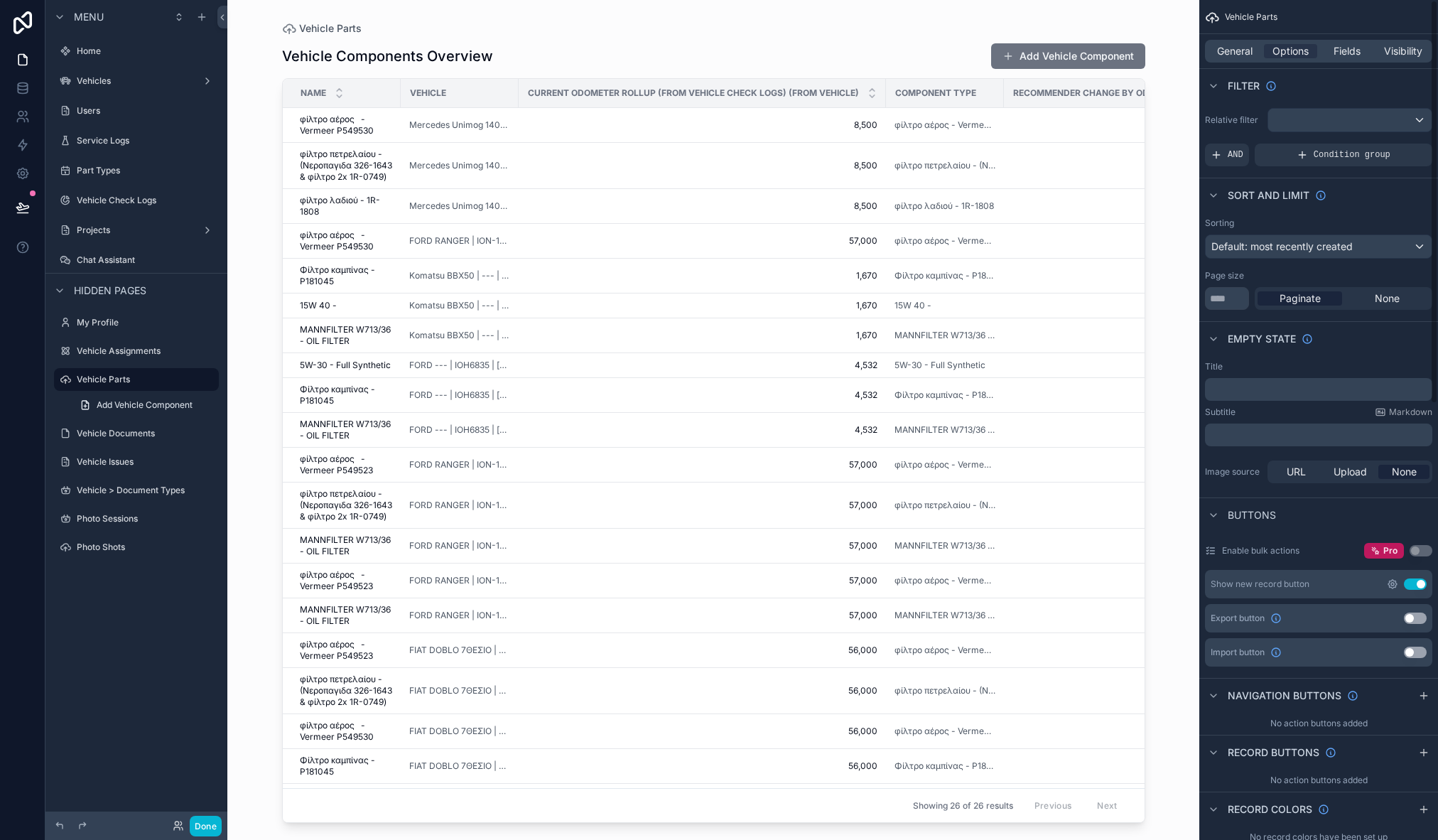
click at [1394, 582] on icon "scrollable content" at bounding box center [1393, 584] width 3 height 3
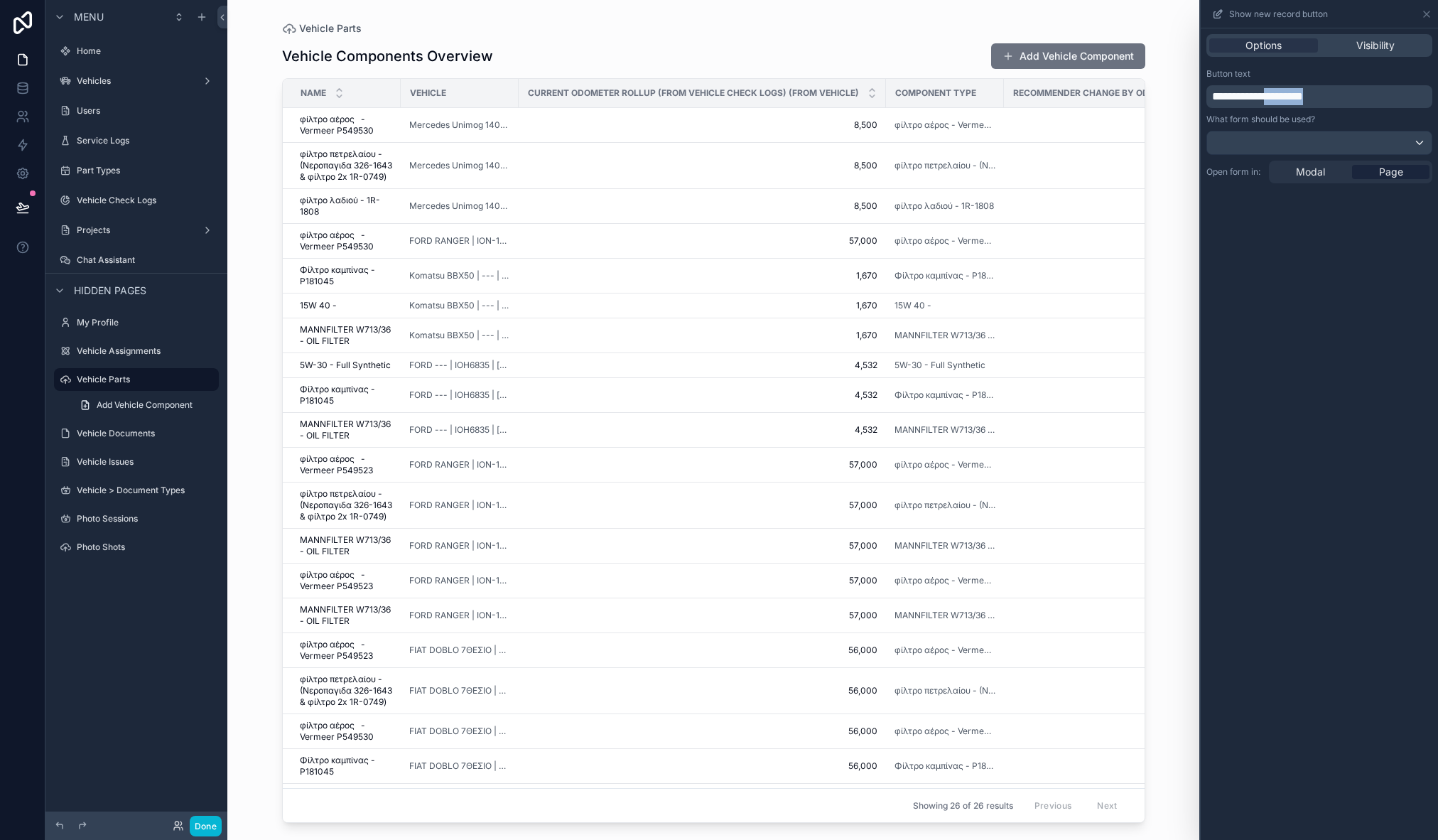
drag, startPoint x: 1284, startPoint y: 96, endPoint x: 1356, endPoint y: 99, distance: 72.1
click at [1356, 99] on p "**********" at bounding box center [1321, 96] width 218 height 17
click at [1393, 495] on div "**********" at bounding box center [1319, 434] width 237 height 811
click at [848, 6] on div "scrollable content" at bounding box center [713, 411] width 909 height 822
click at [825, 19] on div "Vehicle Parts Vehicle Components Overview Add Vehicle Part Name Vehicle Current…" at bounding box center [713, 411] width 909 height 822
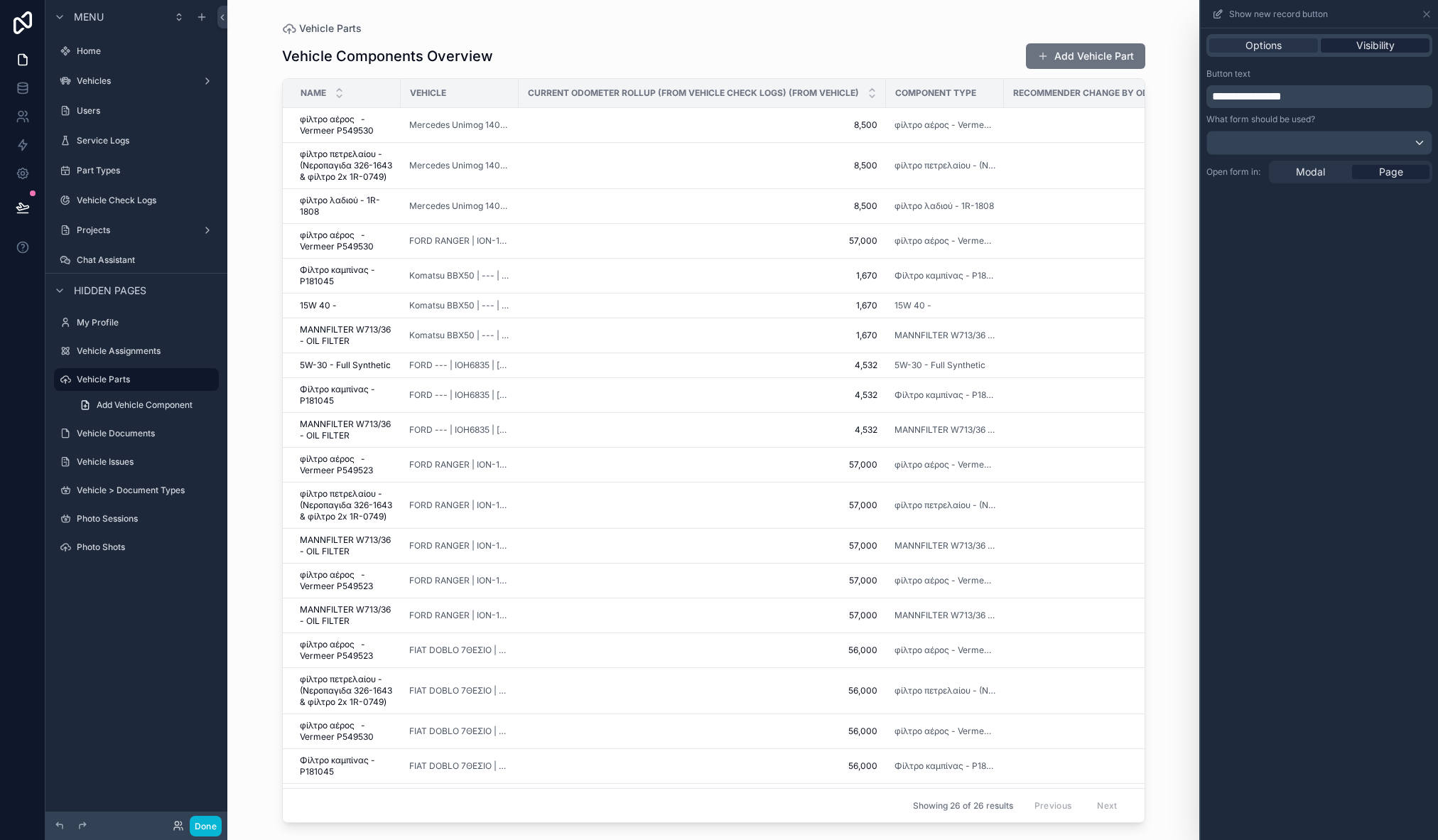
click at [1381, 48] on span "Visibility" at bounding box center [1376, 46] width 39 height 14
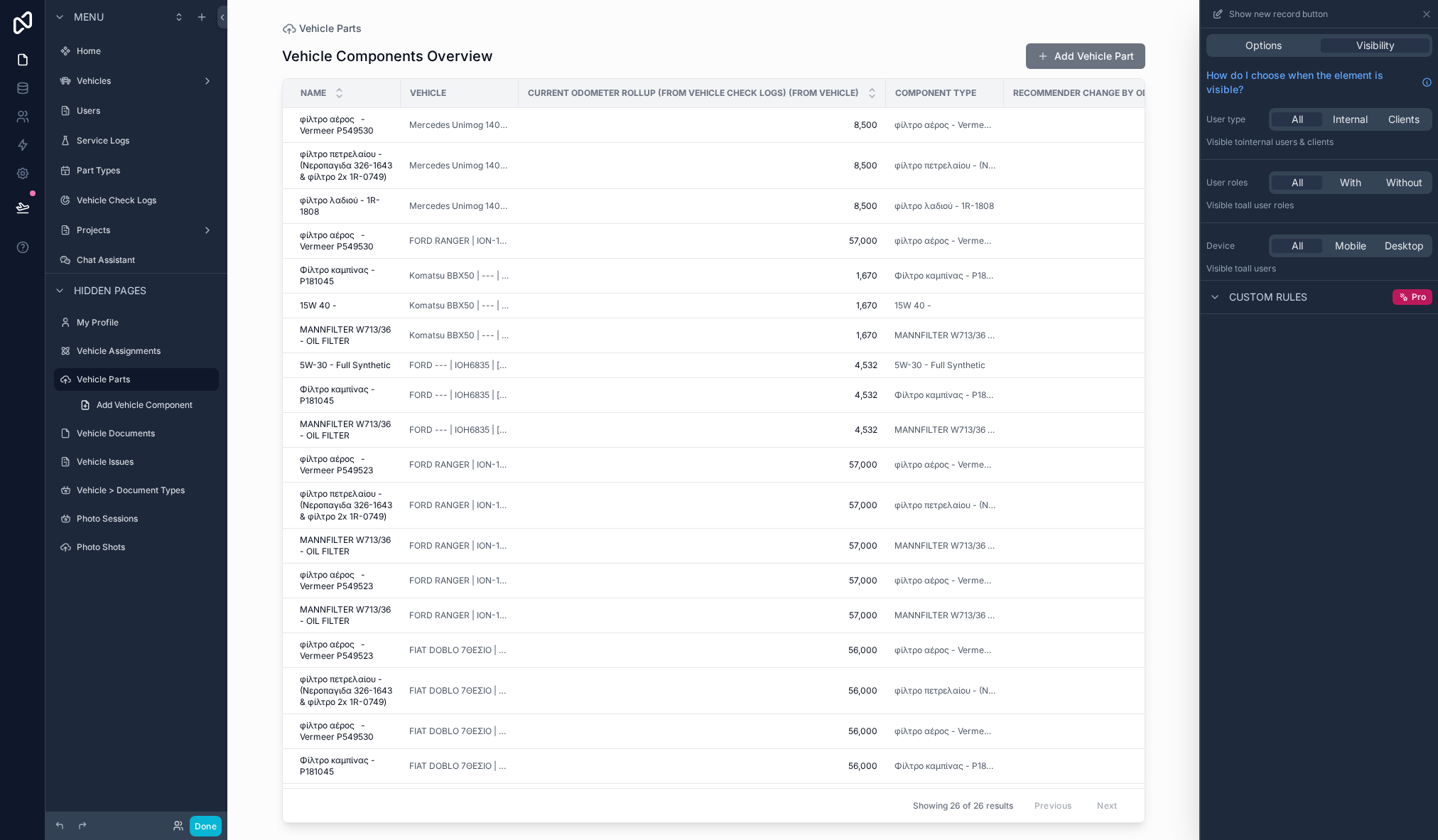
drag, startPoint x: 1256, startPoint y: 42, endPoint x: 1314, endPoint y: 35, distance: 58.4
click at [1256, 42] on span "Options" at bounding box center [1264, 46] width 36 height 14
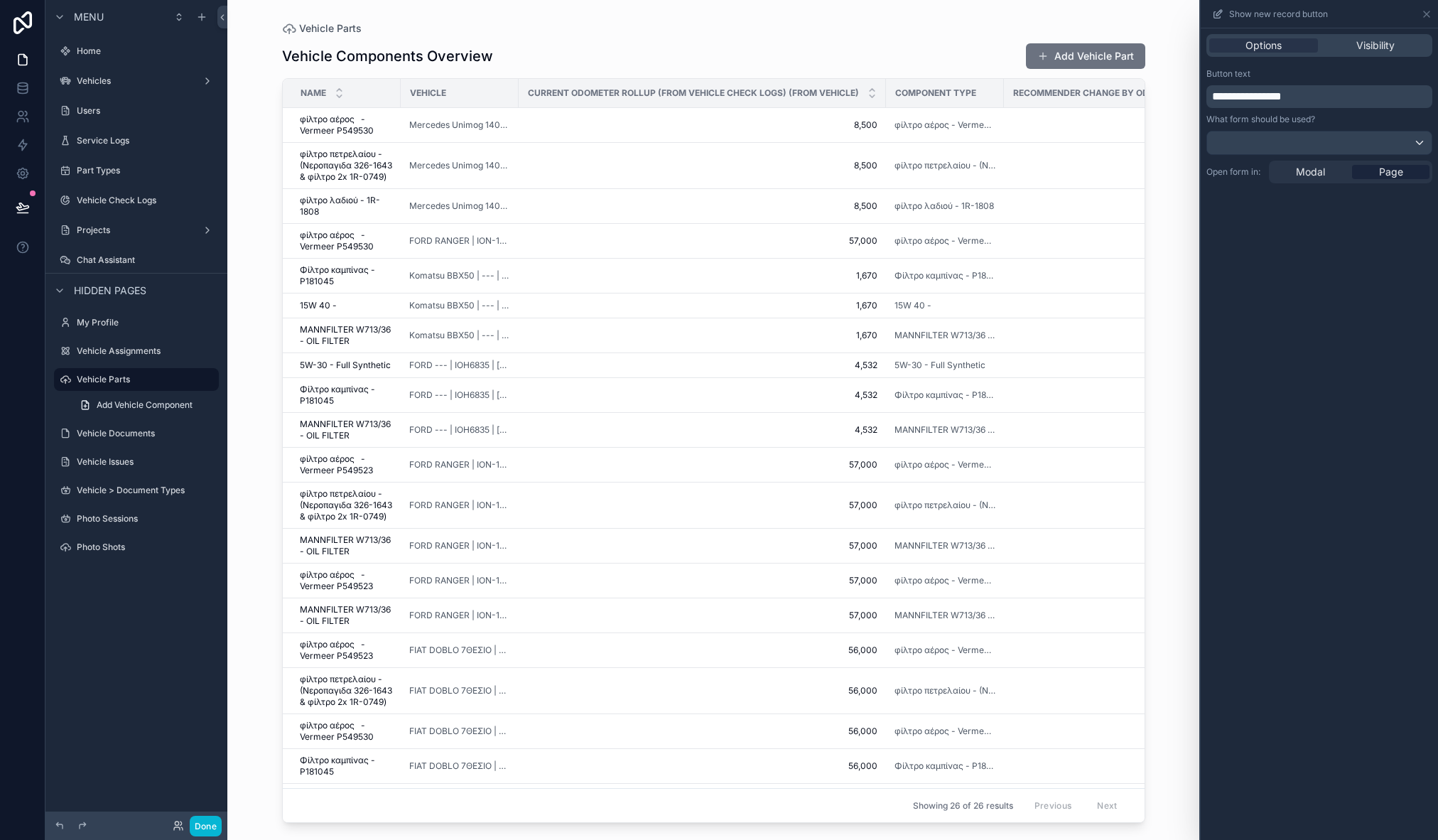
click at [565, 50] on div "Vehicle Components Overview Add Vehicle Part" at bounding box center [713, 56] width 864 height 27
click at [137, 345] on div "Vehicle Assignments" at bounding box center [137, 350] width 120 height 17
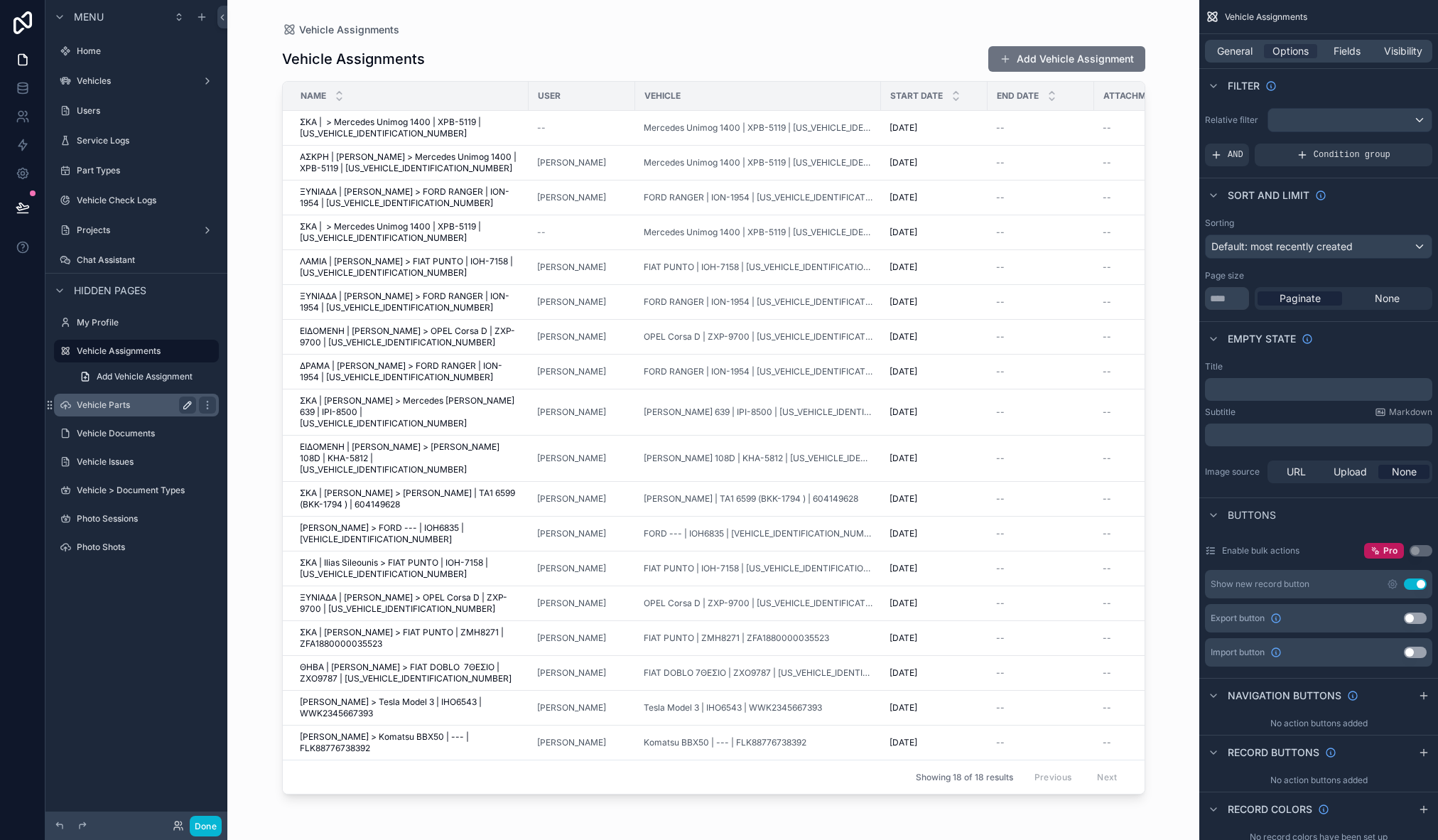
click at [117, 408] on label "Vehicle Parts" at bounding box center [134, 405] width 114 height 11
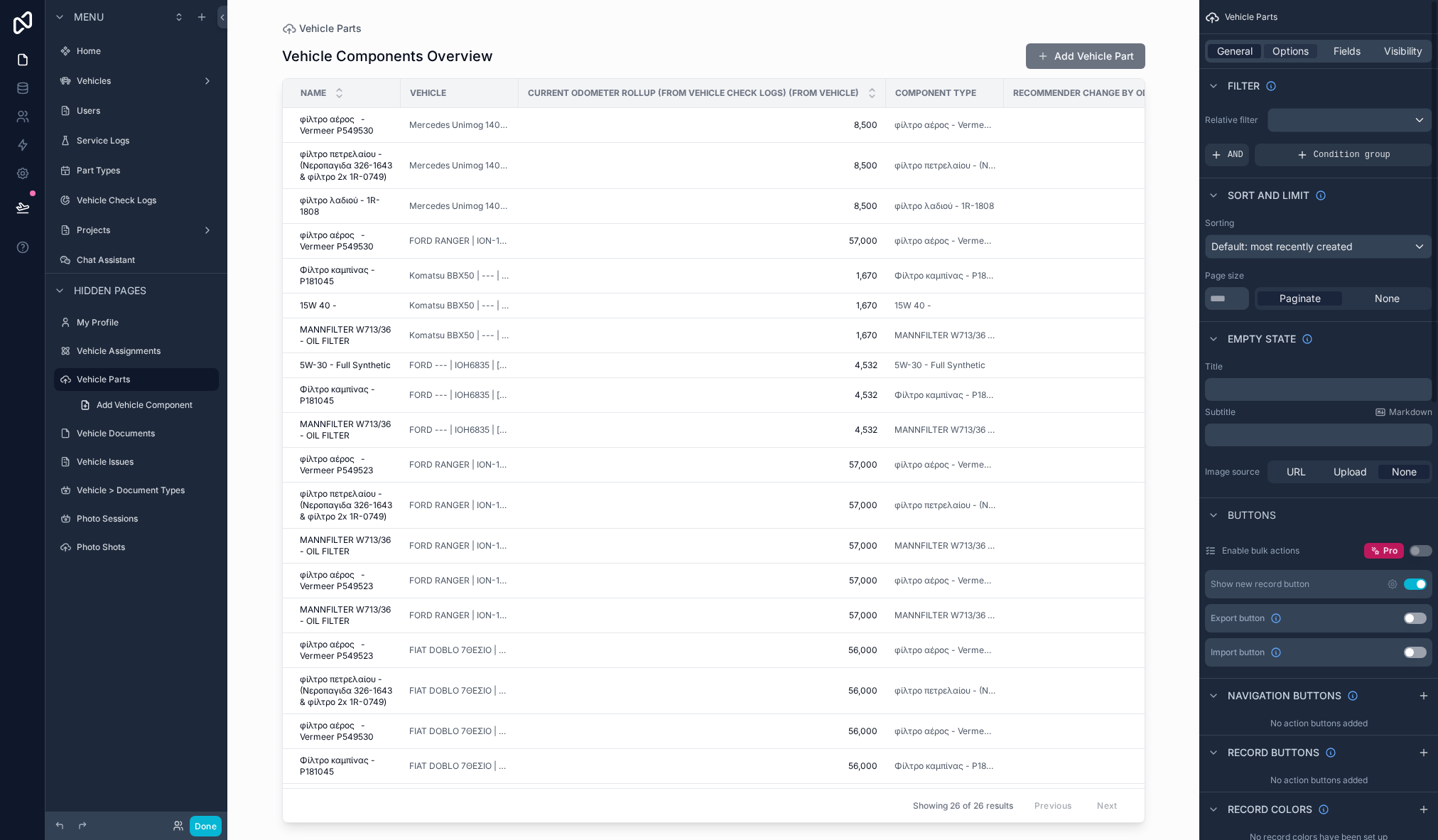
click at [1233, 52] on span "General" at bounding box center [1235, 51] width 35 height 14
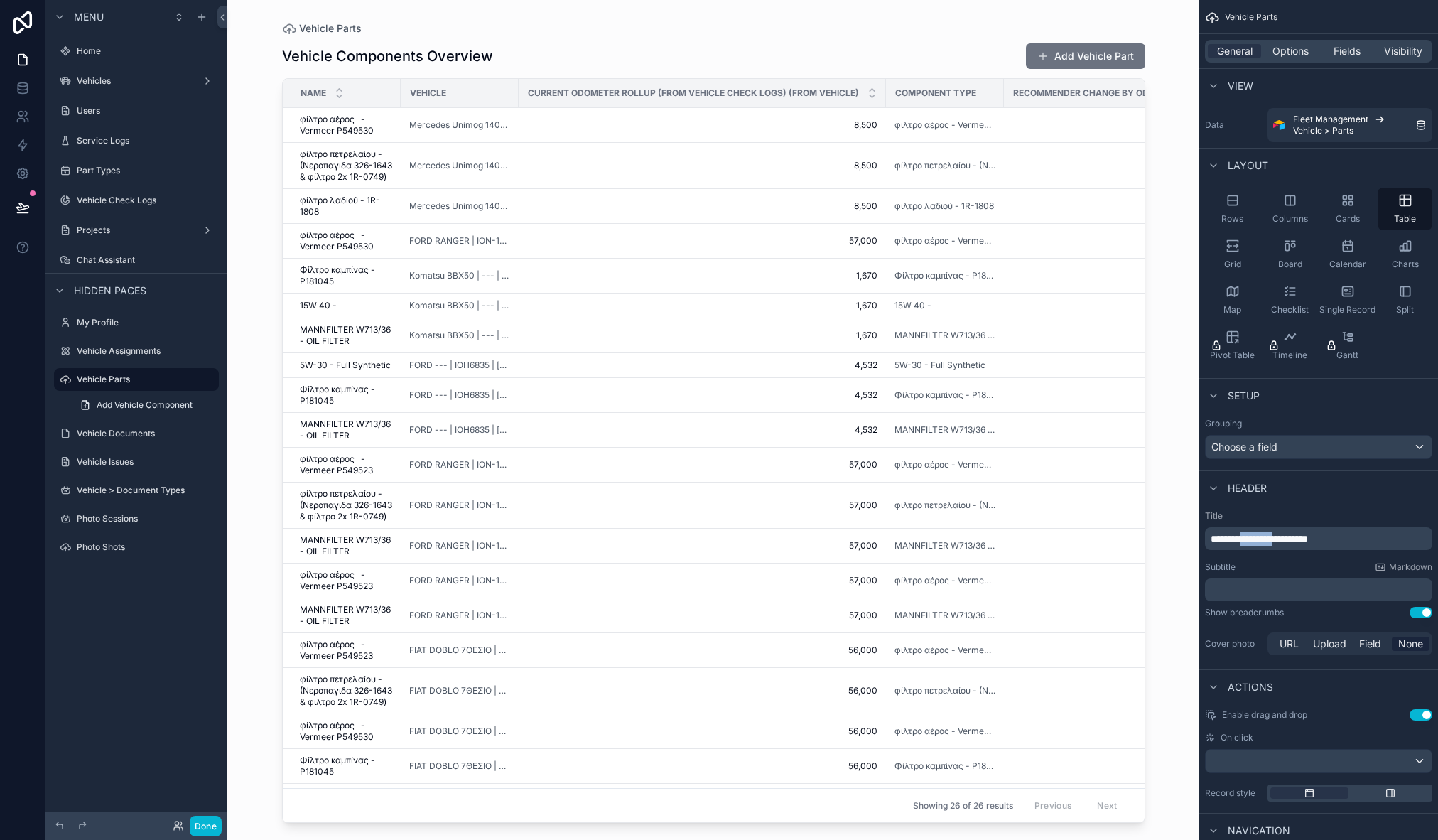
drag, startPoint x: 1251, startPoint y: 538, endPoint x: 1305, endPoint y: 533, distance: 54.2
click at [1305, 533] on span "**********" at bounding box center [1259, 538] width 97 height 10
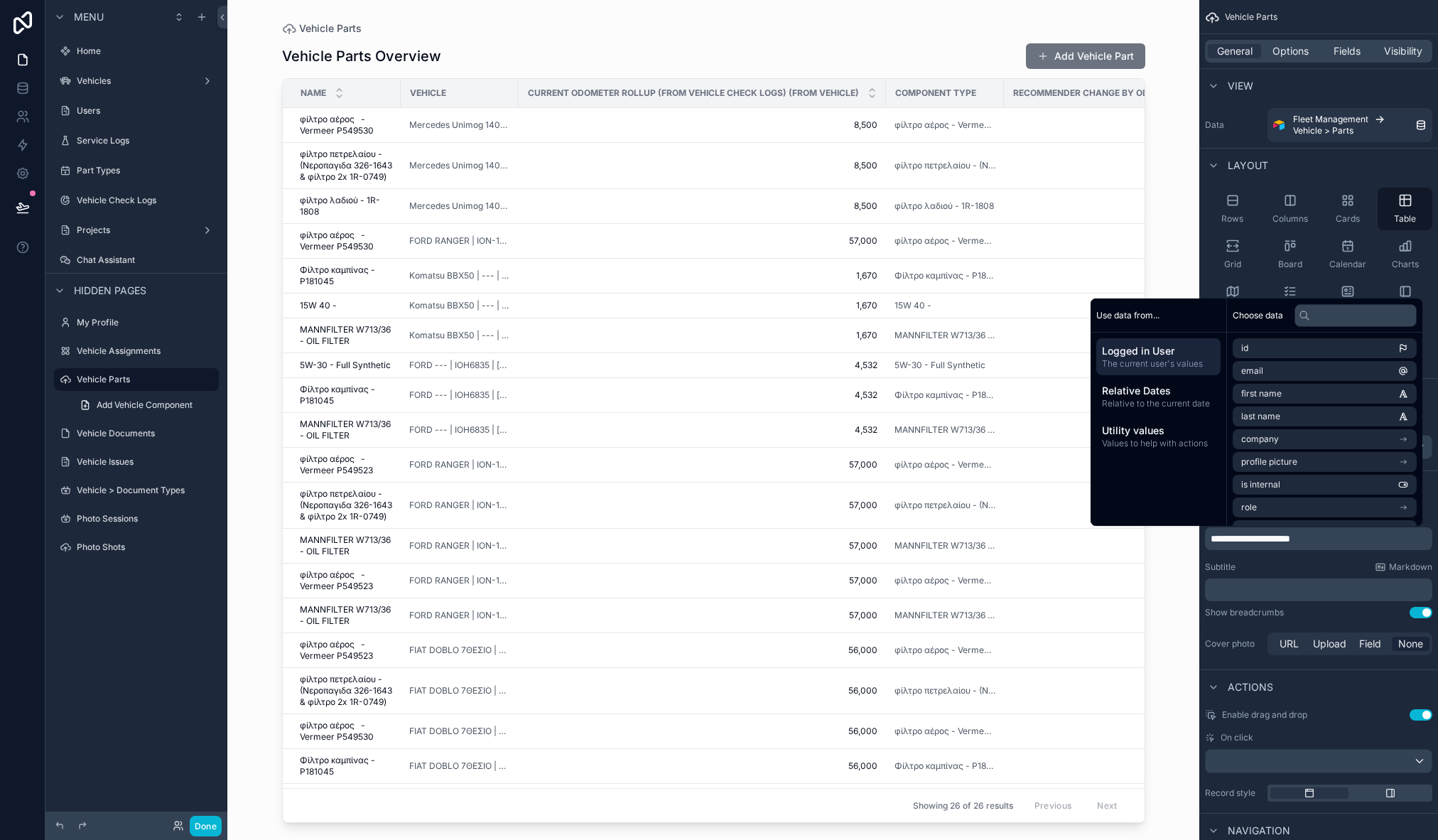
click at [1317, 563] on div "Subtitle Markdown" at bounding box center [1318, 567] width 227 height 11
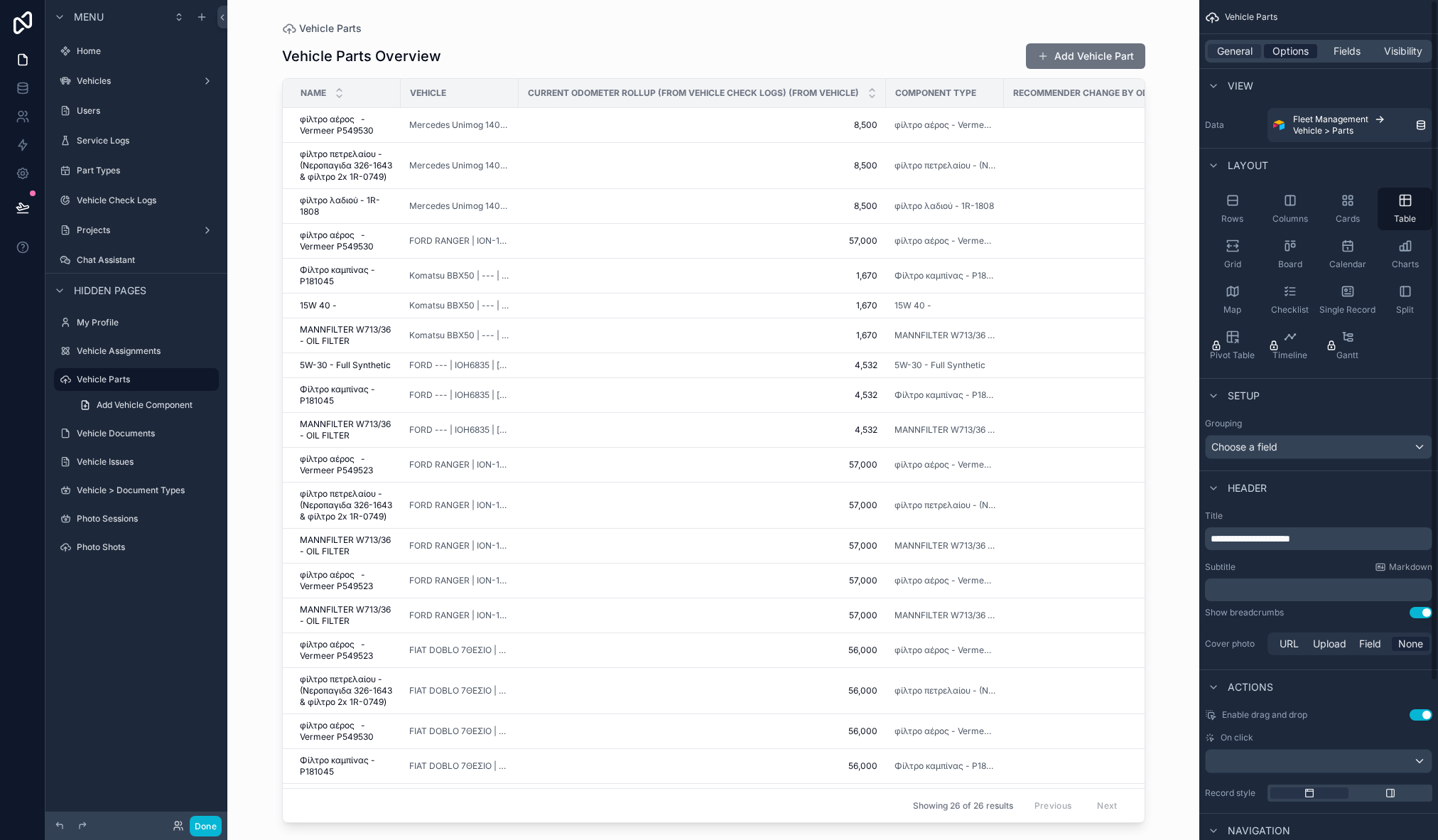
click at [1279, 49] on span "Options" at bounding box center [1290, 51] width 36 height 14
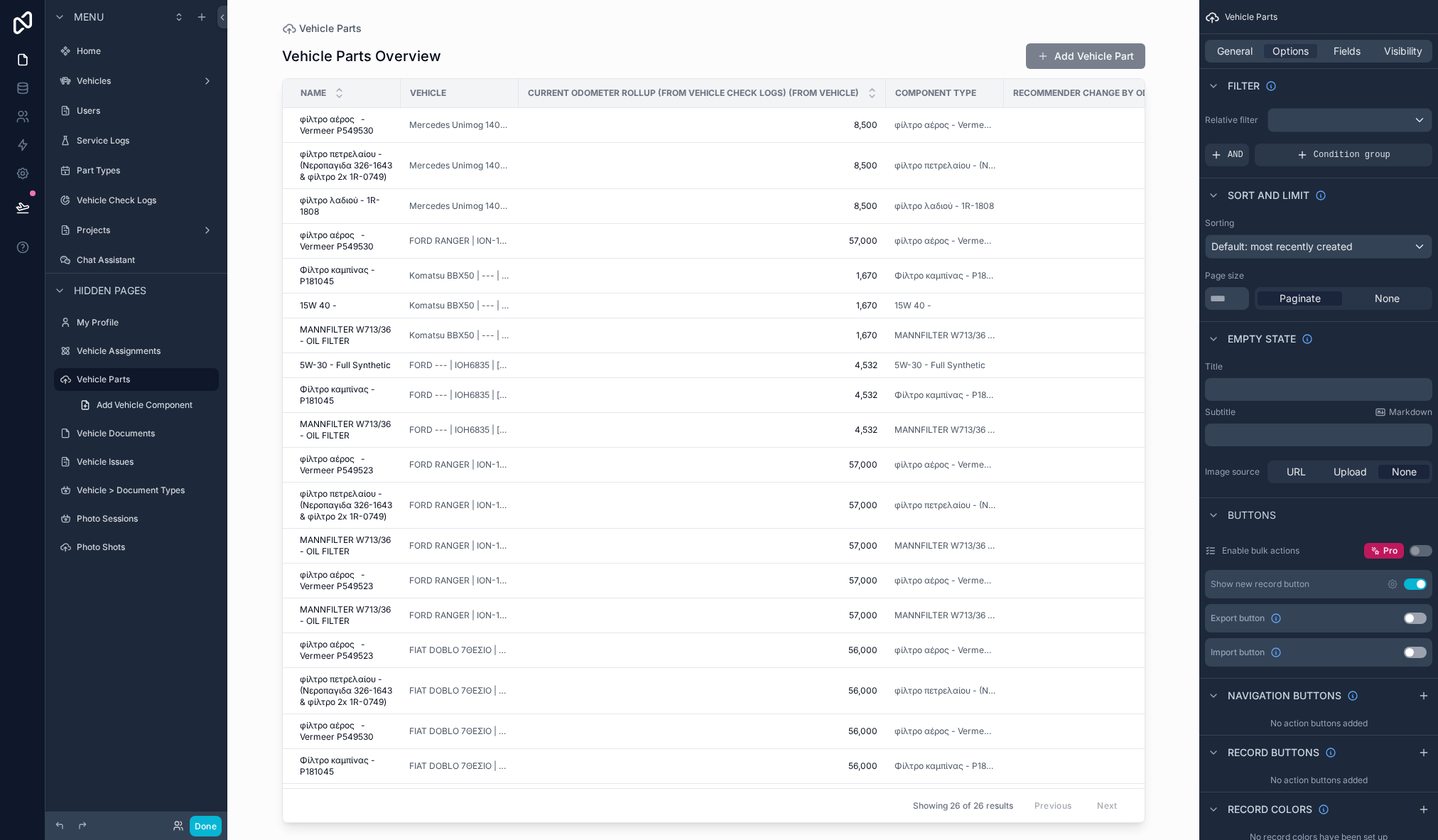
click at [1115, 57] on button "Add Vehicle Part" at bounding box center [1085, 56] width 120 height 26
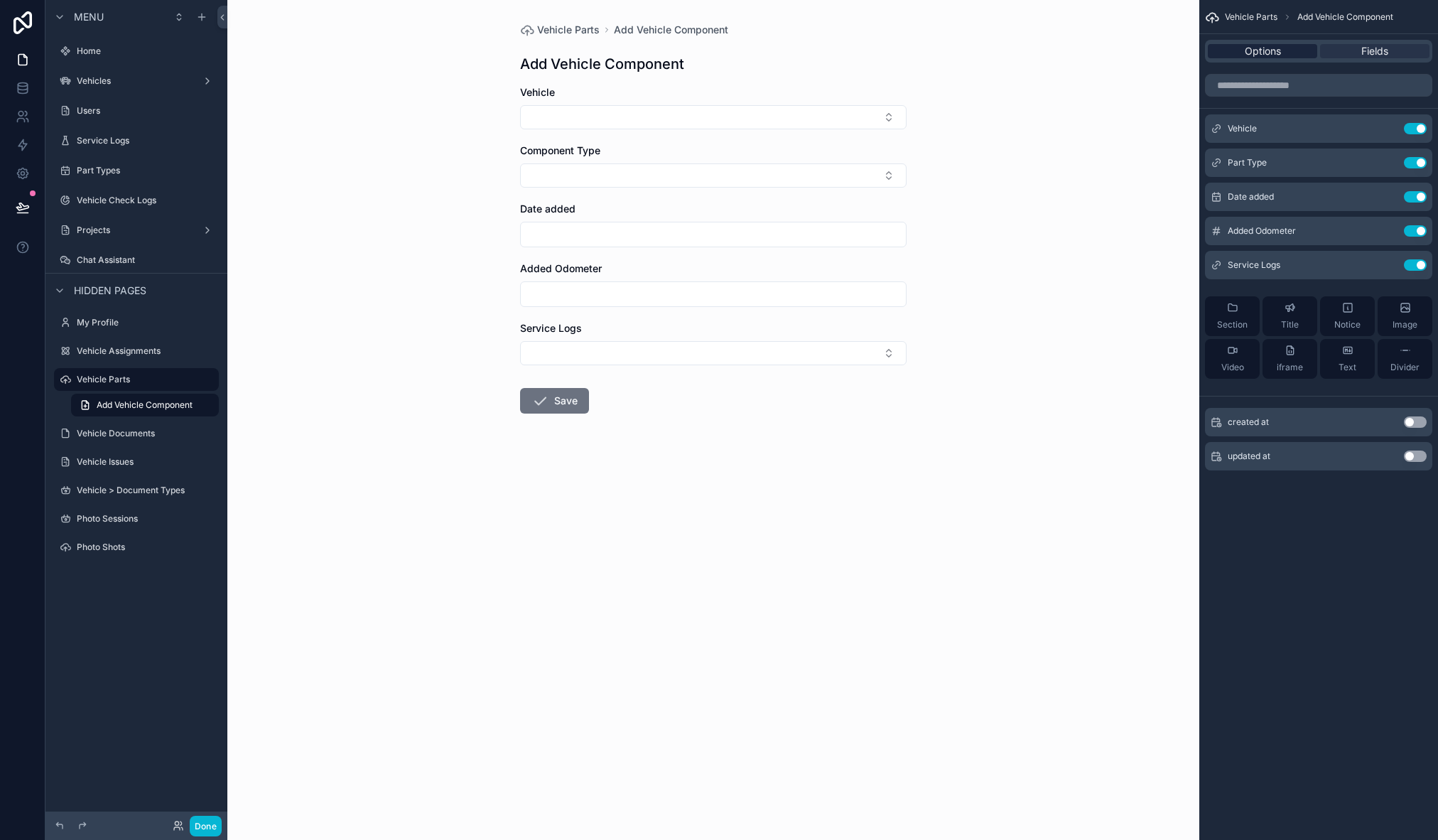
click at [1260, 47] on span "Options" at bounding box center [1263, 51] width 36 height 14
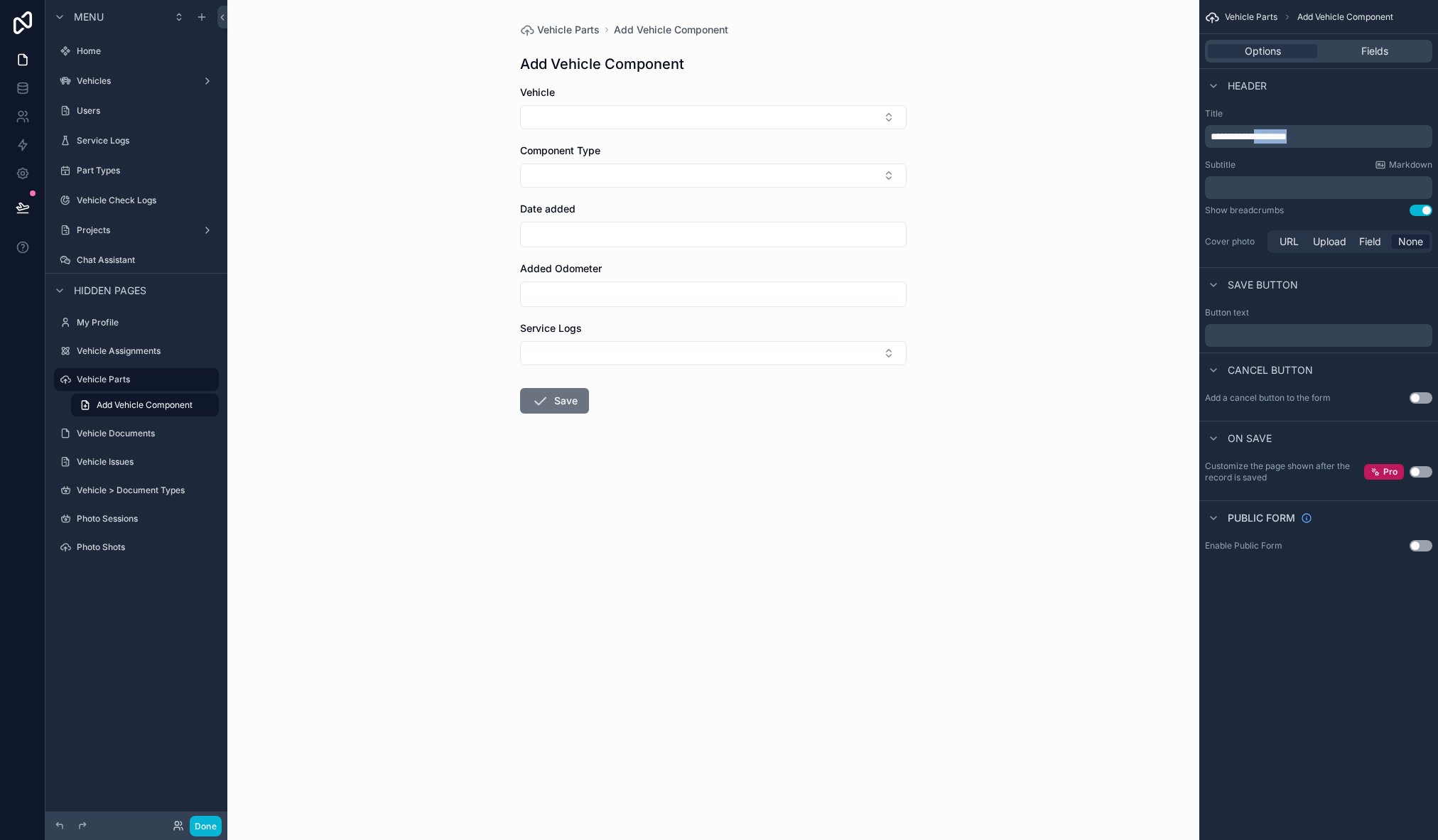
drag, startPoint x: 1272, startPoint y: 137, endPoint x: 1341, endPoint y: 138, distance: 69.0
click at [1341, 138] on p "**********" at bounding box center [1320, 137] width 219 height 14
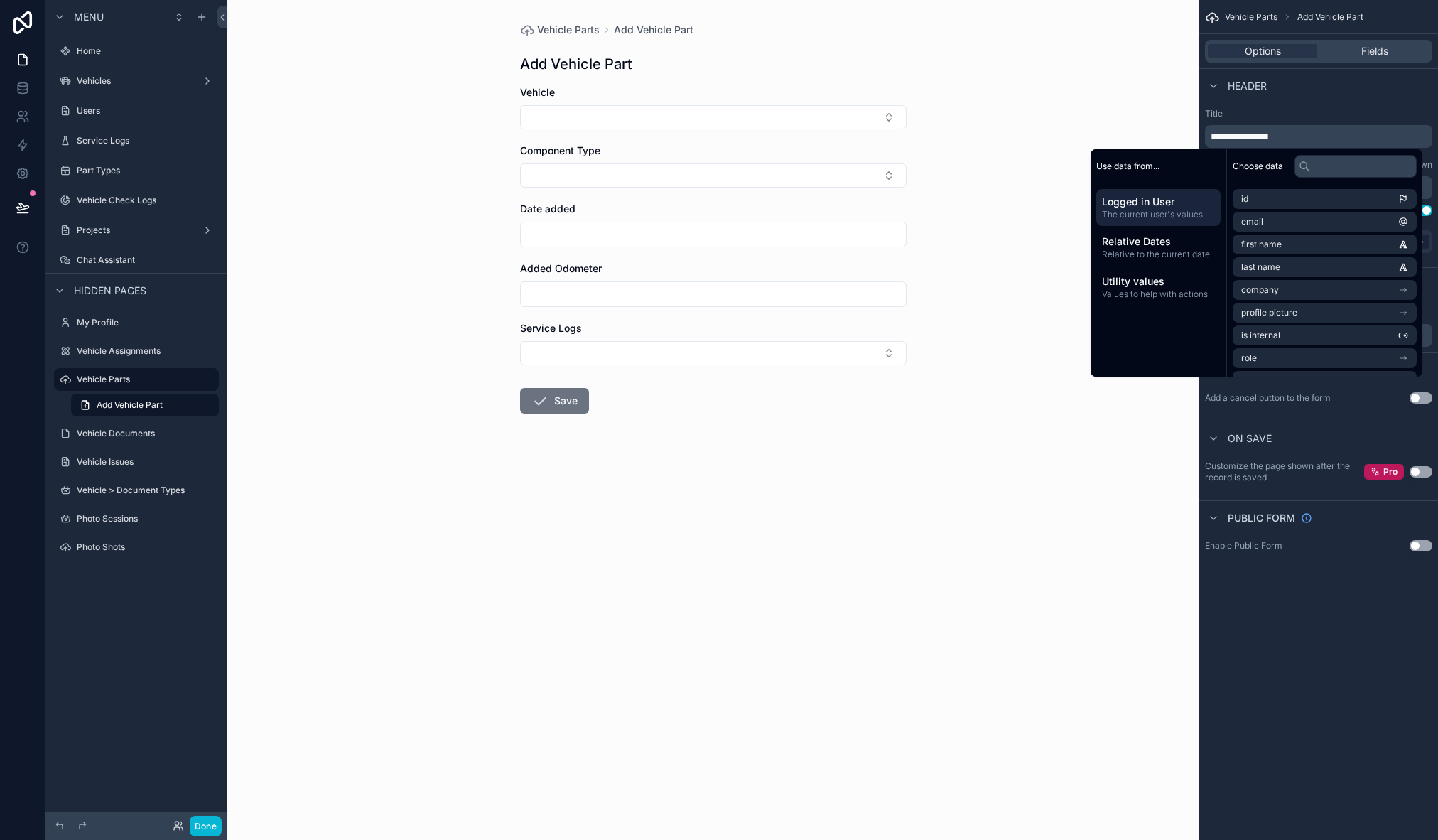
click at [1369, 112] on label "Title" at bounding box center [1318, 113] width 227 height 11
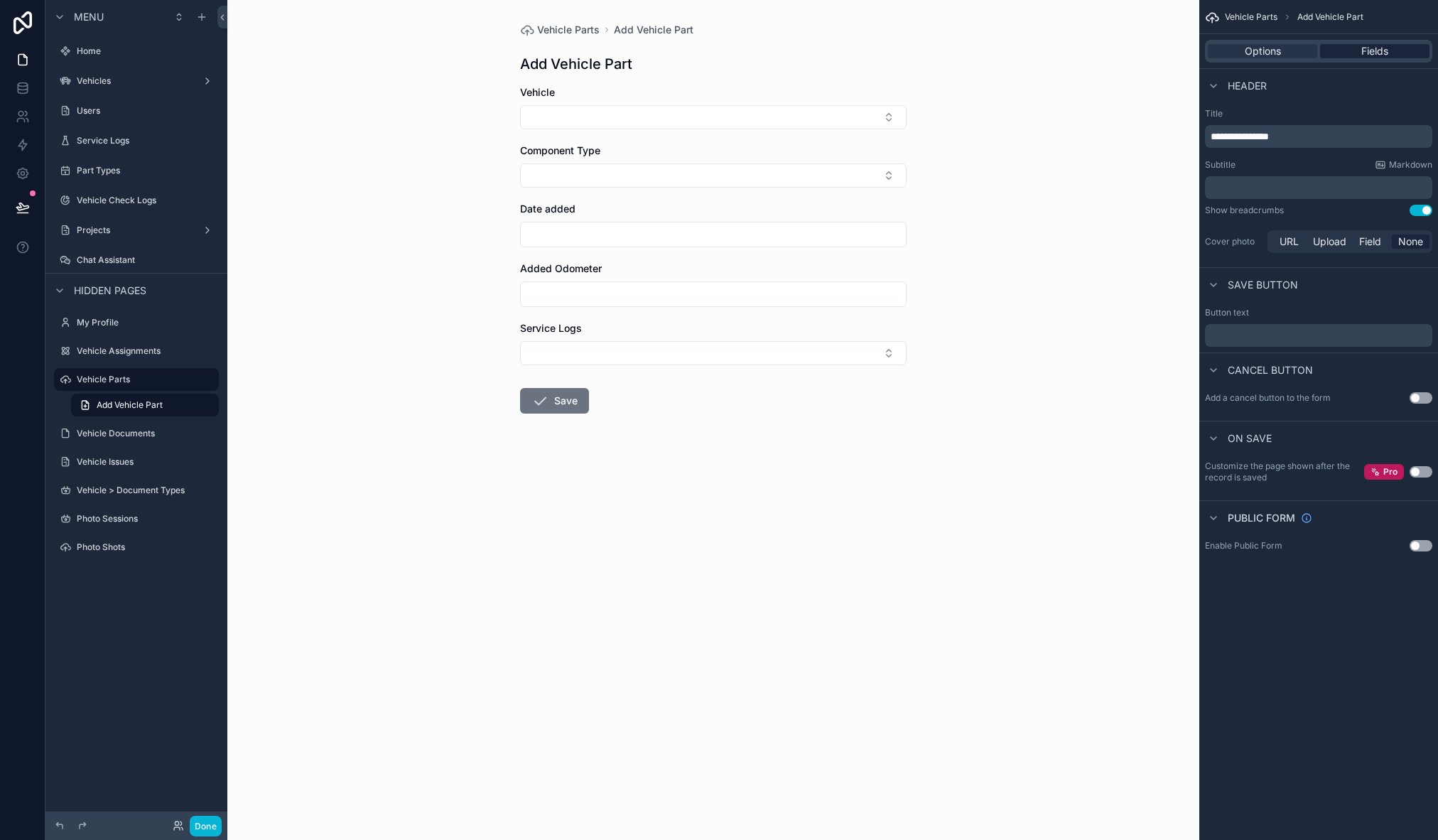
click at [1370, 52] on span "Fields" at bounding box center [1375, 51] width 27 height 14
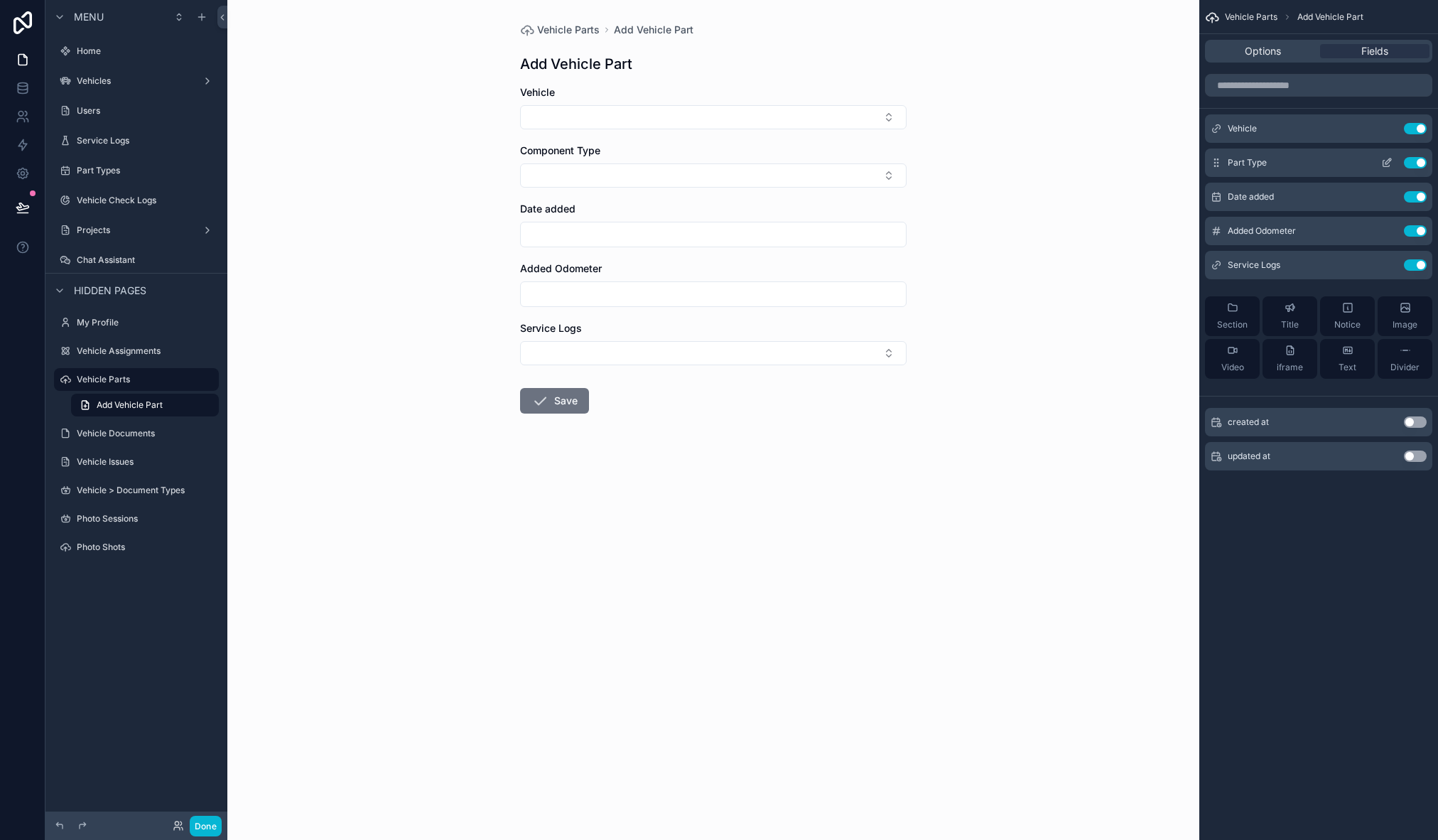
click at [1390, 161] on icon "scrollable content" at bounding box center [1387, 162] width 11 height 11
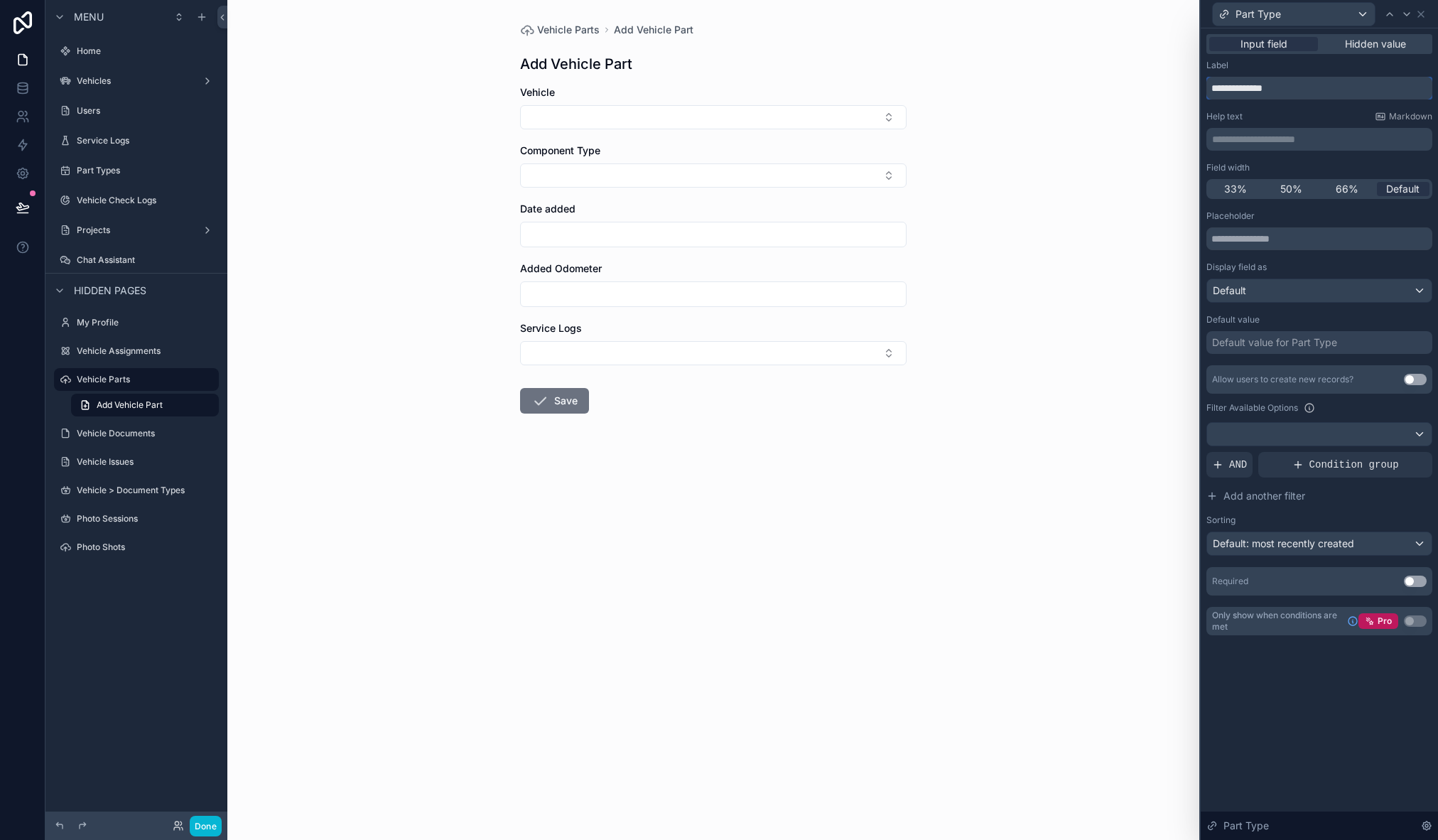
drag, startPoint x: 1267, startPoint y: 86, endPoint x: 1179, endPoint y: 91, distance: 88.1
click at [1179, 91] on div "**********" at bounding box center [719, 420] width 1438 height 840
type input "*********"
click at [1091, 203] on div "Vehicle Parts Add Vehicle Part Add Vehicle Part Vehicle Part Type Date added Ad…" at bounding box center [713, 420] width 972 height 840
click at [202, 826] on button "Done" at bounding box center [206, 826] width 32 height 21
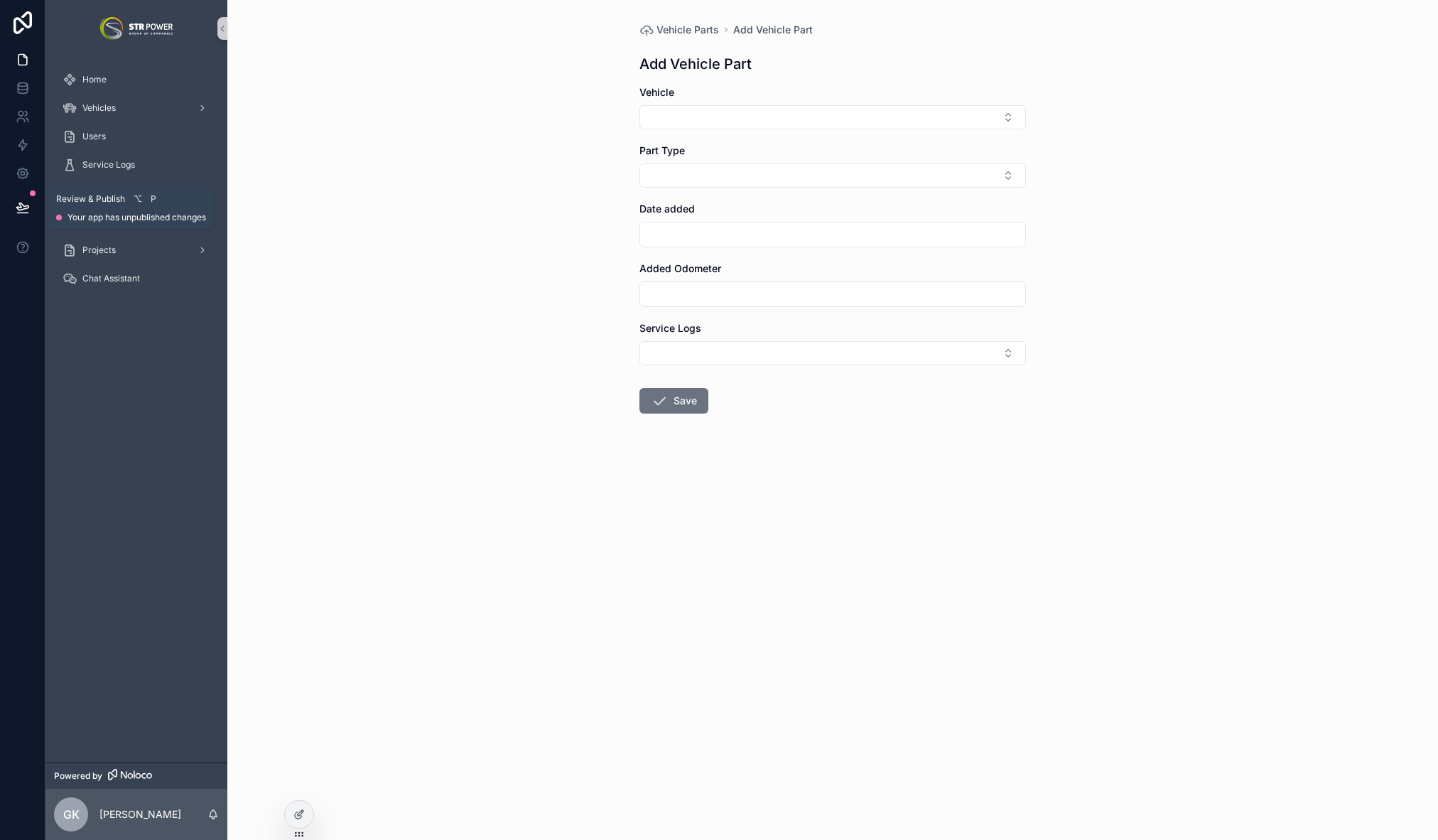
click at [29, 210] on button at bounding box center [22, 208] width 31 height 40
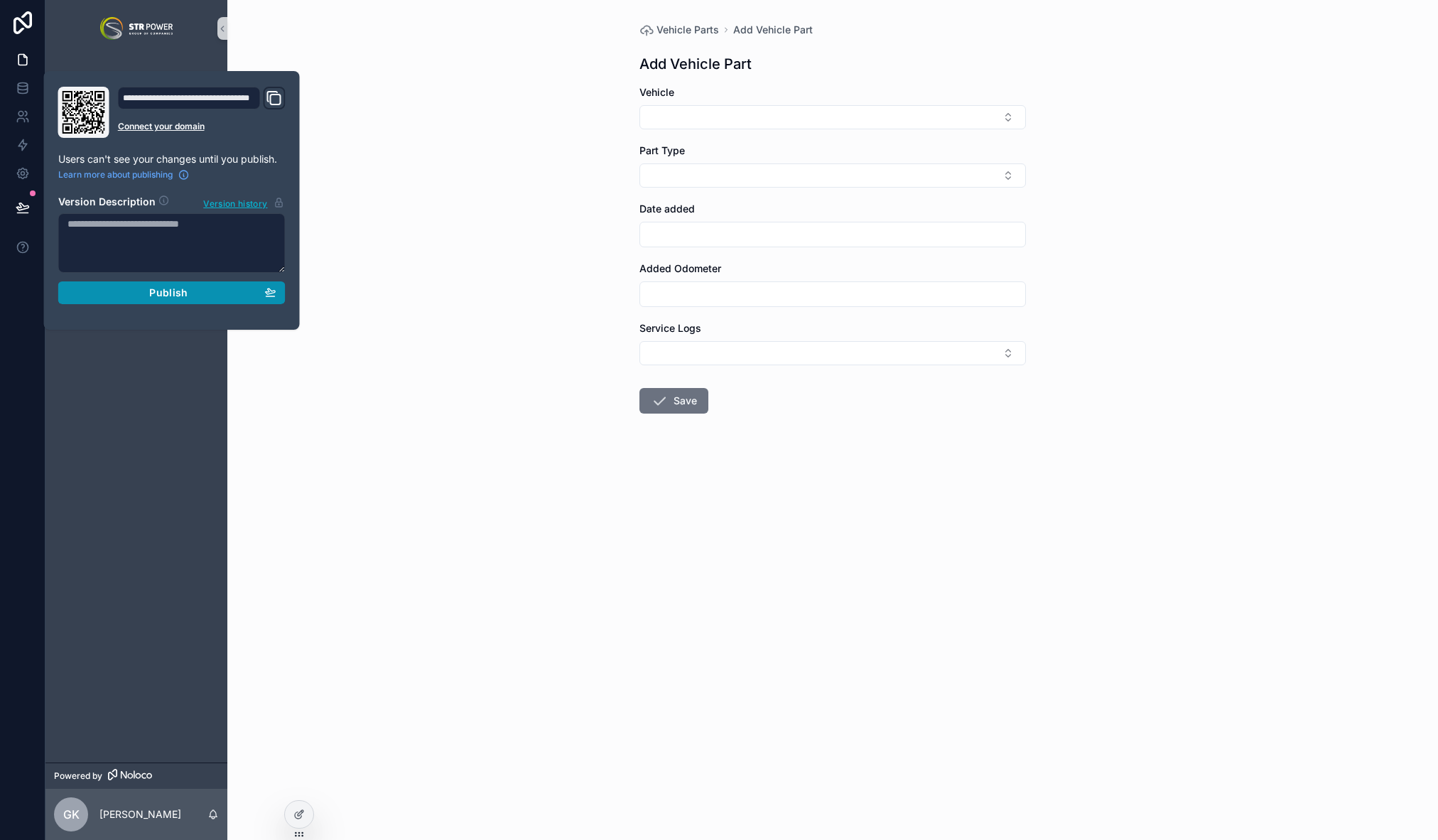
click at [174, 294] on span "Publish" at bounding box center [169, 292] width 39 height 13
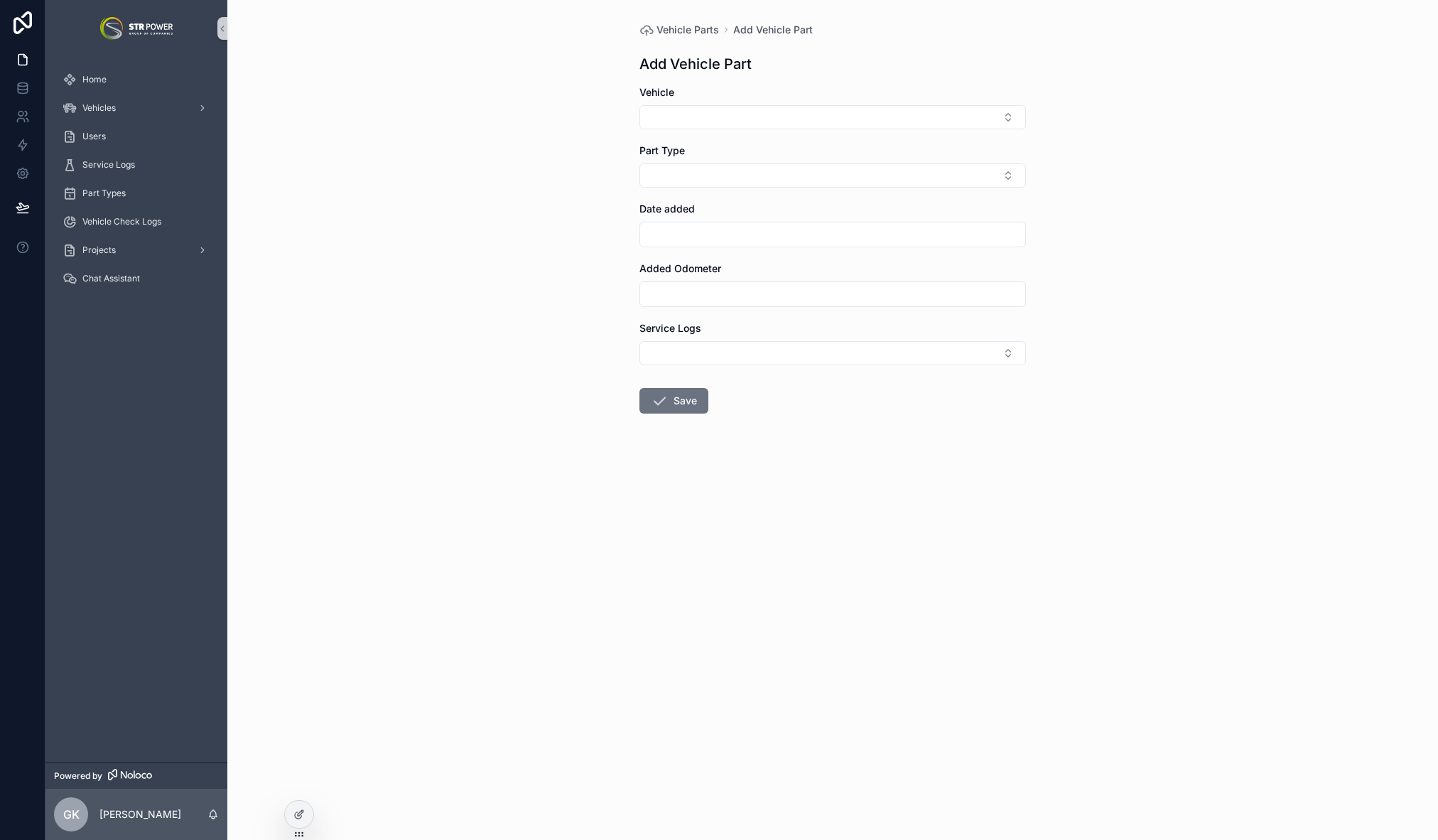
click at [459, 220] on div "Vehicle Parts Add Vehicle Part Add Vehicle Part Vehicle Part Type Date added Ad…" at bounding box center [832, 420] width 1211 height 840
